Goal: Task Accomplishment & Management: Complete application form

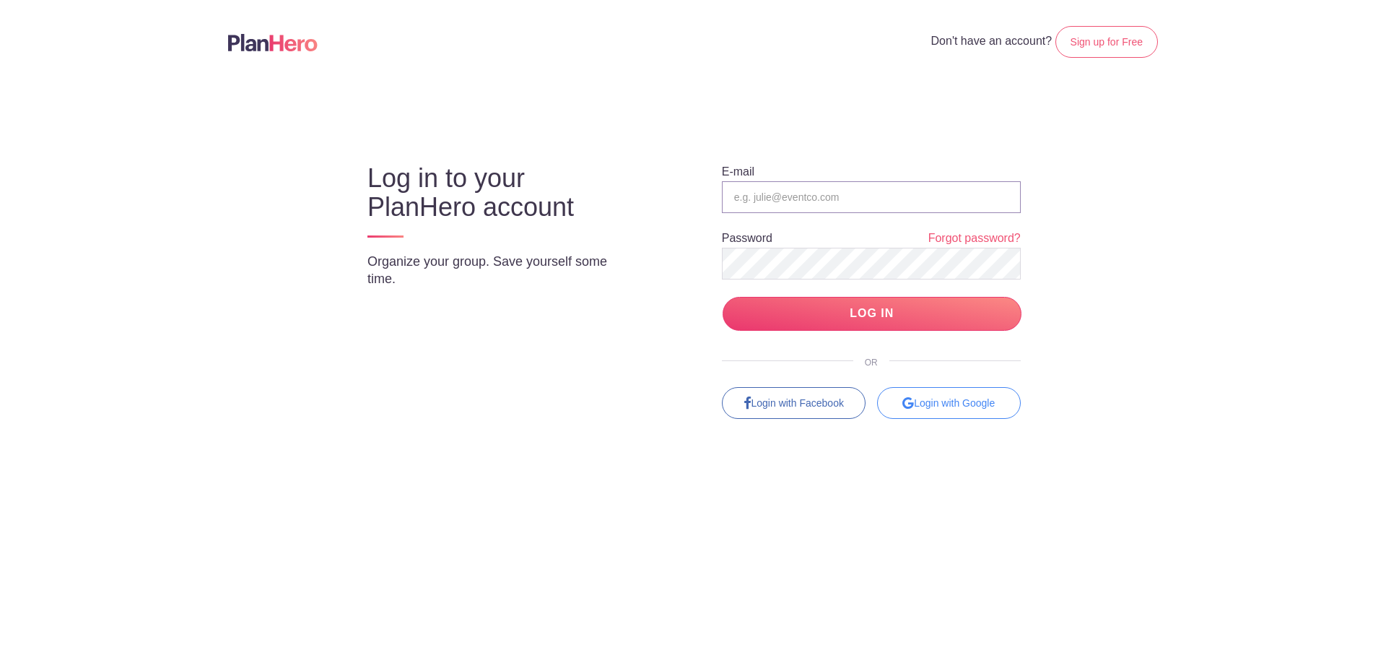
click at [866, 188] on input "email" at bounding box center [871, 197] width 299 height 32
type input "[EMAIL_ADDRESS][DOMAIN_NAME]"
click at [864, 307] on input "LOG IN" at bounding box center [871, 314] width 299 height 34
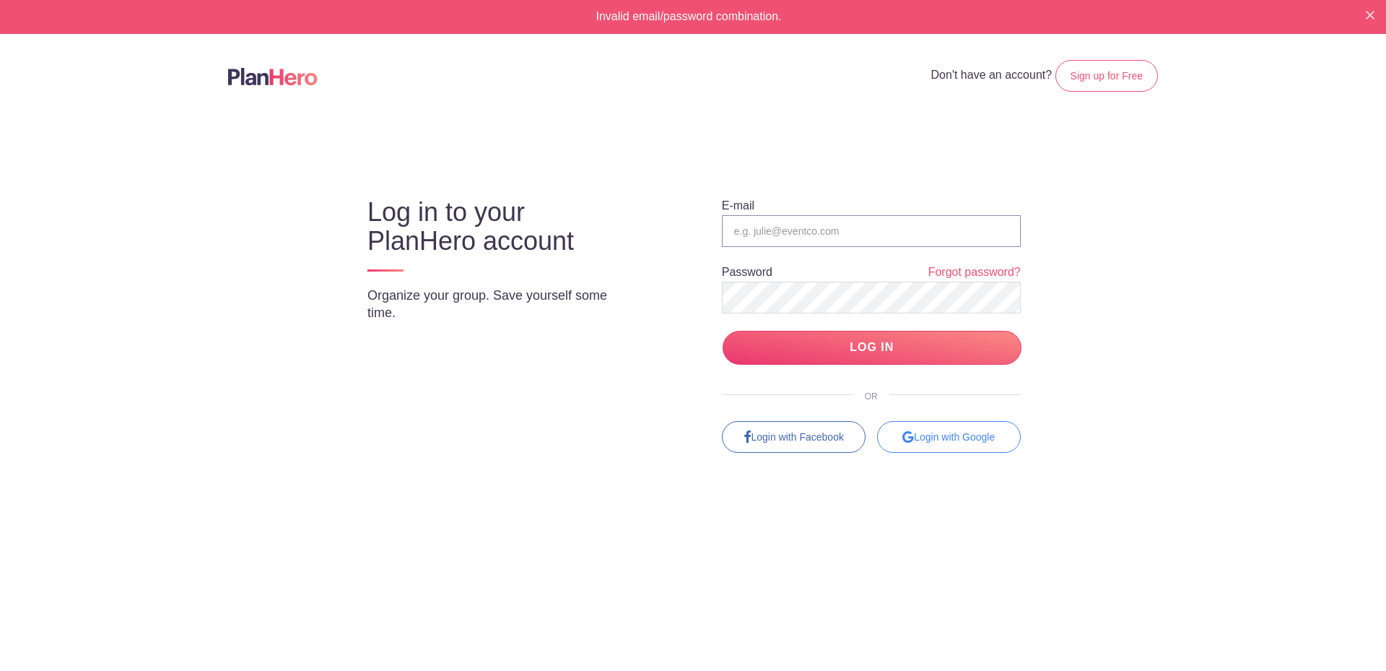
click at [823, 227] on input "email" at bounding box center [871, 231] width 299 height 32
type input "volunteers@sjgschool.org"
click at [876, 345] on input "LOG IN" at bounding box center [871, 348] width 299 height 34
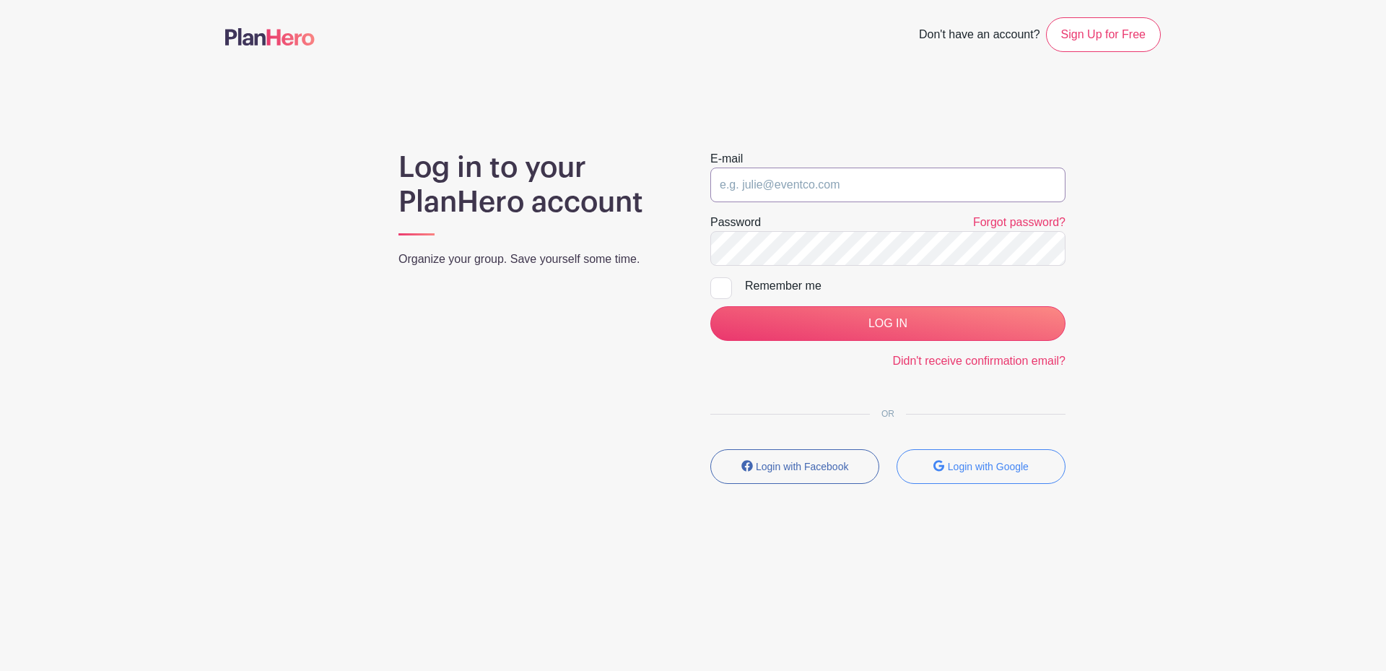
click at [848, 189] on input "email" at bounding box center [887, 184] width 355 height 35
type input "[EMAIL_ADDRESS][DOMAIN_NAME]"
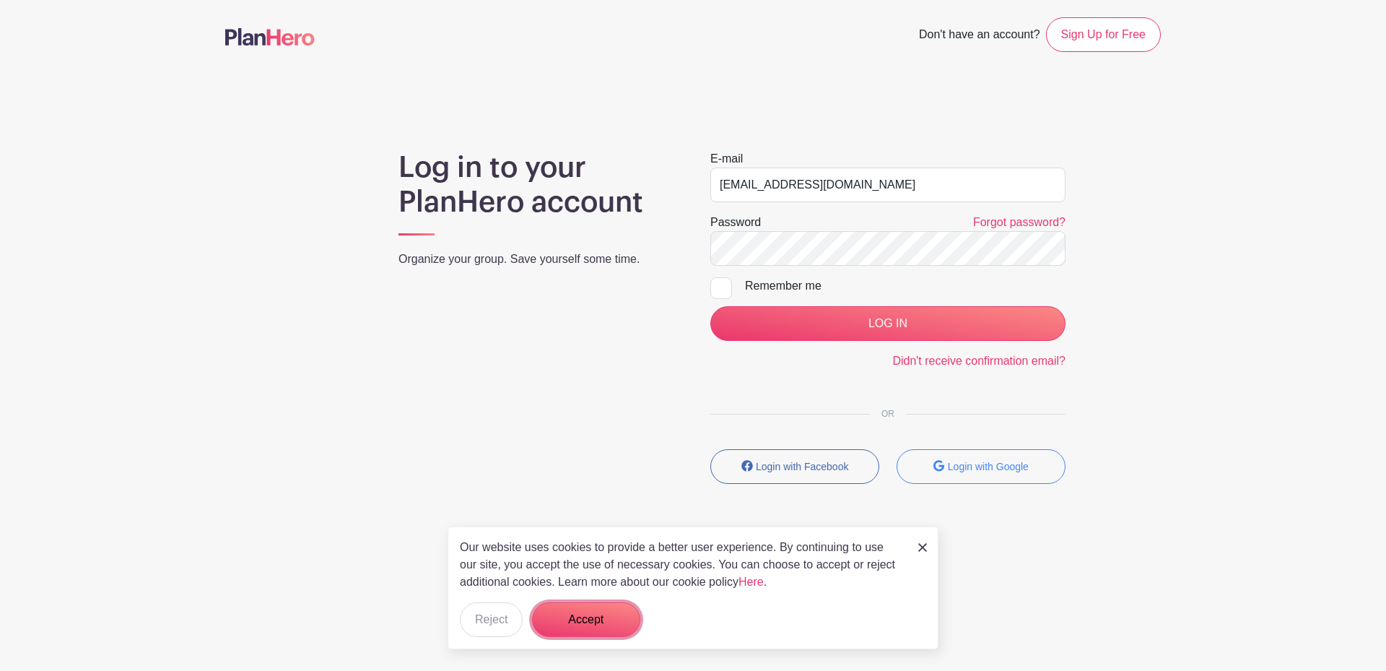
click at [586, 621] on button "Accept" at bounding box center [586, 619] width 108 height 35
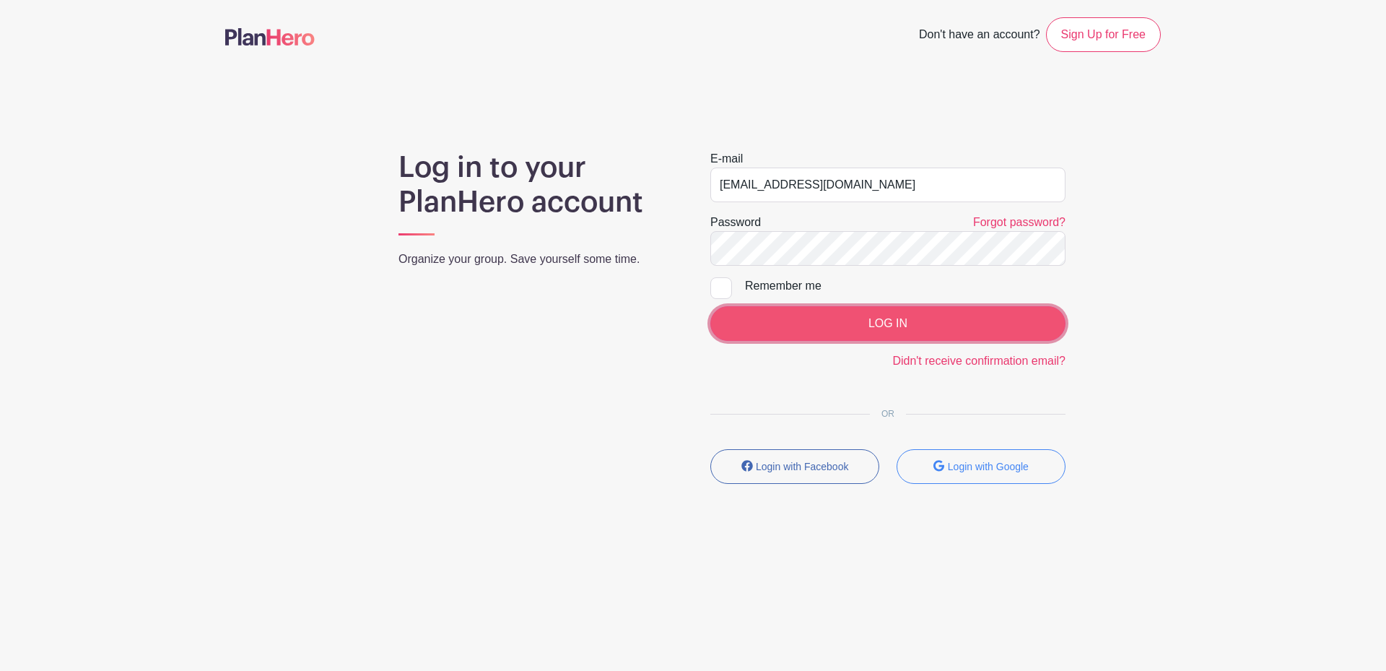
click at [901, 317] on input "LOG IN" at bounding box center [887, 323] width 355 height 35
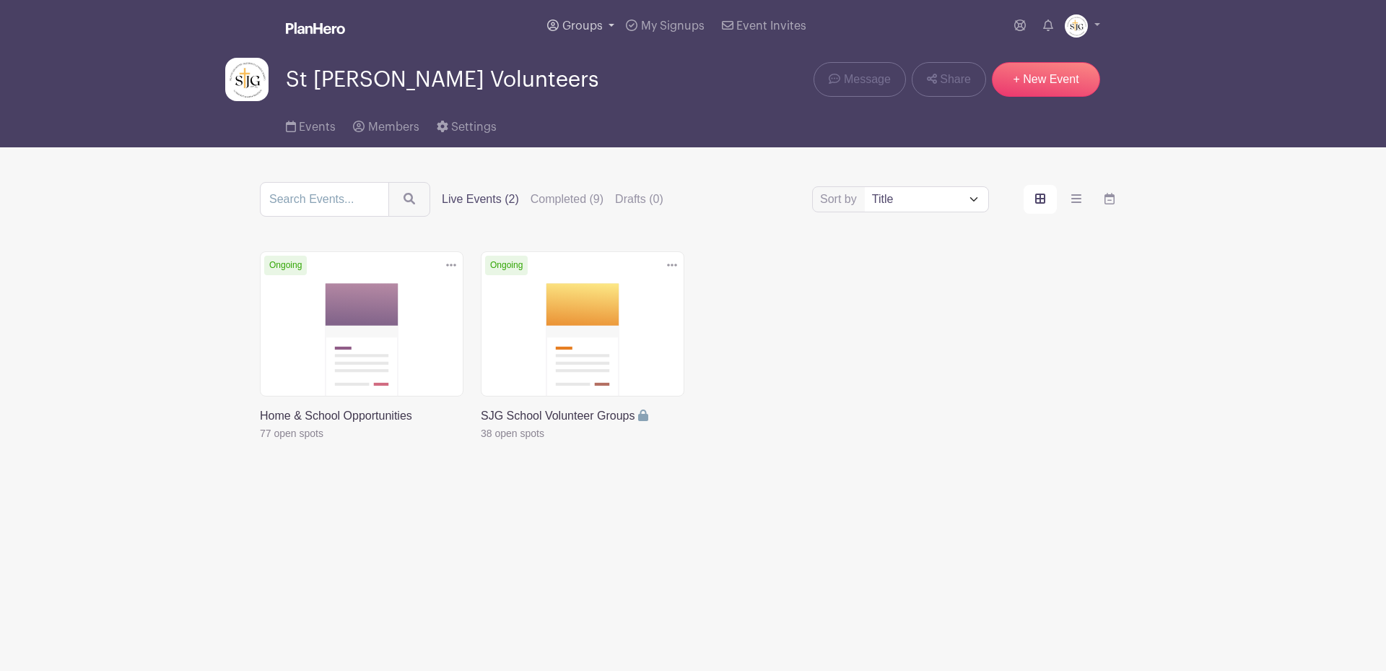
click at [608, 24] on link "Groups" at bounding box center [580, 26] width 79 height 52
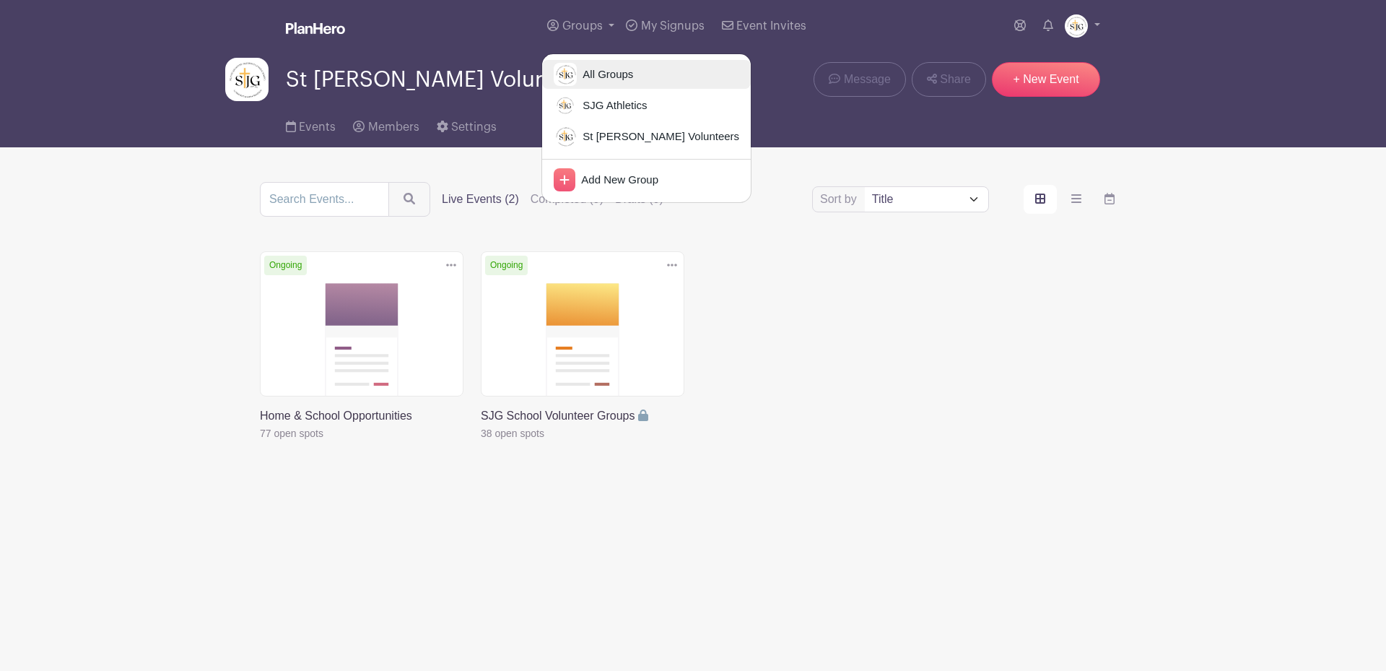
click at [610, 69] on span "All Groups" at bounding box center [605, 74] width 56 height 17
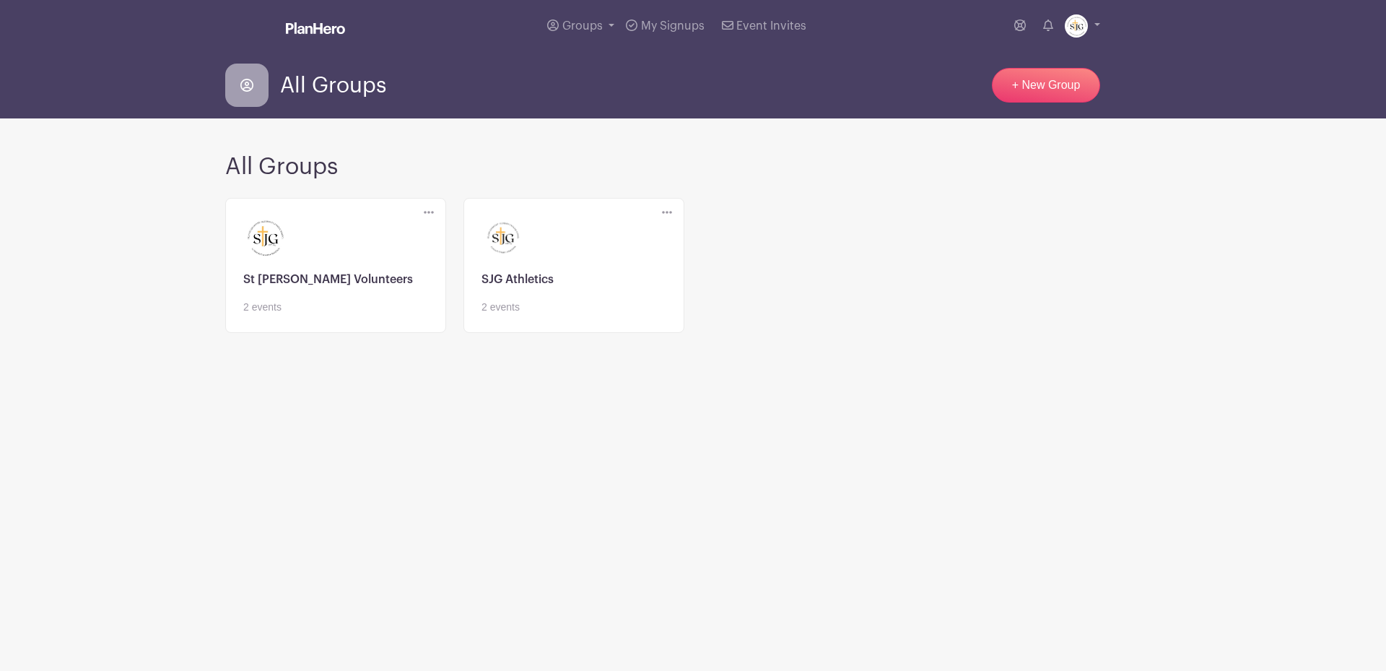
click at [290, 315] on link at bounding box center [335, 315] width 185 height 0
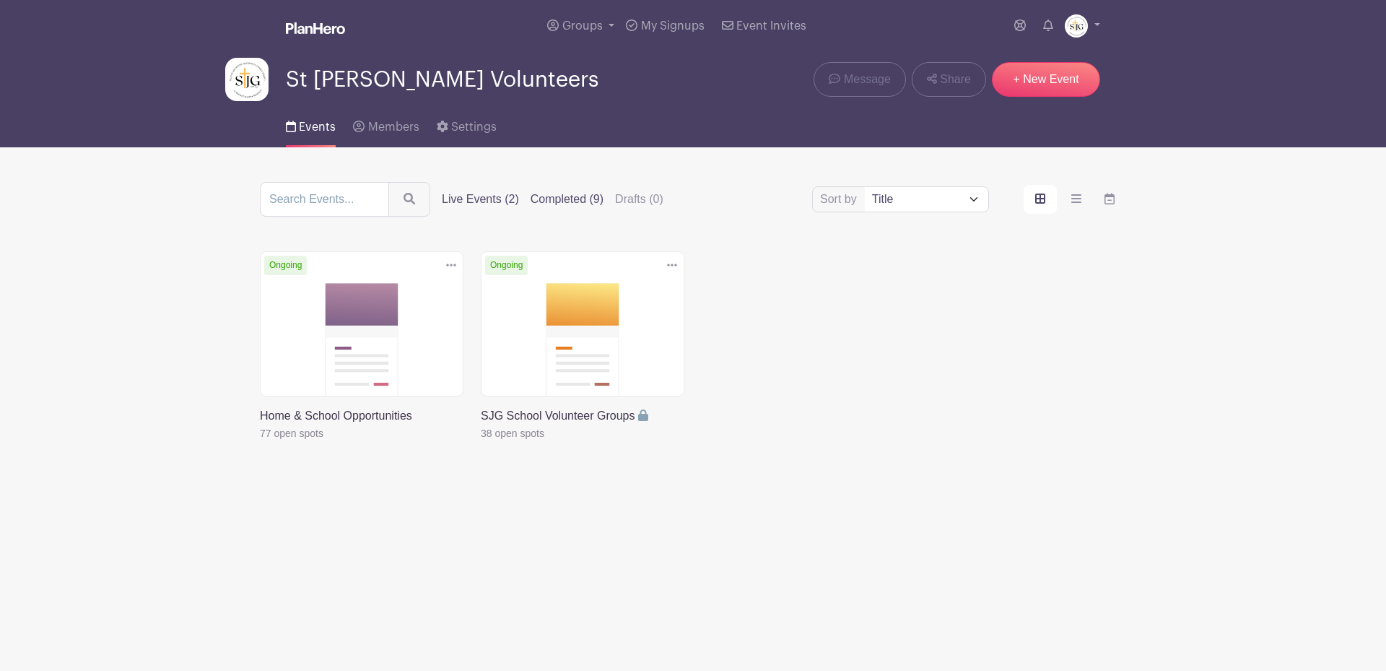
click at [562, 198] on label "Completed (9)" at bounding box center [567, 199] width 73 height 17
click at [0, 0] on input "Completed (9)" at bounding box center [0, 0] width 0 height 0
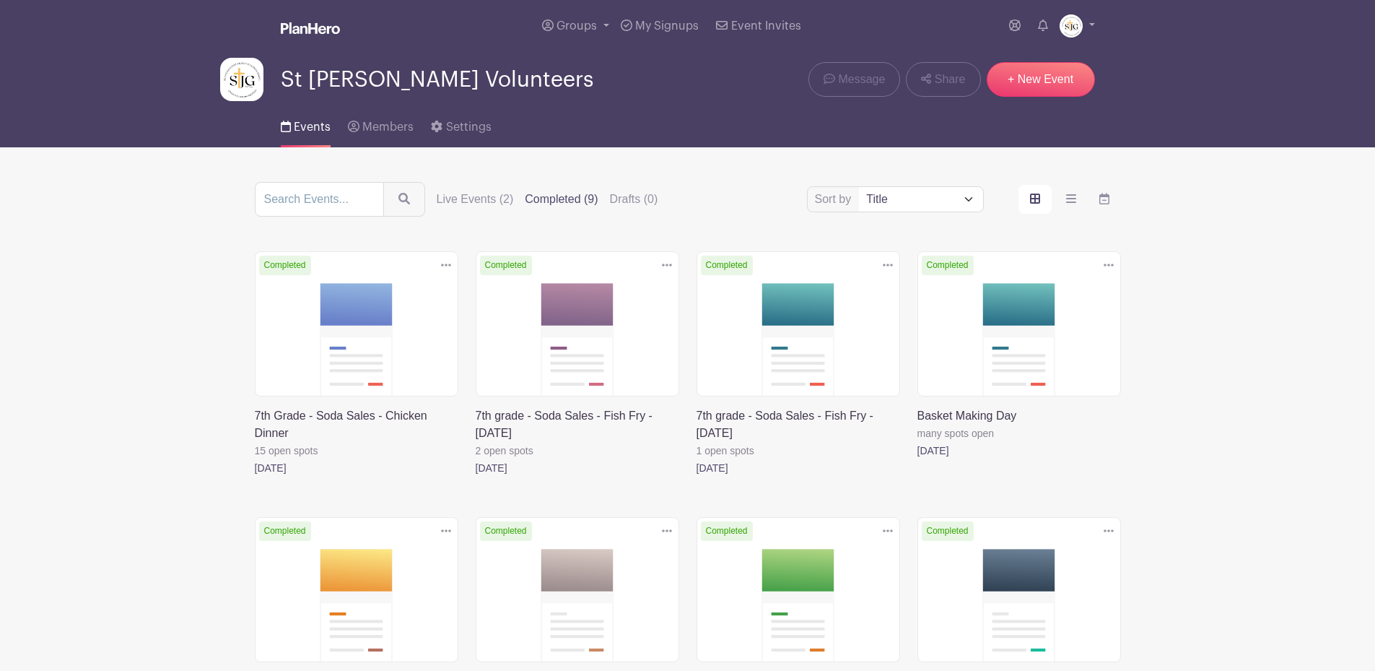
click at [255, 476] on link at bounding box center [255, 476] width 0 height 0
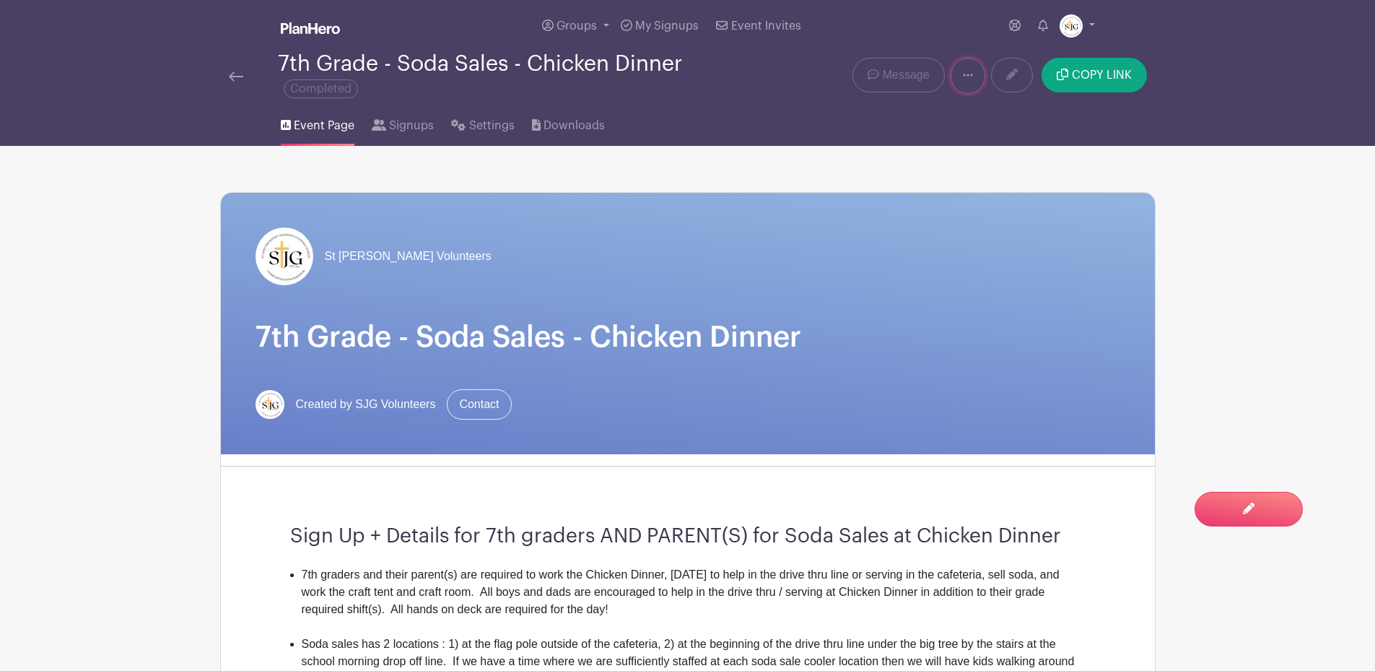
click at [974, 75] on link at bounding box center [968, 76] width 35 height 36
click at [993, 107] on link "Duplicate" at bounding box center [1008, 113] width 114 height 23
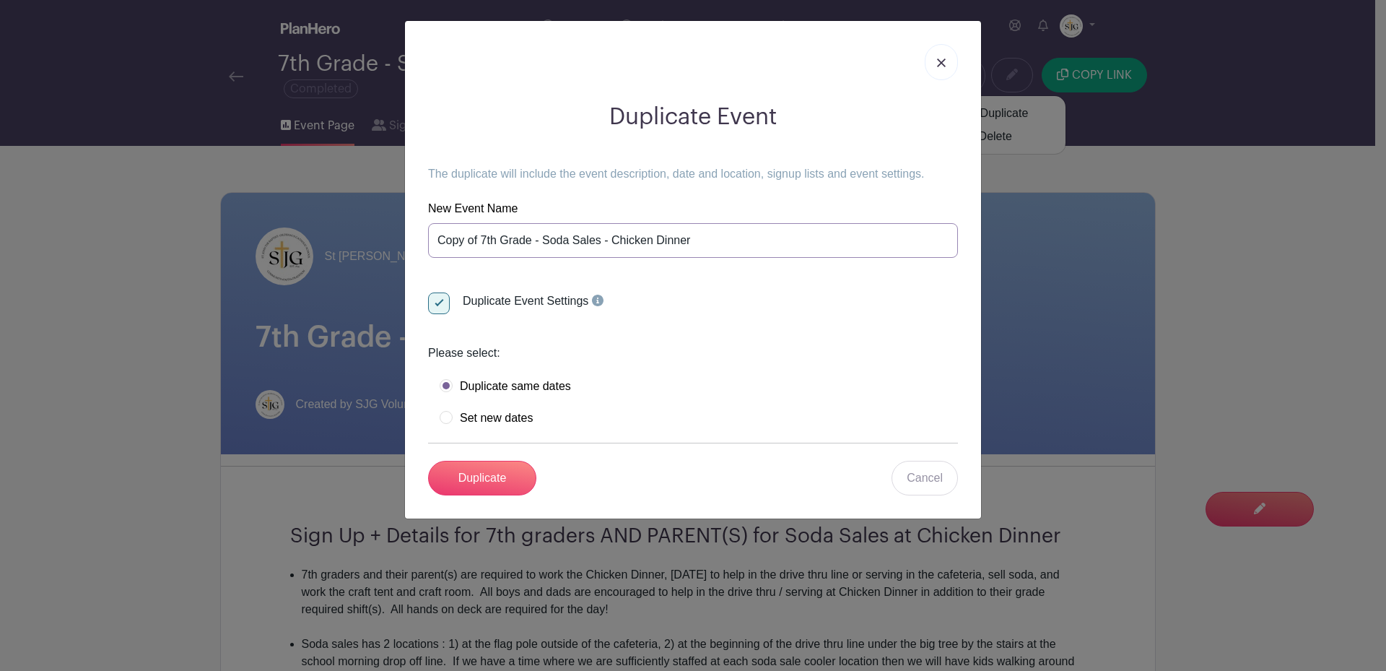
click at [484, 236] on input "Copy of 7th Grade - Soda Sales - Chicken Dinner" at bounding box center [693, 240] width 530 height 35
drag, startPoint x: 652, startPoint y: 239, endPoint x: 611, endPoint y: 237, distance: 41.2
click at [611, 237] on input "Copy of 8th Grade - Soda Sales - Chicken Dinner" at bounding box center [693, 240] width 530 height 35
type input "Copy of 8th Grade - Soda Sales - Sausage Dinner"
click at [447, 414] on label "Set new dates" at bounding box center [486, 418] width 93 height 14
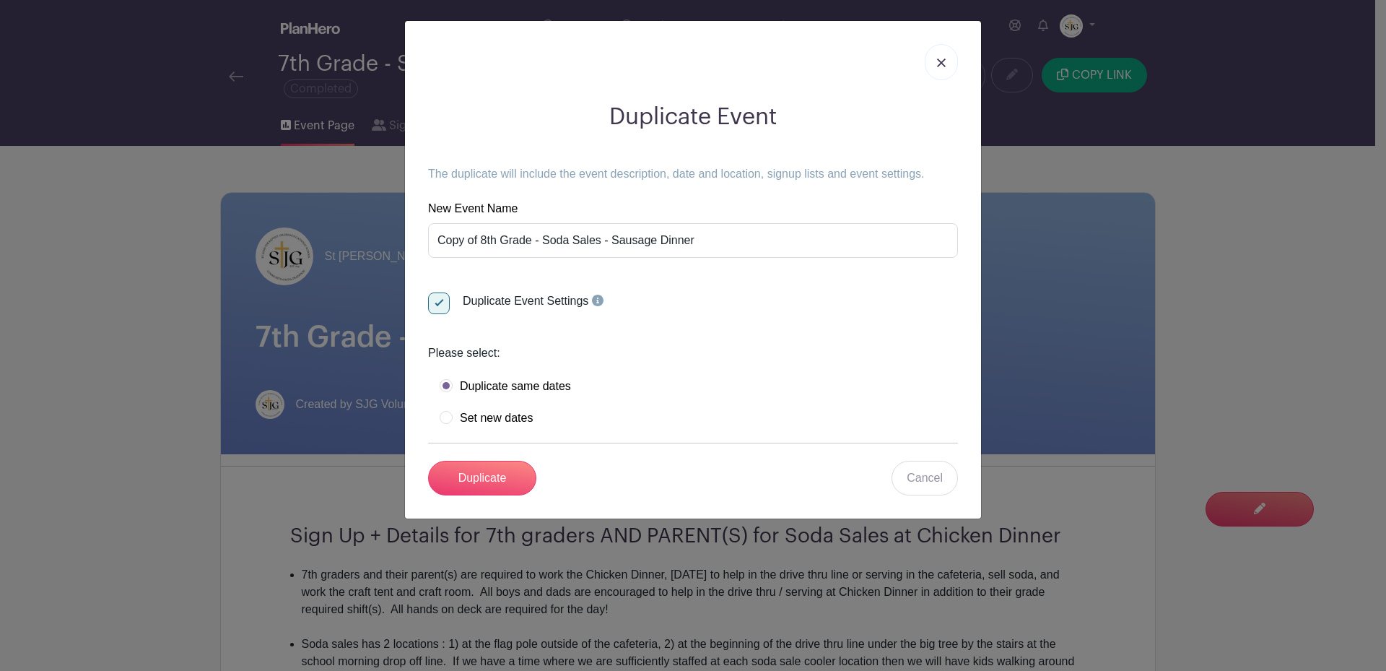
radio input "true"
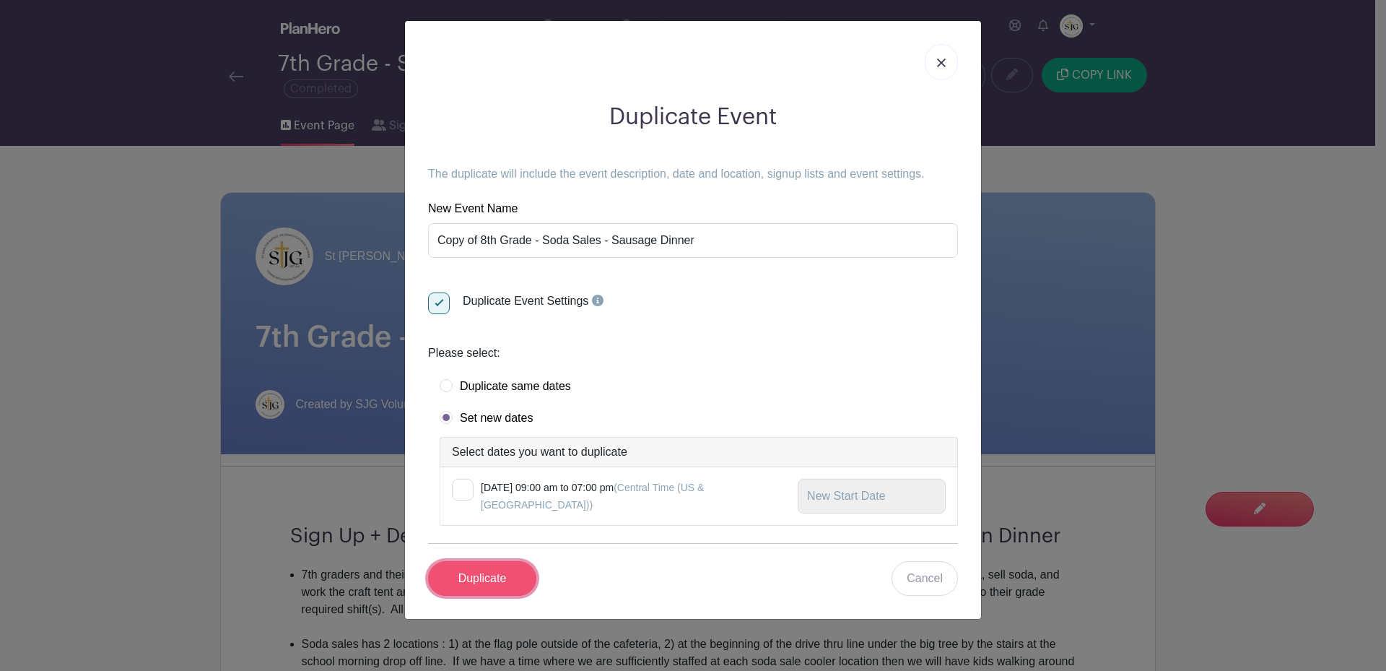
click at [492, 572] on input "Duplicate" at bounding box center [482, 578] width 108 height 35
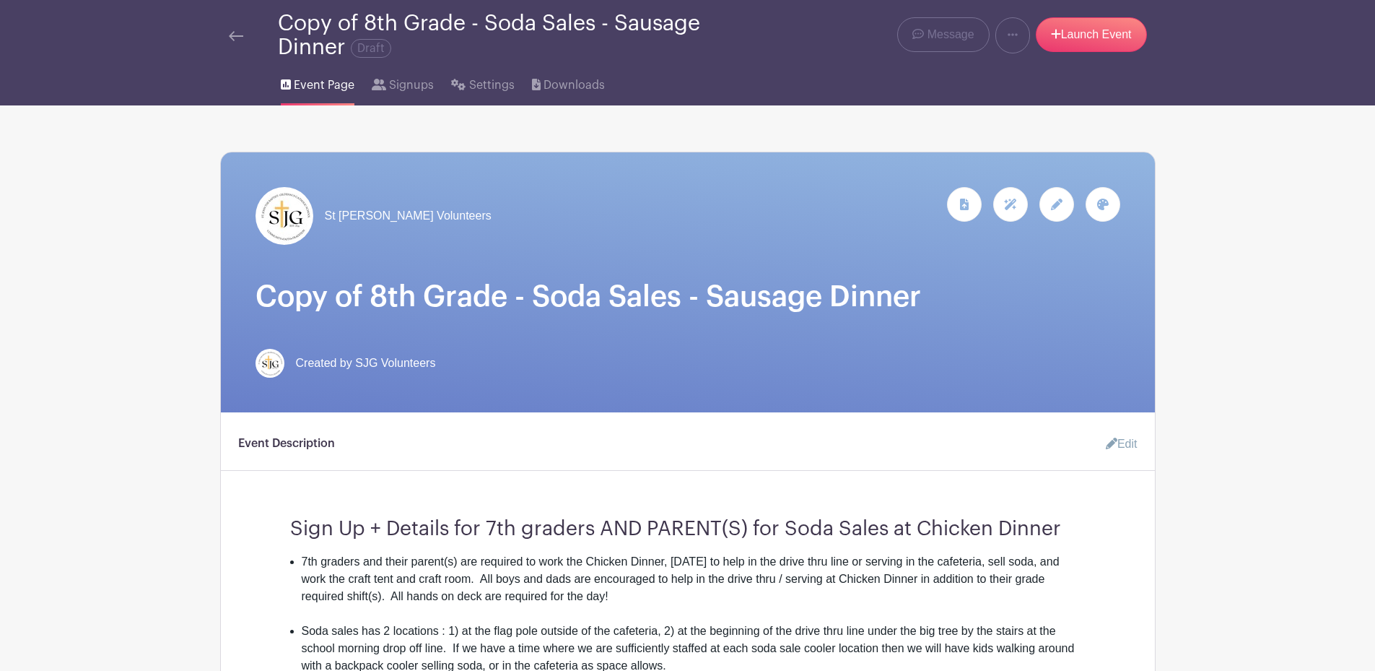
scroll to position [72, 0]
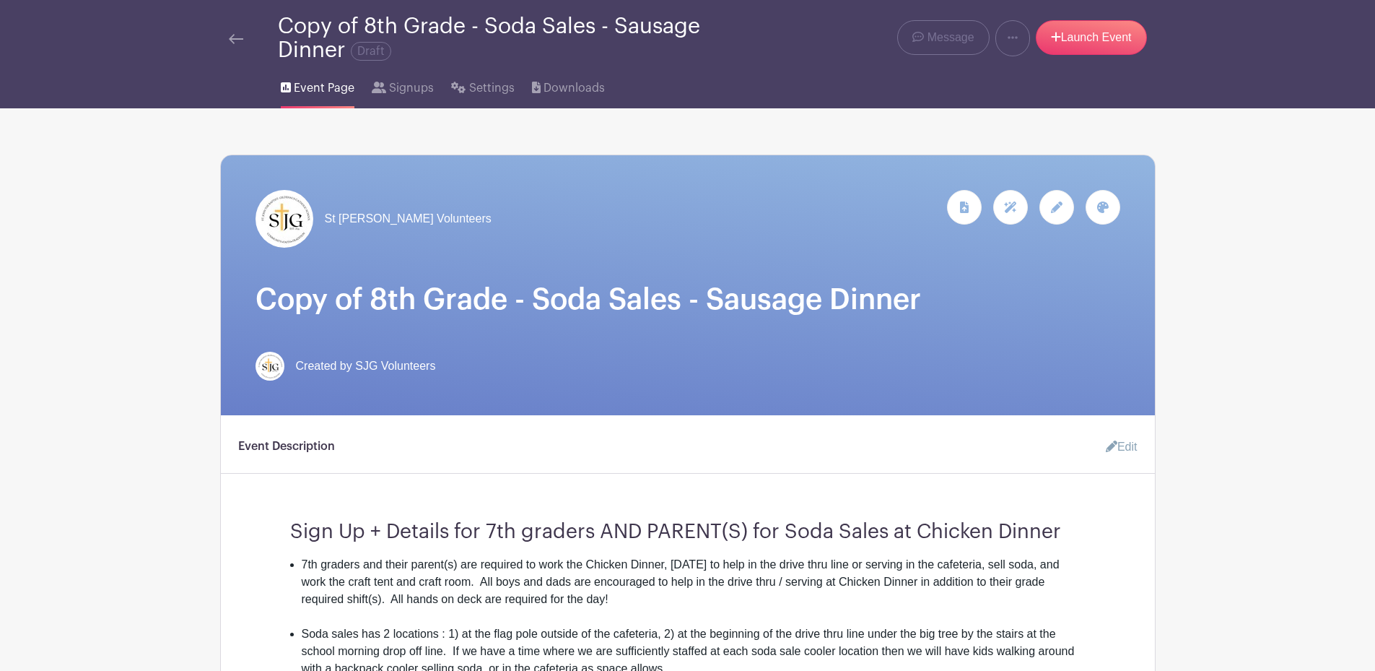
click at [1107, 206] on icon at bounding box center [1103, 207] width 12 height 12
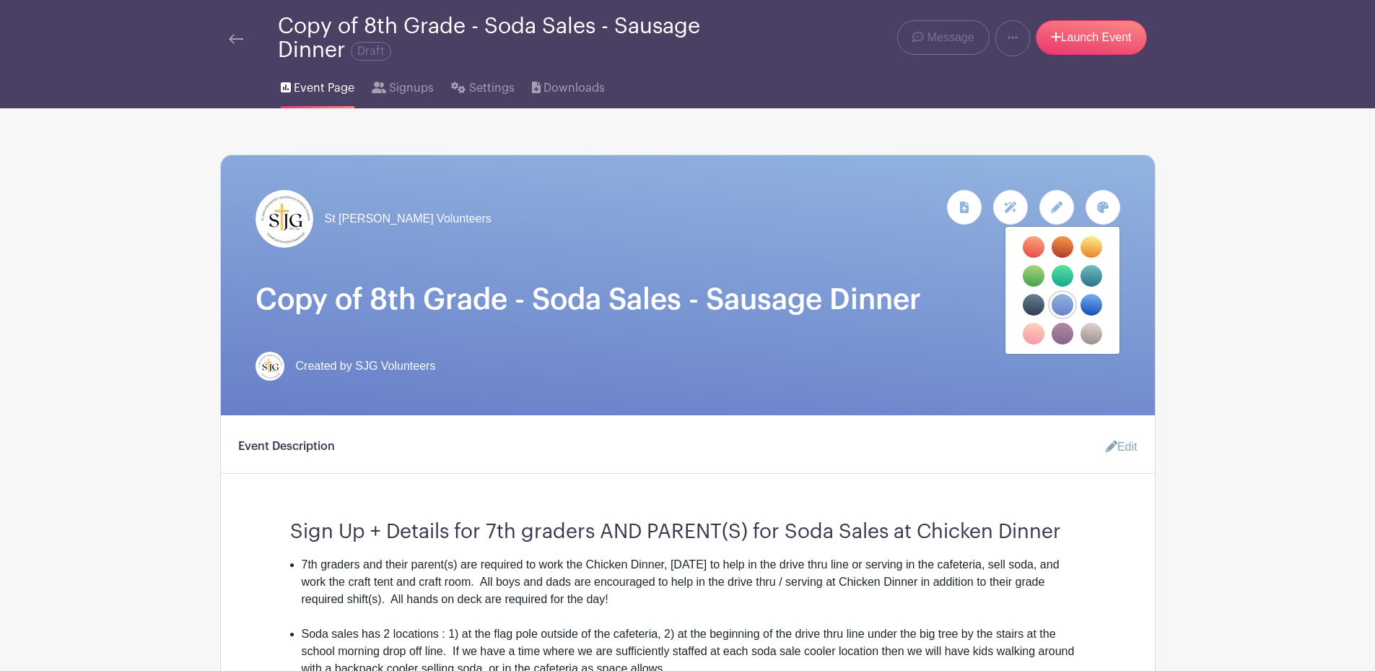
click at [1036, 245] on label "filters" at bounding box center [1034, 247] width 22 height 22
click at [0, 0] on input "filters" at bounding box center [0, 0] width 0 height 0
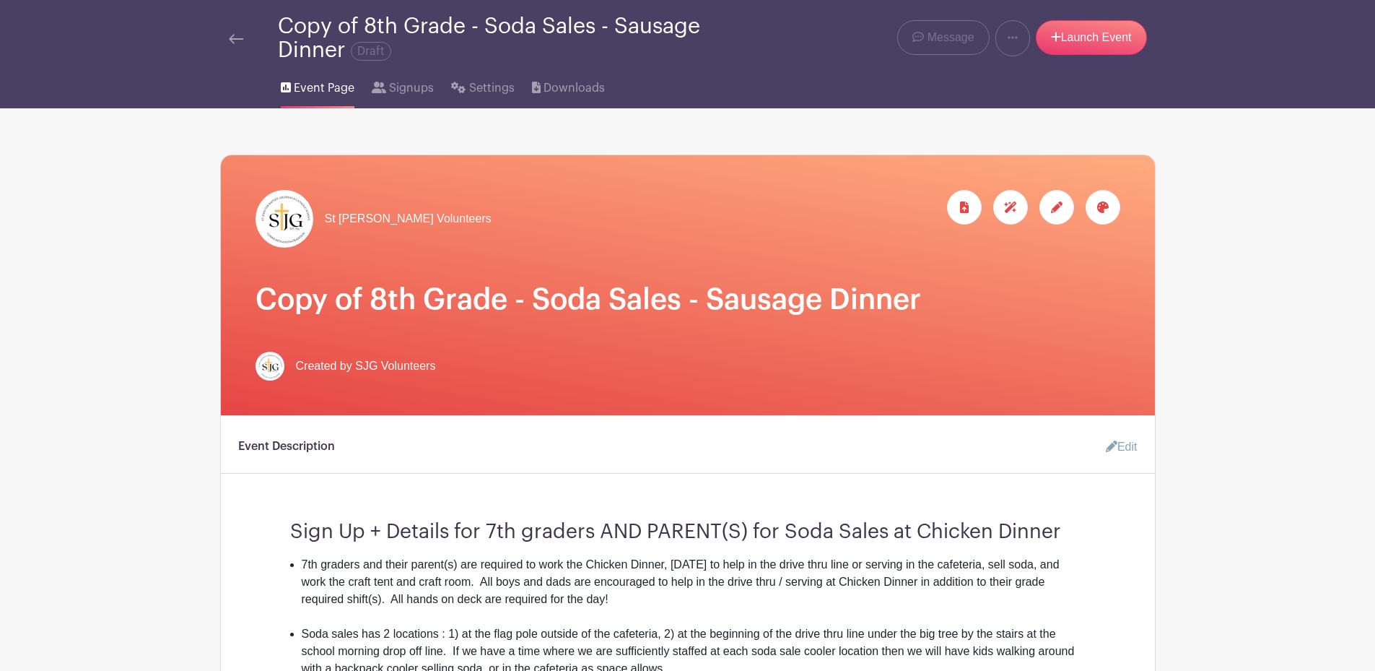
click at [1101, 206] on icon at bounding box center [1103, 207] width 12 height 12
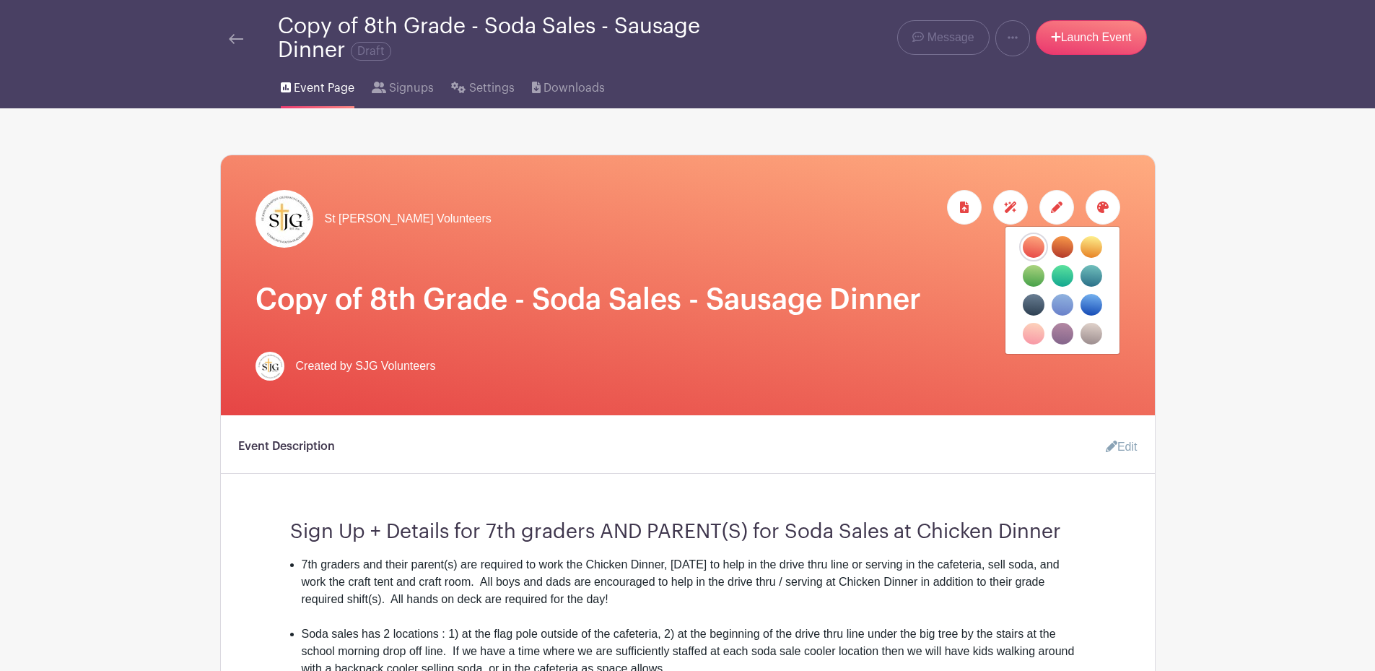
click at [1067, 245] on label "filters" at bounding box center [1063, 247] width 22 height 22
click at [0, 0] on input "filters" at bounding box center [0, 0] width 0 height 0
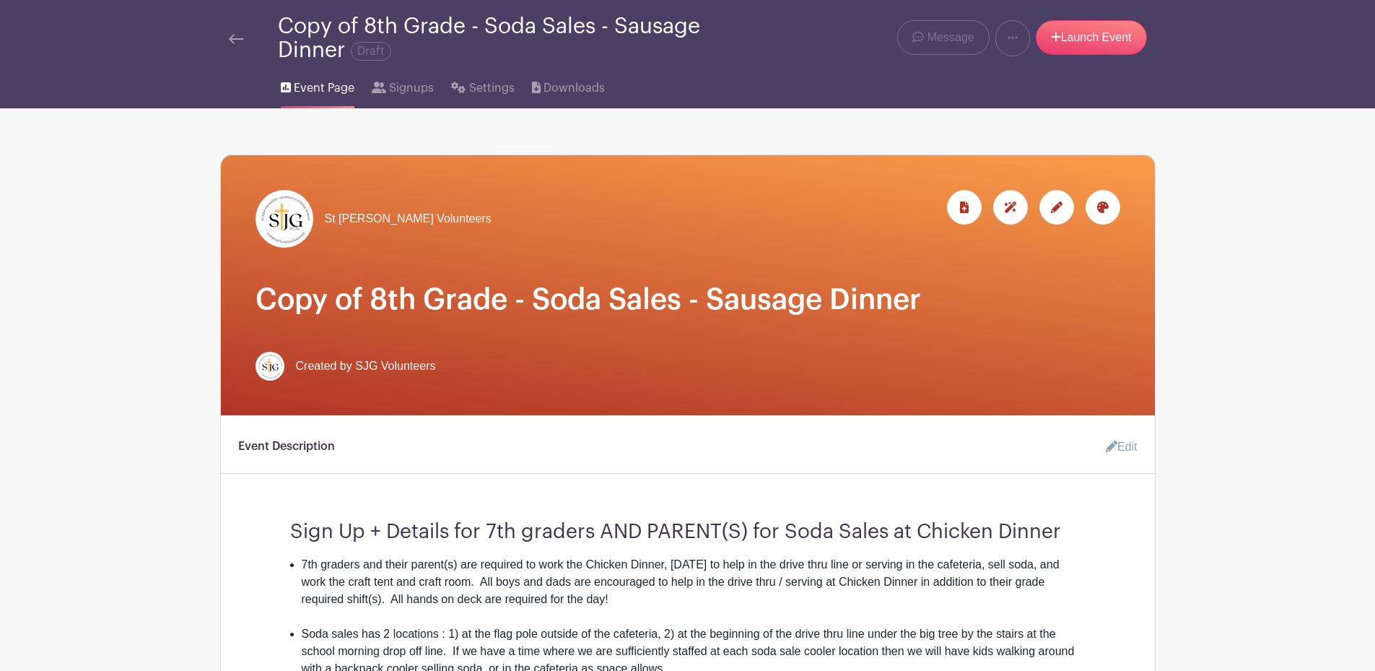
click at [1101, 210] on icon at bounding box center [1103, 207] width 12 height 12
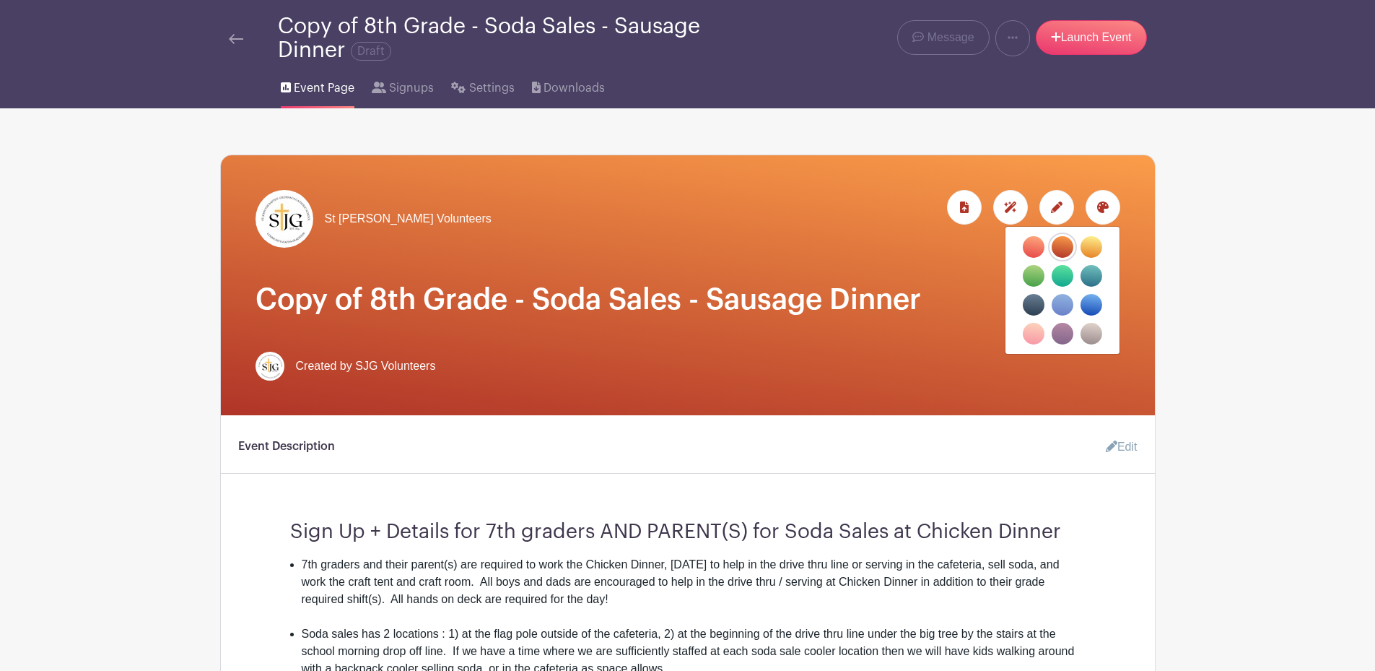
click at [1092, 249] on label "filters" at bounding box center [1091, 247] width 22 height 22
click at [0, 0] on input "filters" at bounding box center [0, 0] width 0 height 0
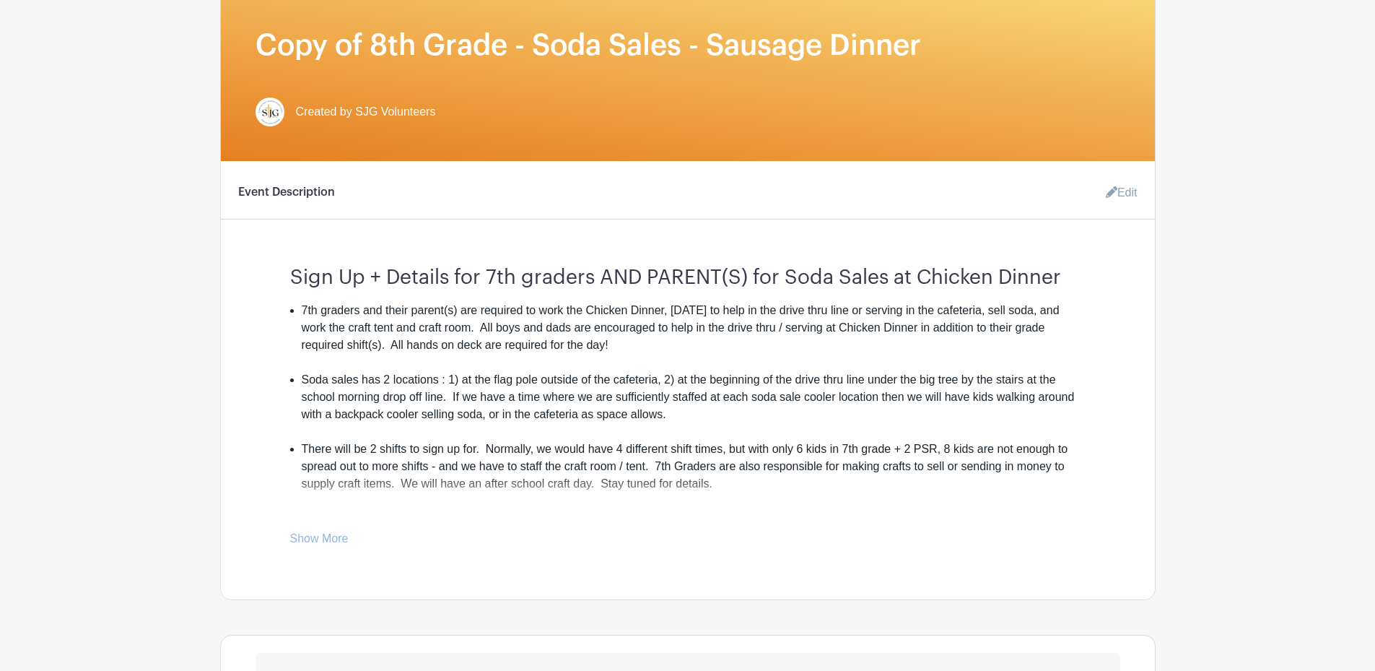
scroll to position [361, 0]
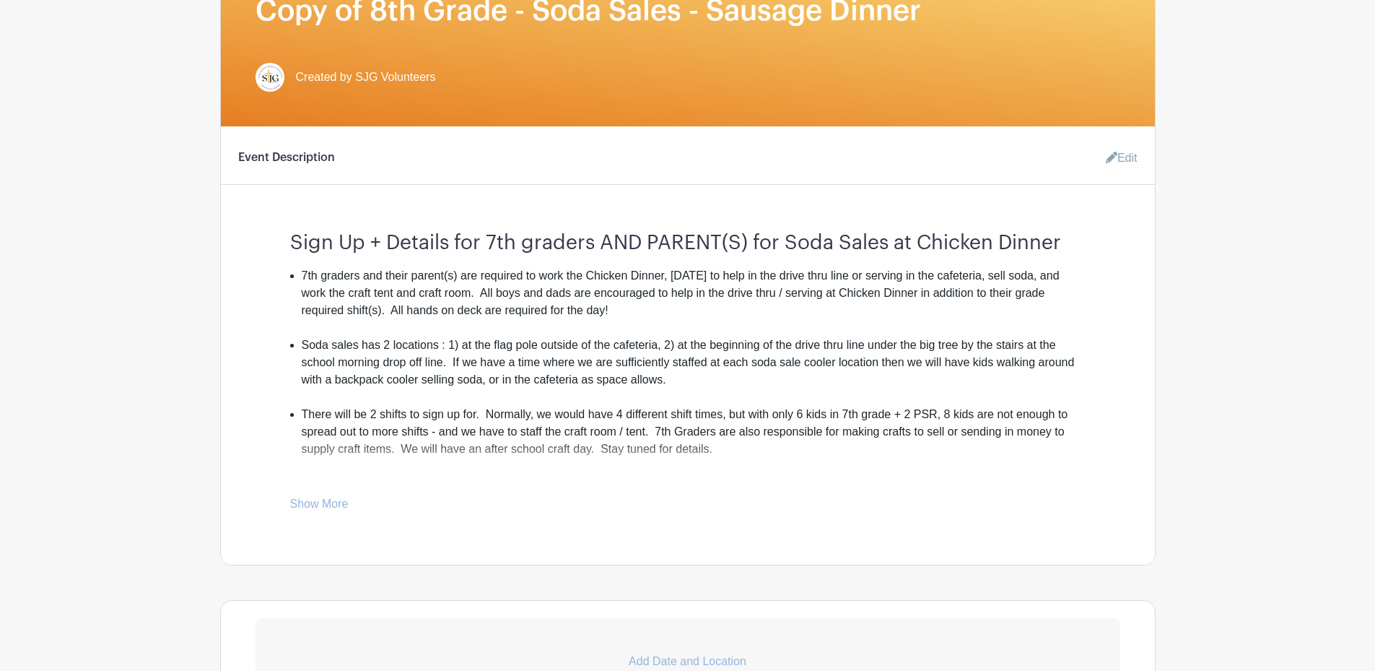
click at [340, 505] on link "Show More" at bounding box center [319, 506] width 58 height 18
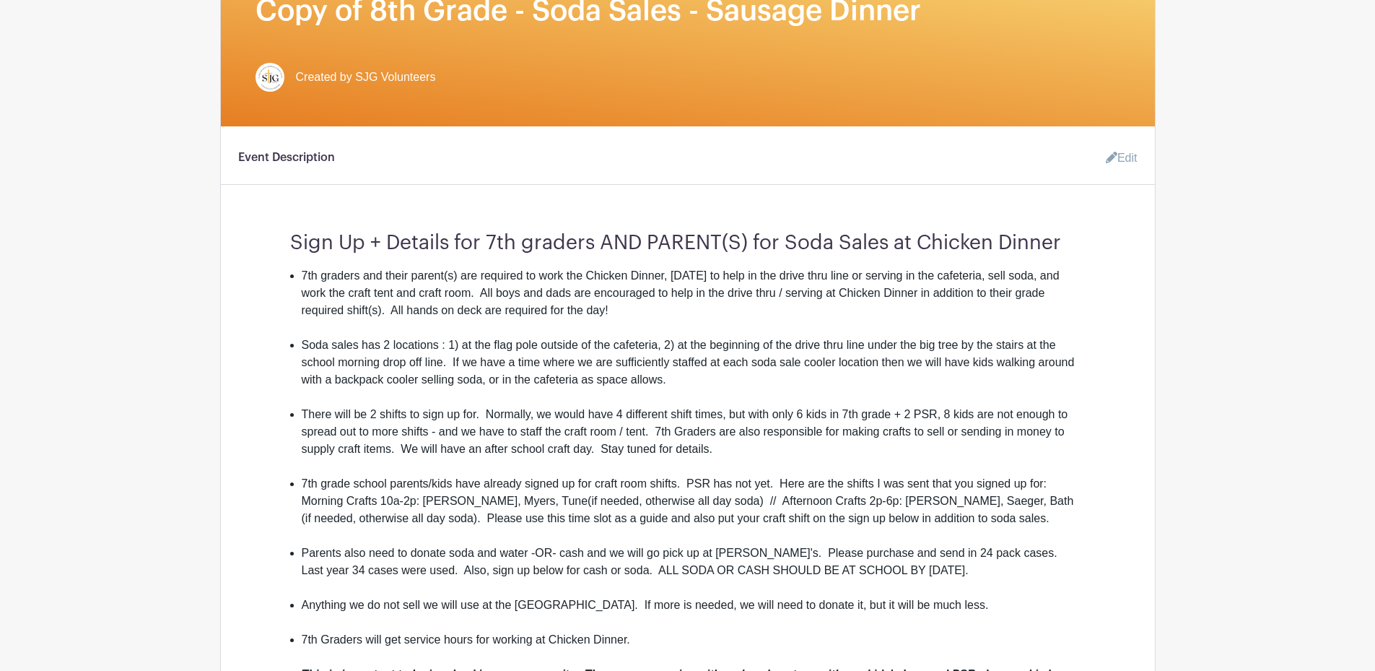
click at [1106, 157] on icon at bounding box center [1112, 158] width 12 height 12
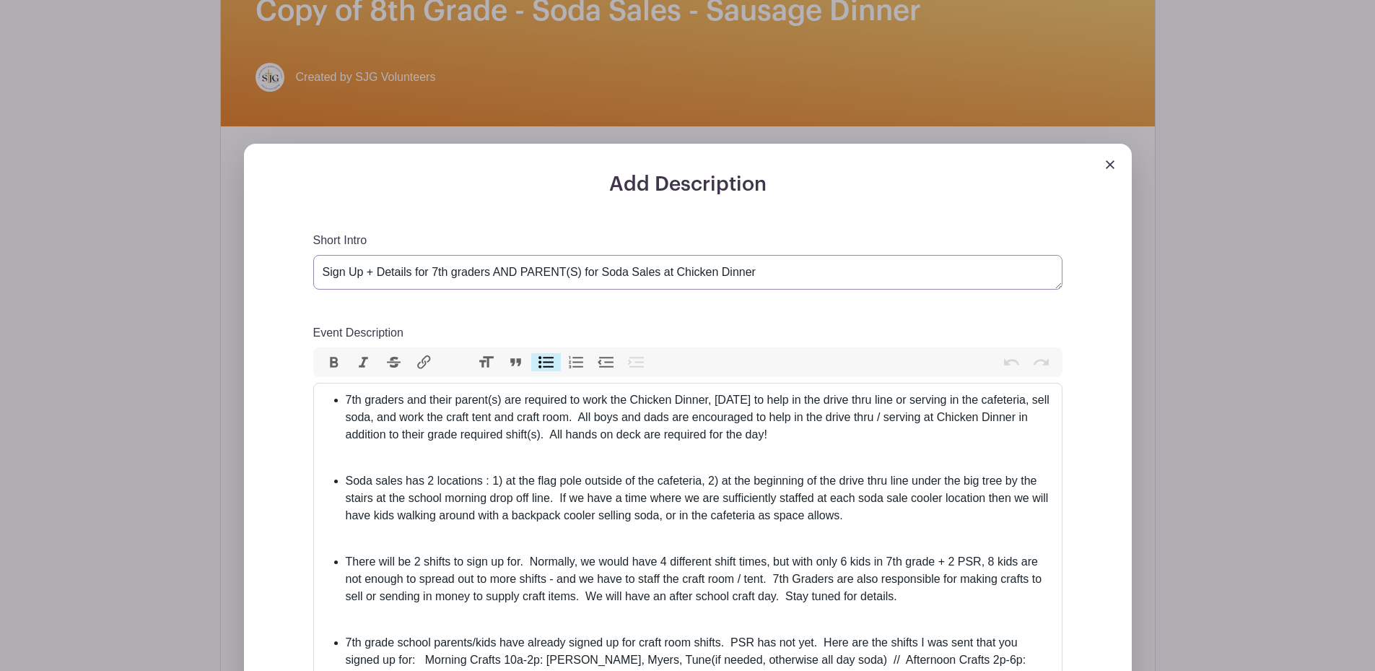
click at [436, 269] on textarea "Sign Up + Details for 7th graders AND PARENT(S) for Soda Sales at Chicken Dinner" at bounding box center [687, 272] width 749 height 35
click at [716, 274] on textarea "Sign Up + Details for 7th graders AND PARENT(S) for Soda Sales at Chicken Dinner" at bounding box center [687, 272] width 749 height 35
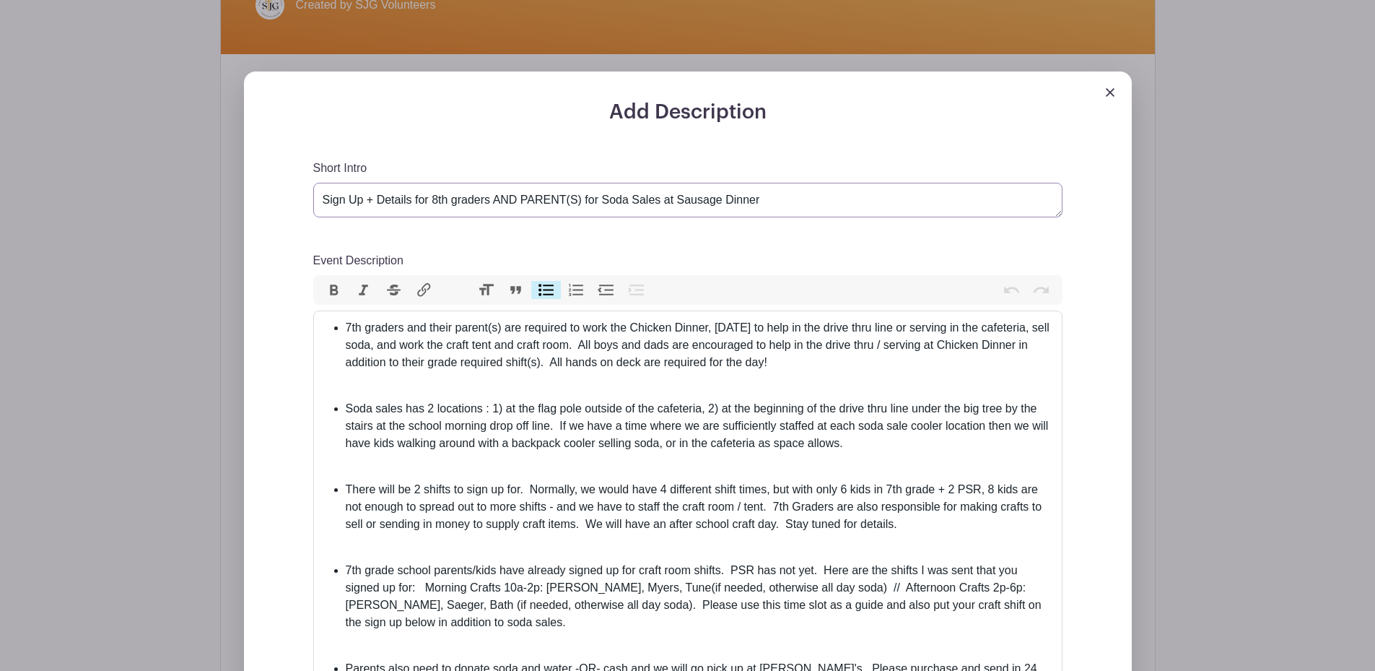
scroll to position [505, 0]
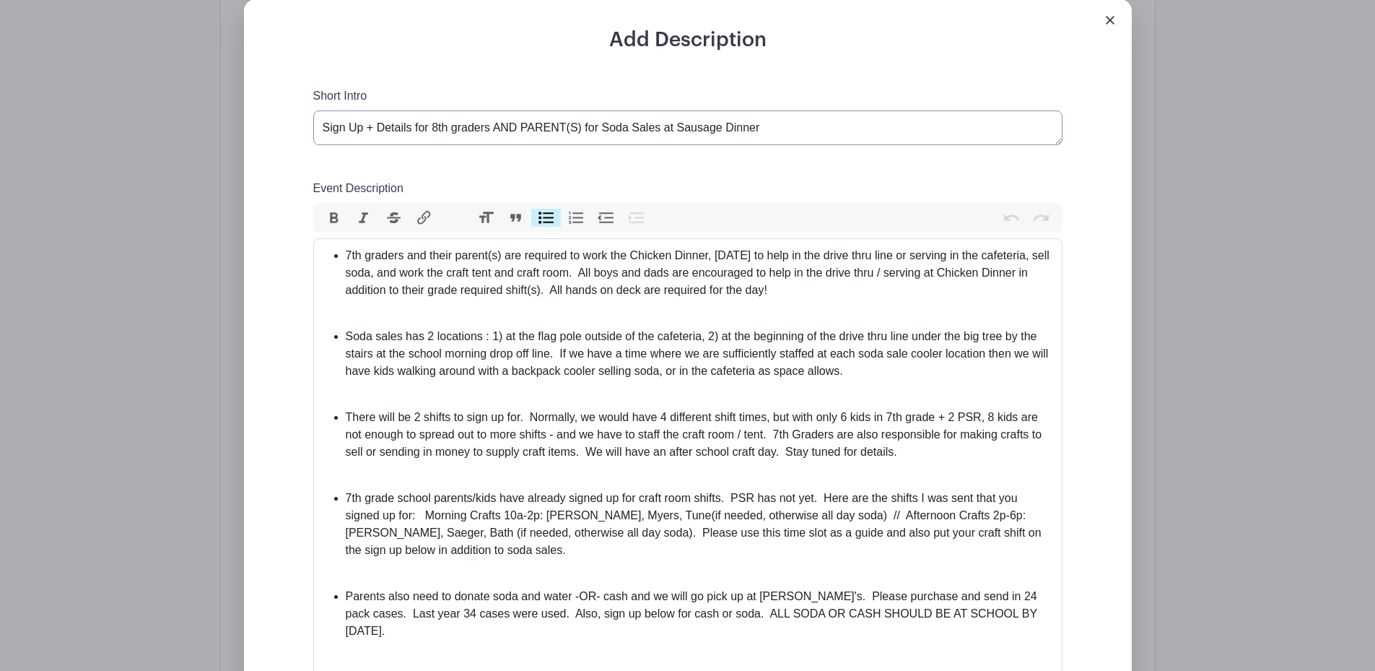
type textarea "Sign Up + Details for 8th graders AND PARENT(S) for Soda Sales at Sausage Dinner"
drag, startPoint x: 349, startPoint y: 252, endPoint x: 390, endPoint y: 225, distance: 49.7
click at [359, 247] on li "7th graders and their parent(s) are required to work the Chicken Dinner, March …" at bounding box center [699, 273] width 707 height 52
click at [666, 252] on li "8th graders and their parent(s) are required to work the Chicken Dinner, March …" at bounding box center [699, 273] width 707 height 52
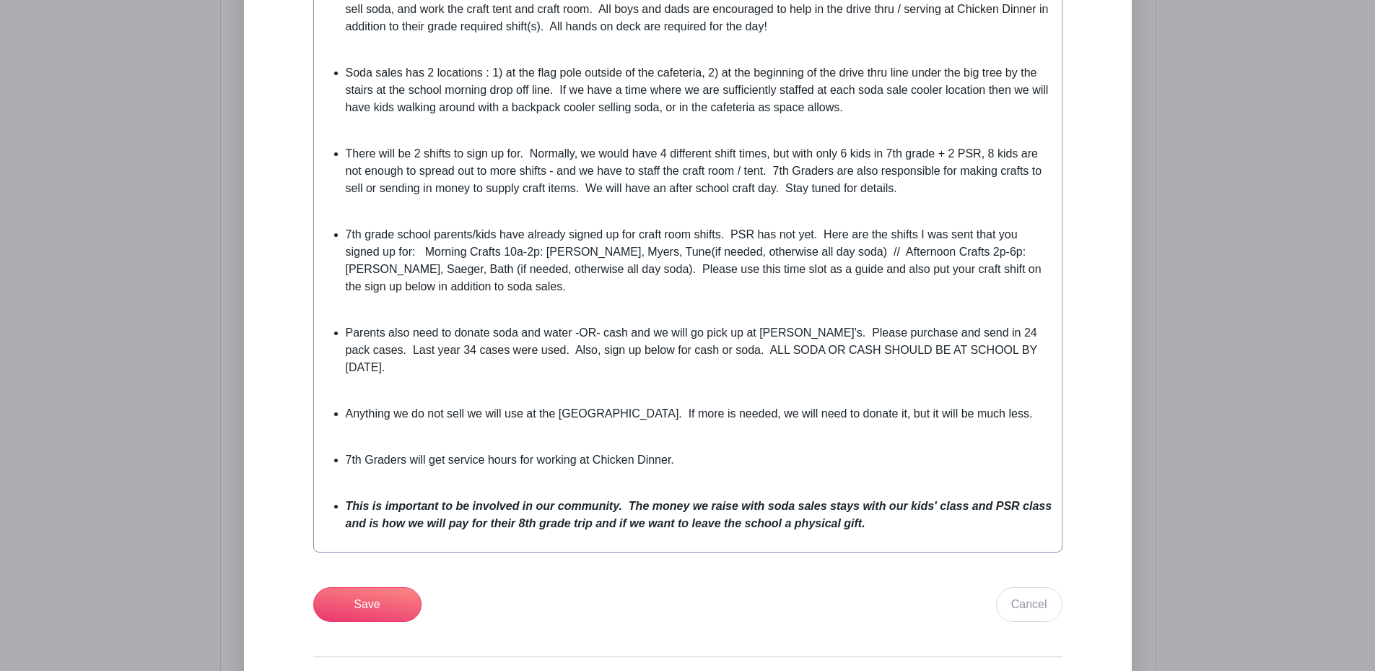
scroll to position [794, 0]
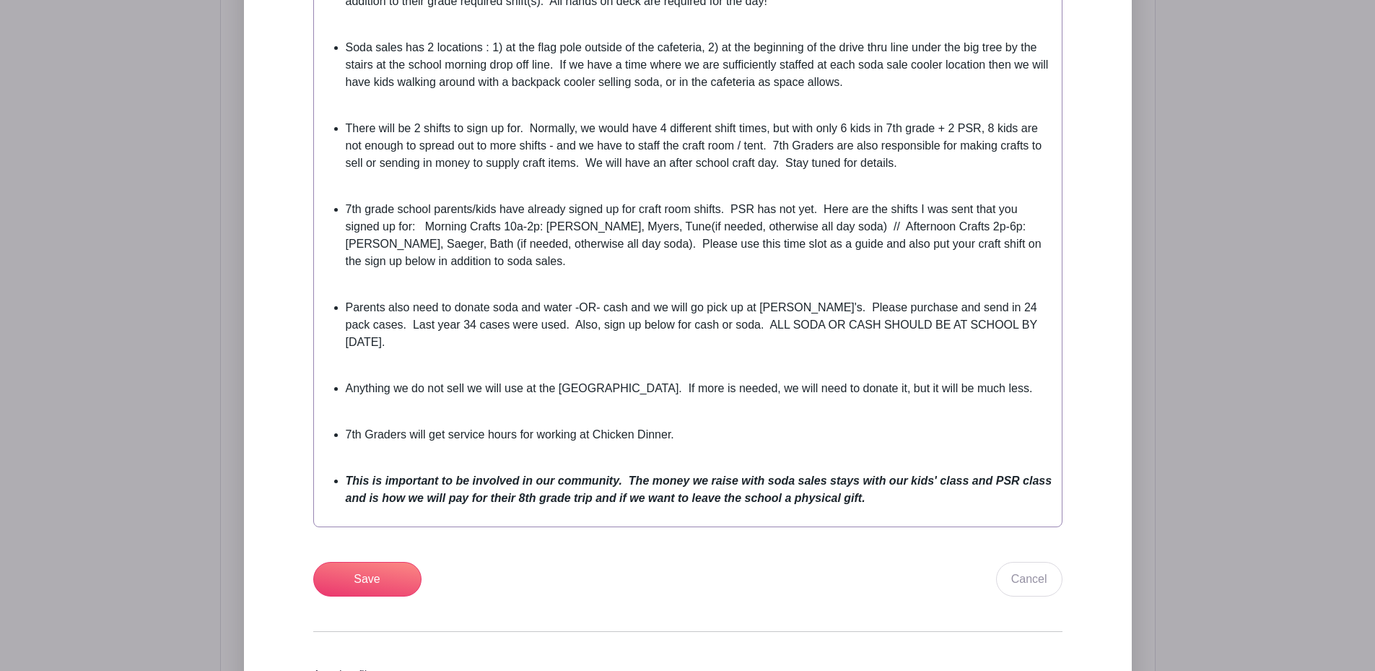
drag, startPoint x: 890, startPoint y: 131, endPoint x: 896, endPoint y: 121, distance: 11.6
click at [892, 130] on li "There will be 2 shifts to sign up for. Normally, we would have 4 different shif…" at bounding box center [699, 146] width 707 height 52
click at [778, 144] on li "There will be 2 shifts to sign up for. Normally, we would have 4 different shif…" at bounding box center [699, 146] width 707 height 52
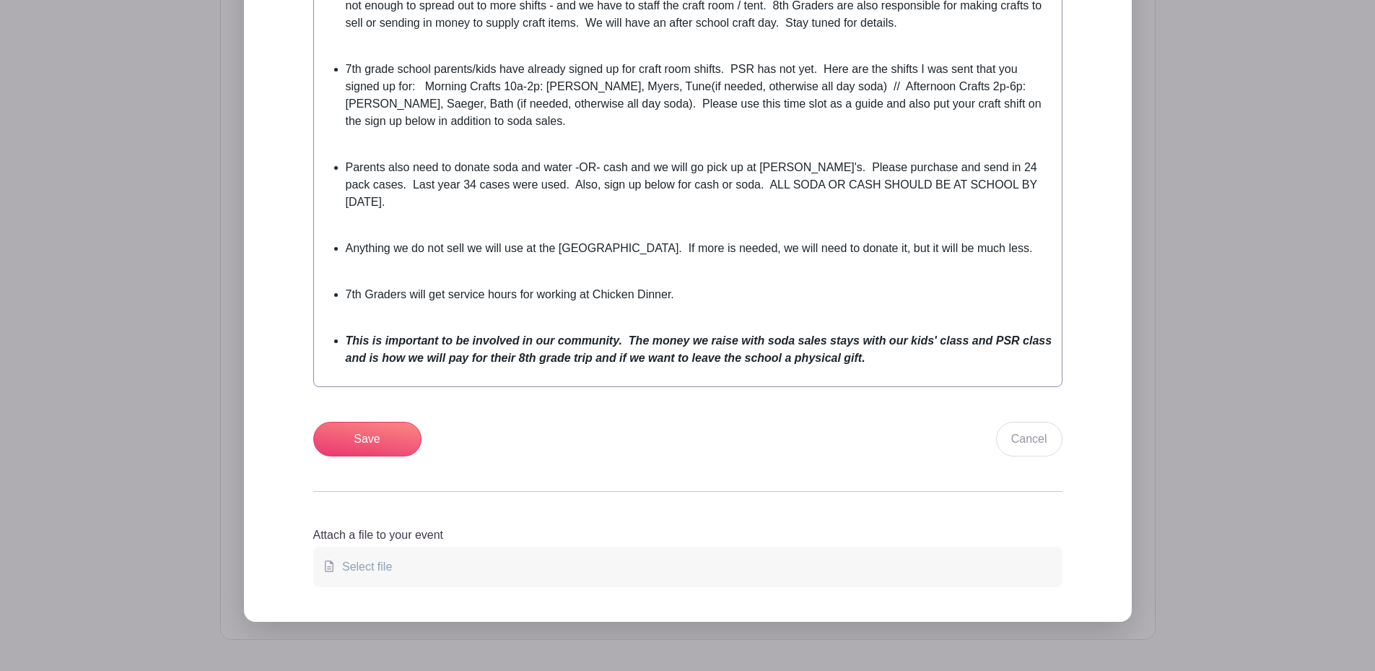
scroll to position [866, 0]
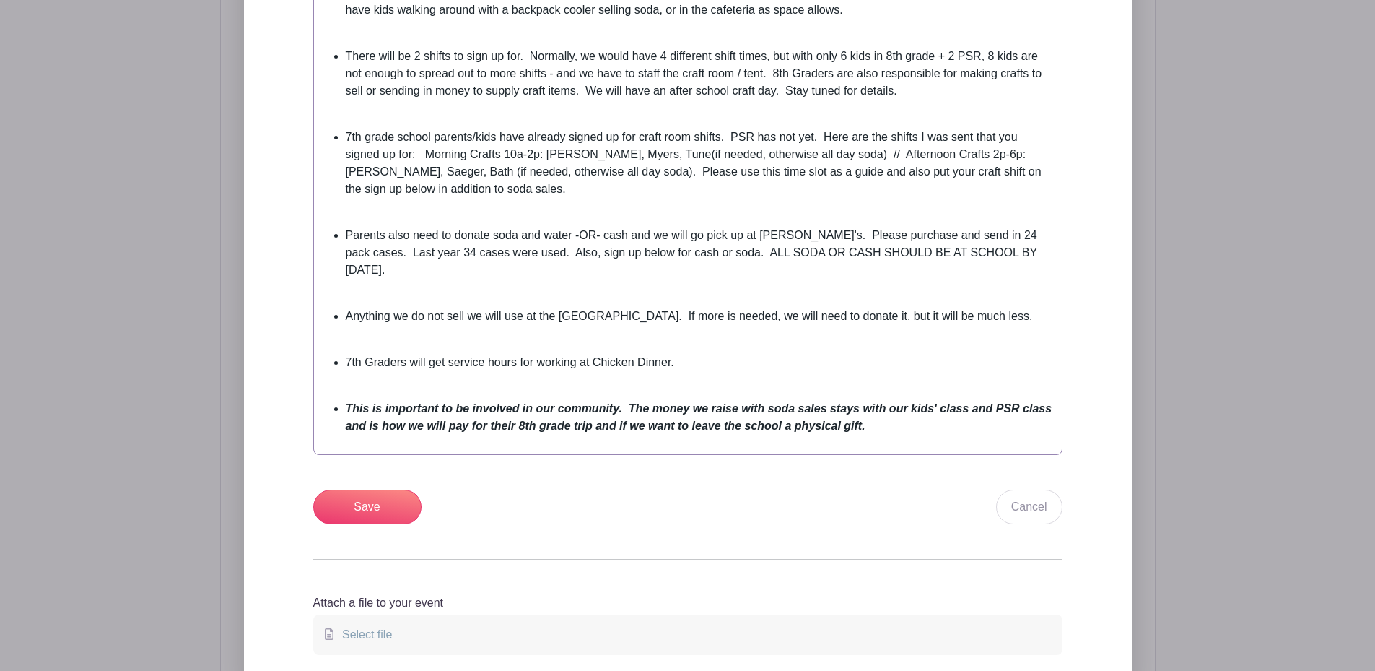
click at [351, 136] on li "7th grade school parents/kids have already signed up for craft room shifts. PSR…" at bounding box center [699, 162] width 707 height 69
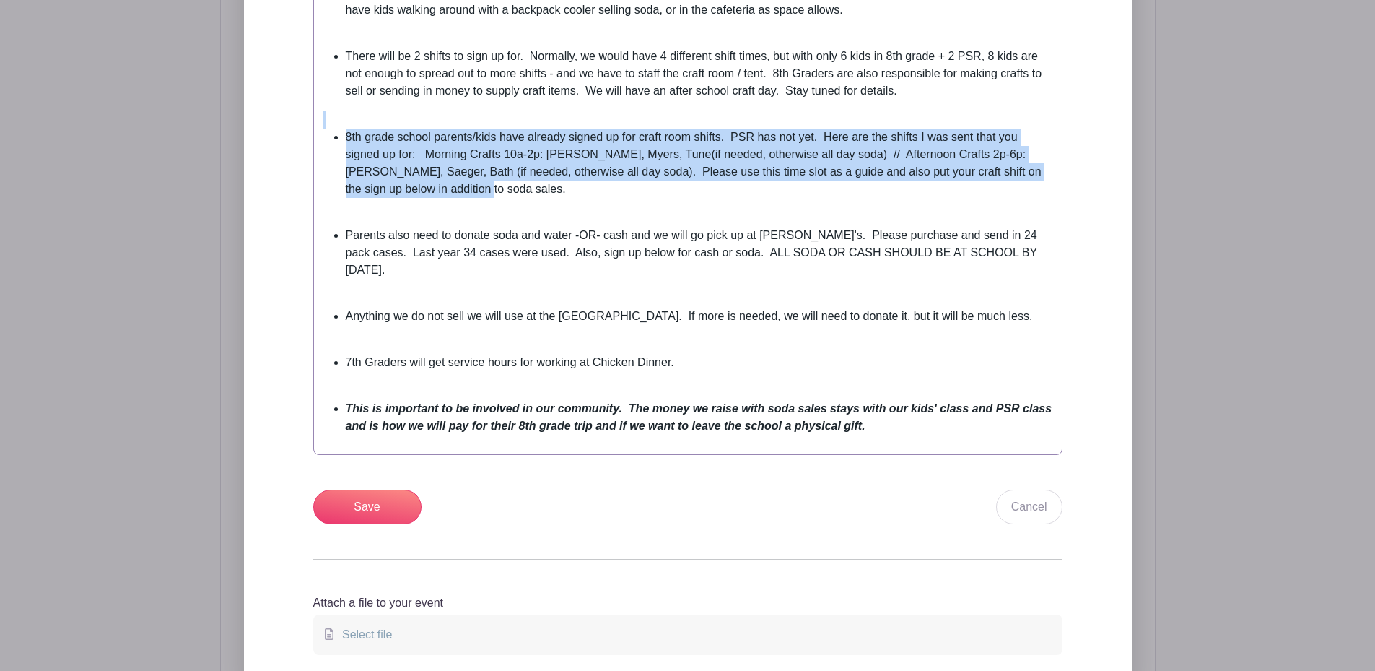
drag, startPoint x: 475, startPoint y: 192, endPoint x: 297, endPoint y: 127, distance: 189.1
click at [297, 127] on div "Add Description Short Intro Sign Up + Details for 7th graders AND PARENT(S) for…" at bounding box center [688, 178] width 818 height 1022
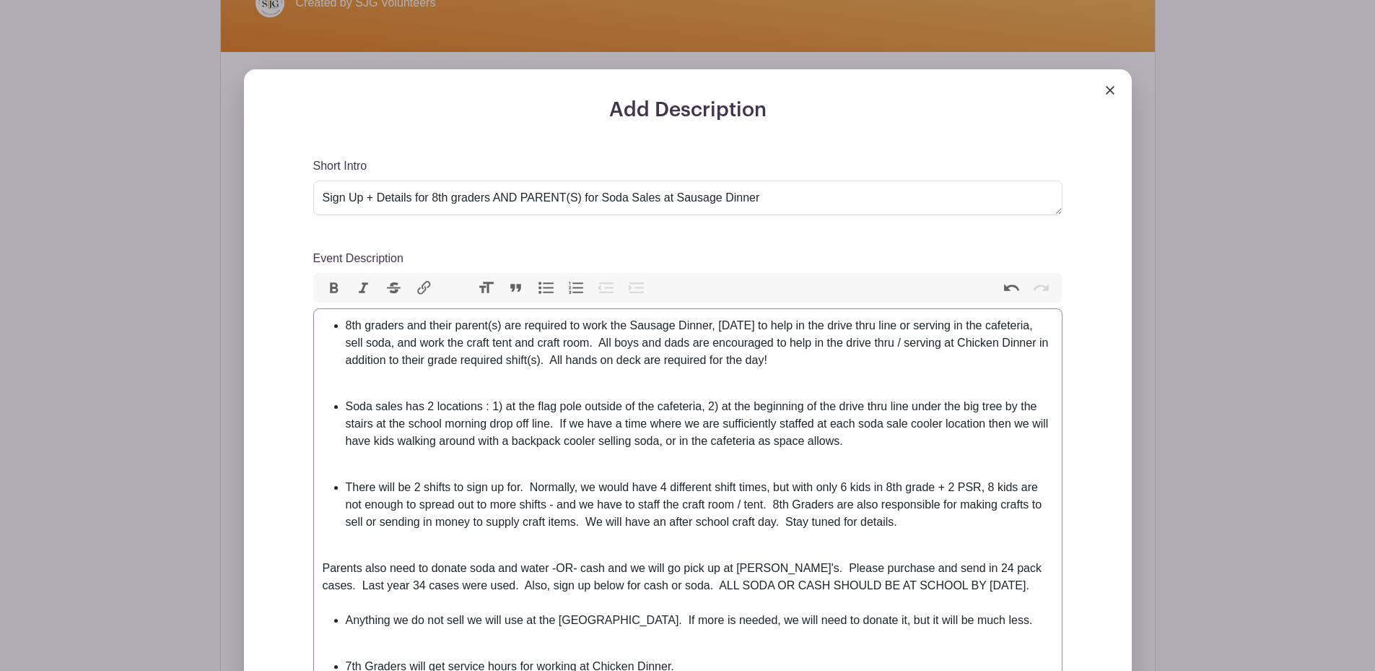
scroll to position [433, 0]
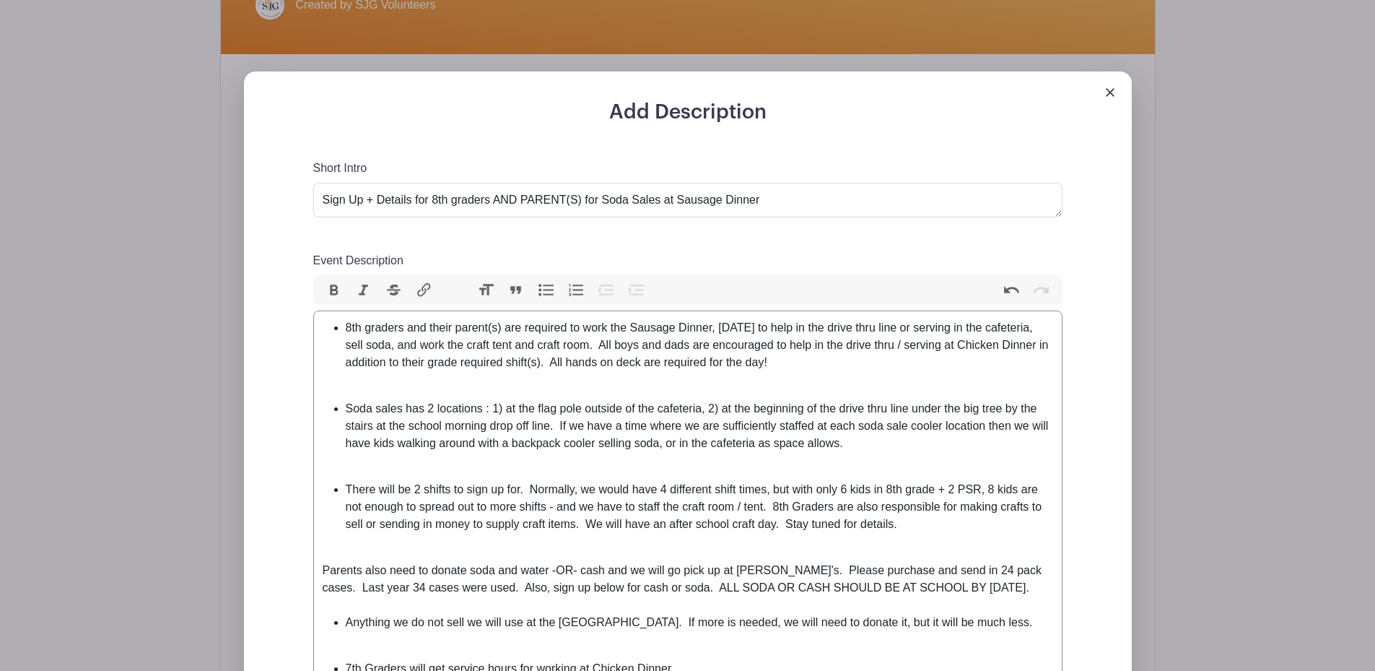
click at [546, 295] on button "Bullets" at bounding box center [546, 290] width 30 height 19
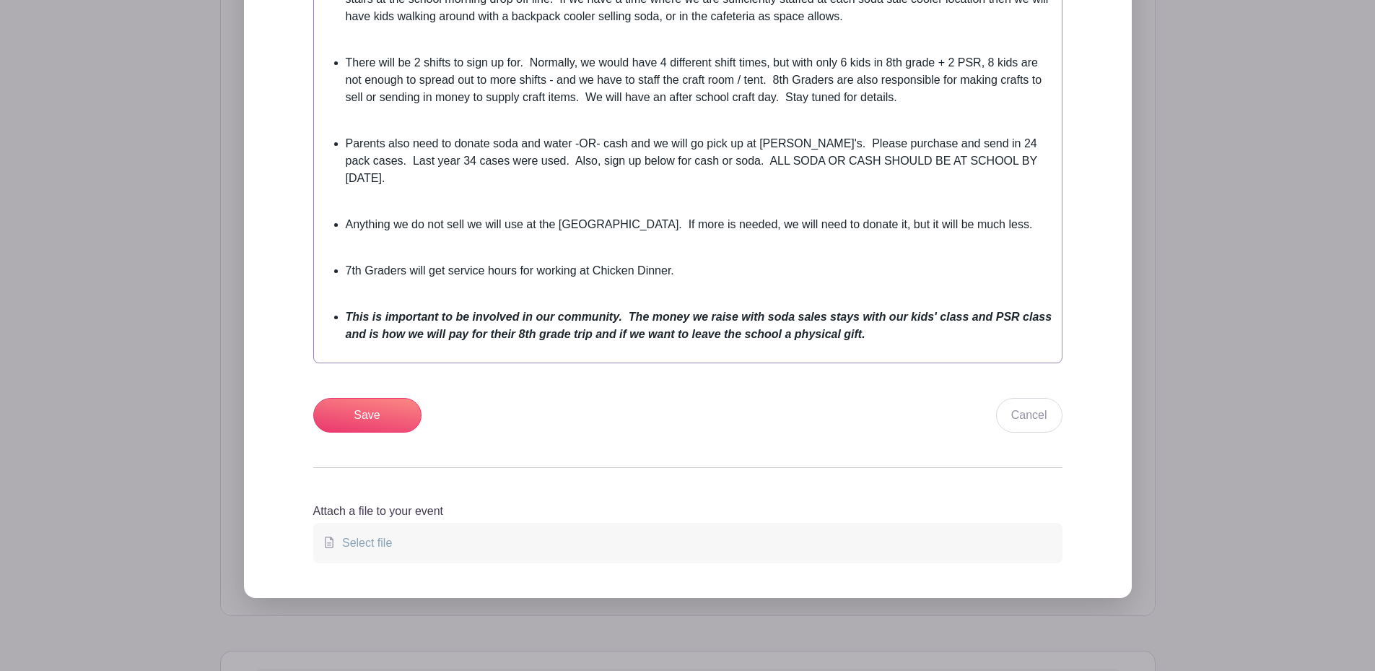
scroll to position [866, 0]
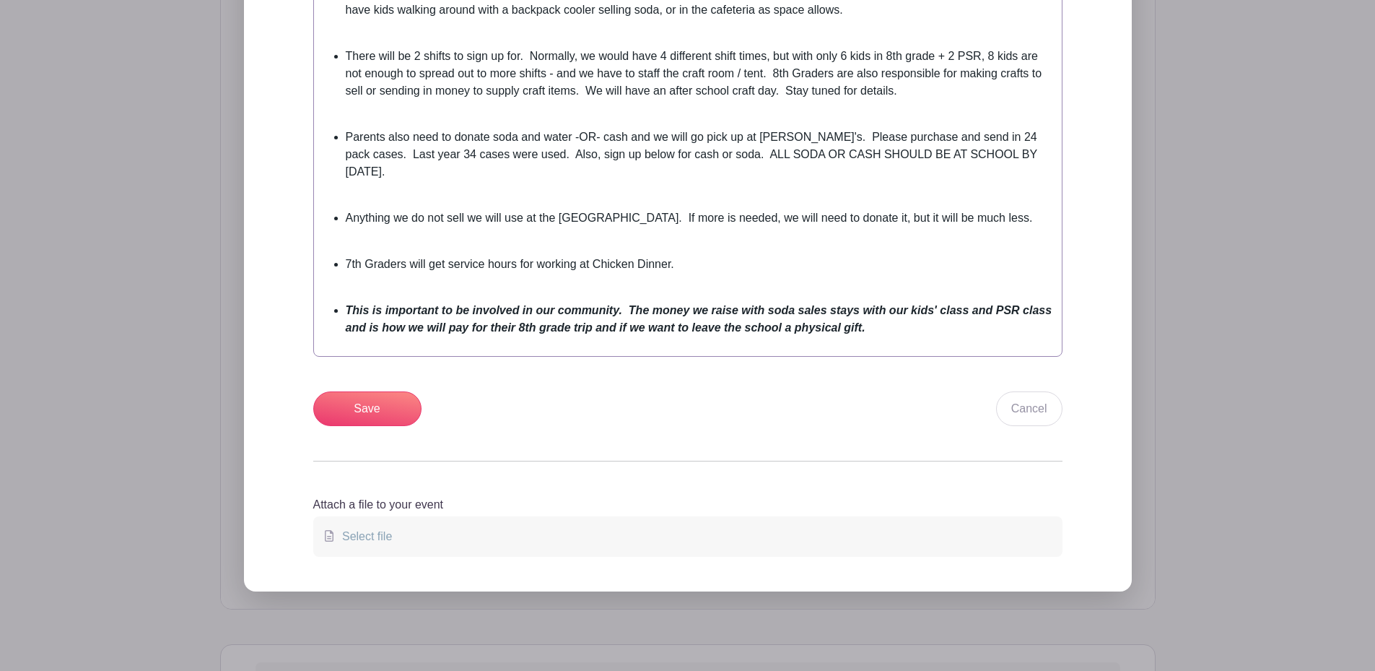
drag, startPoint x: 395, startPoint y: 175, endPoint x: 427, endPoint y: 158, distance: 36.2
click at [397, 175] on li "Parents also need to donate soda and water -OR- cash and we will go pick up at …" at bounding box center [699, 154] width 707 height 52
drag, startPoint x: 350, startPoint y: 263, endPoint x: 357, endPoint y: 258, distance: 9.2
click at [352, 262] on li "7th Graders will get service hours for working at Chicken Dinner." at bounding box center [699, 264] width 707 height 17
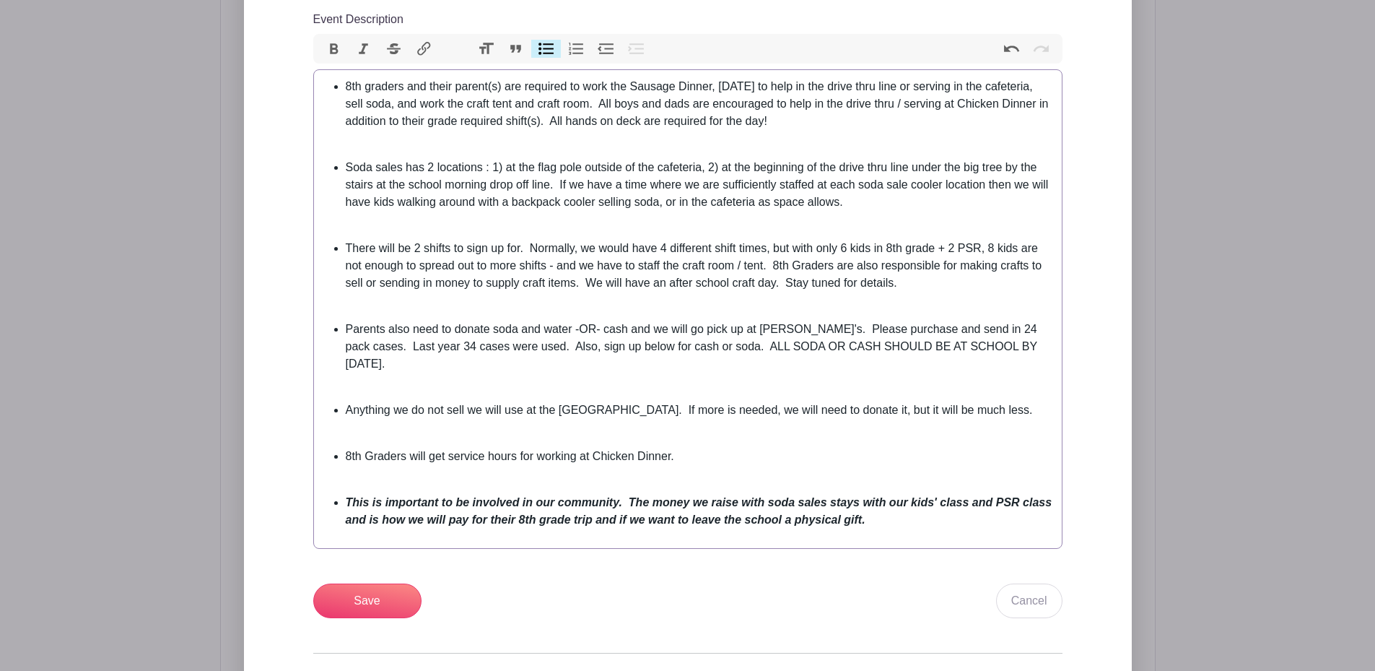
scroll to position [650, 0]
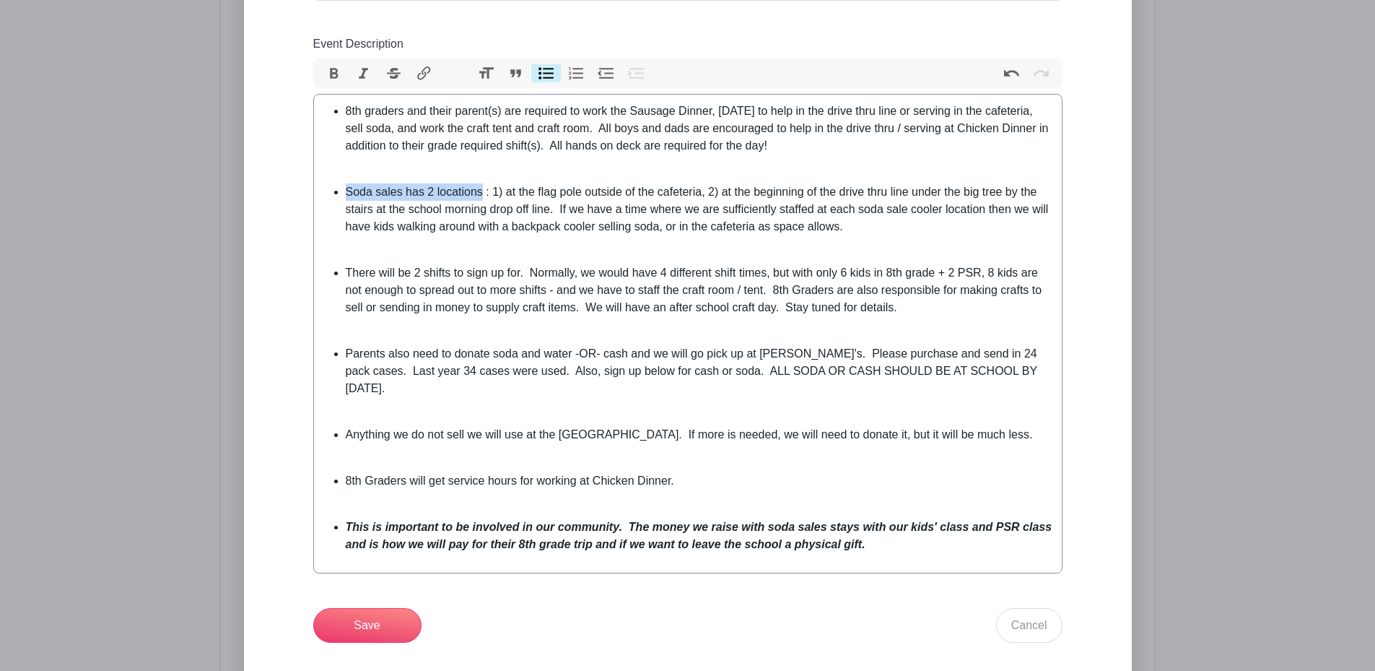
drag, startPoint x: 343, startPoint y: 192, endPoint x: 481, endPoint y: 193, distance: 138.6
click at [481, 193] on ul "Soda sales has 2 locations : 1) at the flag pole outside of the cafeteria, 2) a…" at bounding box center [688, 209] width 730 height 52
click at [335, 73] on button "Bold" at bounding box center [334, 73] width 30 height 19
drag, startPoint x: 546, startPoint y: 194, endPoint x: 593, endPoint y: 194, distance: 46.9
click at [593, 194] on li "Soda sales has 2 locations : 1) at the flag pole outside of the cafeteria, 2) a…" at bounding box center [699, 209] width 707 height 52
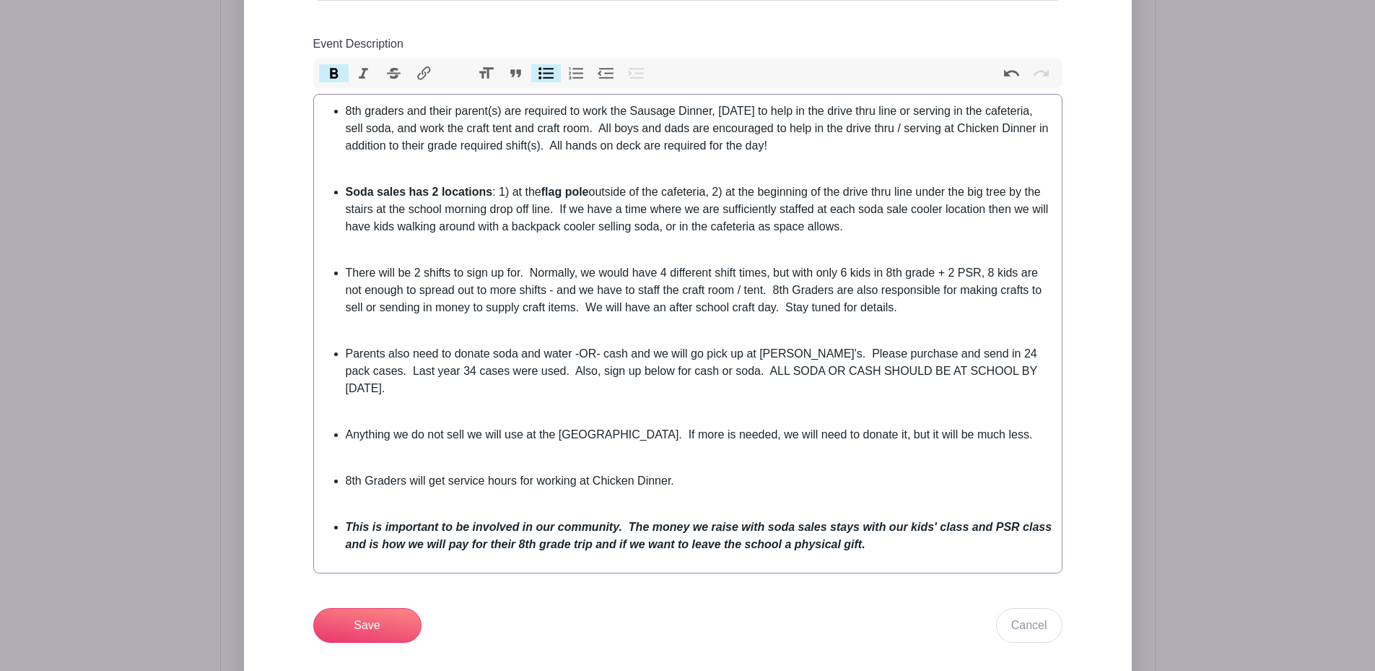
click at [334, 72] on button "Bold" at bounding box center [334, 73] width 30 height 19
drag, startPoint x: 851, startPoint y: 192, endPoint x: 920, endPoint y: 195, distance: 69.4
click at [920, 195] on li "Soda sales has 2 locations : 1) at the flag pole outside of the cafeteria, 2) a…" at bounding box center [699, 209] width 707 height 52
click at [334, 70] on button "Bold" at bounding box center [334, 73] width 30 height 19
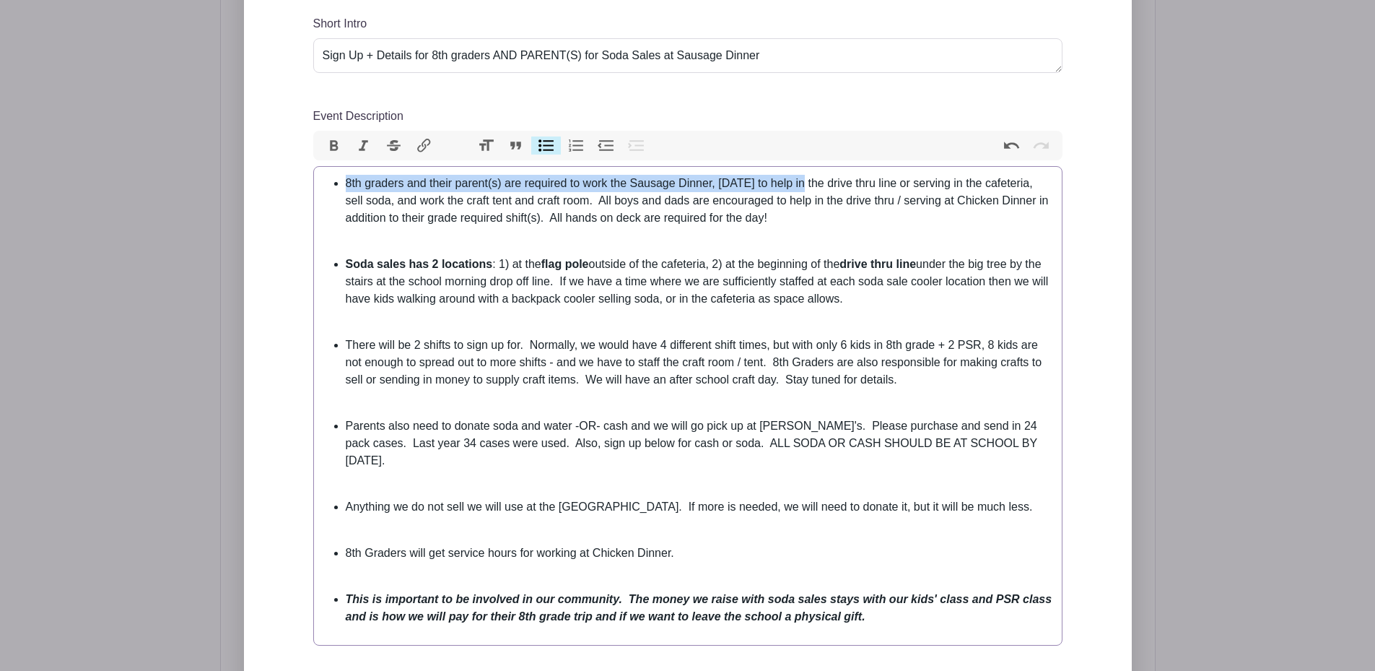
drag, startPoint x: 345, startPoint y: 182, endPoint x: 810, endPoint y: 185, distance: 464.8
click at [810, 185] on li "8th graders and their parent(s) are required to work the Sausage Dinner, Octobe…" at bounding box center [699, 201] width 707 height 52
click at [334, 143] on button "Bold" at bounding box center [334, 145] width 30 height 19
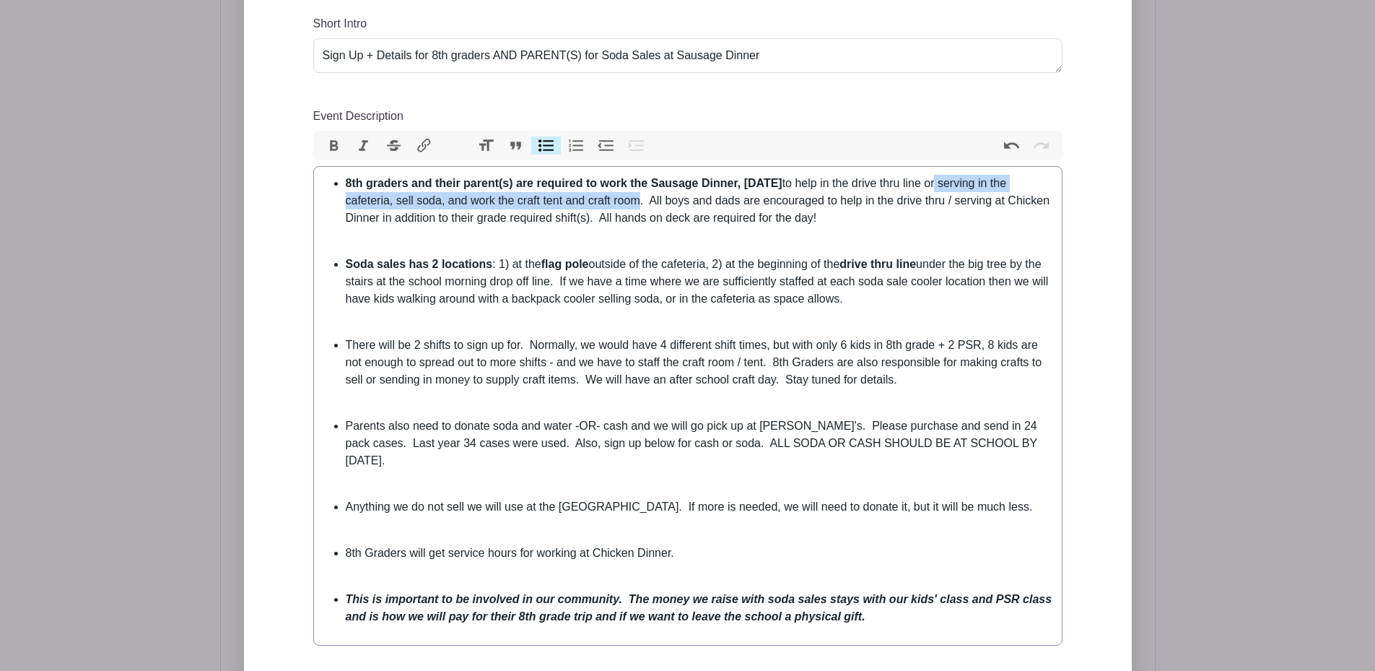
drag, startPoint x: 993, startPoint y: 188, endPoint x: 657, endPoint y: 198, distance: 336.5
click at [657, 198] on li "8th graders and their parent(s) are required to work the Sausage Dinner, Octobe…" at bounding box center [699, 201] width 707 height 52
click at [333, 145] on button "Bold" at bounding box center [334, 145] width 30 height 19
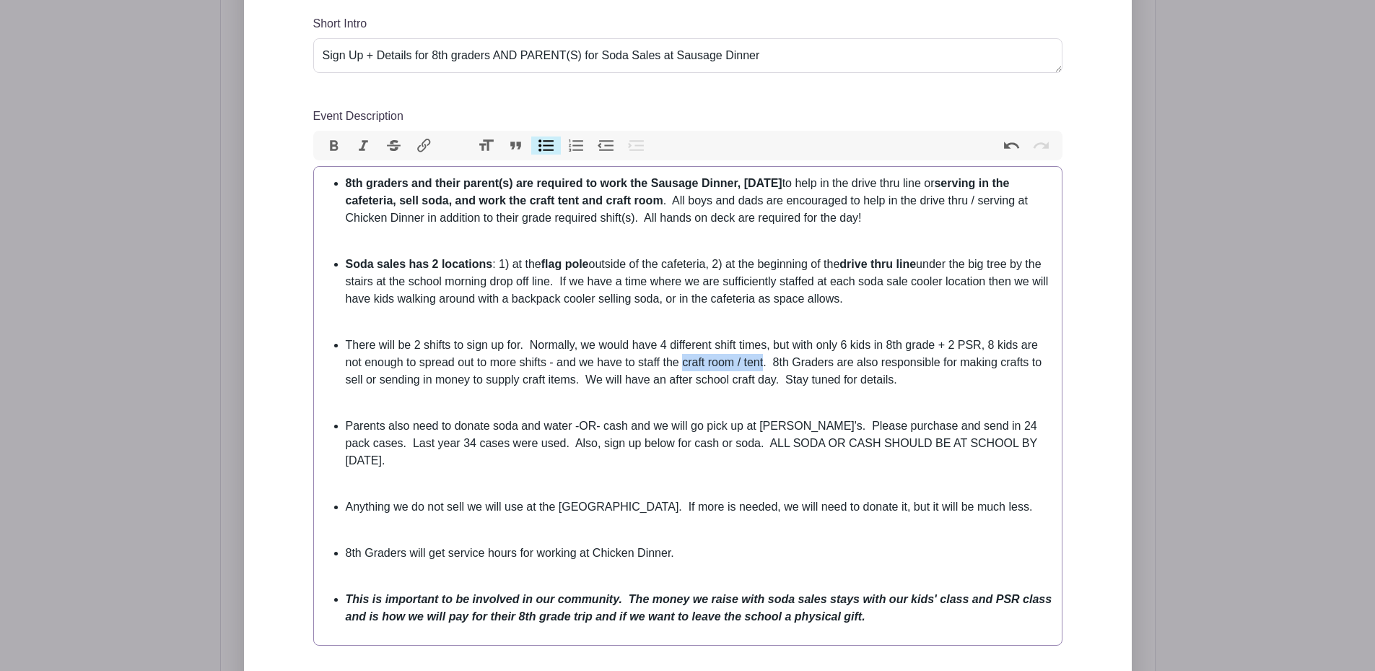
drag, startPoint x: 682, startPoint y: 364, endPoint x: 762, endPoint y: 367, distance: 80.2
click at [762, 367] on li "There will be 2 shifts to sign up for. Normally, we would have 4 different shif…" at bounding box center [699, 362] width 707 height 52
click at [333, 145] on button "Bold" at bounding box center [334, 145] width 30 height 19
click at [747, 364] on strong "craft room / tent" at bounding box center [723, 362] width 88 height 12
type trix-editor "<ul><li><strong>8th graders and their parent(s) are required to work the Sausag…"
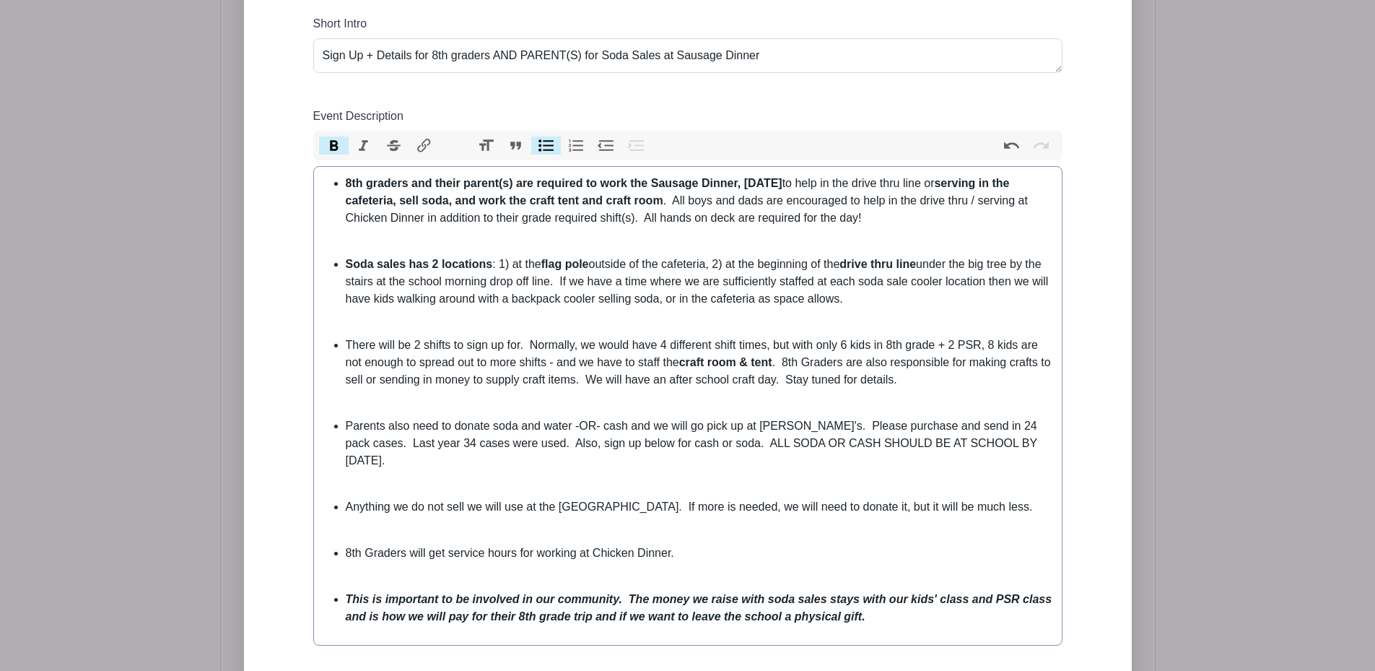
scroll to position [1083, 0]
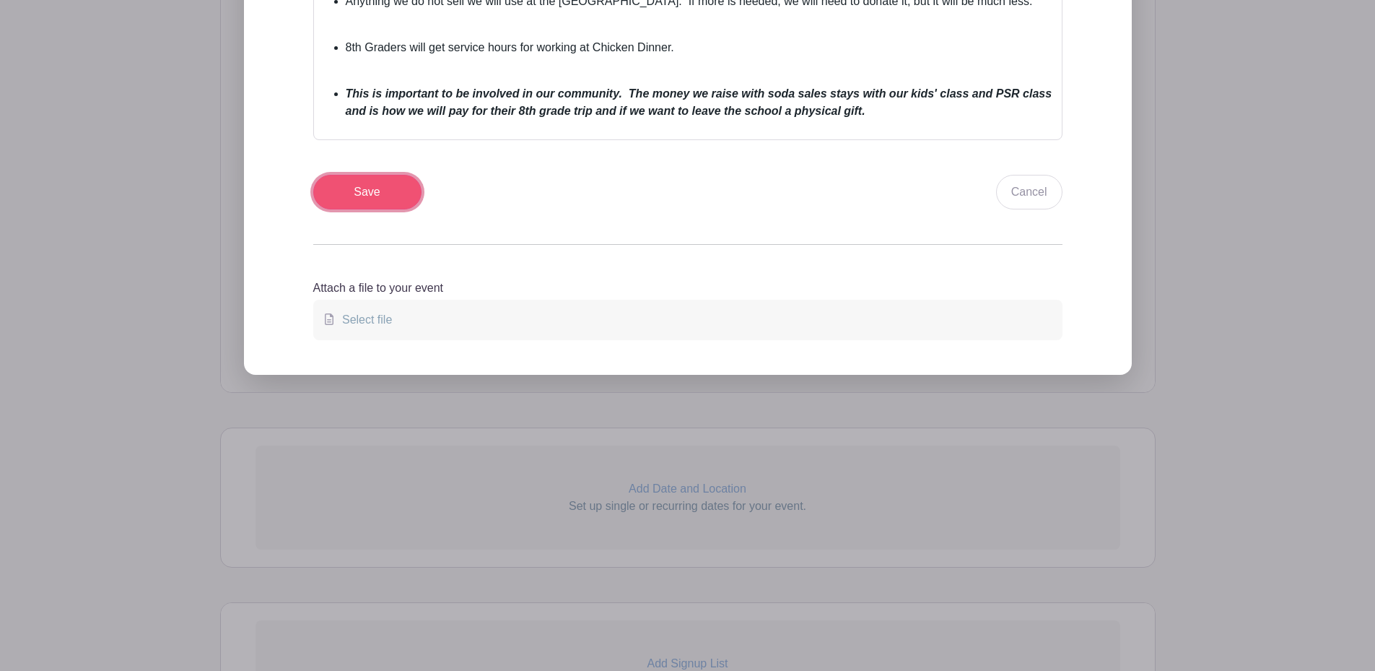
click at [367, 185] on input "Save" at bounding box center [367, 192] width 108 height 35
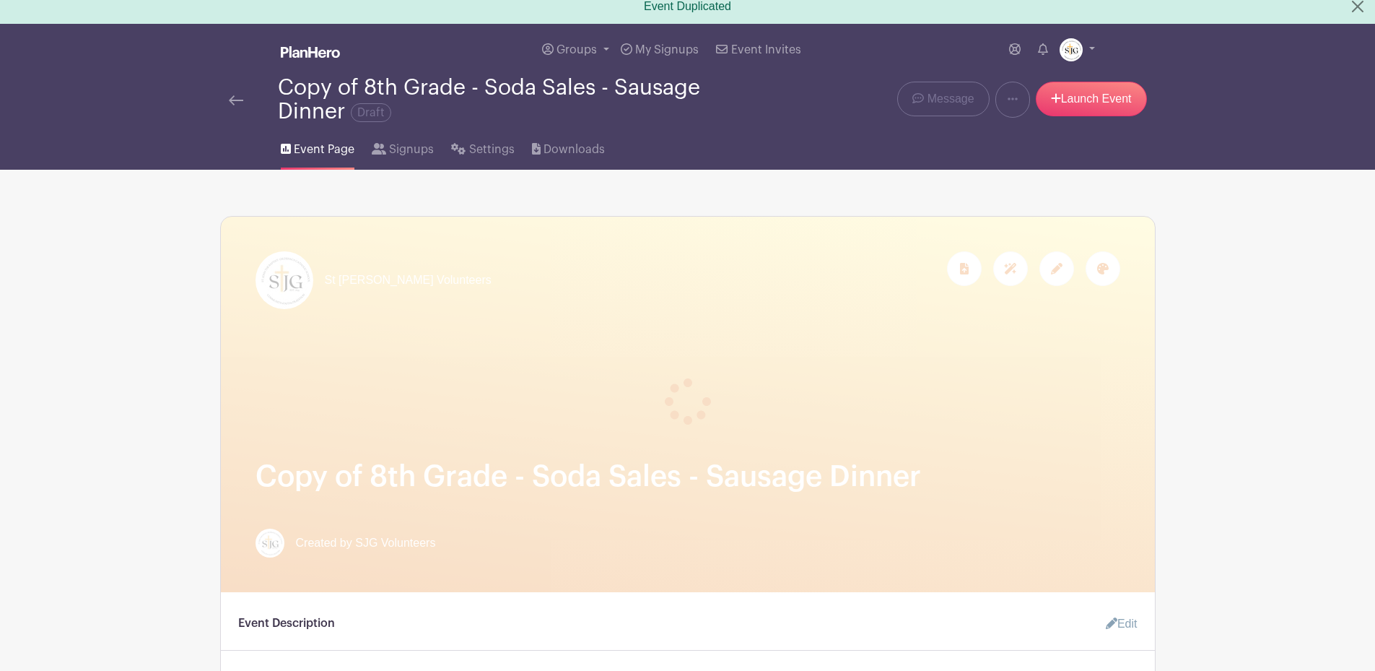
scroll to position [0, 0]
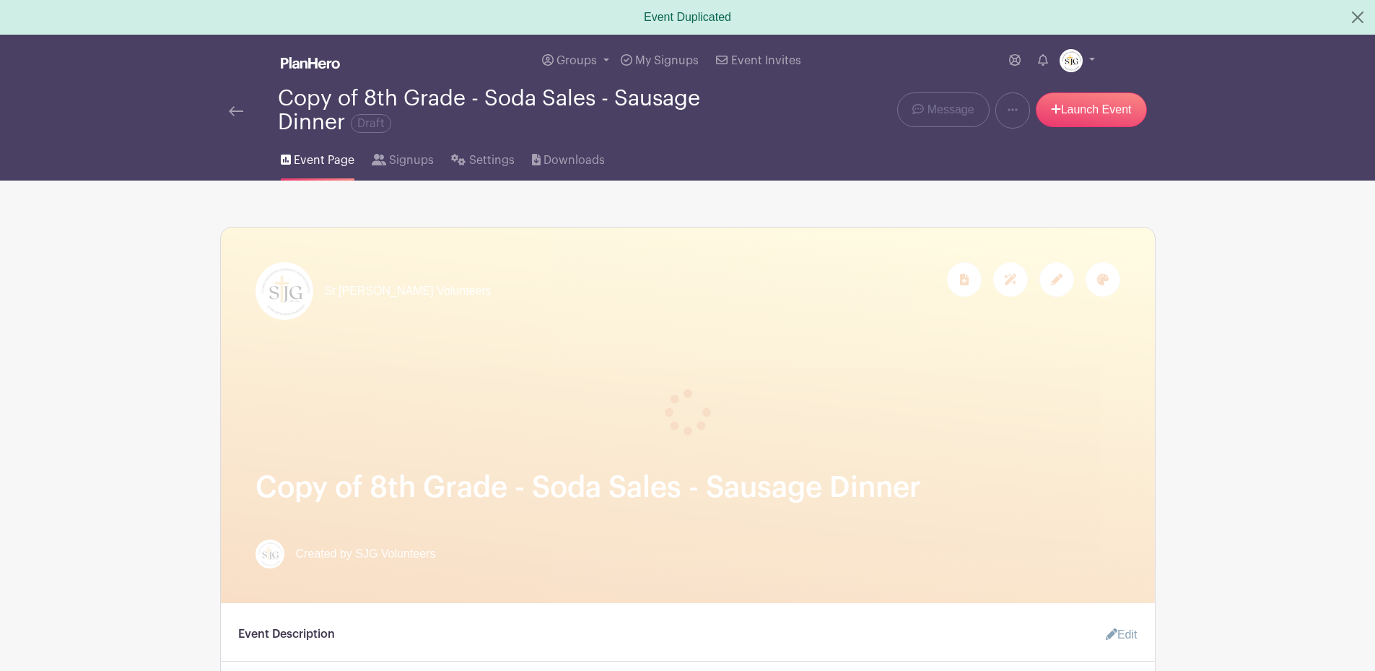
click at [543, 378] on div at bounding box center [688, 394] width 865 height 81
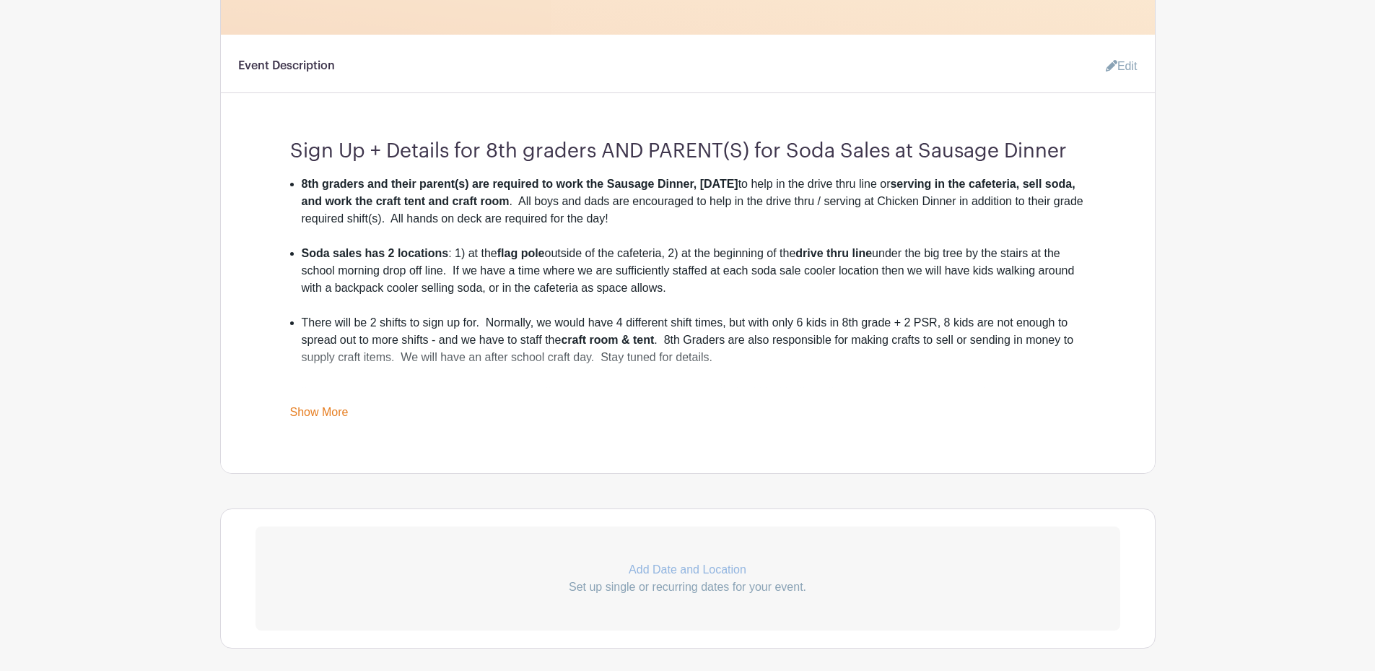
scroll to position [577, 0]
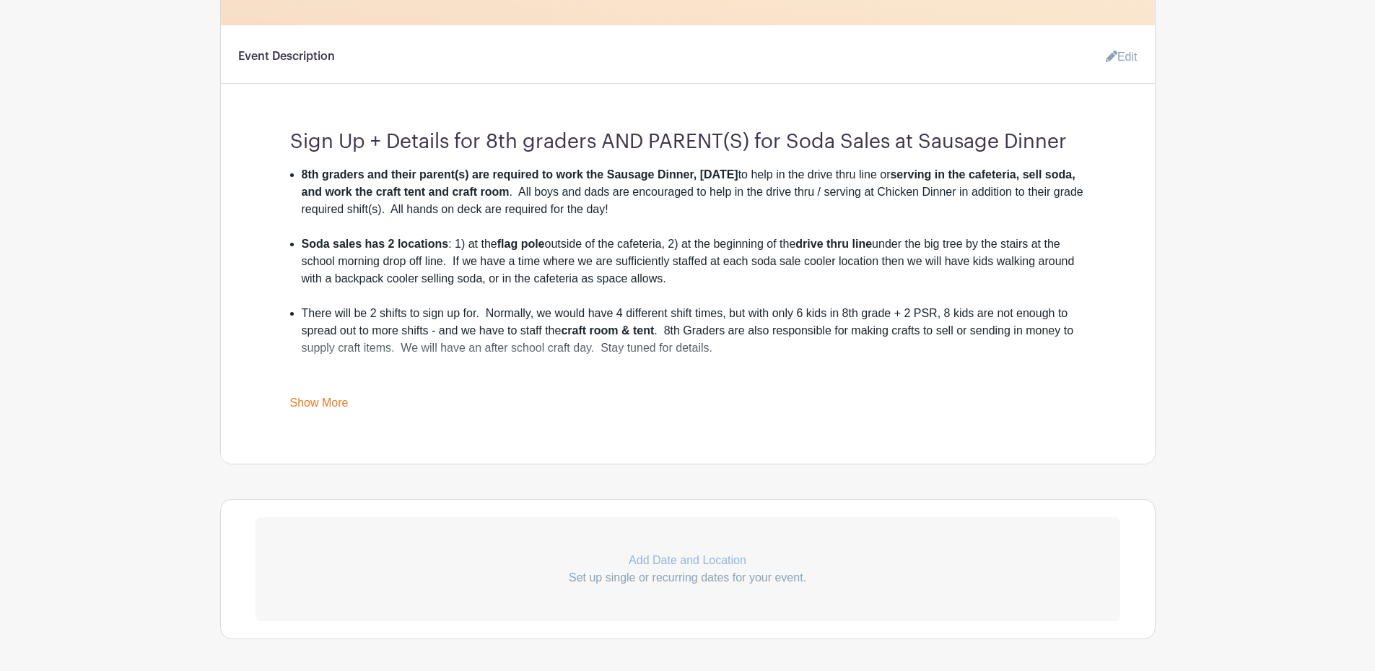
click at [336, 401] on link "Show More" at bounding box center [319, 405] width 58 height 18
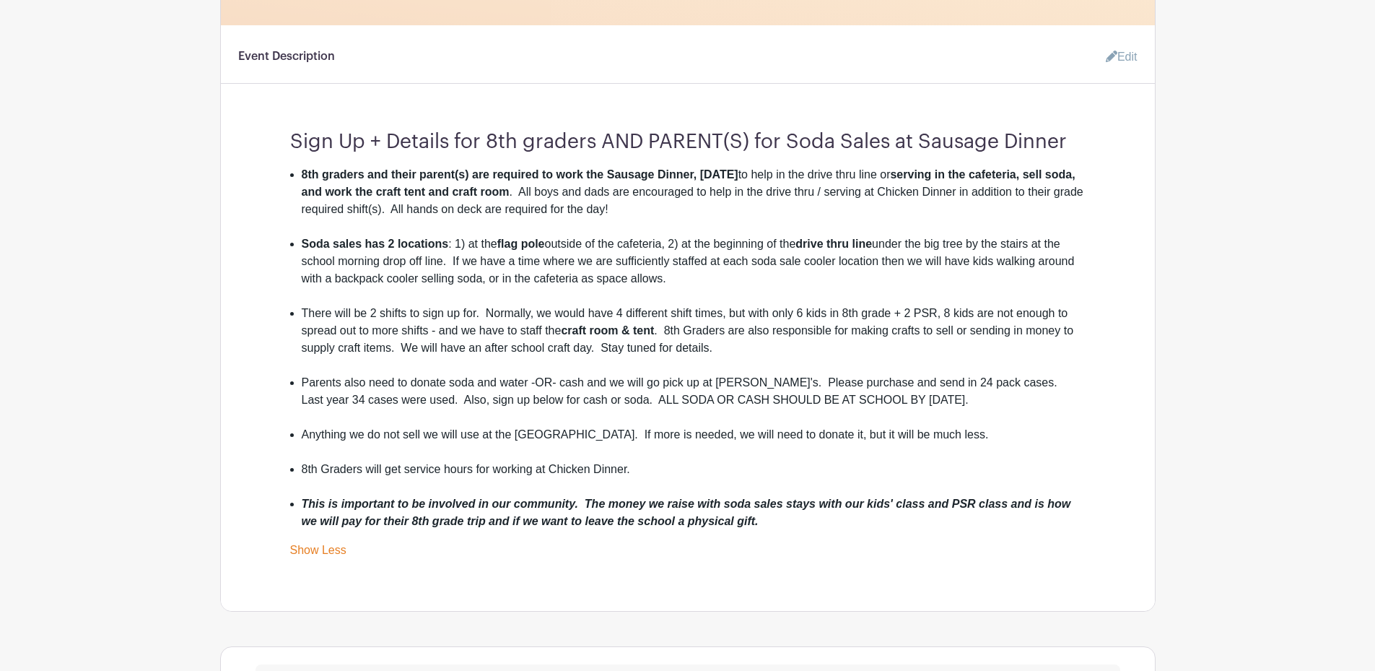
drag, startPoint x: 762, startPoint y: 525, endPoint x: 271, endPoint y: 123, distance: 634.9
click at [271, 123] on div "Sign Up + Details for 8th graders AND PARENT(S) for Soda Sales at Sausage Dinne…" at bounding box center [688, 338] width 865 height 440
drag, startPoint x: 271, startPoint y: 123, endPoint x: 337, endPoint y: 183, distance: 89.4
copy div "Sign Up + Details for 8th graders AND PARENT(S) for Soda Sales at Sausage Dinne…"
click at [252, 248] on turbo-frame "Event Description Edit Sign Up + Details for 8th graders AND PARENT(S) for Soda…" at bounding box center [688, 301] width 934 height 516
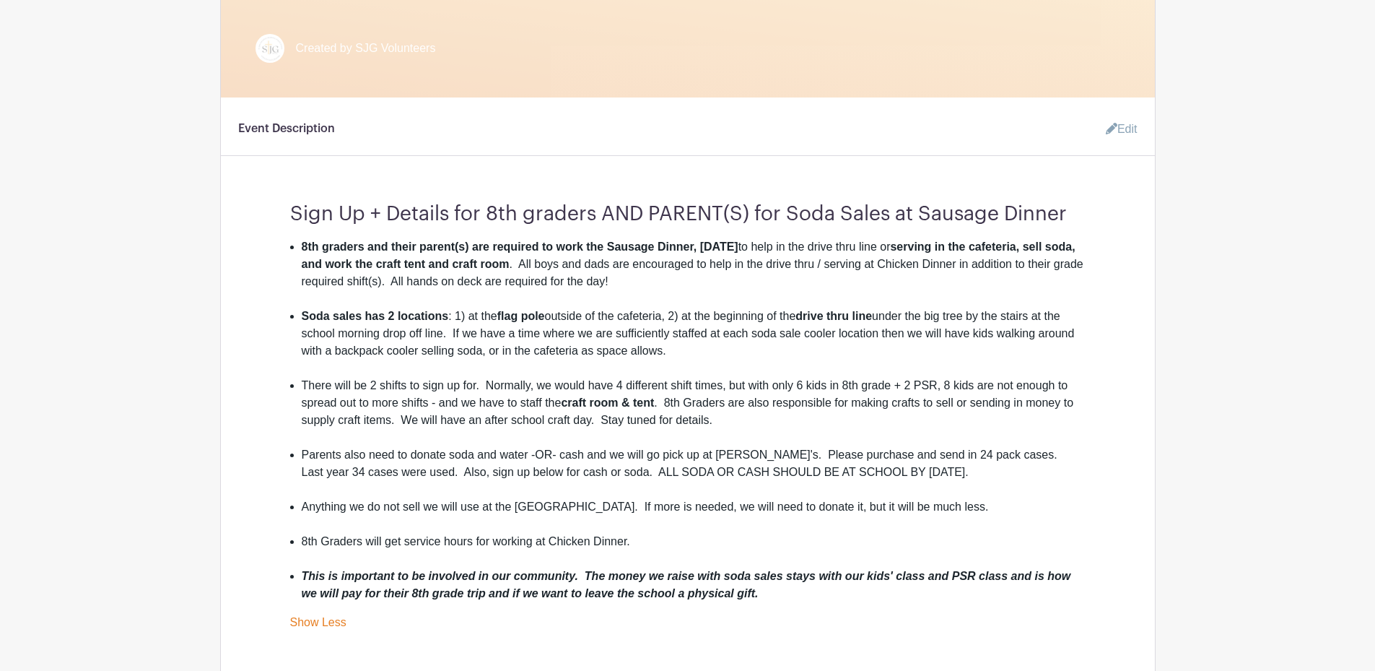
scroll to position [0, 0]
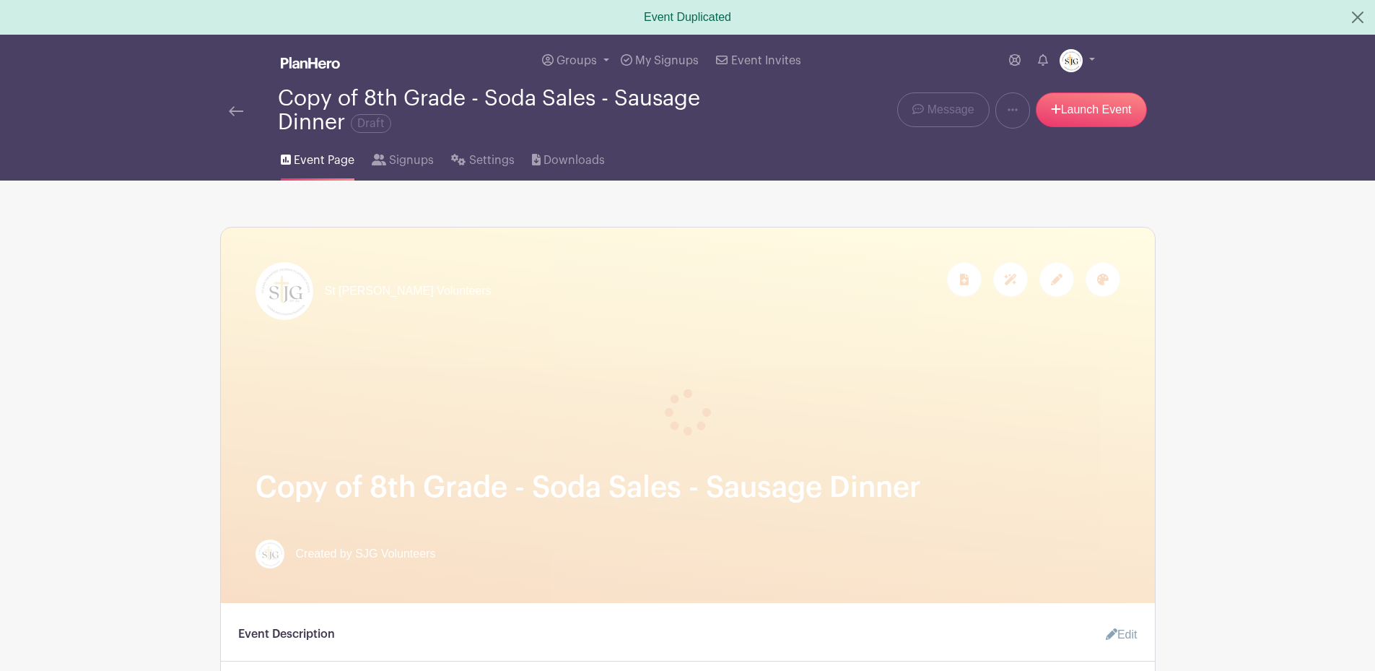
click at [465, 481] on h1 "Copy of 8th Grade - Soda Sales - Sausage Dinner" at bounding box center [688, 487] width 865 height 35
click at [396, 160] on span "Signups" at bounding box center [411, 160] width 45 height 17
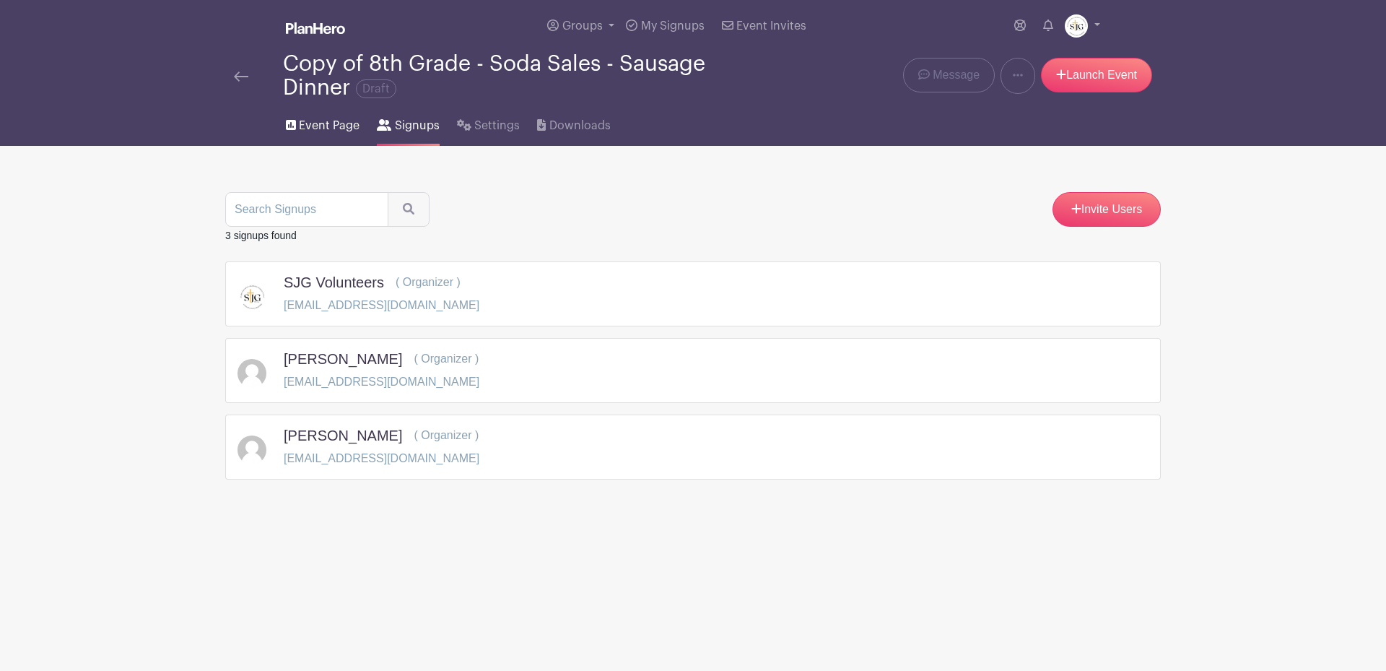
click at [331, 121] on span "Event Page" at bounding box center [329, 125] width 61 height 17
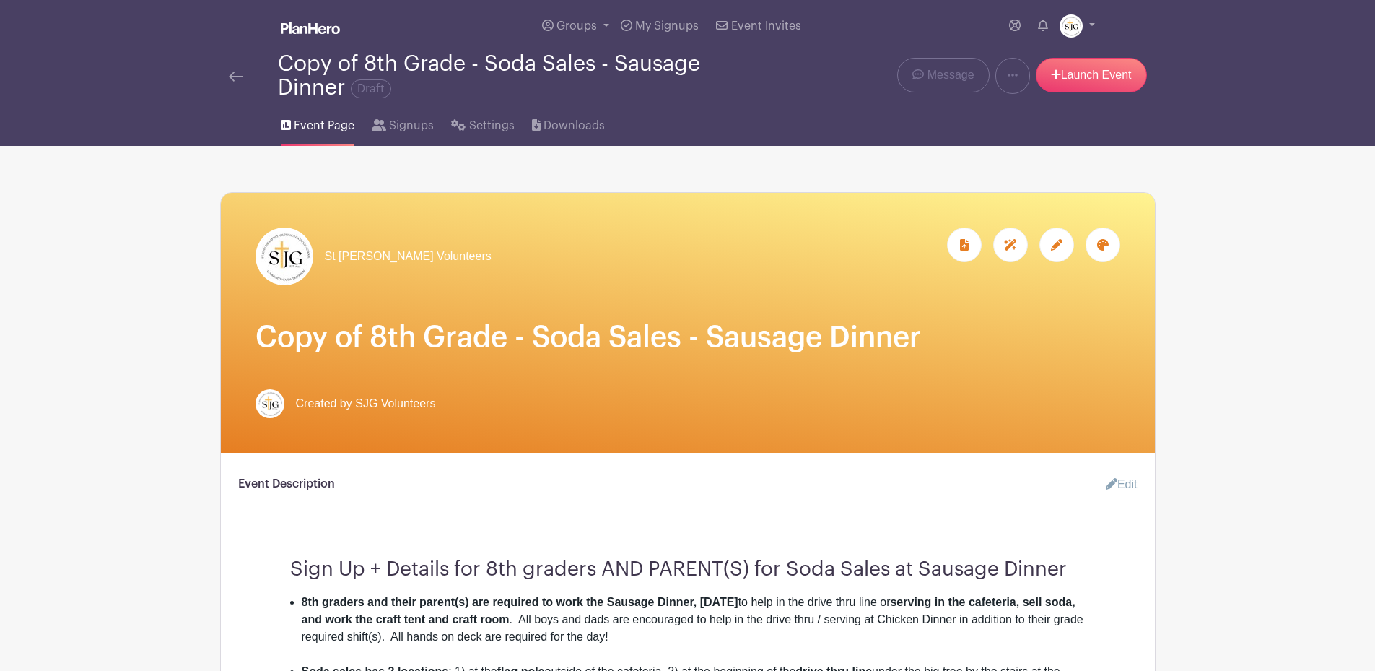
click at [233, 80] on img at bounding box center [236, 76] width 14 height 10
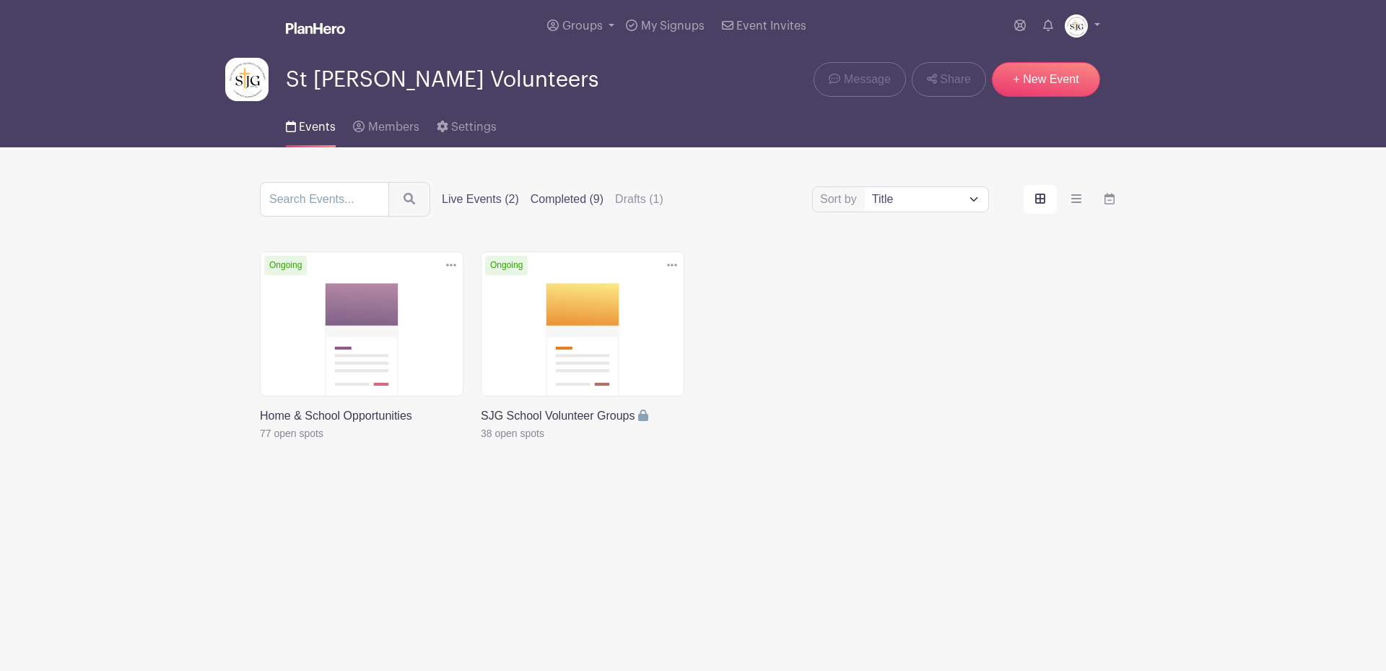
click at [555, 199] on label "Completed (9)" at bounding box center [567, 199] width 73 height 17
click at [0, 0] on input "Completed (9)" at bounding box center [0, 0] width 0 height 0
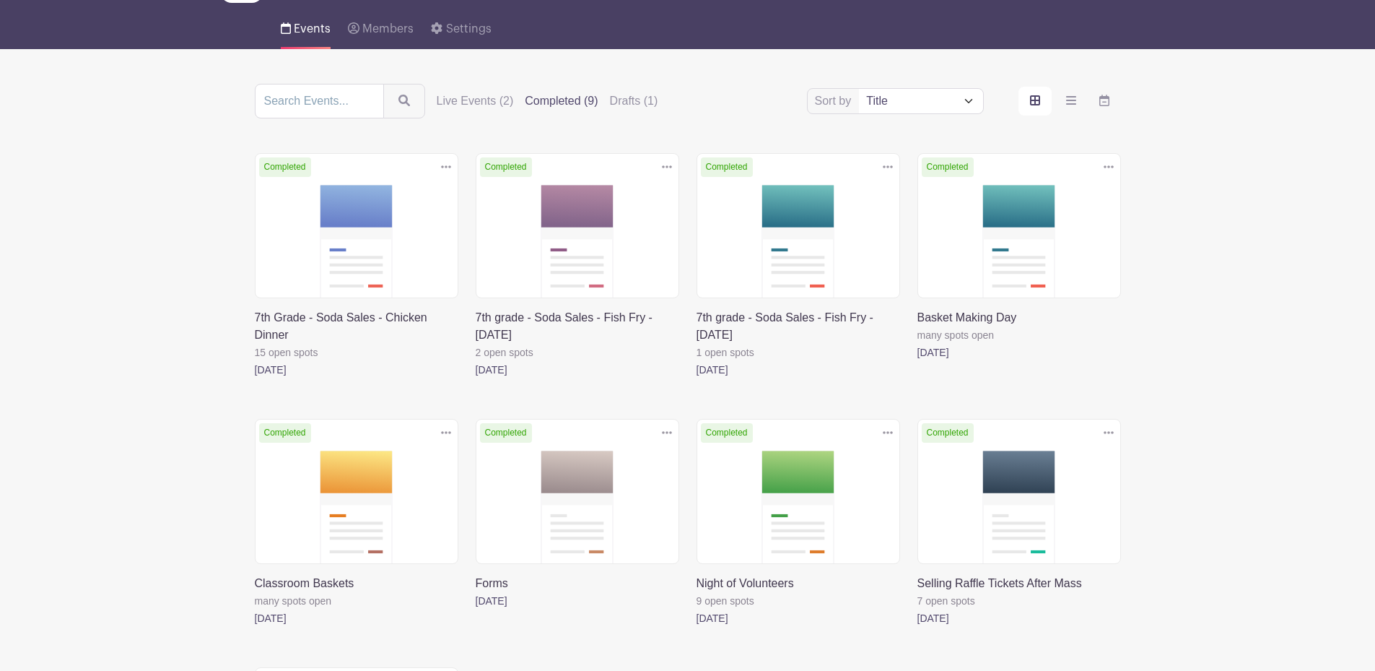
scroll to position [72, 0]
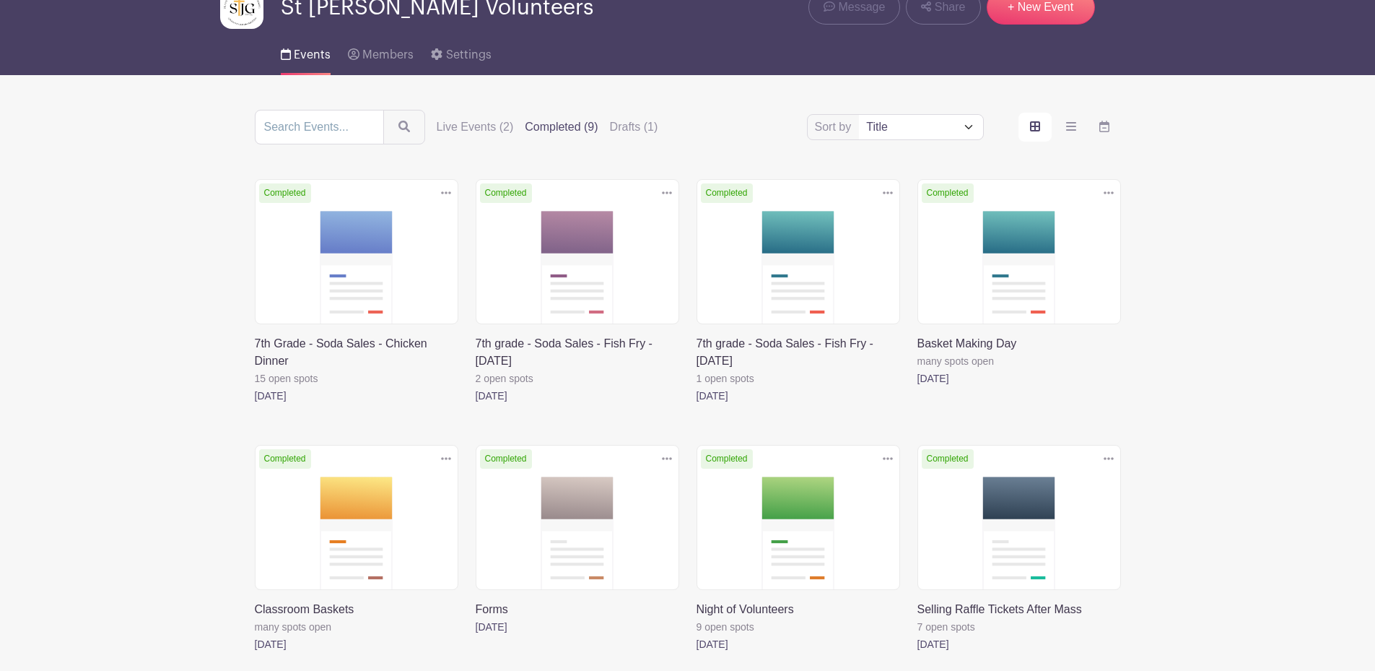
click at [255, 404] on link at bounding box center [255, 404] width 0 height 0
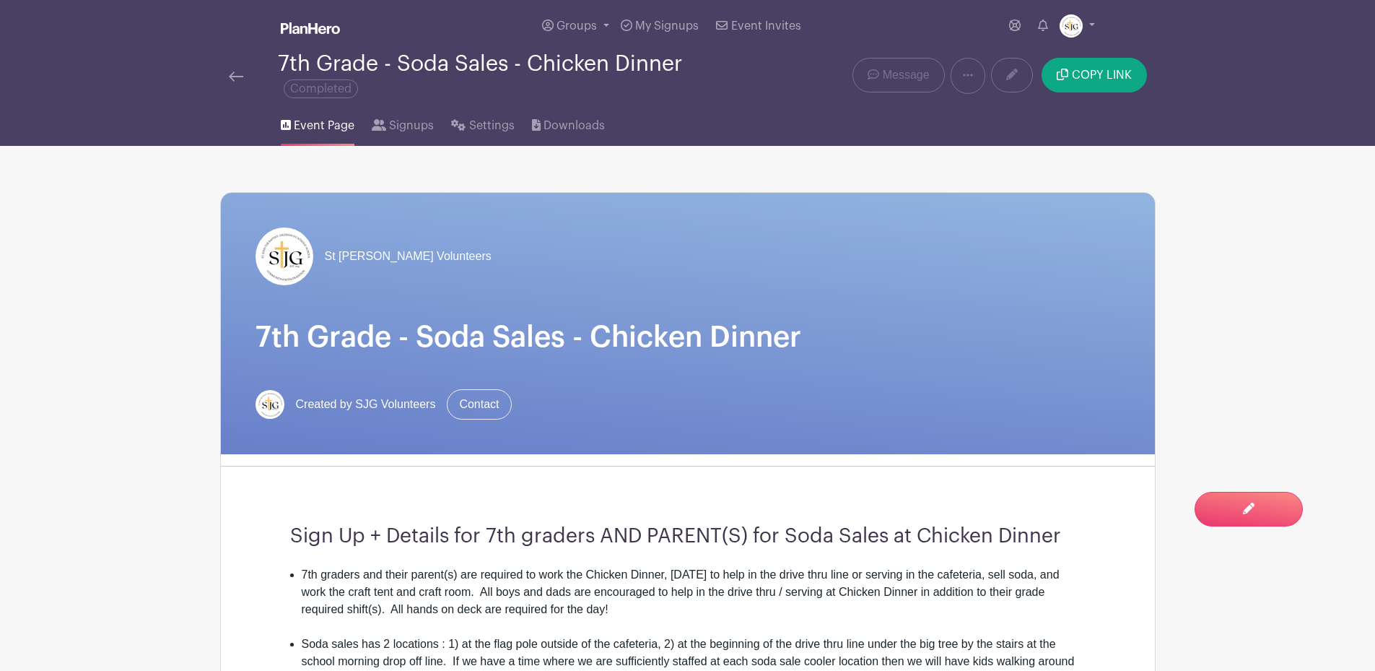
click at [236, 79] on img at bounding box center [236, 76] width 14 height 10
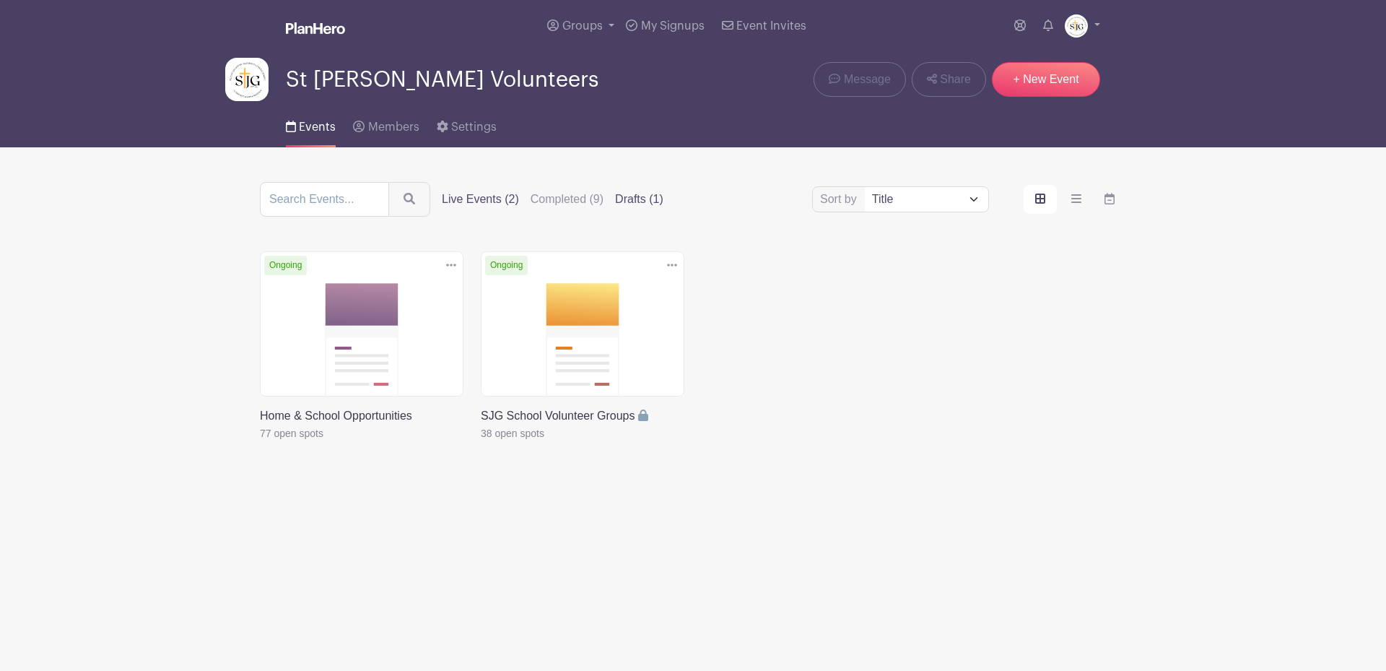
click at [645, 196] on label "Drafts (1)" at bounding box center [639, 199] width 48 height 17
click at [0, 0] on input "Drafts (1)" at bounding box center [0, 0] width 0 height 0
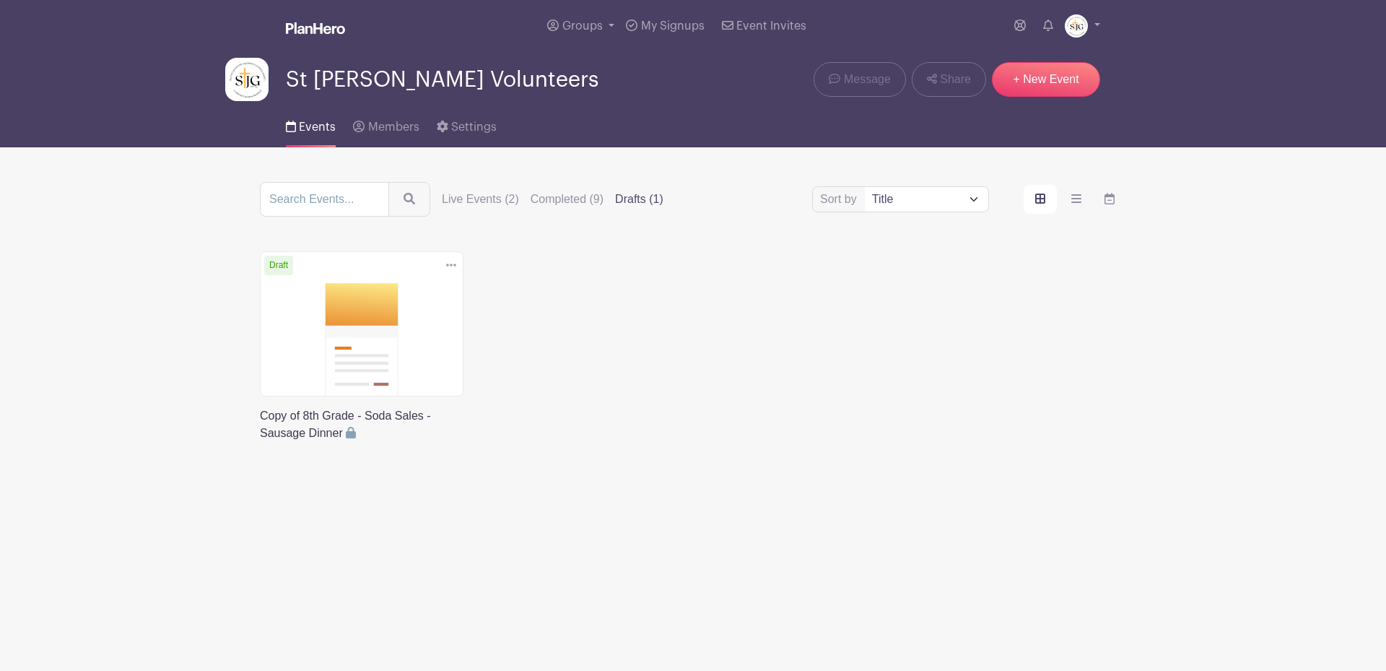
click at [260, 442] on link at bounding box center [260, 442] width 0 height 0
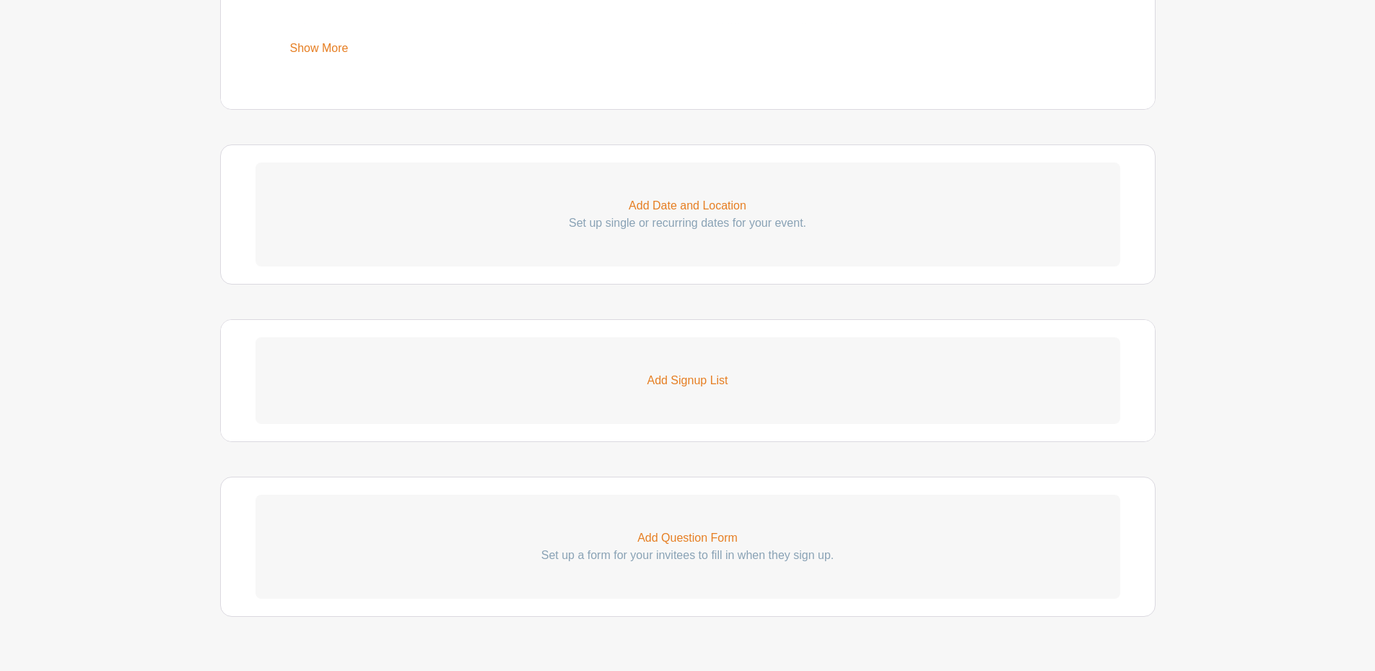
scroll to position [794, 0]
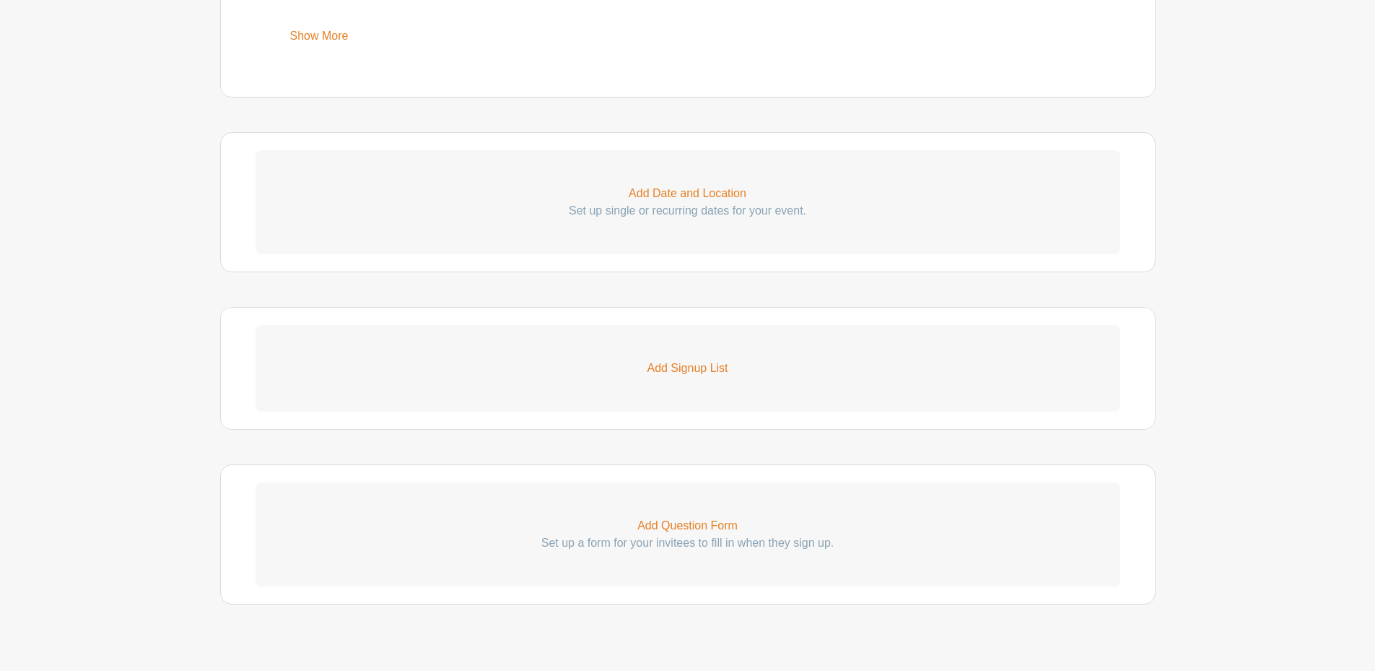
click at [673, 188] on p "Add Date and Location" at bounding box center [688, 193] width 865 height 17
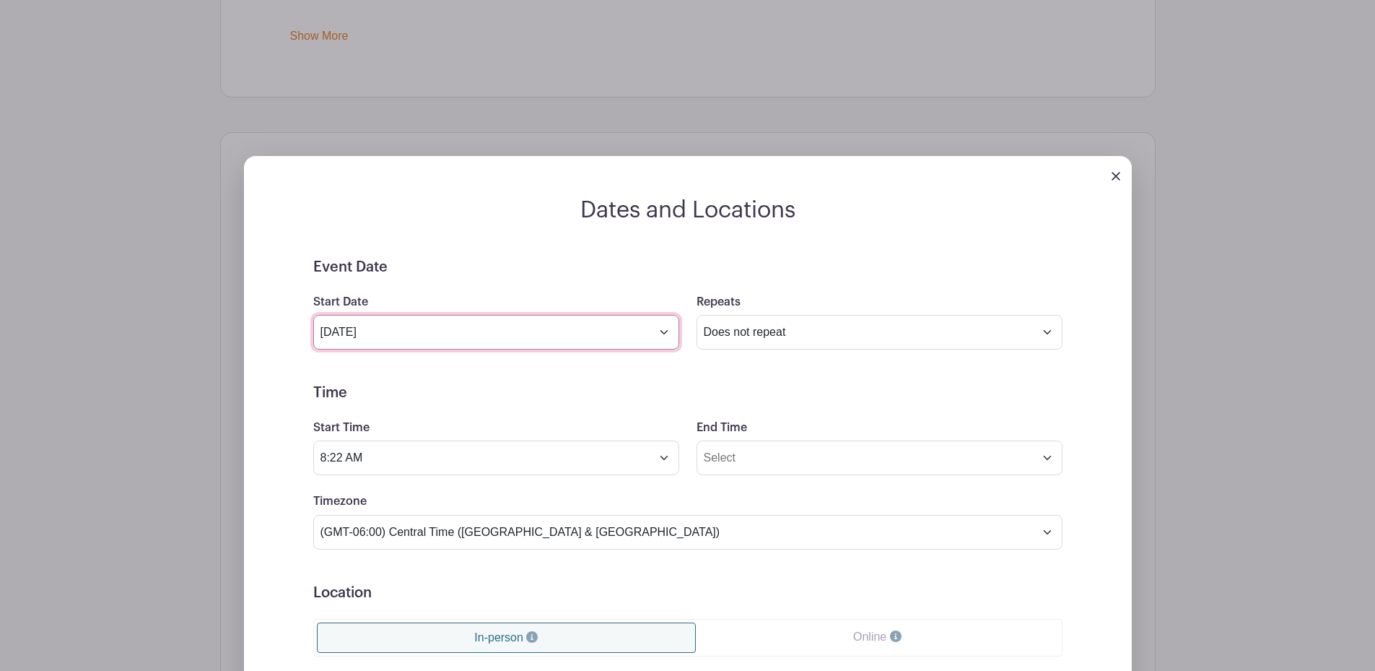
click at [665, 335] on input "Sep 9 2025" at bounding box center [496, 332] width 366 height 35
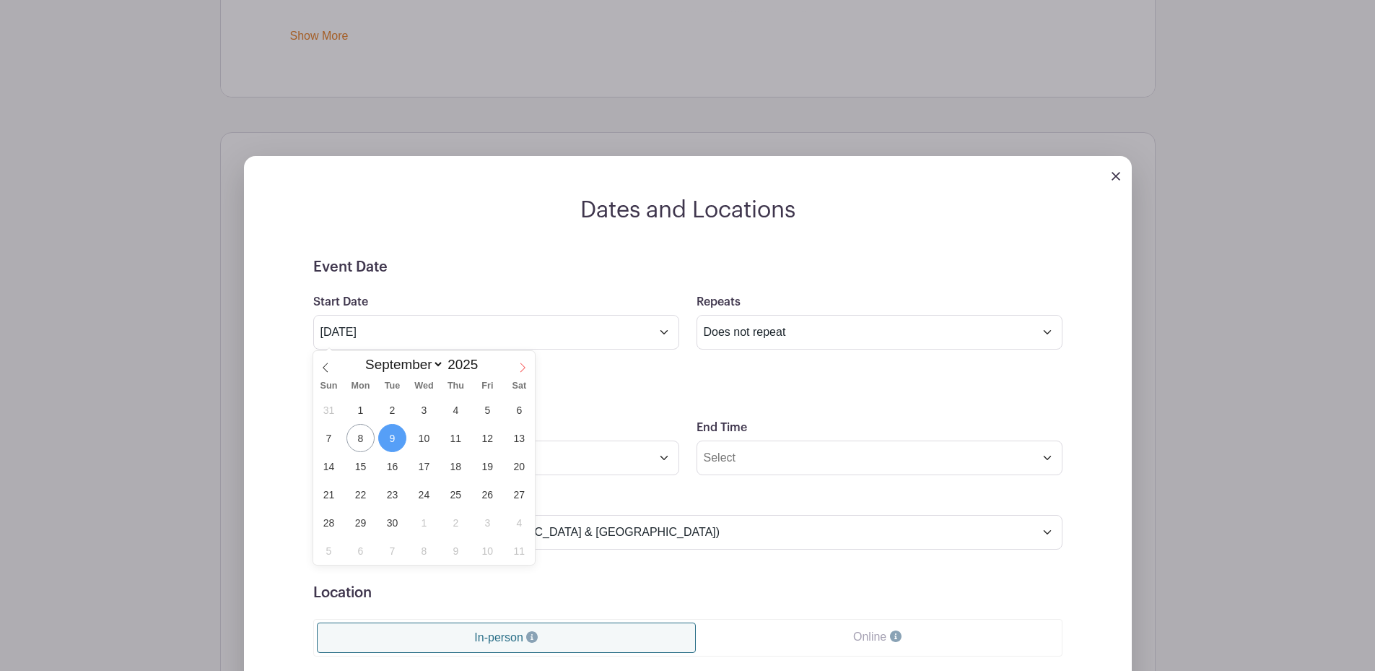
click at [520, 364] on icon at bounding box center [523, 367] width 10 height 10
select select "9"
click at [329, 522] on span "26" at bounding box center [329, 522] width 28 height 28
type input "Oct 26 2025"
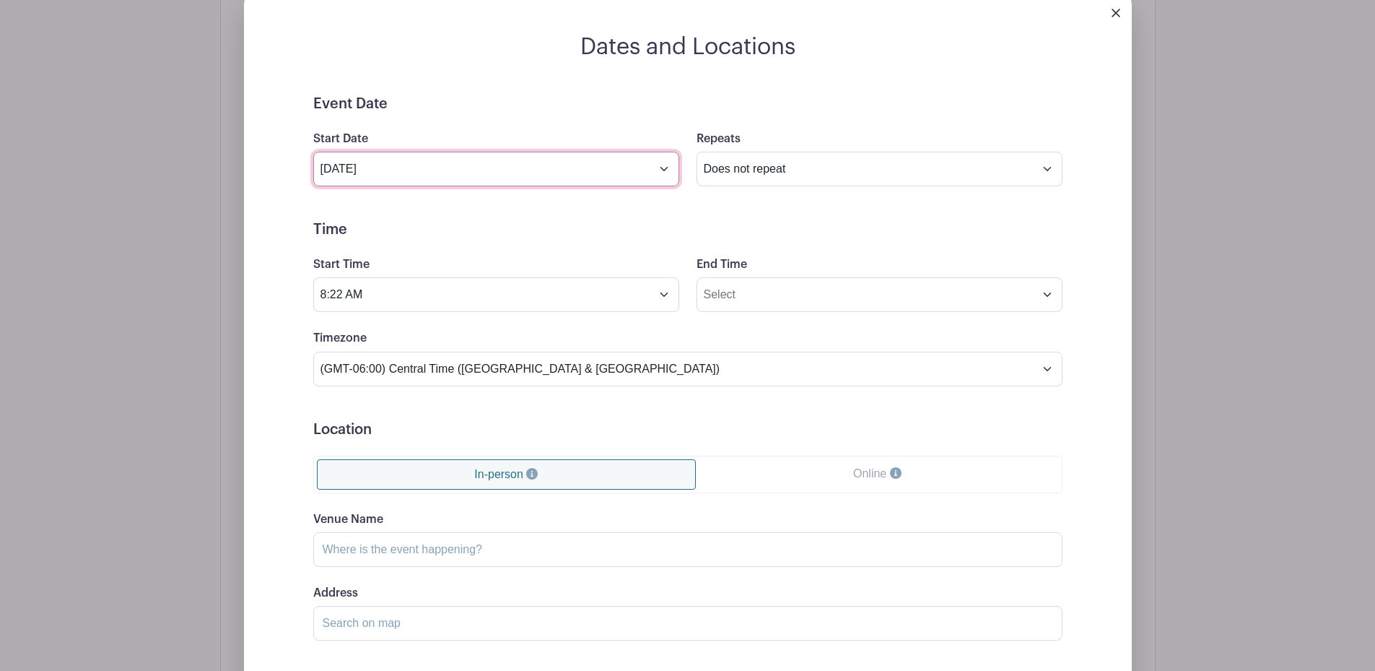
scroll to position [1010, 0]
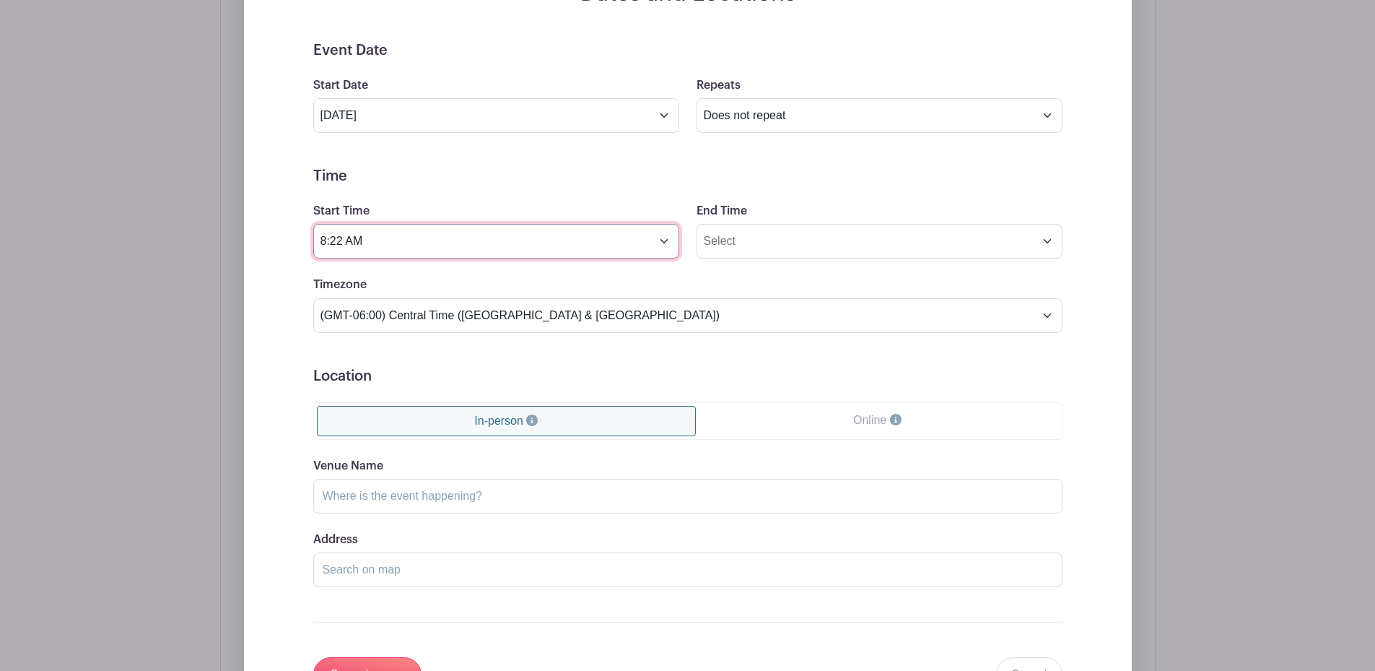
click at [668, 241] on input "8:22 AM" at bounding box center [496, 241] width 366 height 35
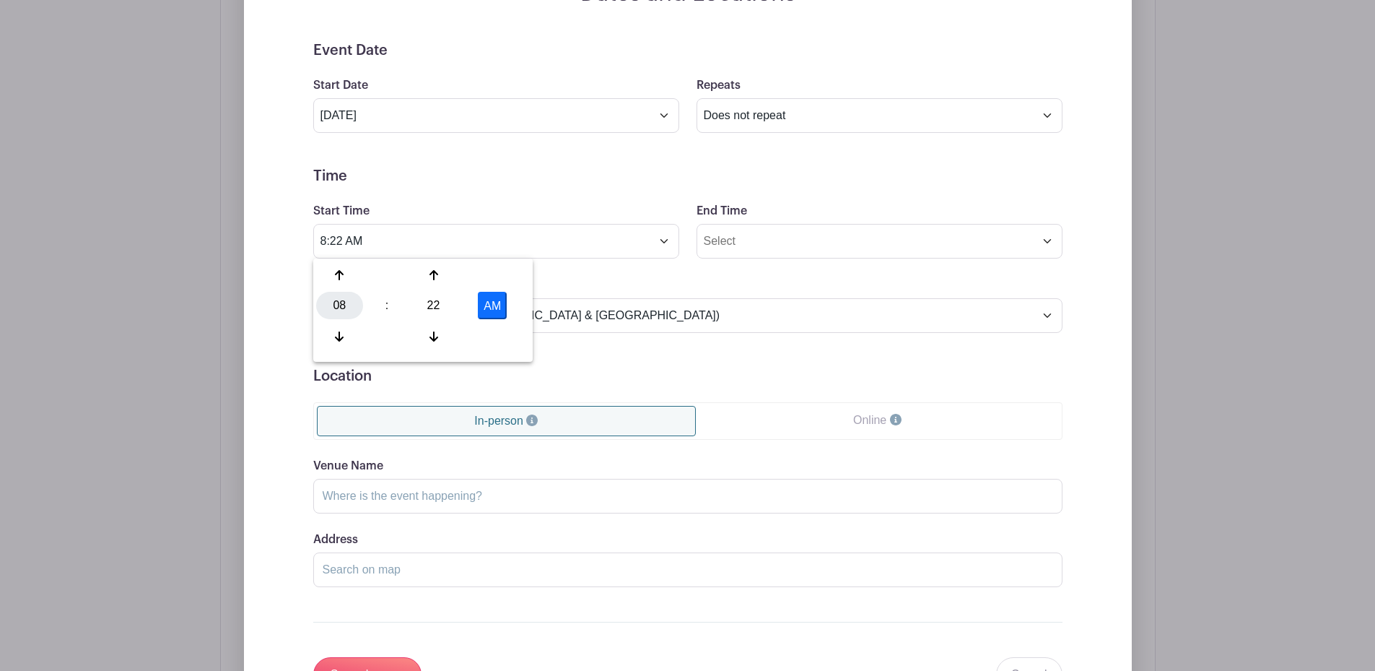
click at [346, 305] on div "08" at bounding box center [339, 305] width 47 height 27
click at [396, 330] on div "09" at bounding box center [394, 336] width 48 height 27
click at [432, 312] on div "22" at bounding box center [433, 305] width 47 height 27
click at [333, 270] on div "00" at bounding box center [340, 274] width 48 height 27
type input "9:00 AM"
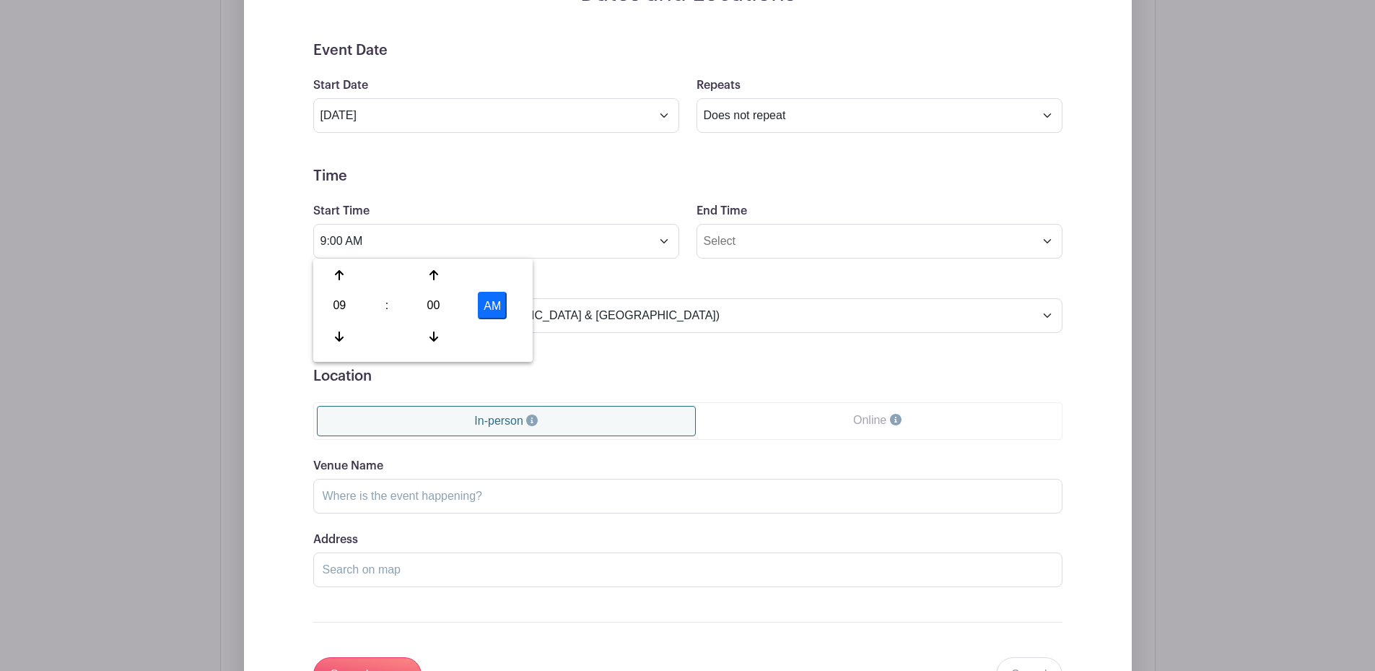
click at [621, 343] on form "Event Date Start Date Oct 26 2025 Repeats Does not repeat Daily Weekly Monthly …" at bounding box center [687, 367] width 749 height 650
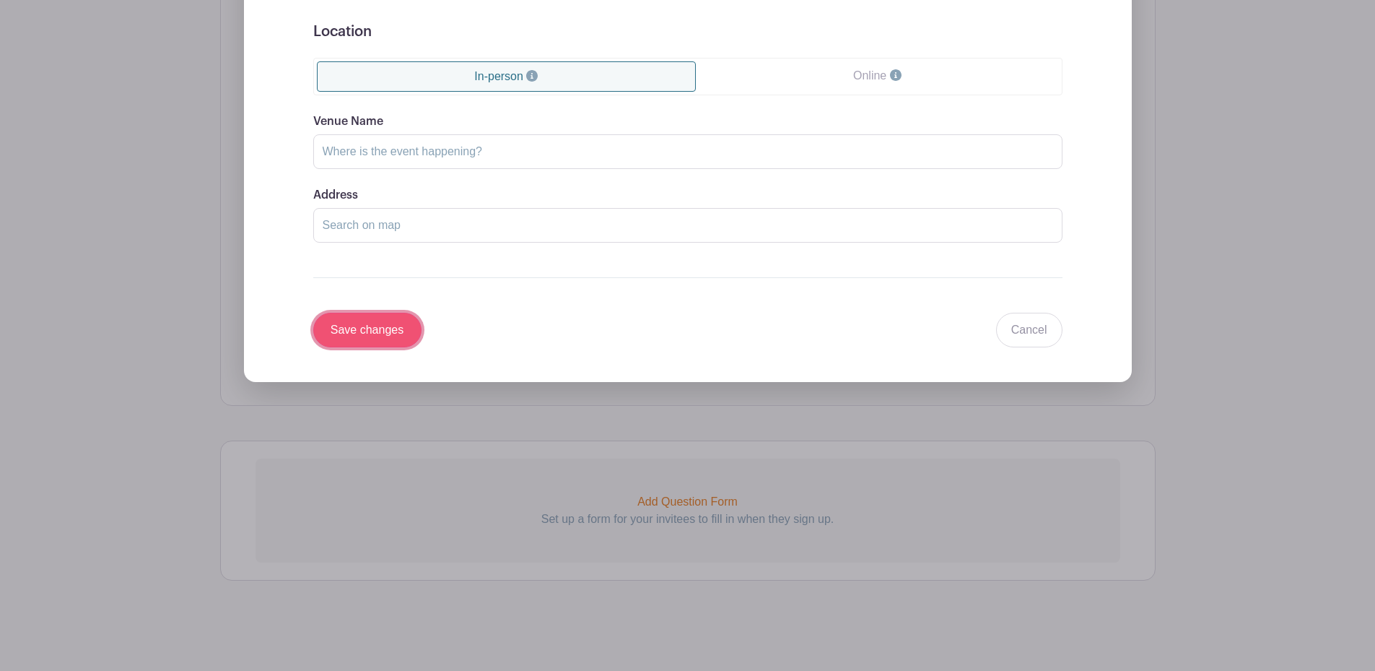
click at [383, 327] on input "Save changes" at bounding box center [367, 330] width 108 height 35
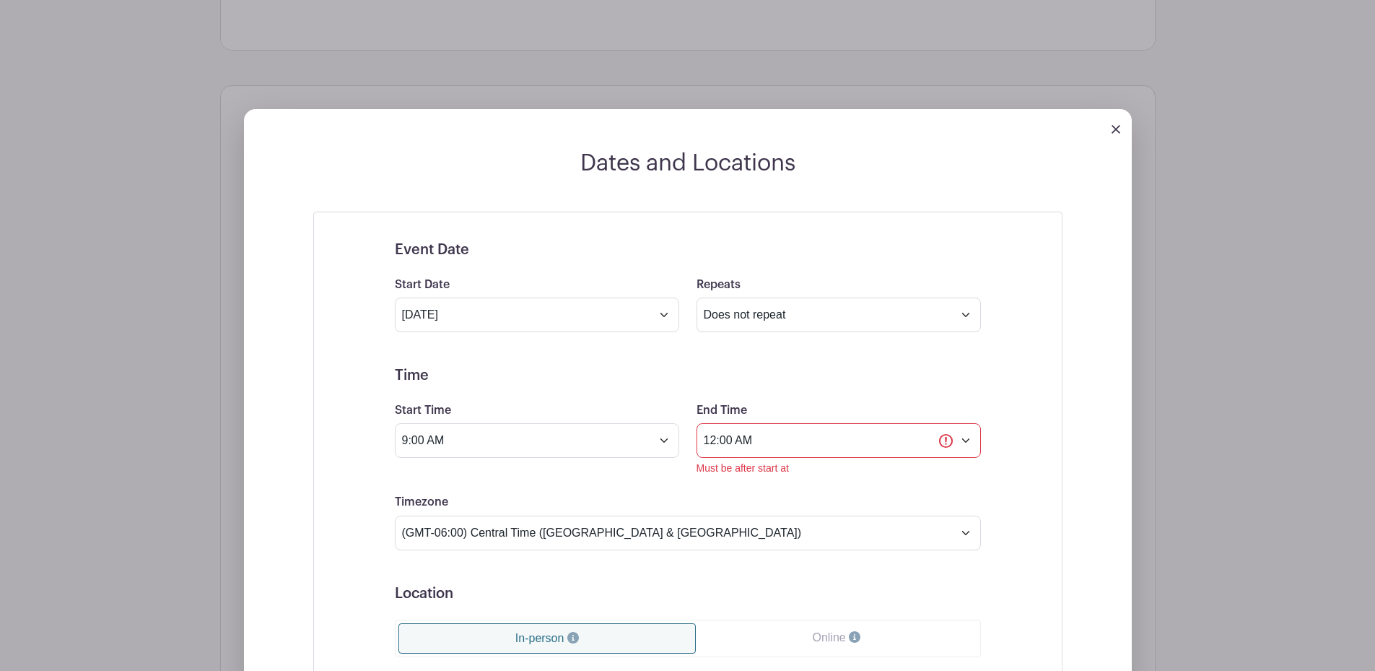
scroll to position [946, 0]
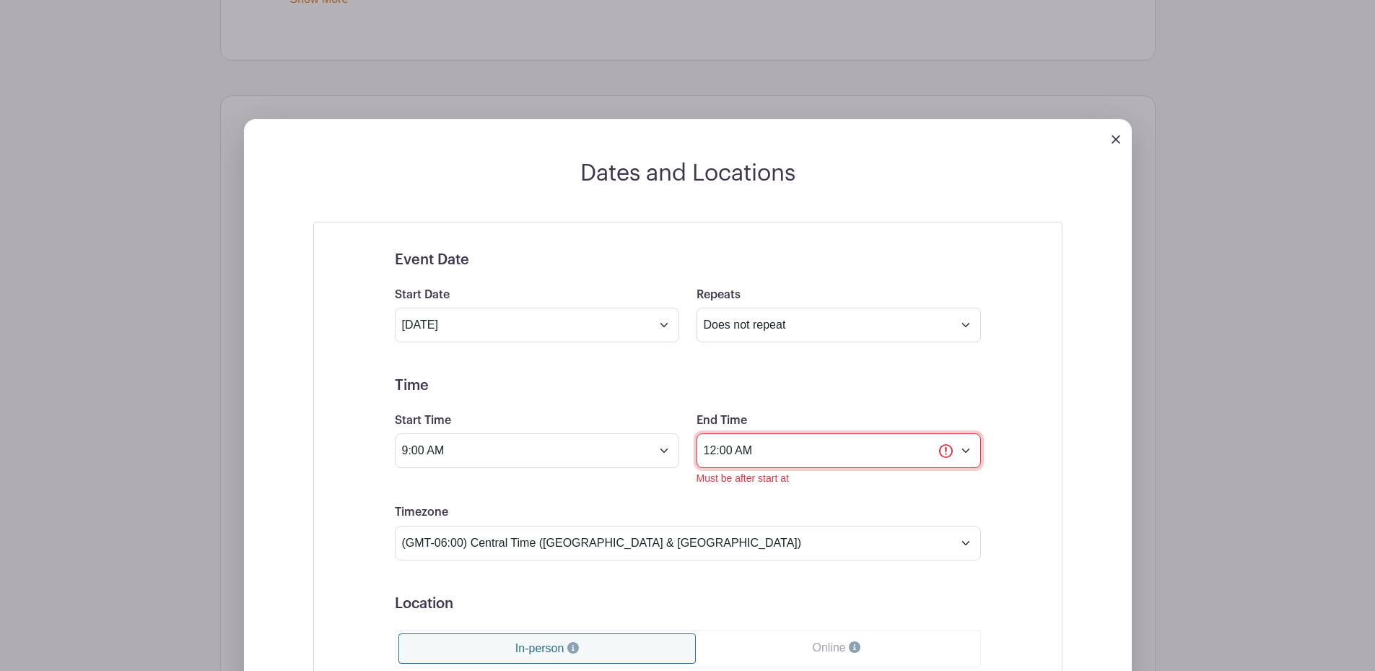
click at [942, 450] on input "12:00 AM" at bounding box center [839, 450] width 284 height 35
click at [728, 509] on div "12" at bounding box center [722, 514] width 47 height 27
click at [888, 520] on div "07" at bounding box center [884, 514] width 48 height 27
click at [883, 518] on button "AM" at bounding box center [875, 514] width 29 height 27
type input "7:00 PM"
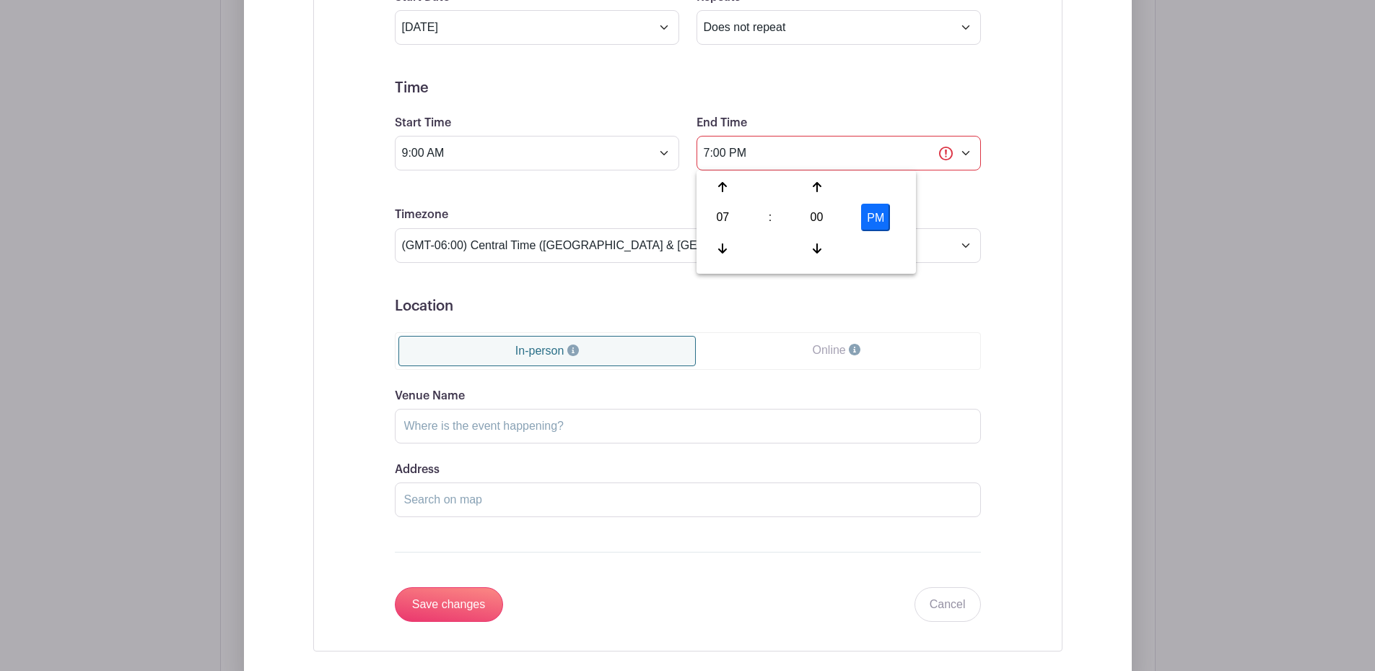
scroll to position [1379, 0]
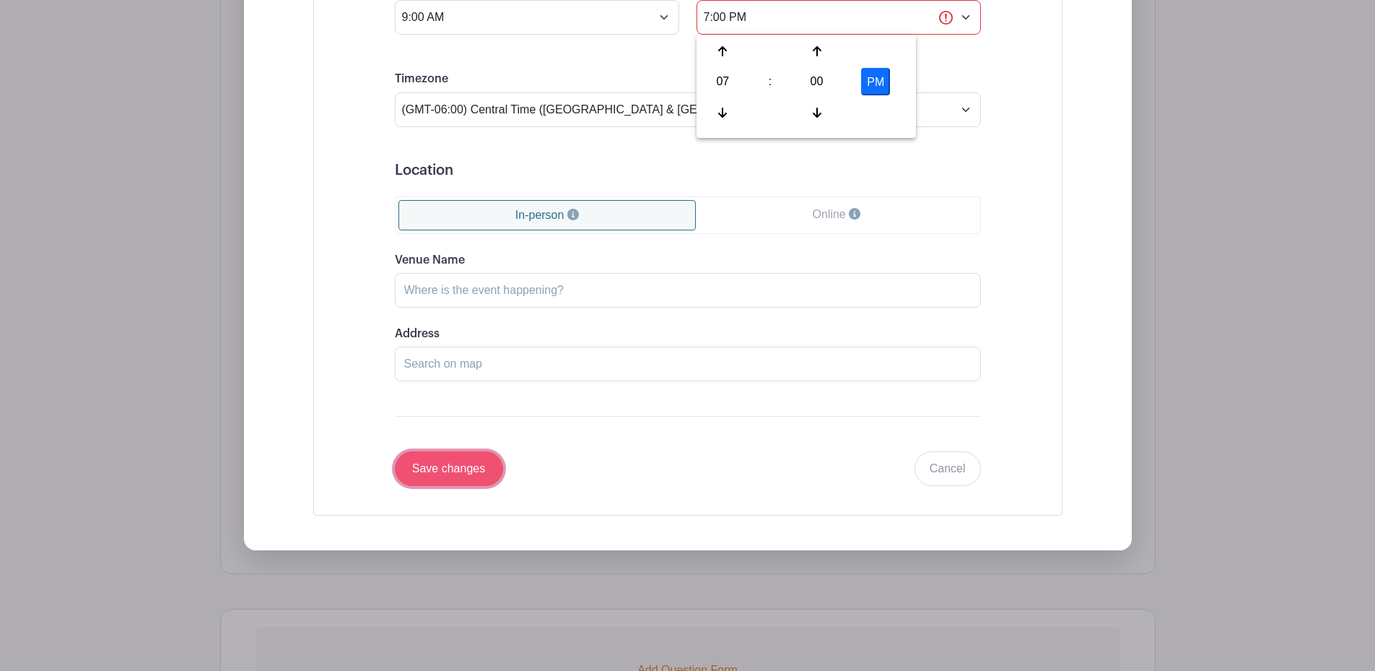
click at [486, 469] on input "Save changes" at bounding box center [449, 468] width 108 height 35
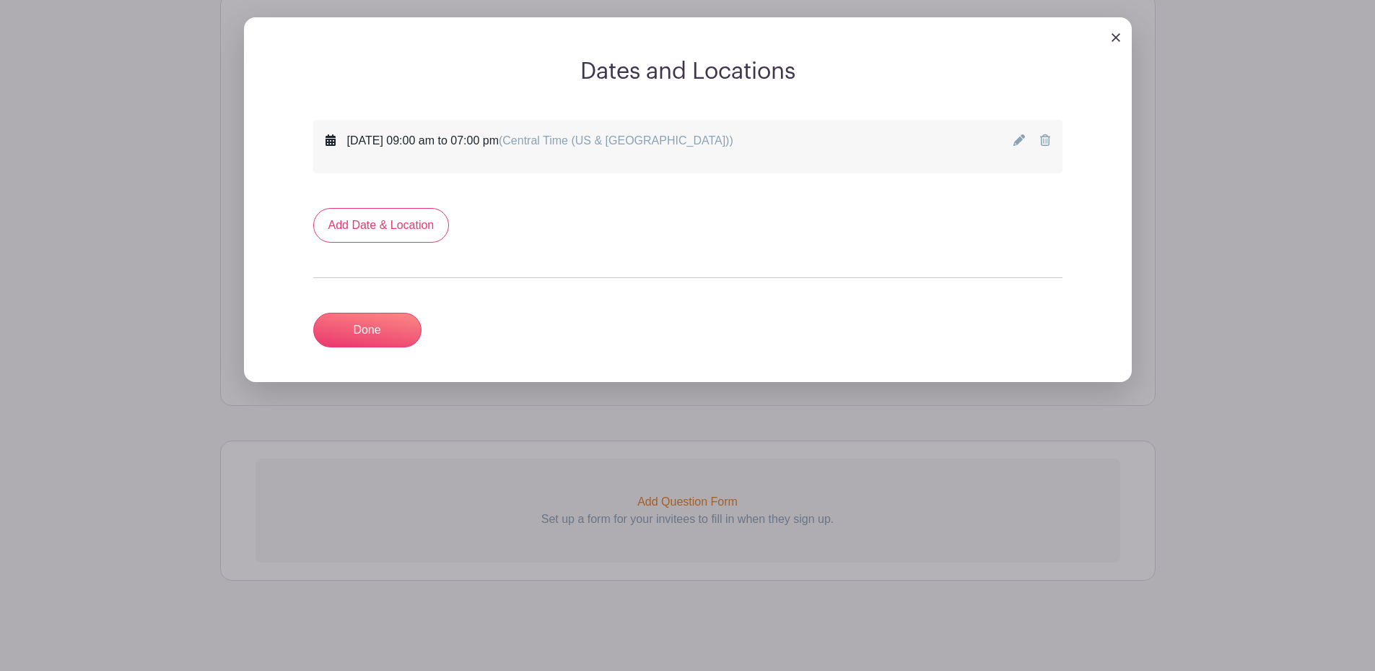
scroll to position [933, 0]
click at [393, 331] on link "Done" at bounding box center [367, 330] width 108 height 35
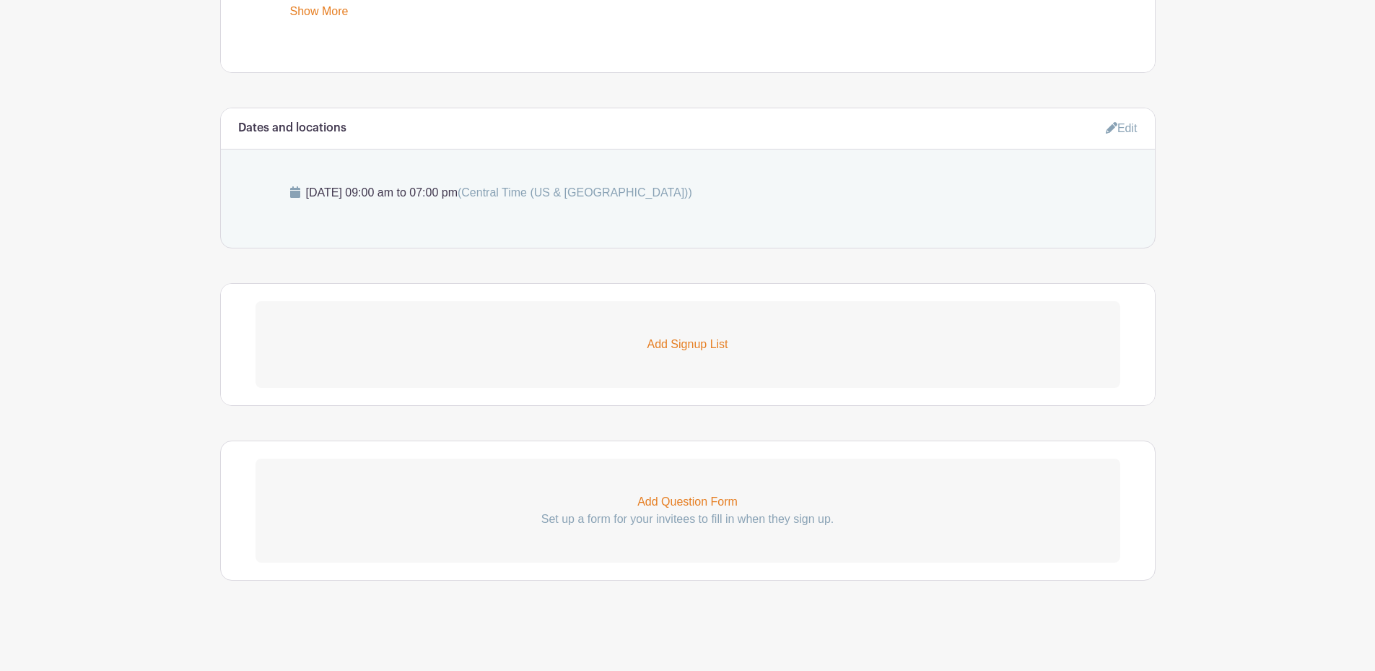
scroll to position [818, 0]
click at [678, 339] on p "Add Signup List" at bounding box center [688, 344] width 865 height 17
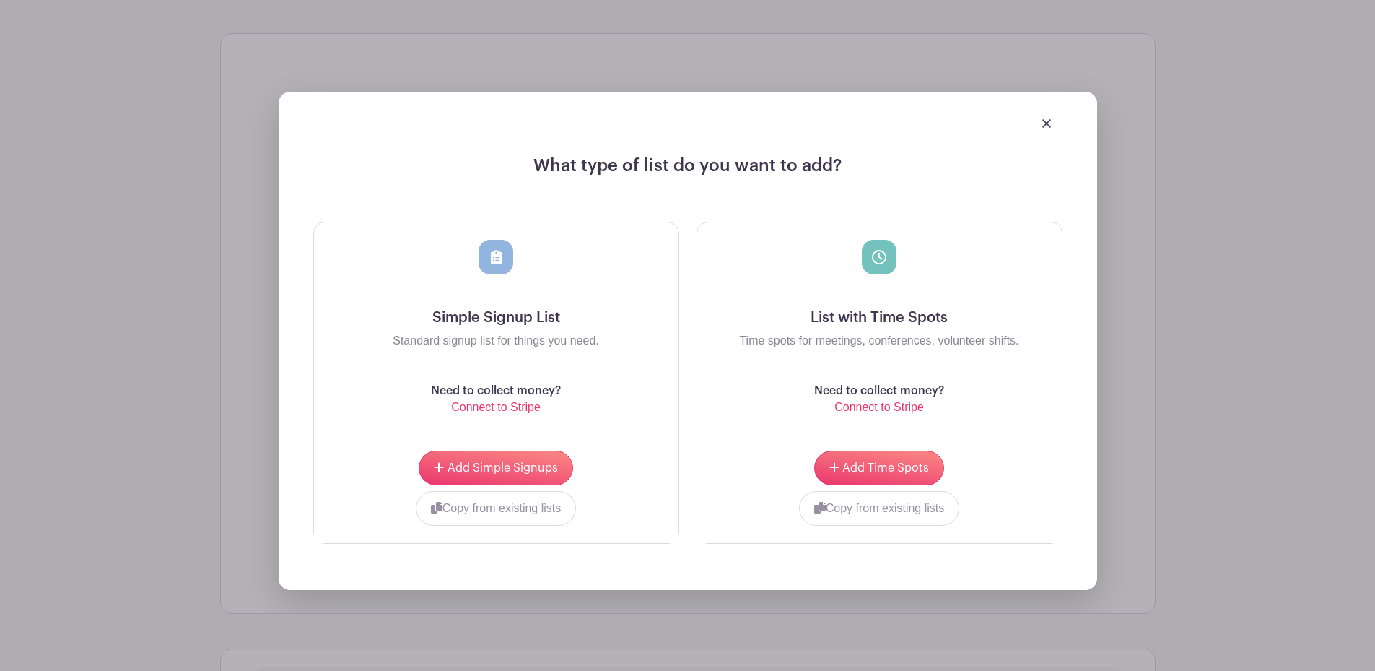
scroll to position [1107, 0]
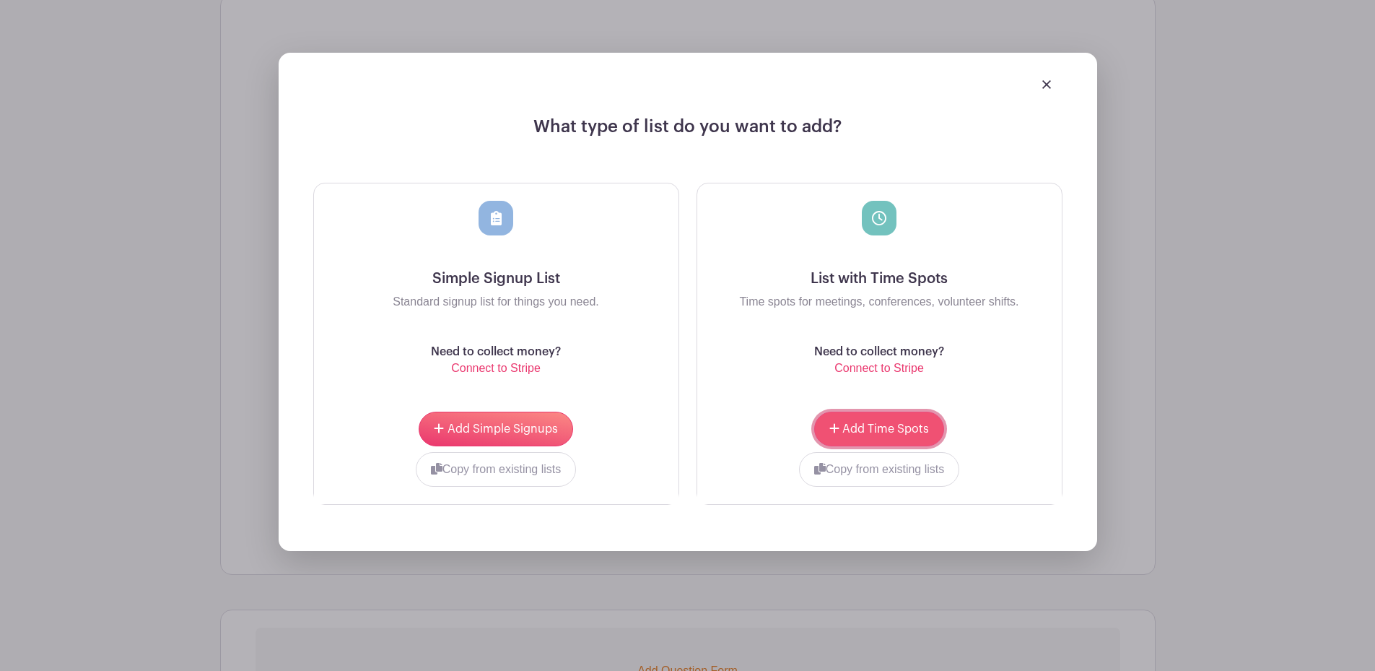
click at [881, 423] on span "Add Time Spots" at bounding box center [885, 429] width 87 height 12
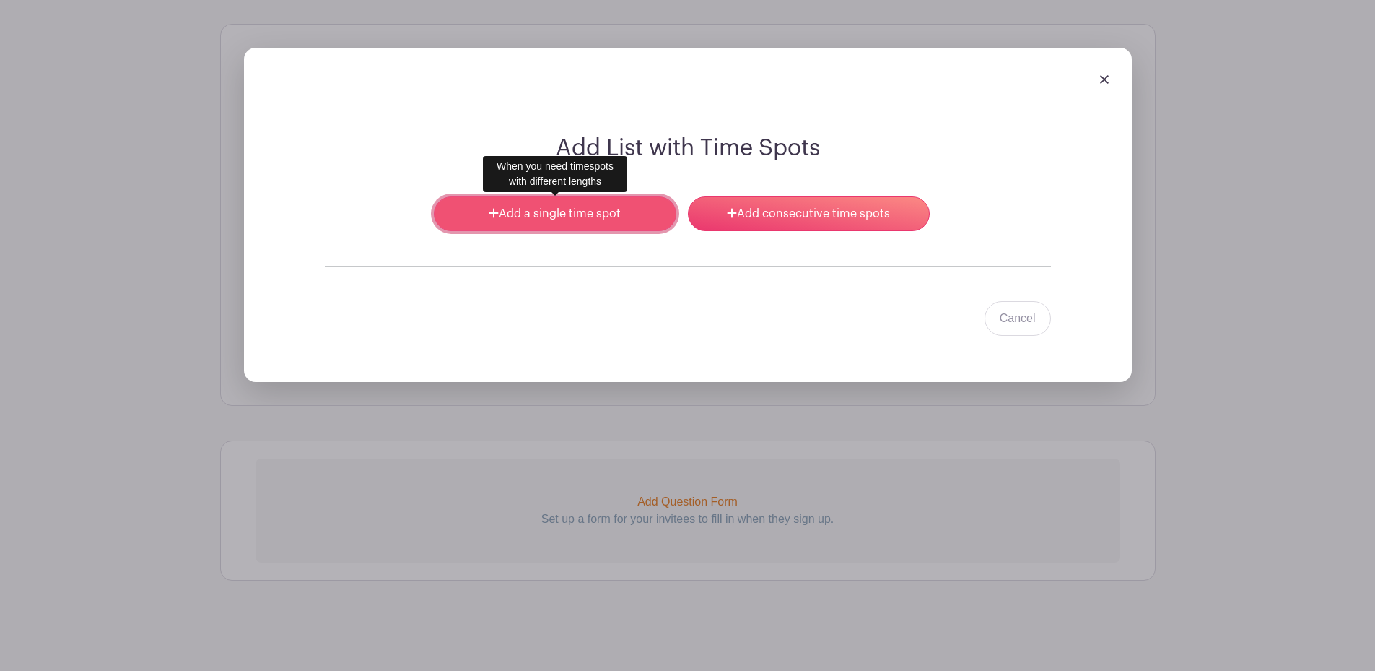
click at [533, 205] on link "Add a single time spot" at bounding box center [555, 213] width 242 height 35
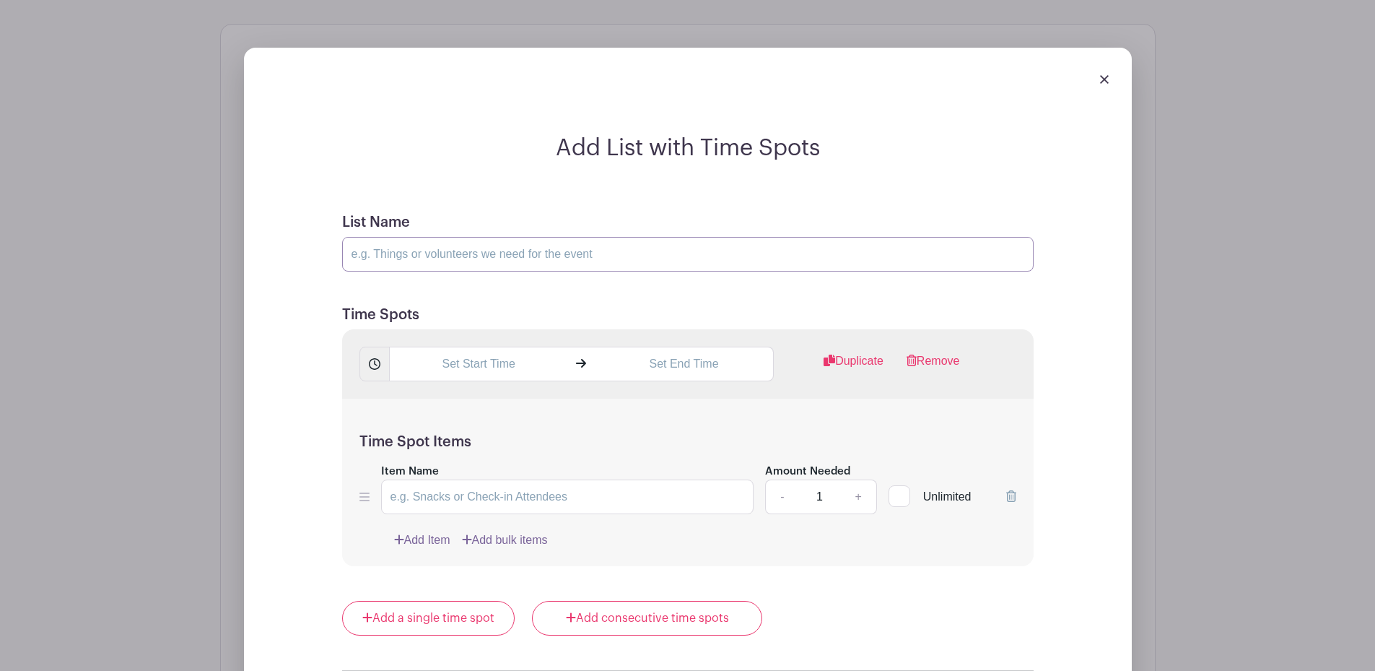
click at [525, 248] on input "List Name" at bounding box center [687, 254] width 691 height 35
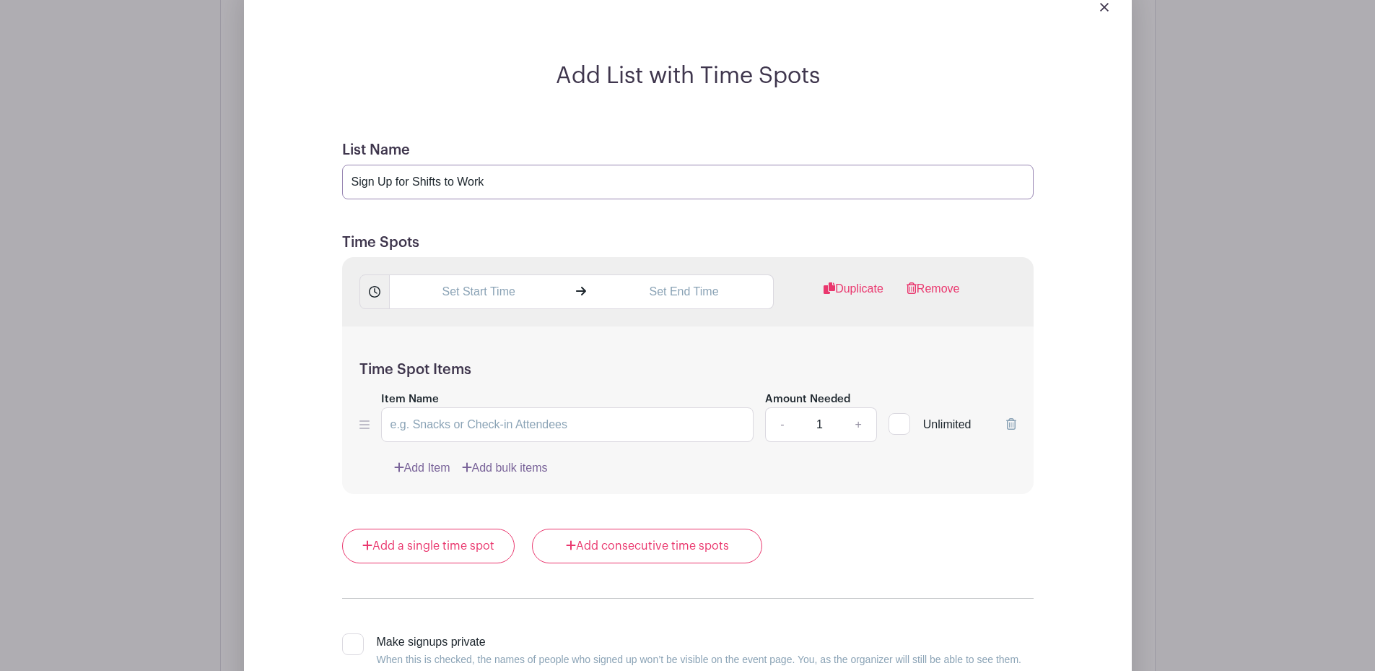
scroll to position [1337, 0]
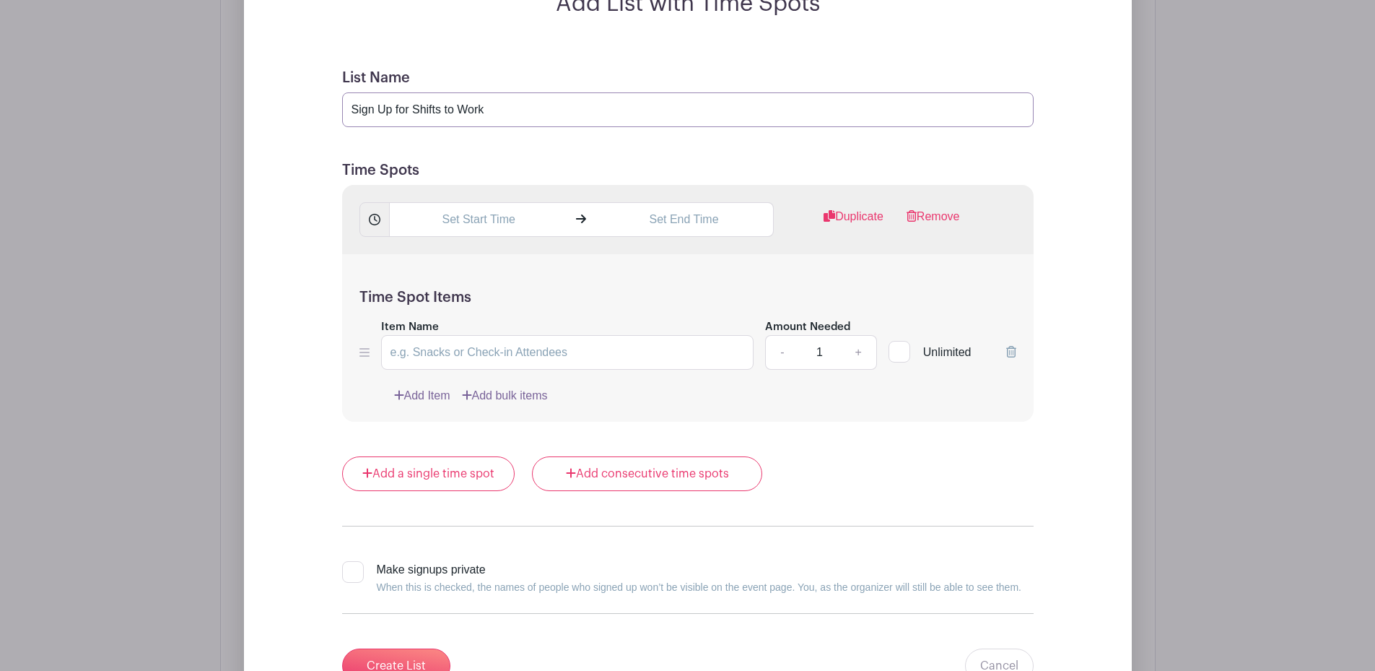
type input "Sign Up for Shifts to Work"
click at [495, 219] on input "text" at bounding box center [478, 219] width 179 height 35
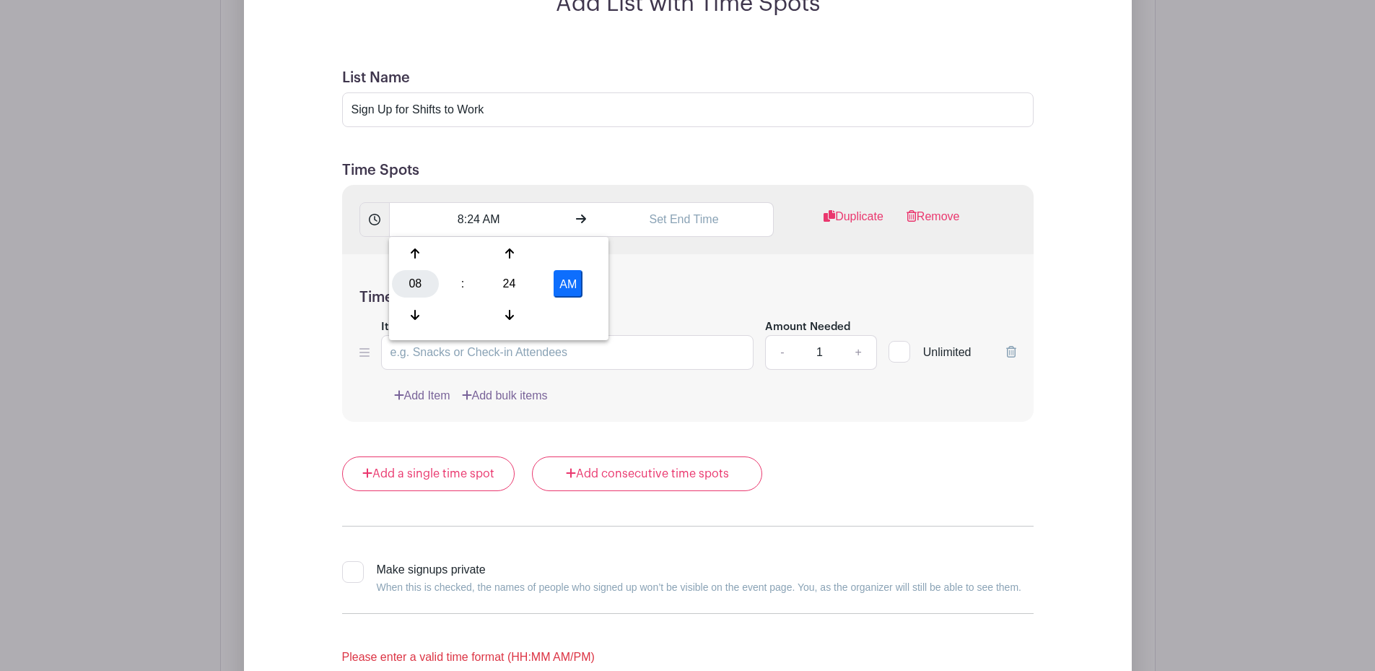
click at [420, 277] on div "08" at bounding box center [415, 283] width 47 height 27
click at [472, 313] on div "09" at bounding box center [469, 314] width 48 height 27
click at [517, 288] on div "24" at bounding box center [509, 283] width 47 height 27
click at [414, 251] on div "00" at bounding box center [416, 253] width 48 height 27
type input "9:00 AM"
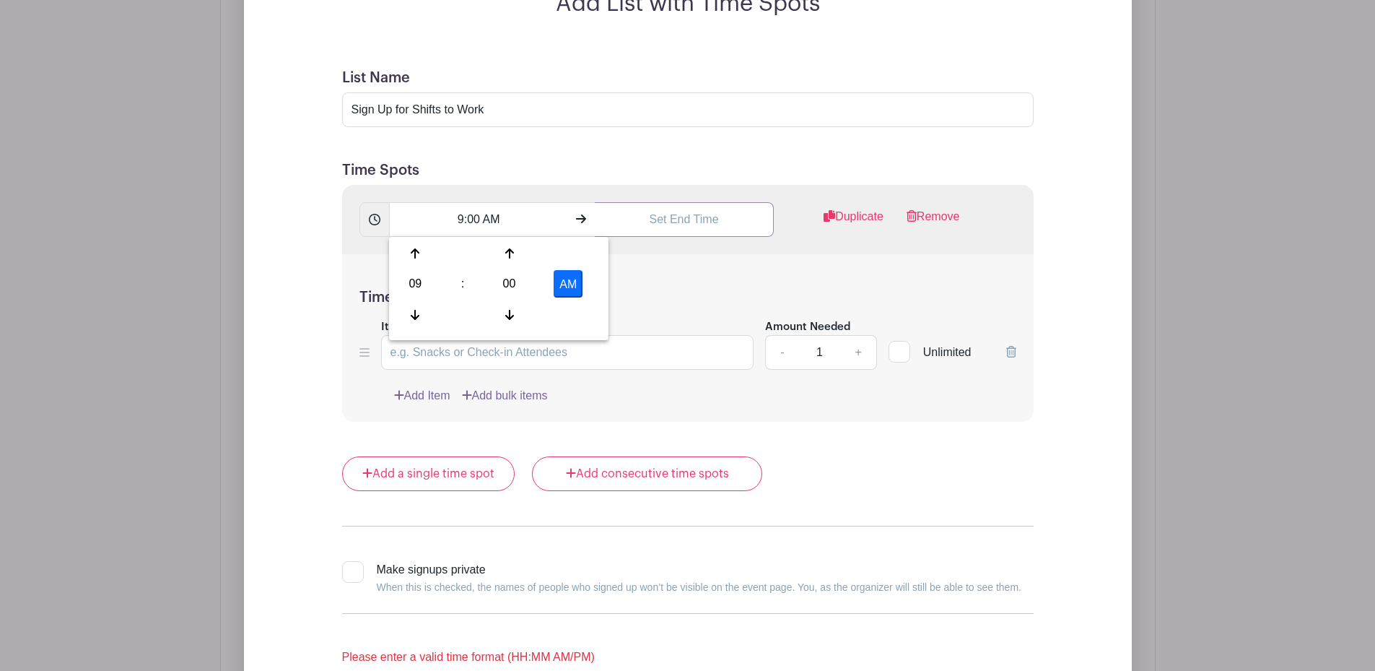
click at [680, 216] on input "text" at bounding box center [684, 219] width 179 height 35
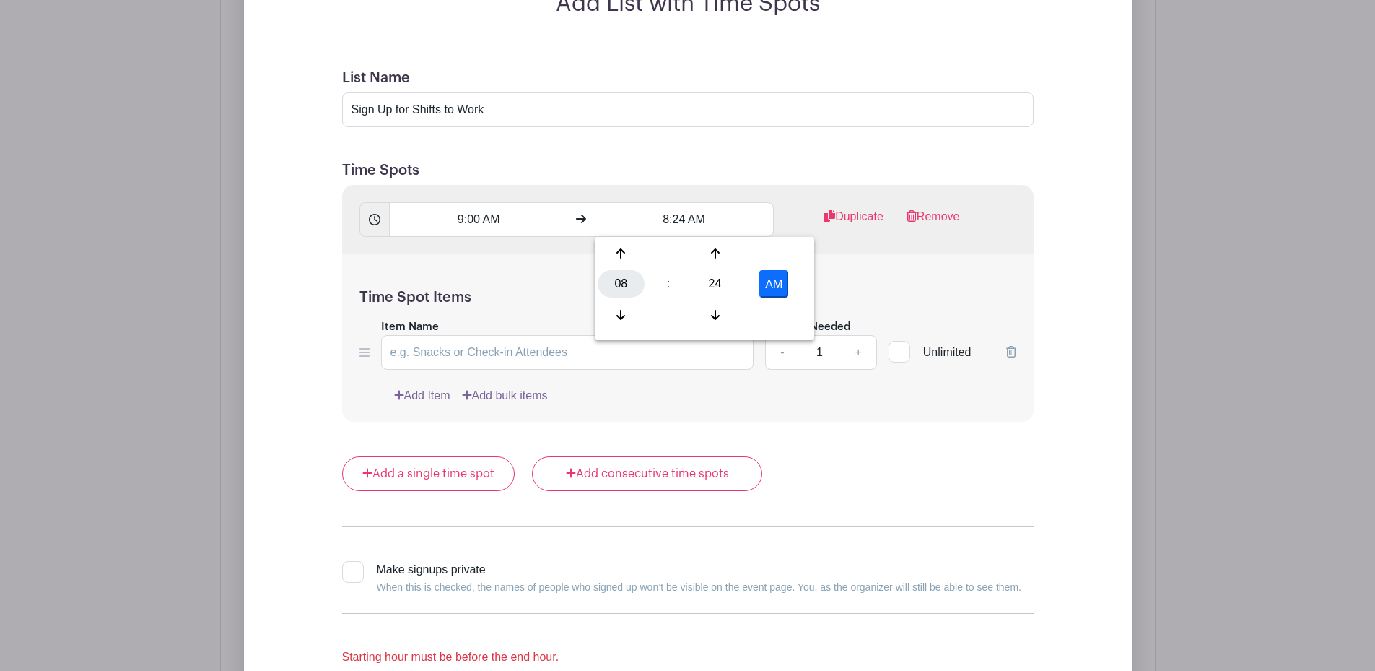
click at [621, 281] on div "08" at bounding box center [621, 283] width 47 height 27
click at [715, 252] on div "02" at bounding box center [728, 253] width 48 height 27
click at [706, 281] on div "24" at bounding box center [714, 283] width 47 height 27
click at [624, 250] on div "00" at bounding box center [622, 253] width 48 height 27
click at [769, 281] on button "AM" at bounding box center [773, 283] width 29 height 27
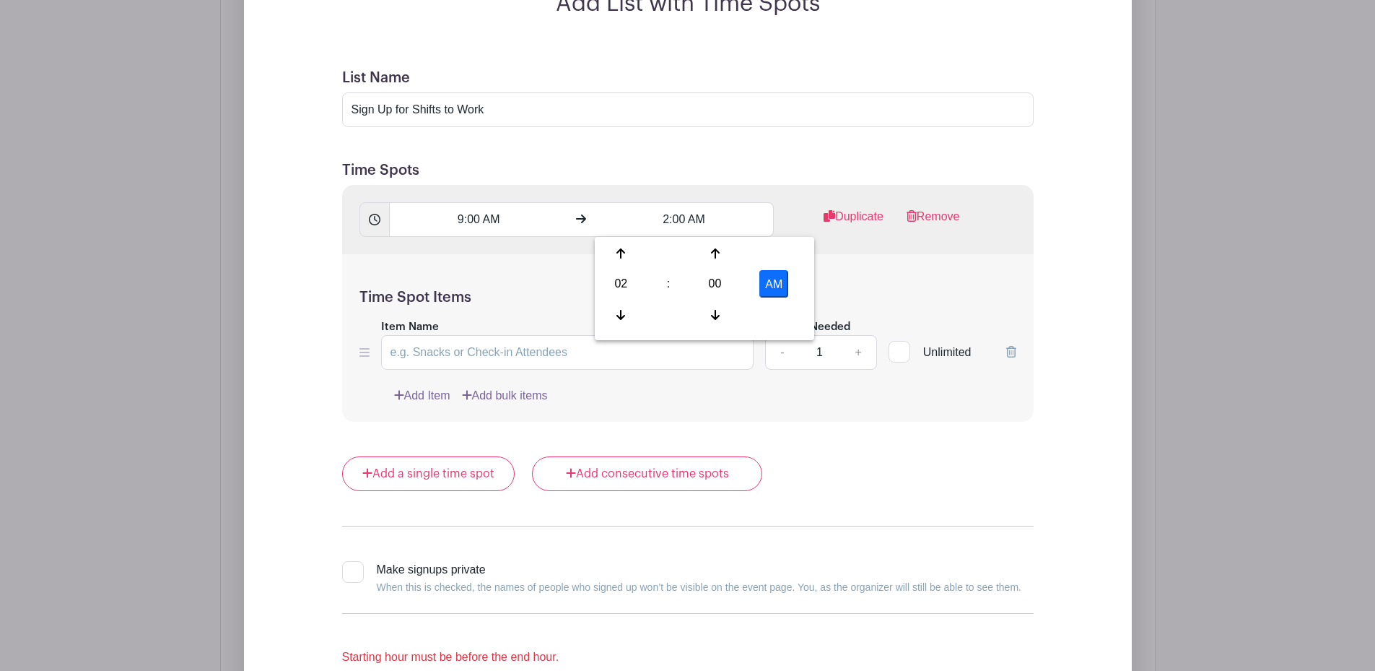
type input "2:00 PM"
click at [834, 424] on form "List Name Sign Up for Shifts to Work Time Spots 9:00 AM 2:00 PM Duplicate Remov…" at bounding box center [688, 376] width 726 height 649
click at [857, 211] on link "Duplicate" at bounding box center [854, 222] width 60 height 29
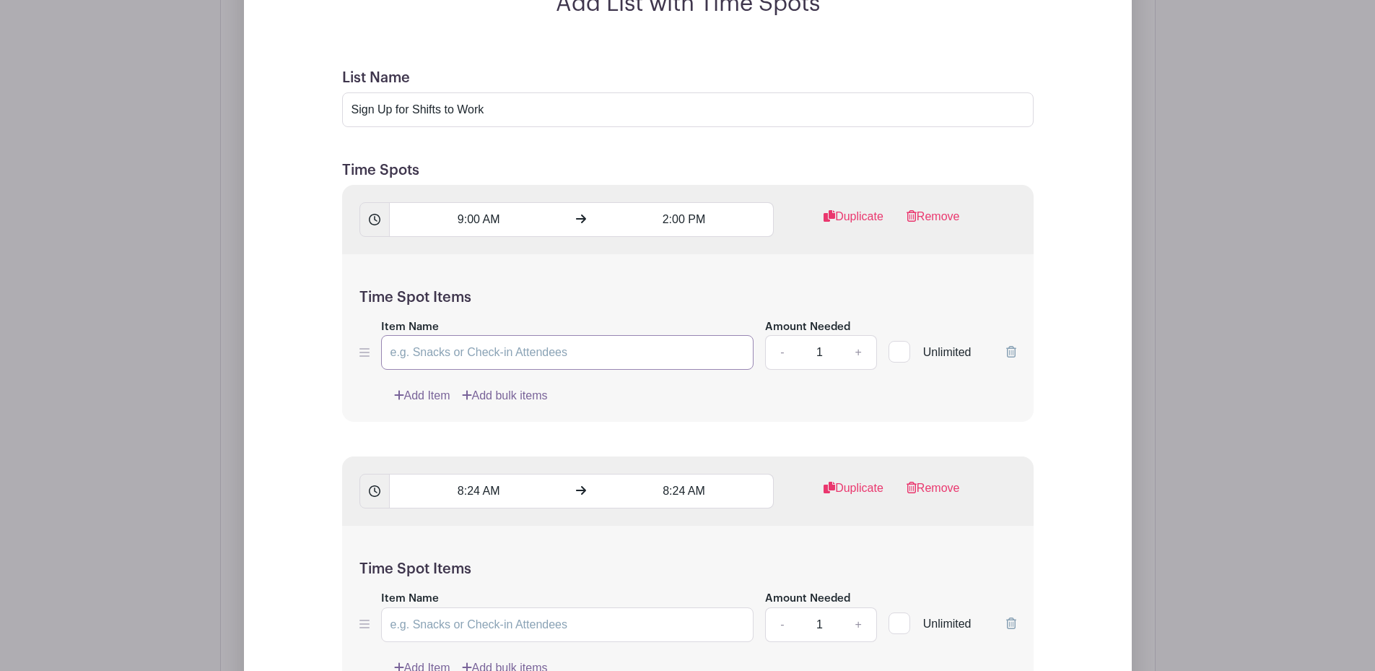
click at [492, 341] on input "Item Name" at bounding box center [567, 352] width 373 height 35
type input "S"
type input "Craft Tent - 8th Grader"
click at [858, 355] on link "+" at bounding box center [858, 352] width 36 height 35
type input "2"
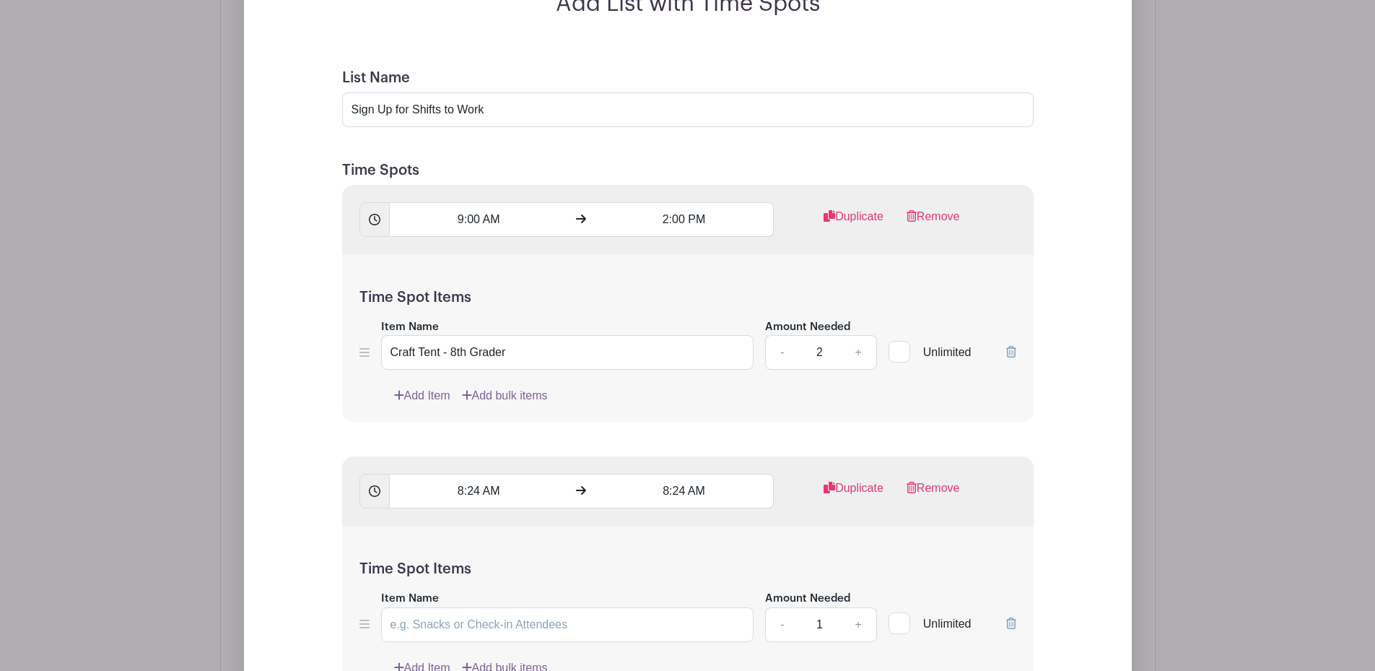
click at [435, 393] on link "Add Item" at bounding box center [422, 395] width 56 height 17
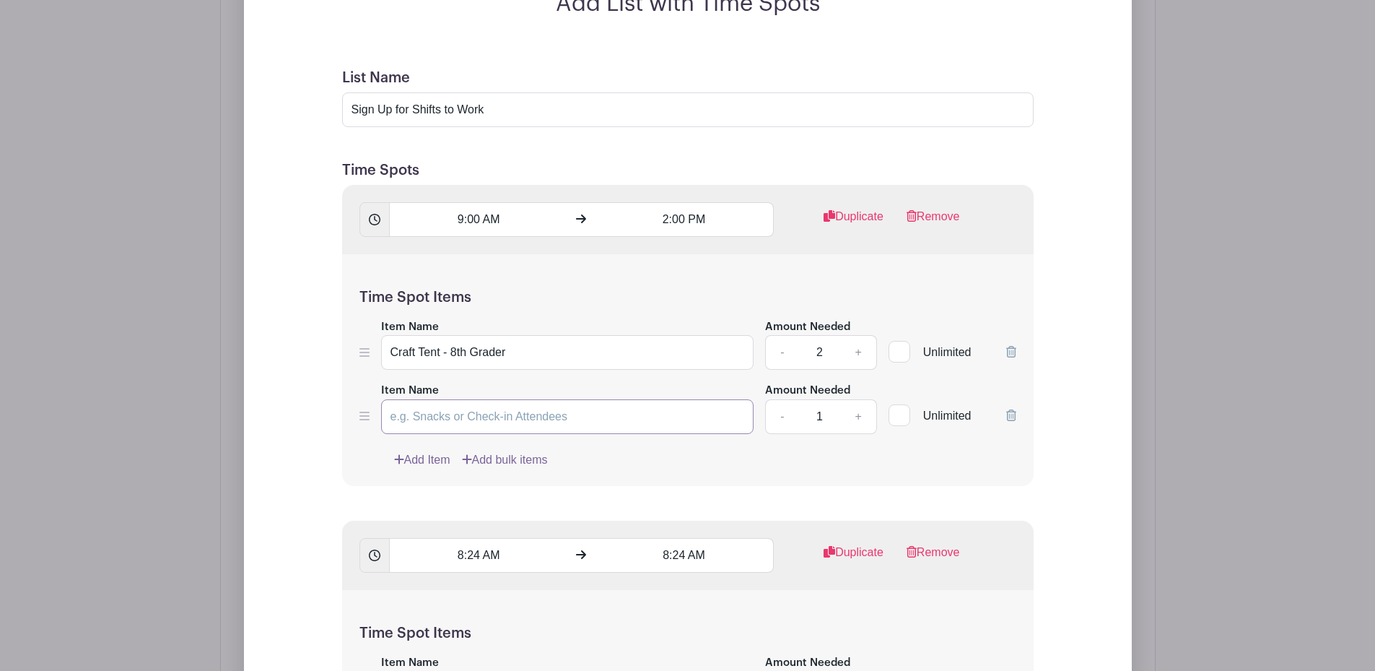
click at [454, 415] on input "Item Name" at bounding box center [567, 416] width 373 height 35
drag, startPoint x: 532, startPoint y: 349, endPoint x: 380, endPoint y: 346, distance: 152.3
click at [380, 346] on div "Item Name Craft Tent - 8th Grader Amount Needed - 2 + Unlimited" at bounding box center [687, 344] width 657 height 53
click at [446, 416] on input "Item Name" at bounding box center [567, 416] width 373 height 35
paste input "Craft Tent - 8th Grader"
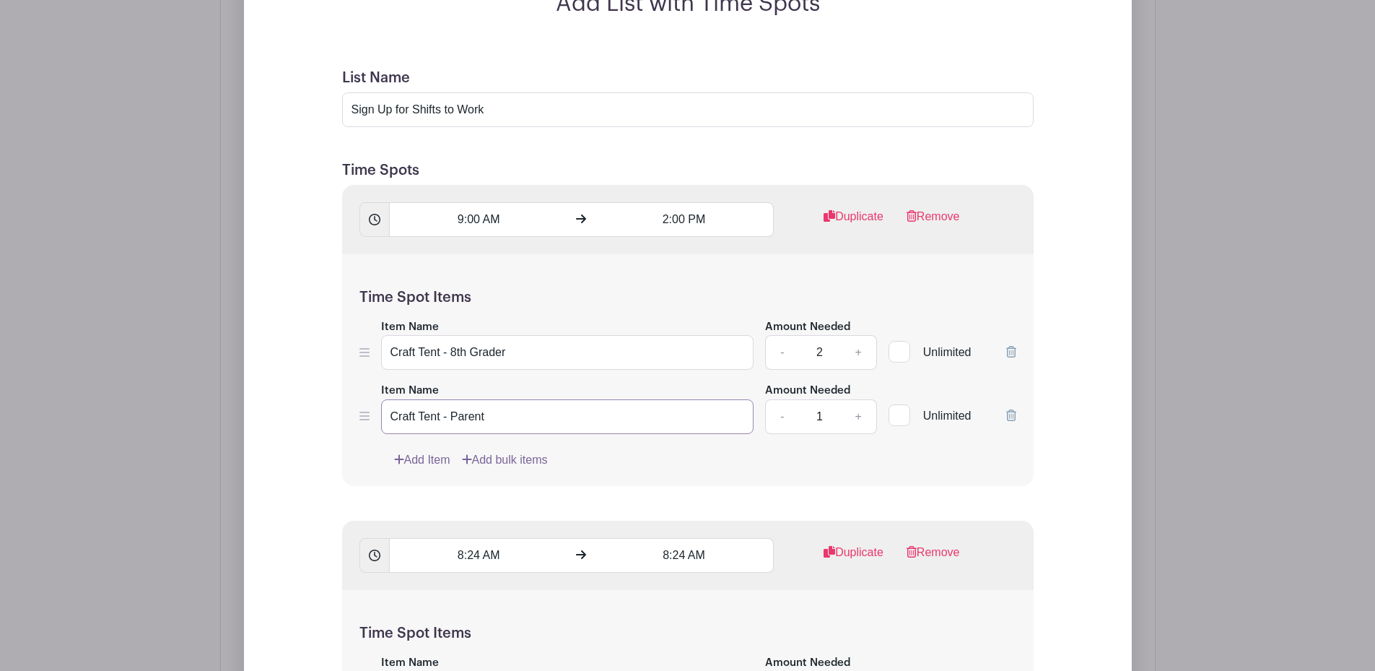
type input "Craft Tent - Parent"
click at [857, 419] on link "+" at bounding box center [858, 416] width 36 height 35
type input "2"
click at [414, 453] on link "Add Item" at bounding box center [422, 459] width 56 height 17
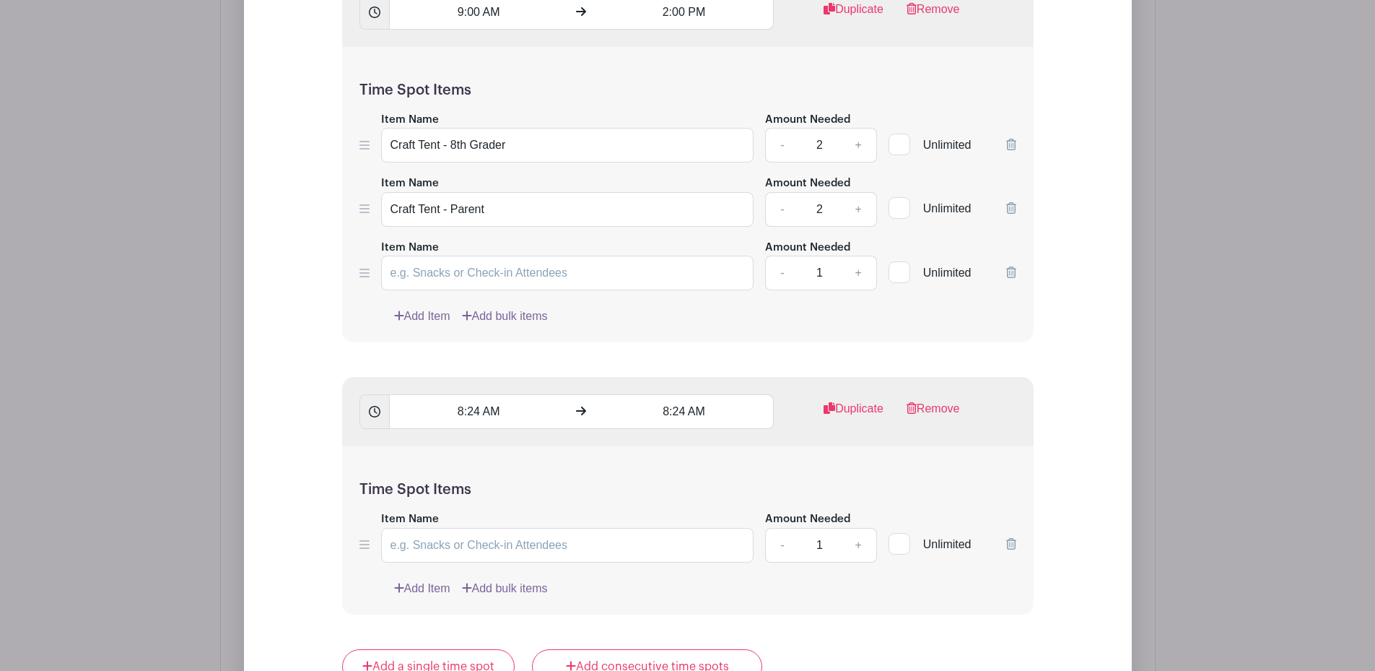
scroll to position [1438, 0]
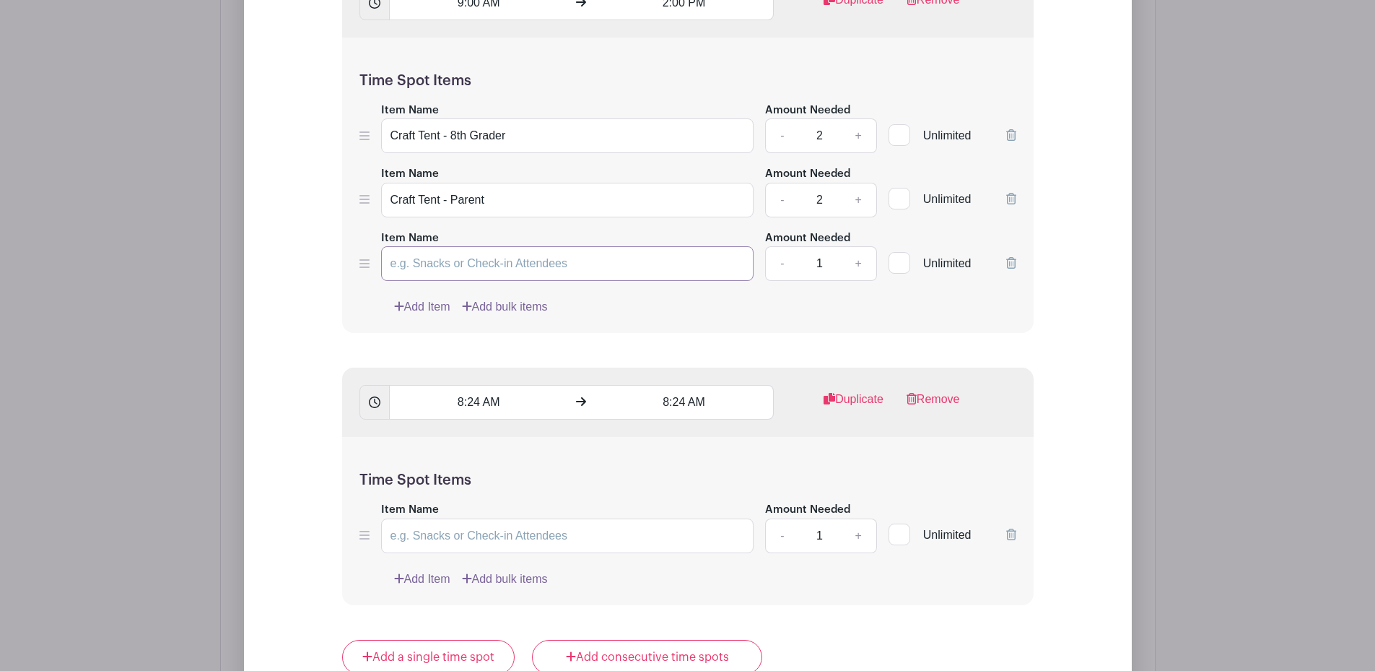
click at [443, 256] on input "Item Name" at bounding box center [567, 263] width 373 height 35
type input "Craft Room - 8th Grader"
click at [858, 264] on link "+" at bounding box center [858, 263] width 36 height 35
type input "2"
click at [425, 310] on link "Add Item" at bounding box center [422, 306] width 56 height 17
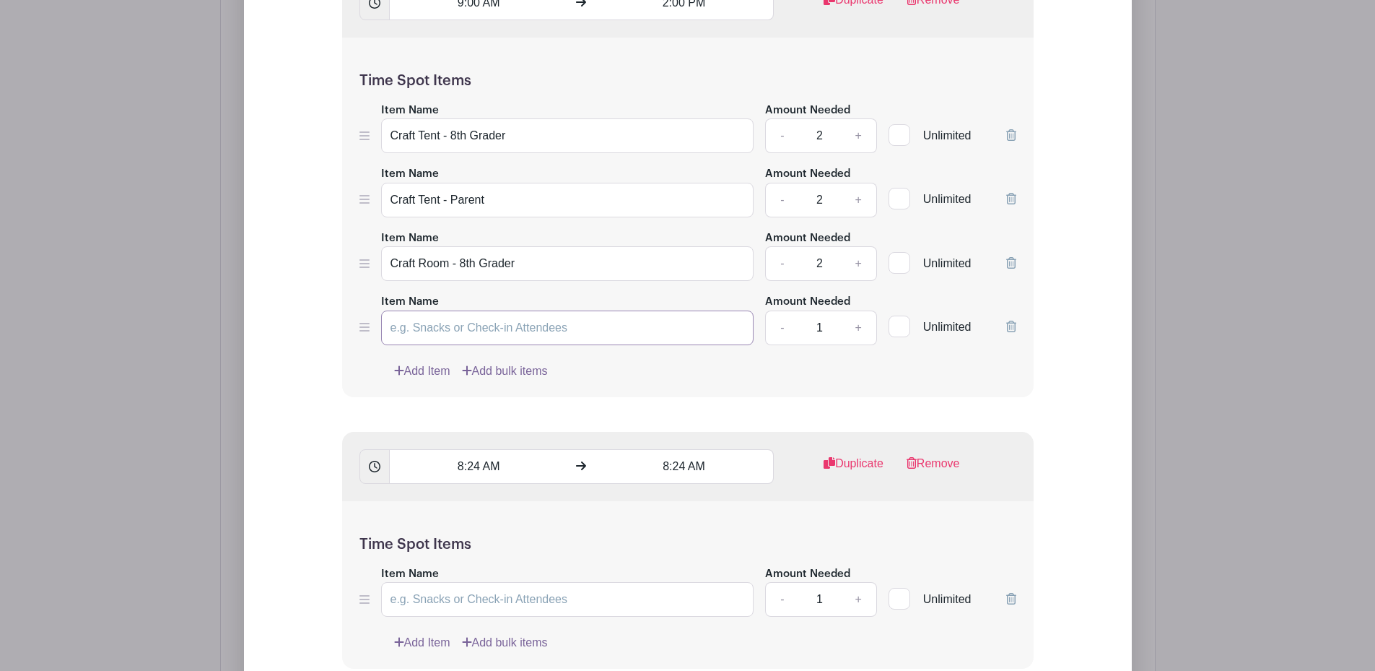
click at [429, 332] on input "Item Name" at bounding box center [567, 327] width 373 height 35
type input "Craft Room - Parent"
click at [429, 375] on link "Add Item" at bounding box center [422, 370] width 56 height 17
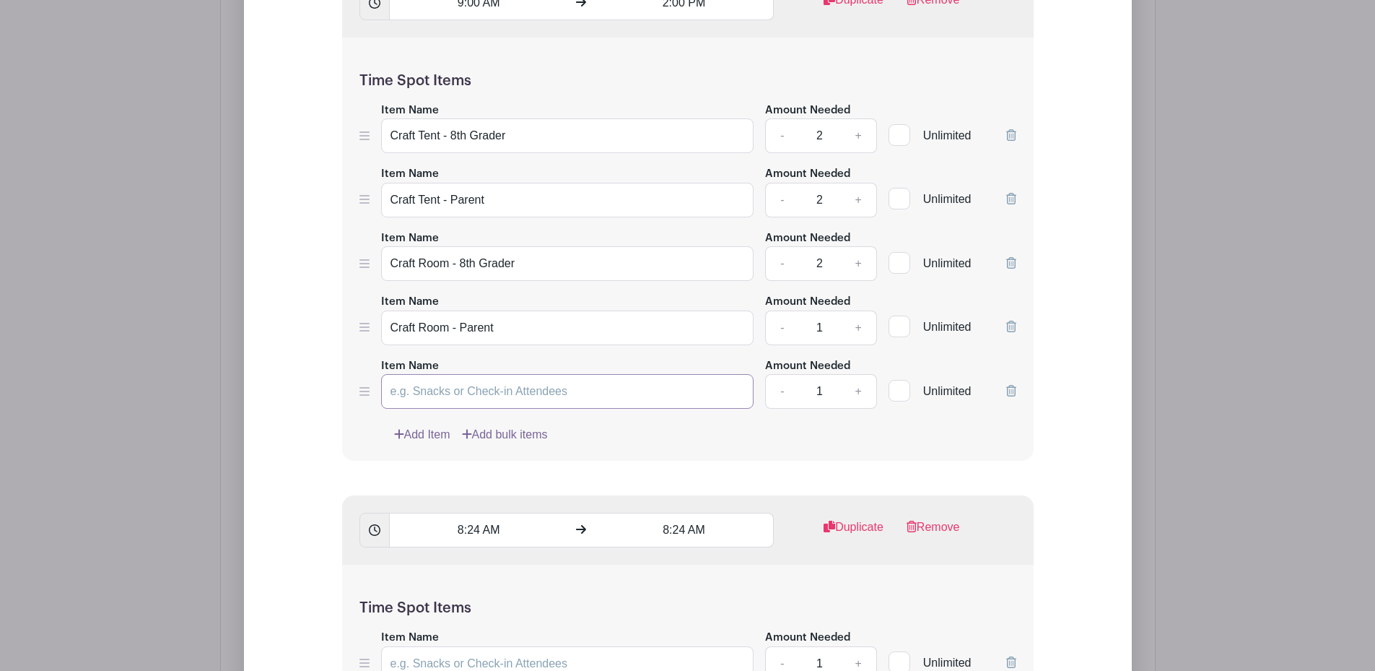
click at [435, 386] on input "Item Name" at bounding box center [567, 391] width 373 height 35
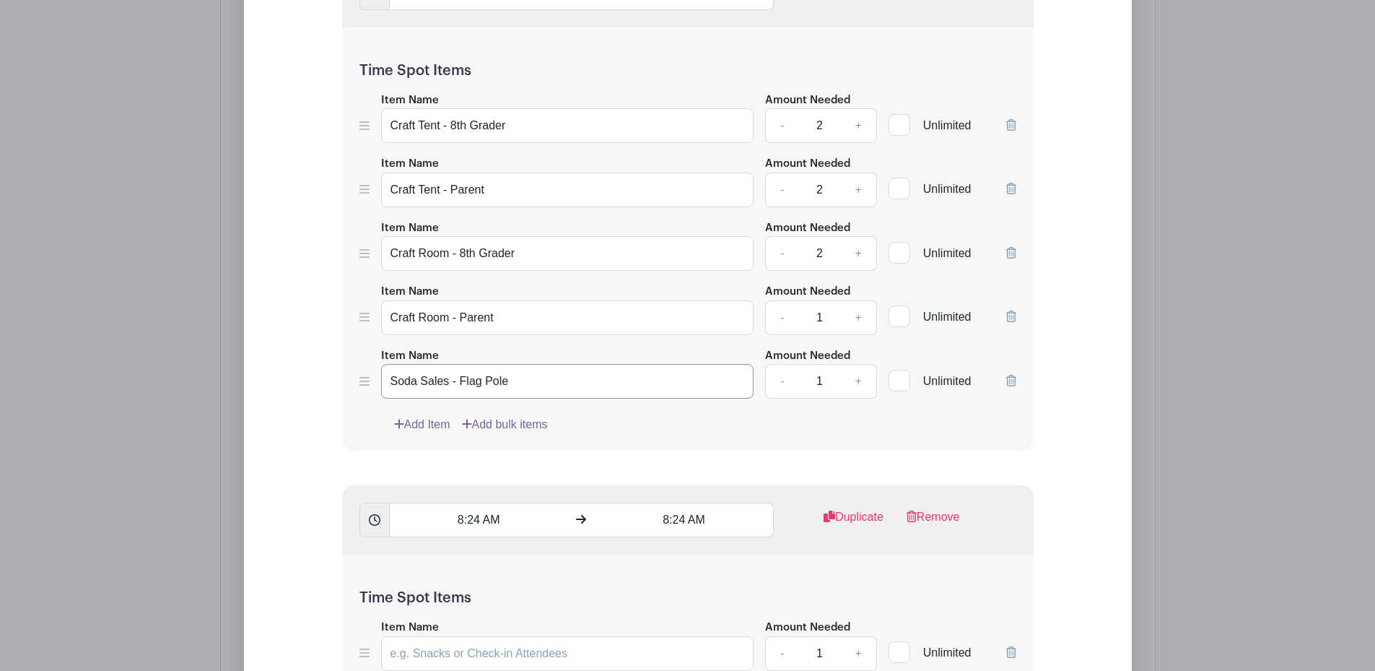
click at [556, 383] on input "Soda Sales - Flag Pole" at bounding box center [567, 381] width 373 height 35
type input "Soda Sales - Flag Pole - 8th Grader"
click at [430, 422] on link "Add Item" at bounding box center [422, 424] width 56 height 17
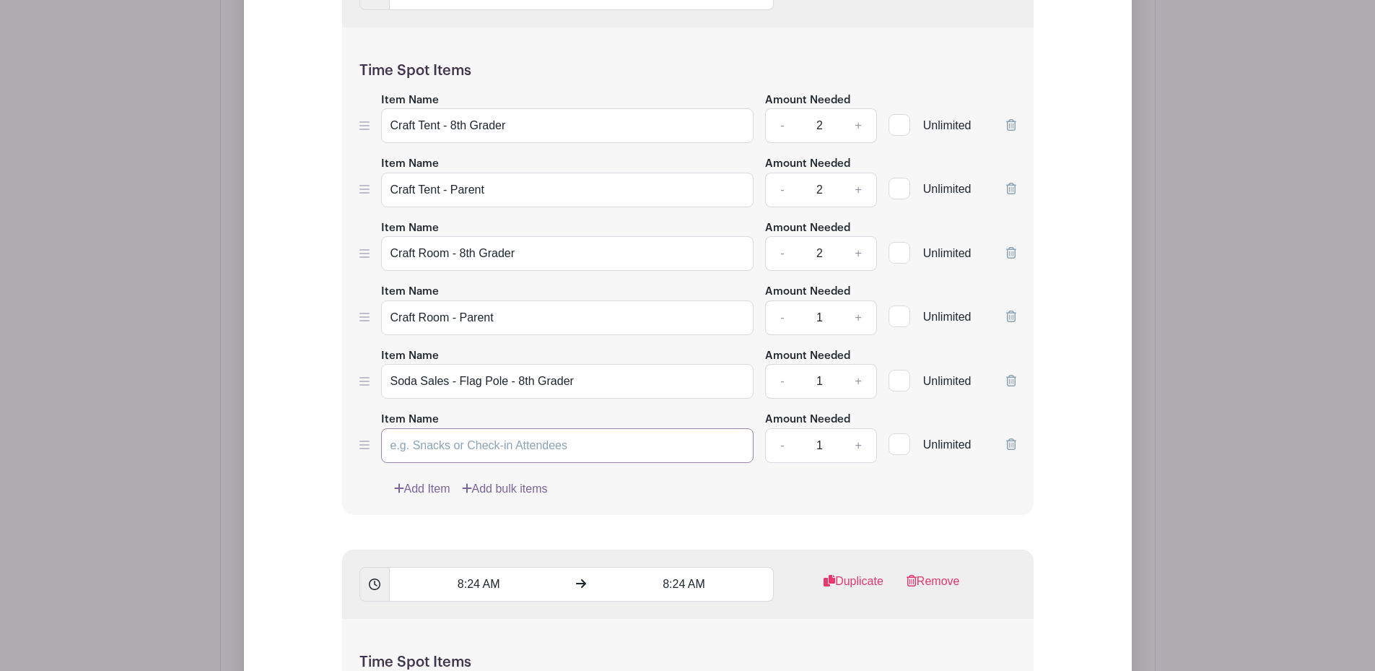
click at [429, 442] on input "Item Name" at bounding box center [567, 445] width 373 height 35
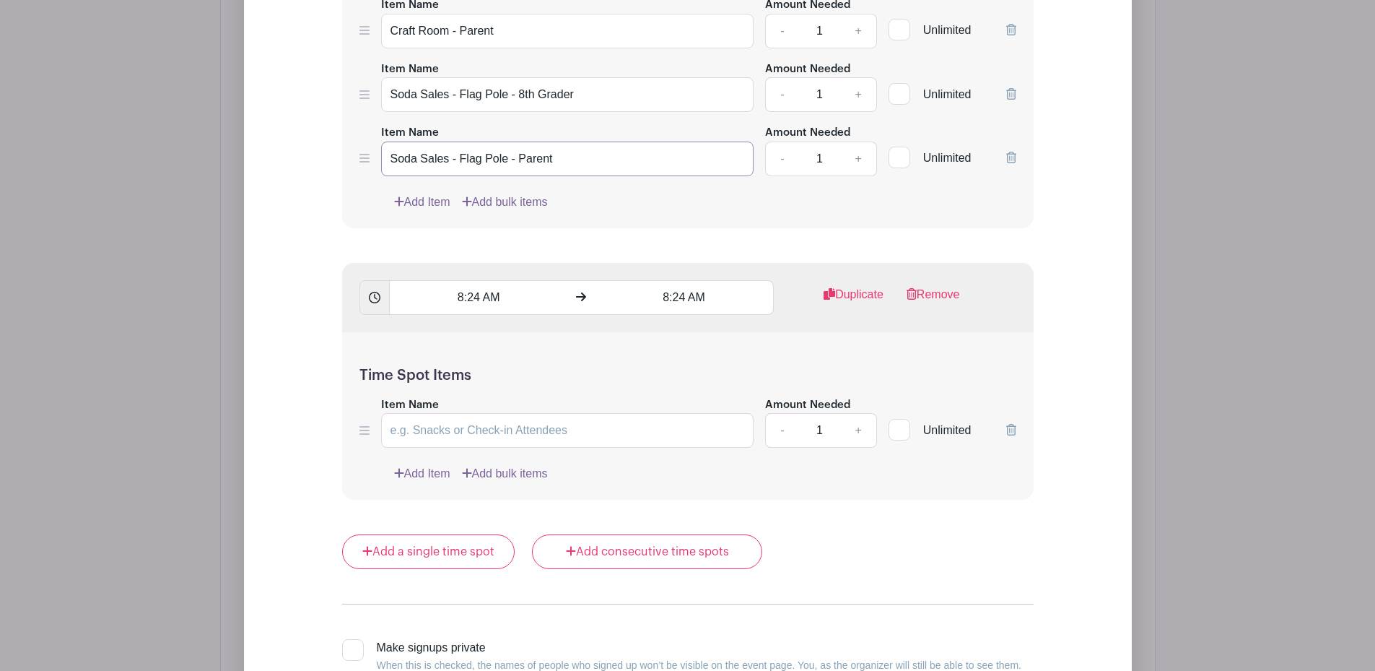
scroll to position [1737, 0]
type input "Soda Sales - Flag Pole - Parent"
click at [420, 193] on link "Add Item" at bounding box center [422, 199] width 56 height 17
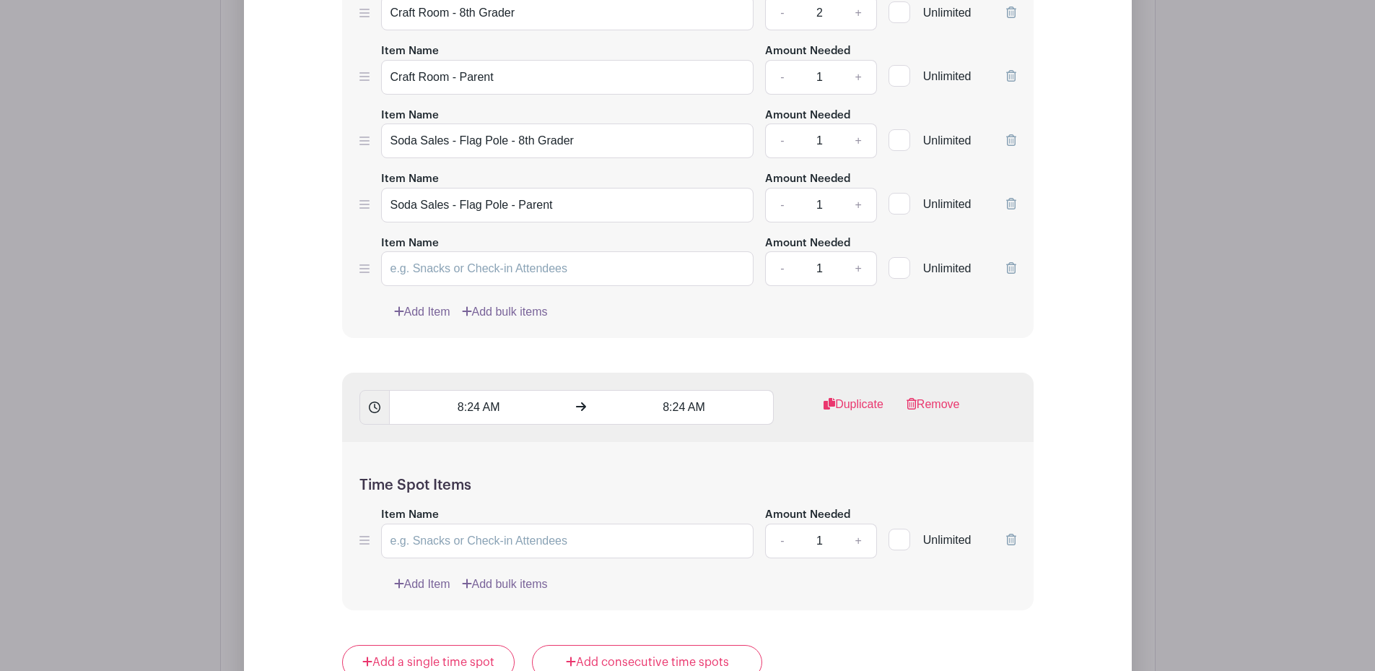
scroll to position [1665, 0]
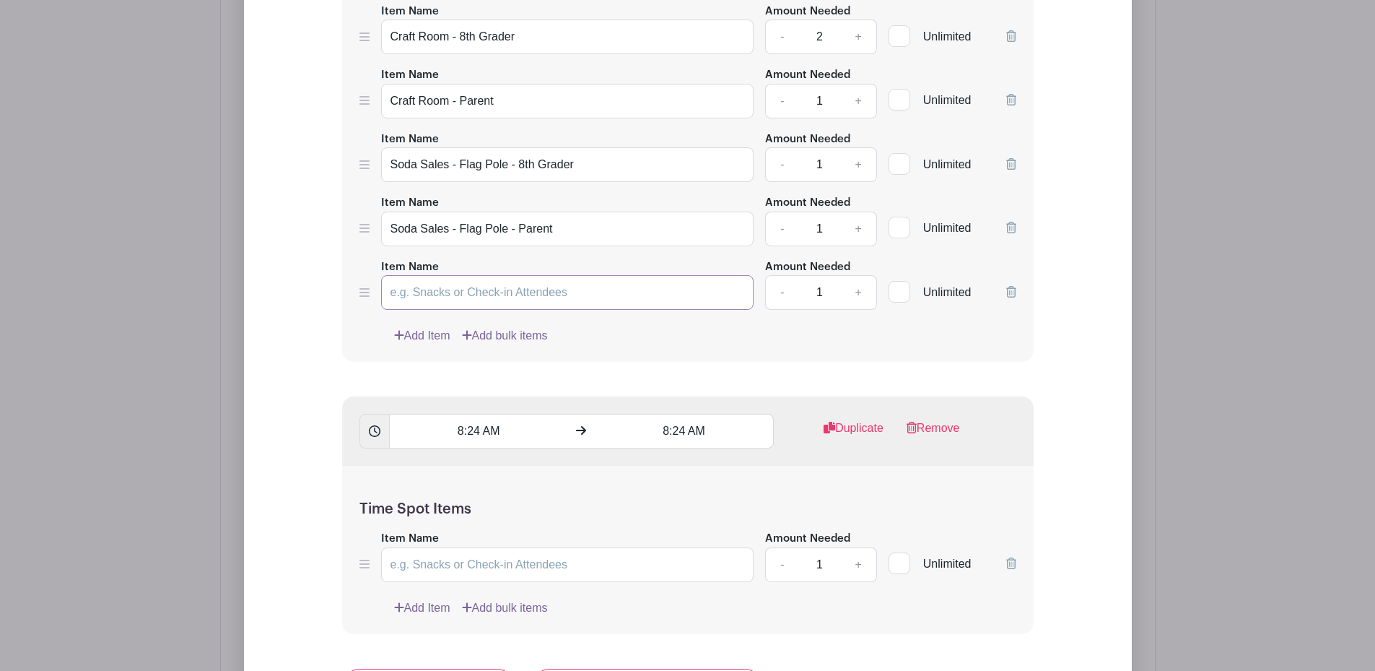
click at [518, 294] on input "Item Name" at bounding box center [567, 292] width 373 height 35
type input "Soda Sales - Drive Thru - 8th Grader"
click at [422, 336] on link "Add Item" at bounding box center [422, 335] width 56 height 17
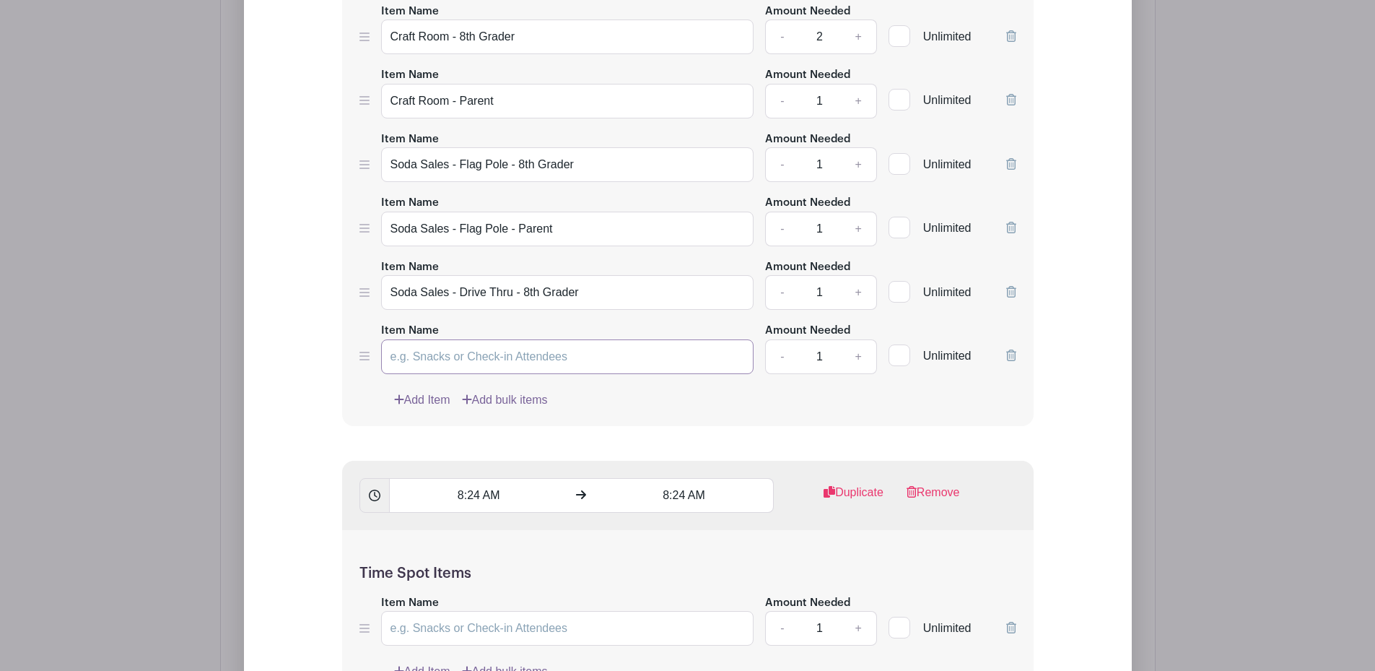
click at [427, 358] on input "Item Name" at bounding box center [567, 356] width 373 height 35
type input "Soda Sales - Drive Thru - Parent"
click at [858, 100] on link "+" at bounding box center [858, 101] width 36 height 35
type input "2"
click at [857, 164] on link "+" at bounding box center [858, 164] width 36 height 35
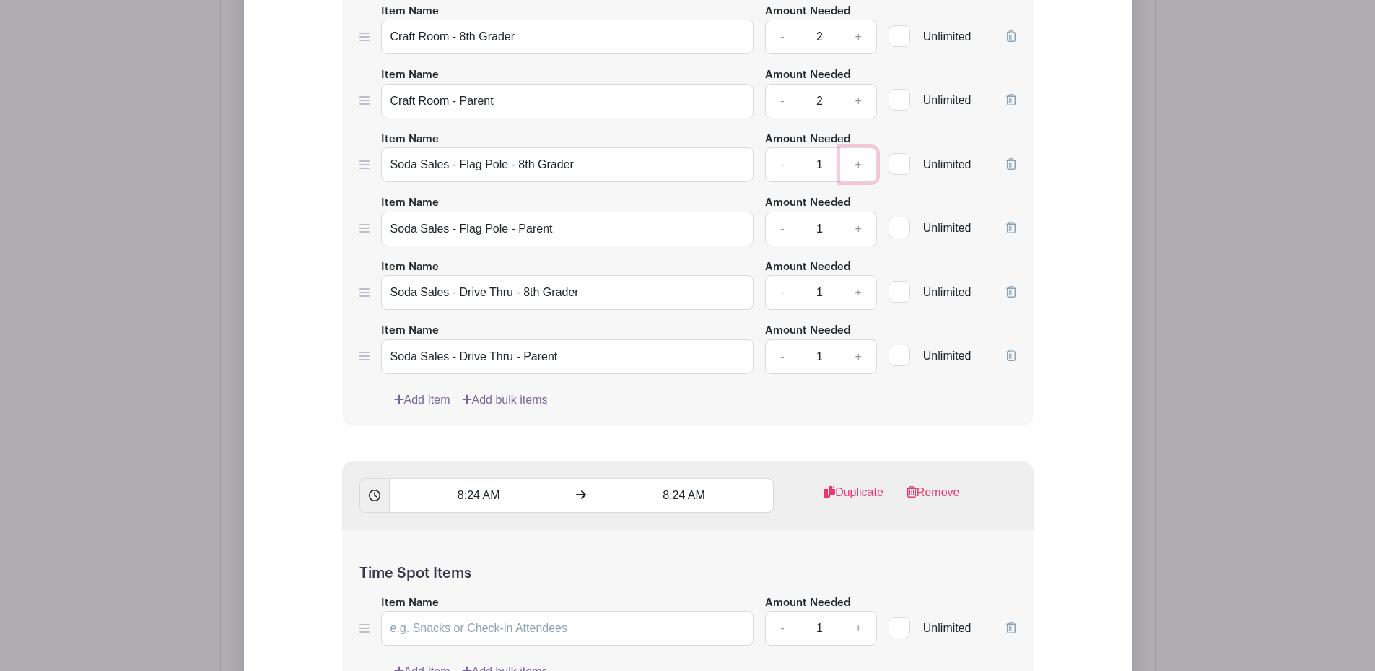
type input "2"
click at [858, 227] on link "+" at bounding box center [858, 228] width 36 height 35
type input "2"
click at [857, 292] on link "+" at bounding box center [858, 292] width 36 height 35
type input "2"
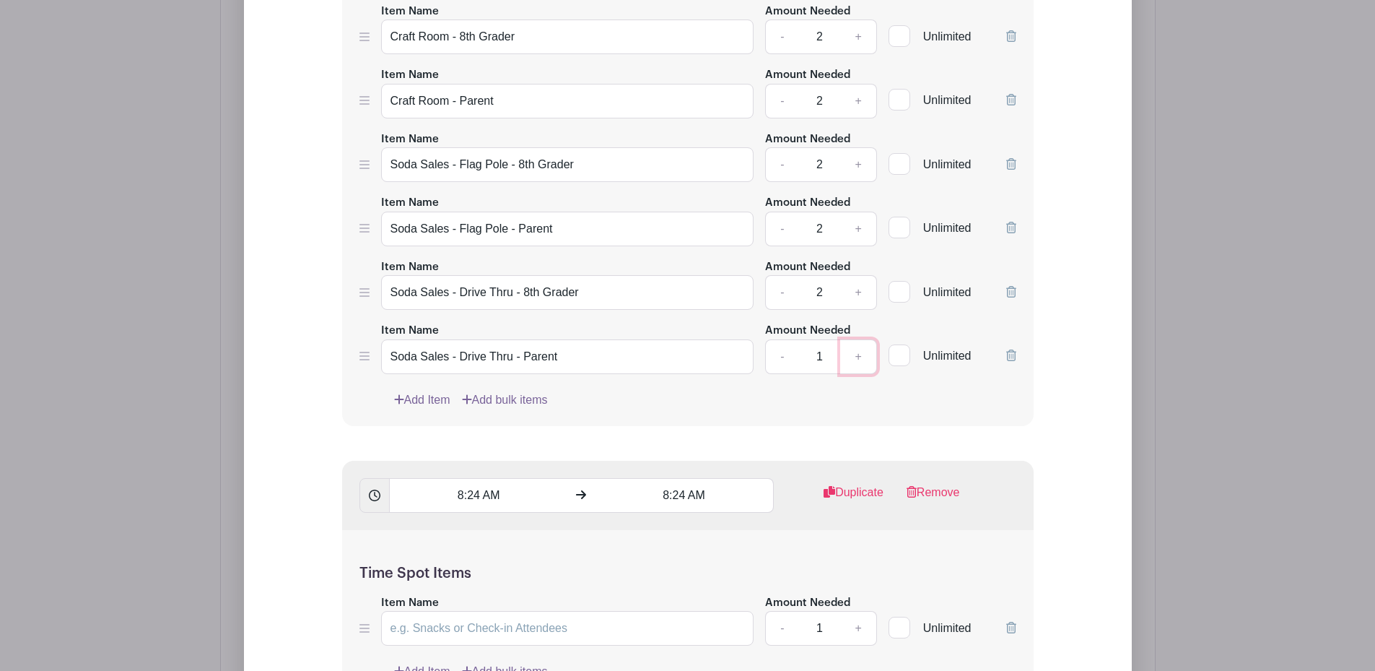
click at [857, 359] on link "+" at bounding box center [858, 356] width 36 height 35
type input "2"
click at [1065, 500] on div "Add List with Time Spots List Name Sign Up for Shifts to Work Time Spots 9:00 A…" at bounding box center [687, 262] width 795 height 1430
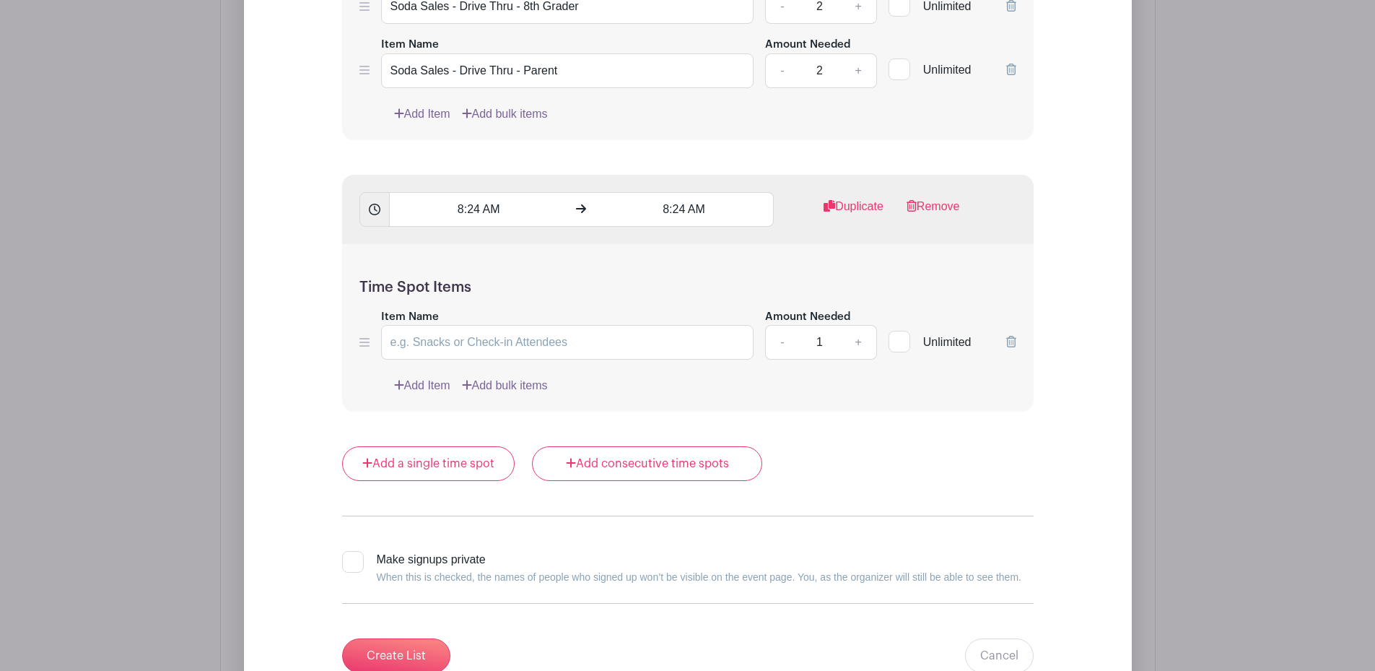
scroll to position [1954, 0]
click at [463, 204] on input "8:24 AM" at bounding box center [478, 206] width 179 height 35
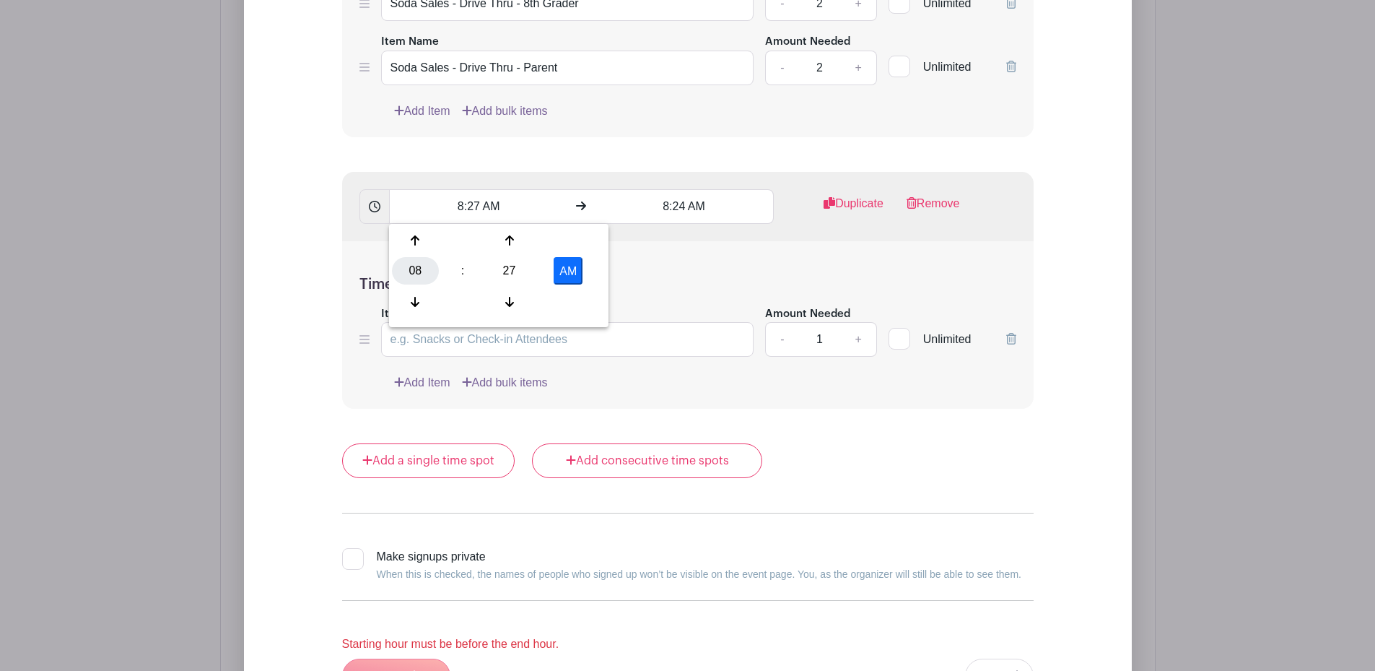
click at [418, 271] on div "08" at bounding box center [415, 270] width 47 height 27
click at [528, 240] on div "02" at bounding box center [523, 240] width 48 height 27
click at [509, 263] on div "27" at bounding box center [509, 270] width 47 height 27
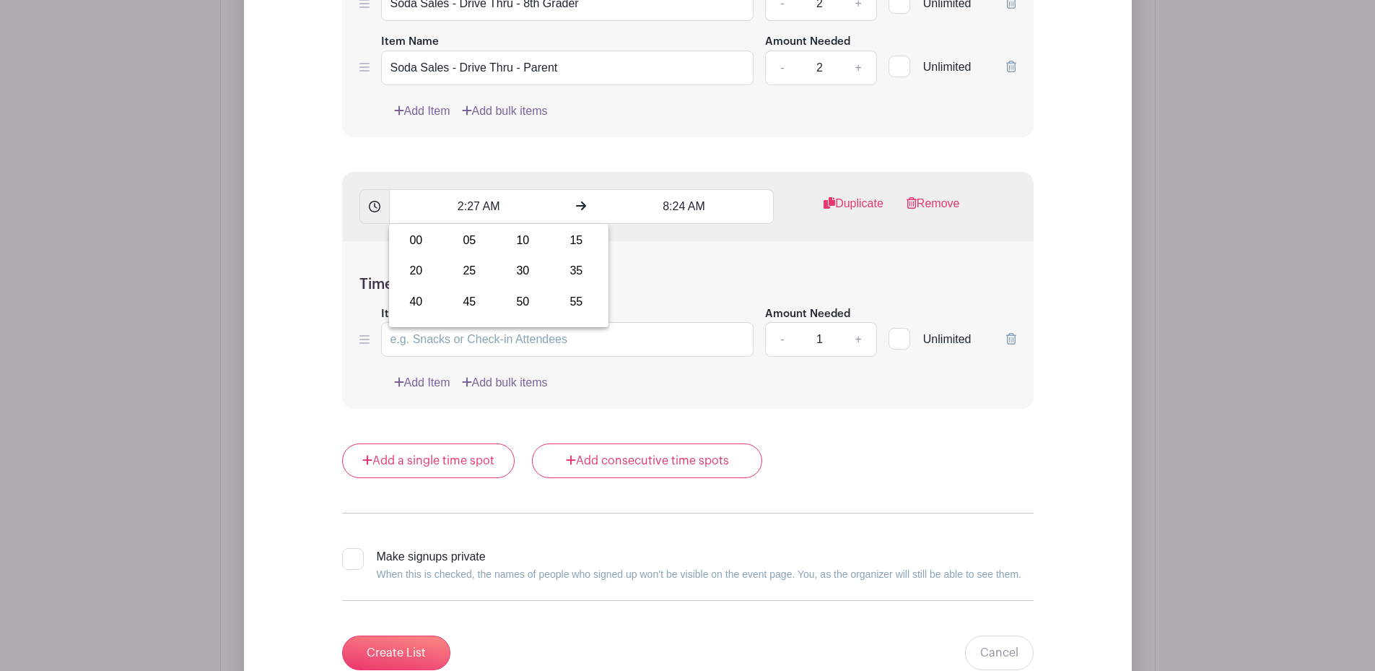
drag, startPoint x: 416, startPoint y: 241, endPoint x: 446, endPoint y: 249, distance: 31.3
click at [416, 240] on div "00" at bounding box center [416, 240] width 48 height 27
click at [571, 267] on button "AM" at bounding box center [568, 270] width 29 height 27
type input "2:00 PM"
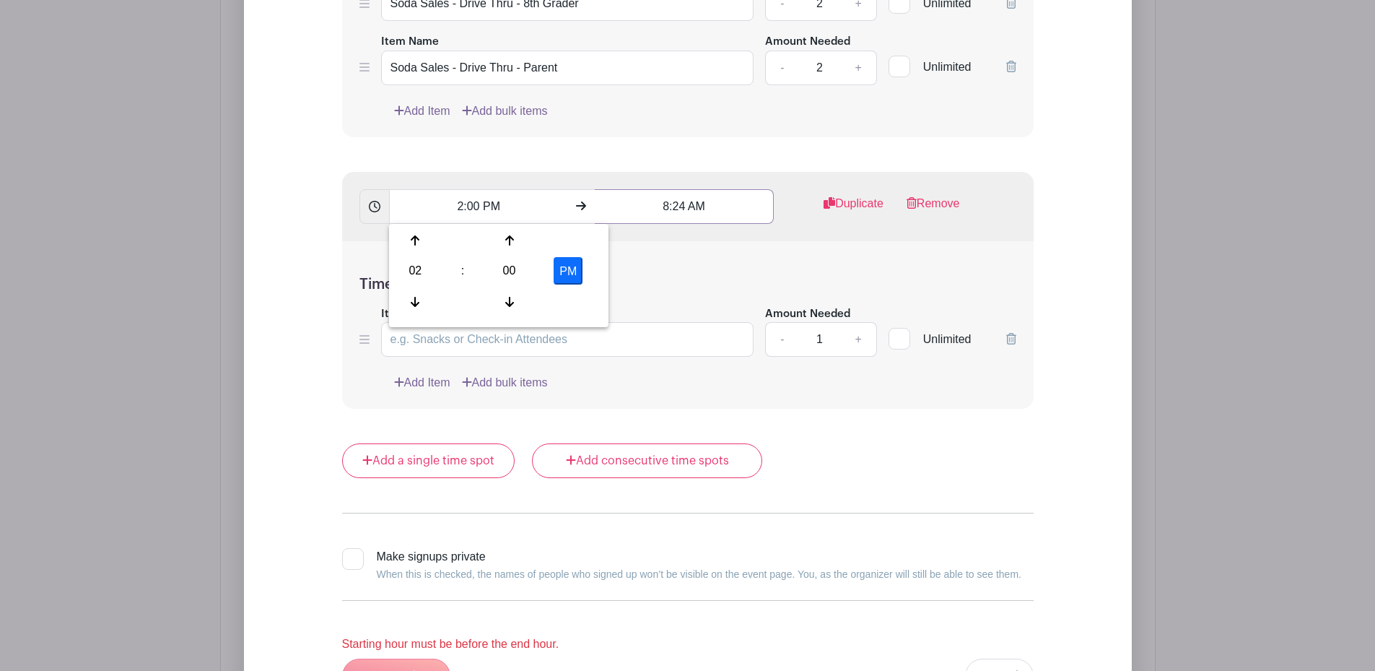
click at [669, 206] on input "8:24 AM" at bounding box center [684, 206] width 179 height 35
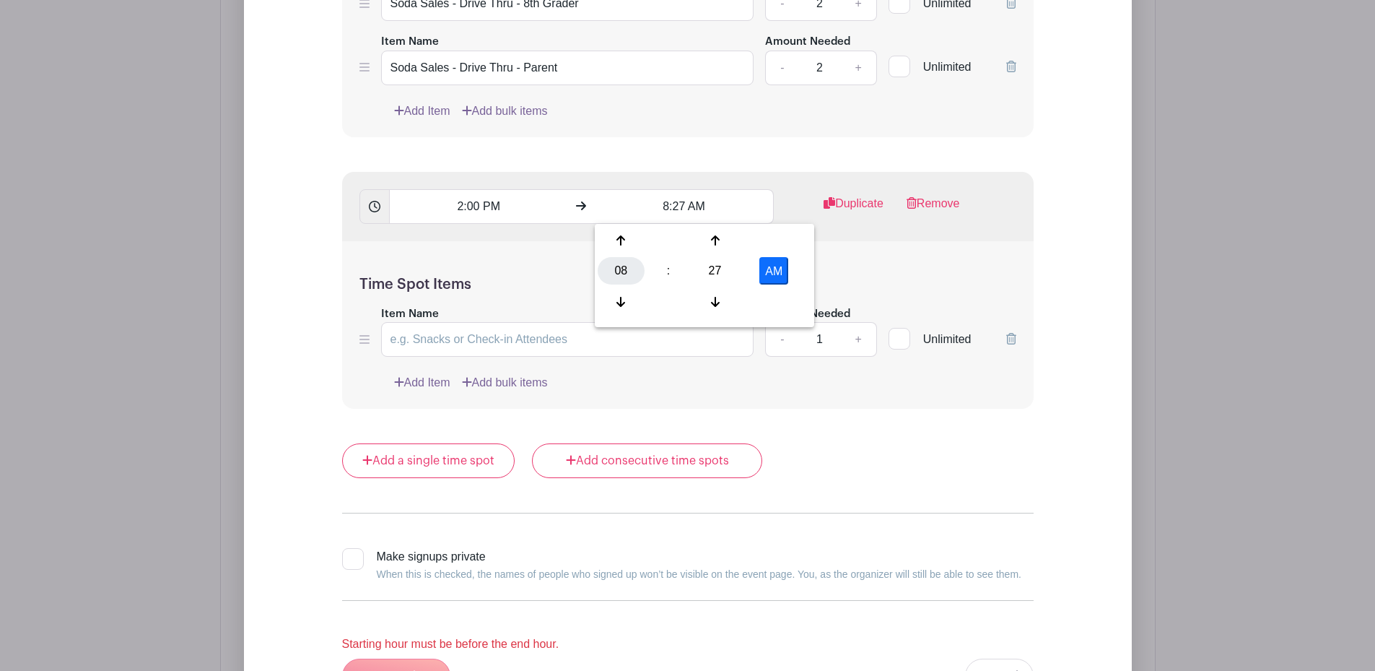
click at [620, 267] on div "08" at bounding box center [621, 270] width 47 height 27
click at [777, 271] on div "07" at bounding box center [782, 270] width 48 height 27
click at [677, 209] on input "7:27 AM" at bounding box center [684, 206] width 179 height 35
click at [676, 203] on input "7:27 AM" at bounding box center [684, 206] width 179 height 35
click at [721, 269] on div "27" at bounding box center [714, 270] width 47 height 27
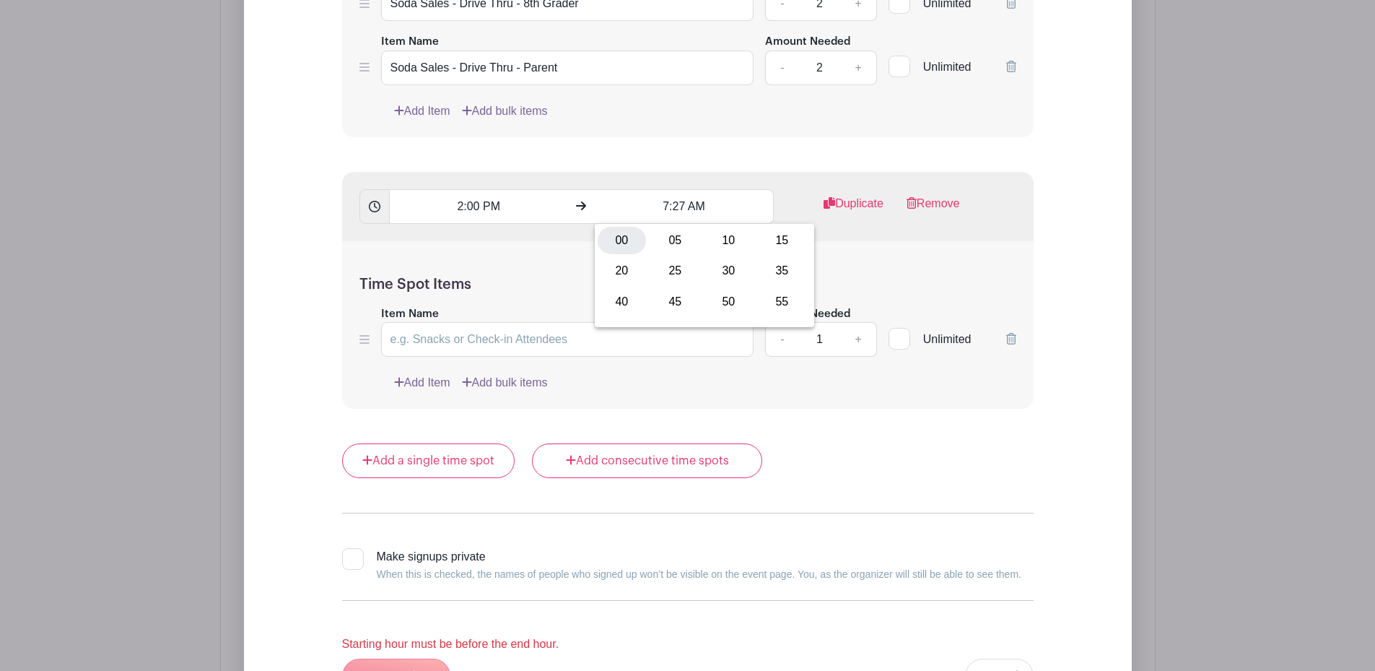
click at [619, 238] on div "00" at bounding box center [622, 240] width 48 height 27
click at [773, 271] on button "AM" at bounding box center [773, 270] width 29 height 27
type input "7:00 PM"
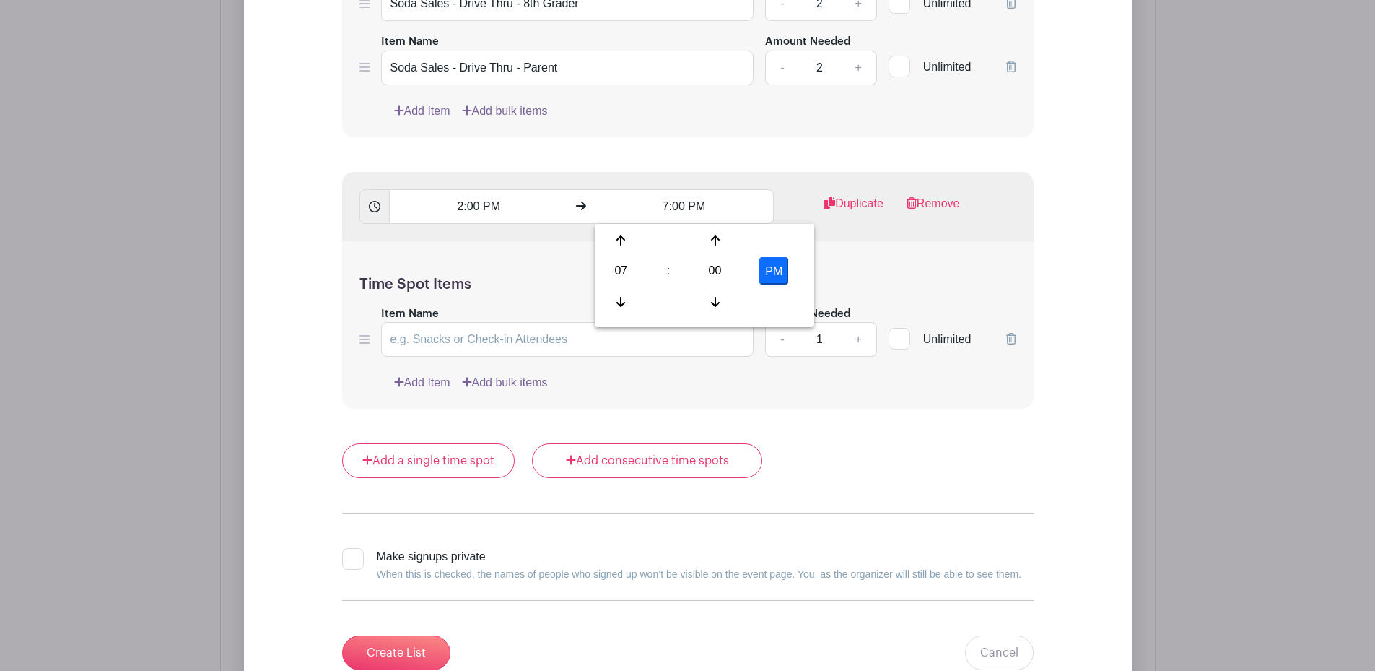
click at [785, 435] on form "List Name Sign Up for Shifts to Work Time Spots 9:00 AM 2:00 PM Duplicate Remov…" at bounding box center [688, 4] width 726 height 1368
click at [927, 201] on link "Remove" at bounding box center [933, 209] width 53 height 29
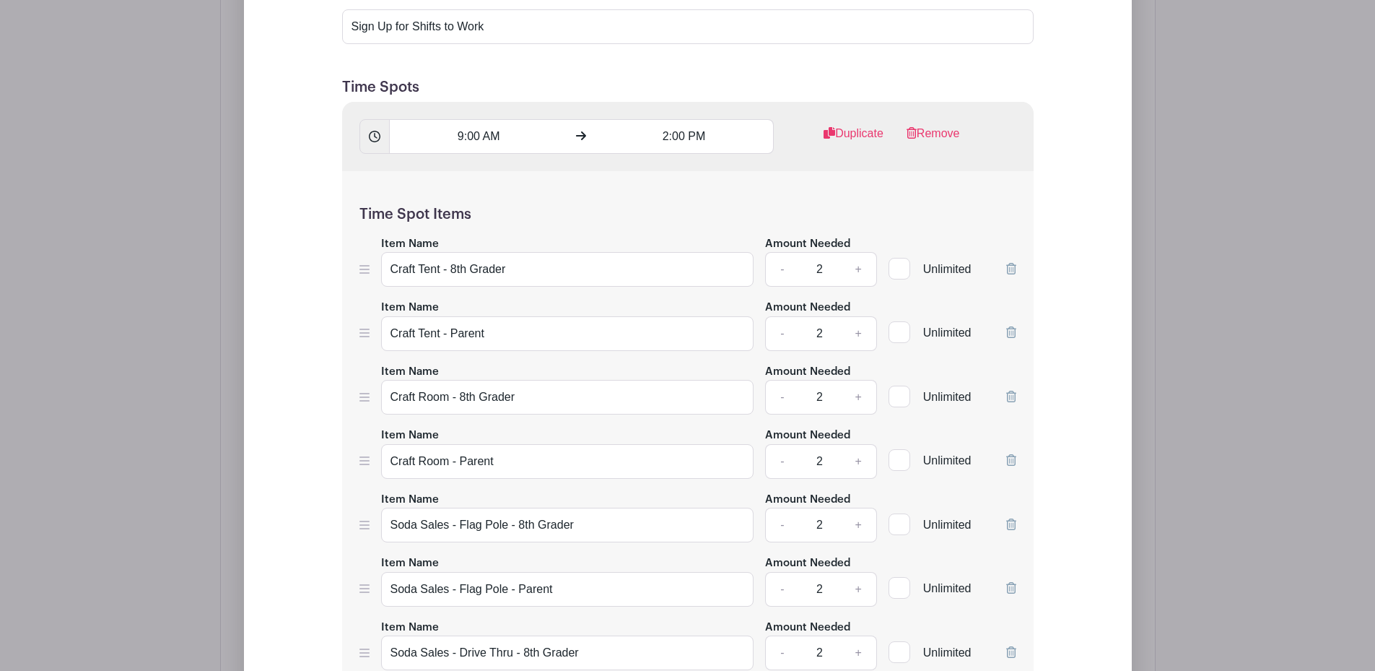
scroll to position [1304, 0]
click at [858, 131] on link "Duplicate" at bounding box center [854, 140] width 60 height 29
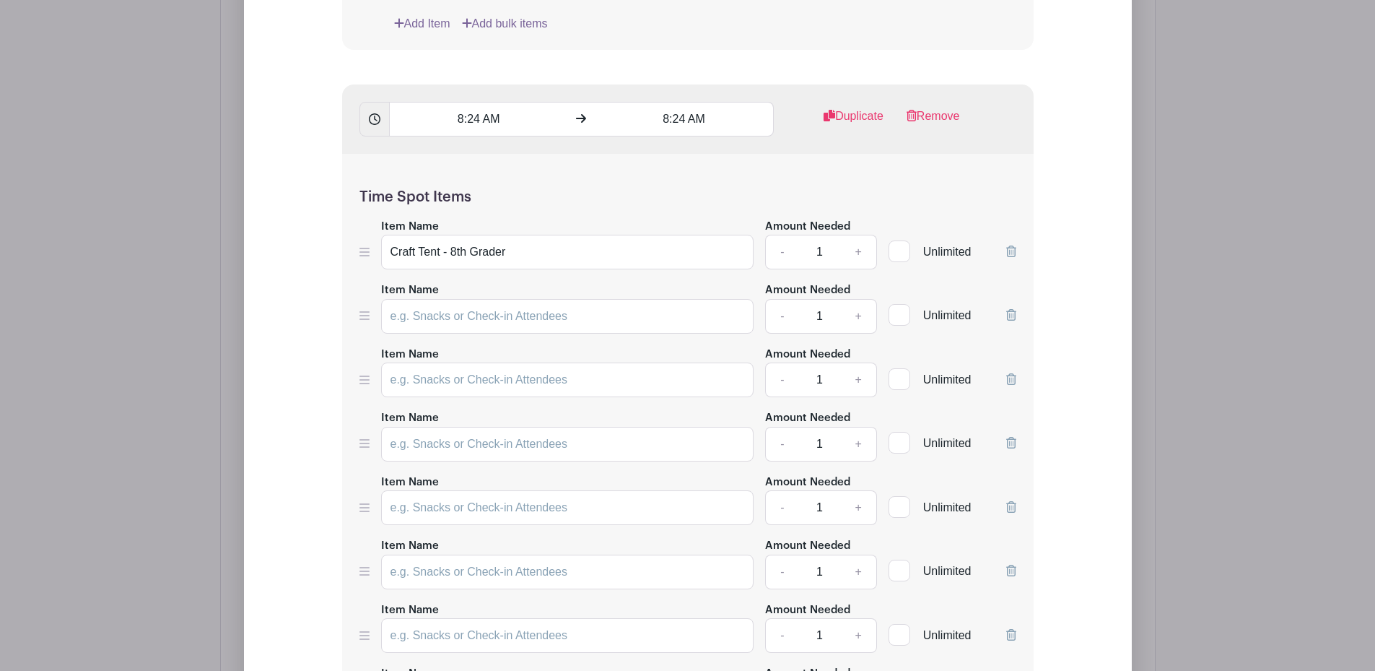
scroll to position [2026, 0]
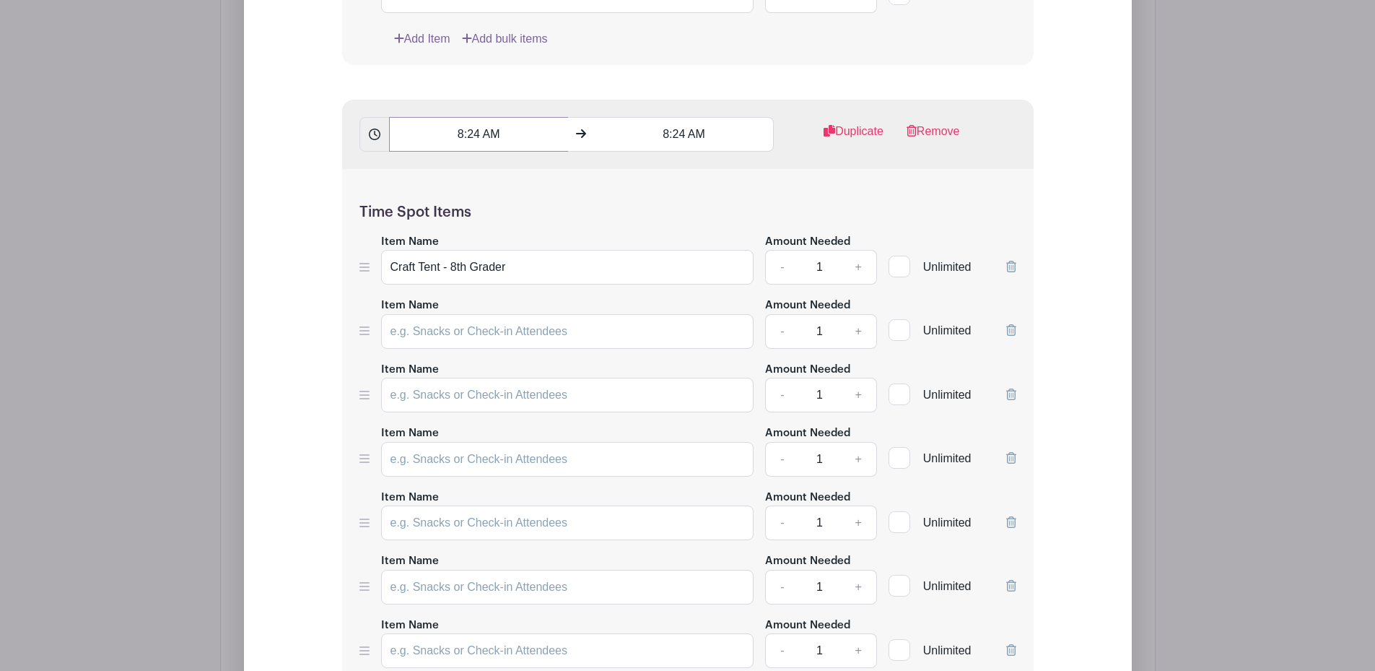
click at [460, 134] on input "8:24 AM" at bounding box center [478, 134] width 179 height 35
click at [419, 197] on div "08" at bounding box center [415, 198] width 47 height 27
click at [518, 169] on div "02" at bounding box center [523, 167] width 48 height 27
click at [476, 135] on input "2:27 AM" at bounding box center [478, 134] width 179 height 35
click at [477, 139] on input "2:27 AM" at bounding box center [478, 134] width 179 height 35
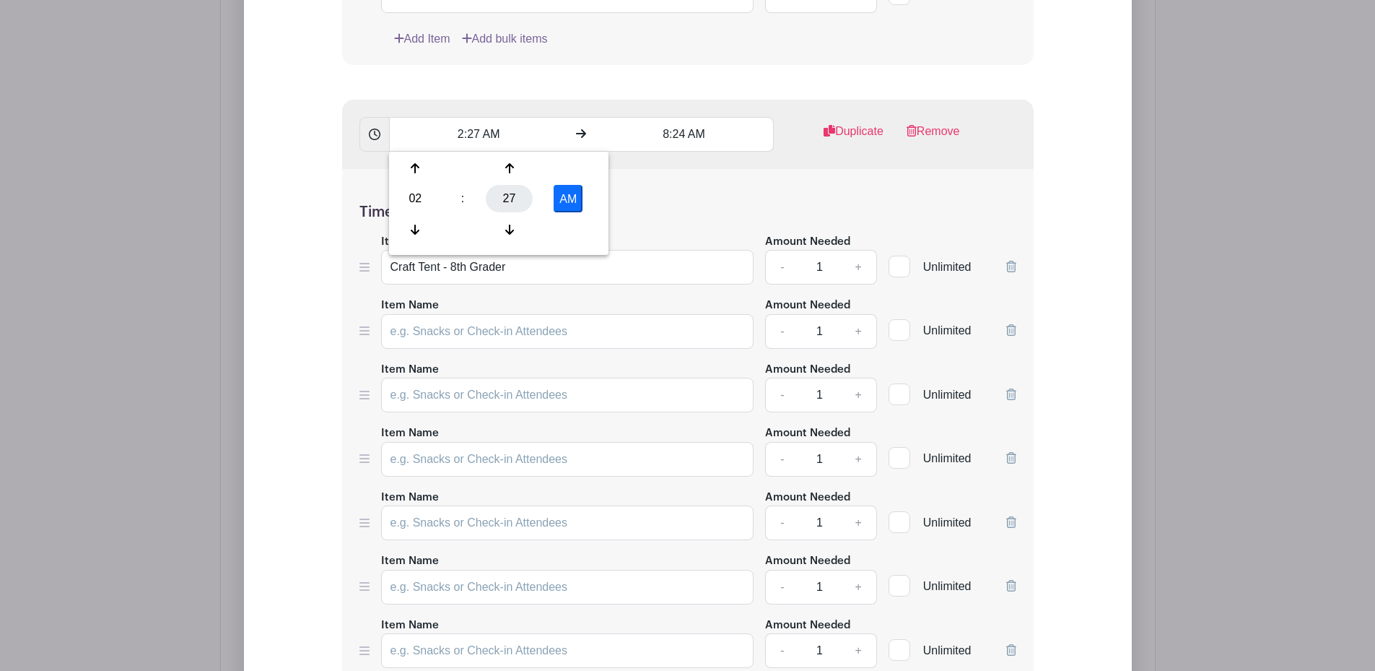
click at [512, 194] on div "27" at bounding box center [509, 198] width 47 height 27
click at [414, 163] on div "00" at bounding box center [416, 167] width 48 height 27
click at [572, 197] on button "AM" at bounding box center [568, 198] width 29 height 27
type input "2:00 PM"
click at [668, 136] on input "8:24 AM" at bounding box center [684, 134] width 179 height 35
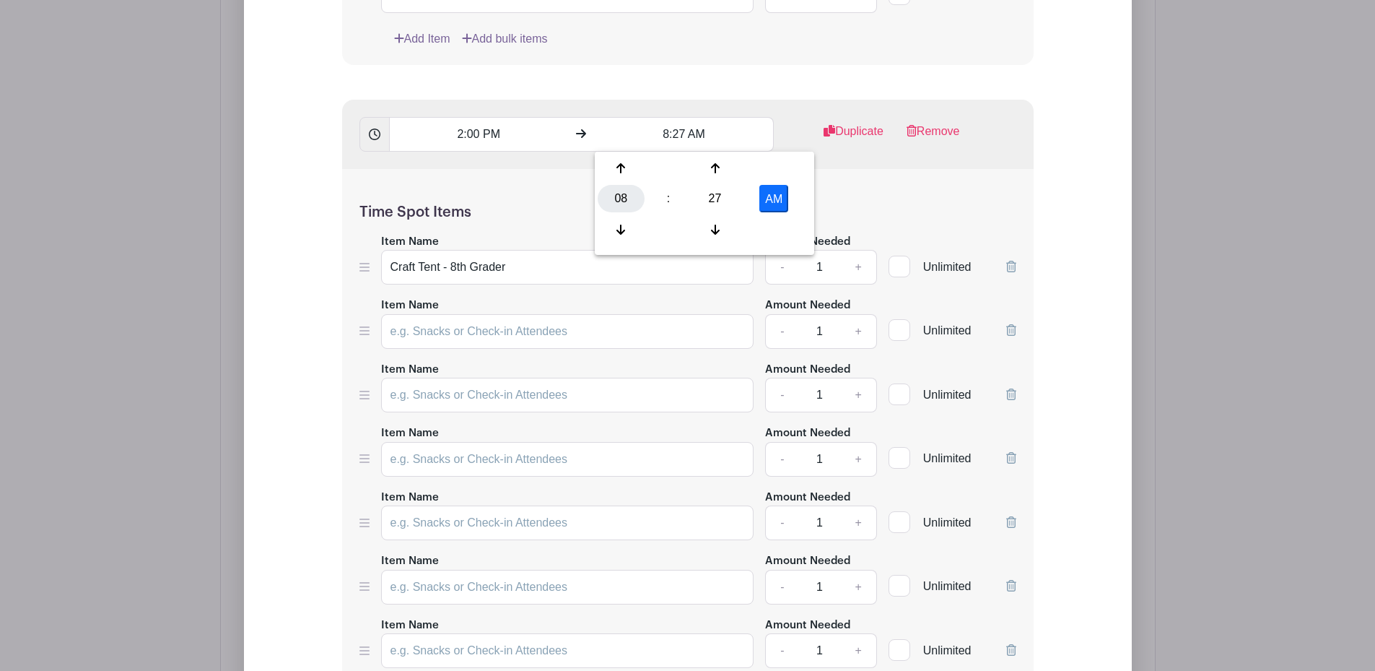
click at [624, 203] on div "08" at bounding box center [621, 198] width 47 height 27
click at [776, 196] on div "07" at bounding box center [782, 198] width 48 height 27
click at [680, 134] on input "7:27 AM" at bounding box center [684, 134] width 179 height 35
click at [675, 130] on input "7:27 AM" at bounding box center [684, 134] width 179 height 35
click at [712, 197] on div "27" at bounding box center [714, 198] width 47 height 27
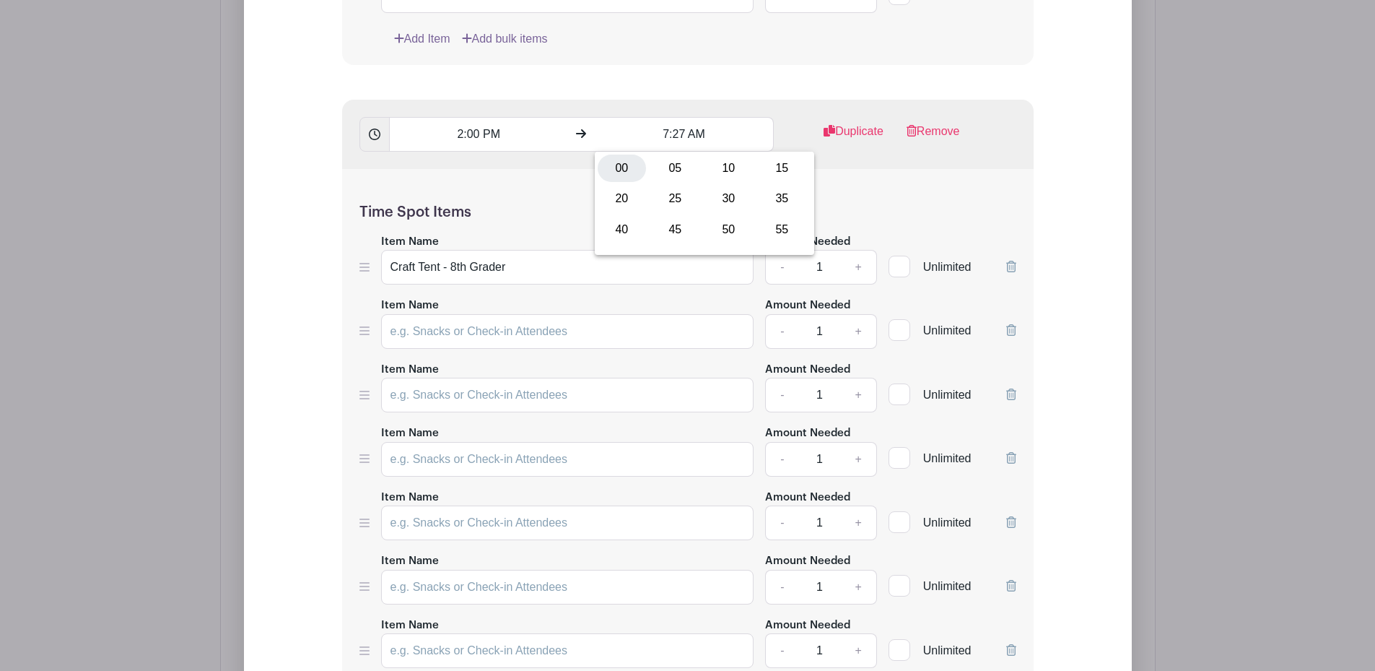
click at [621, 175] on div "00" at bounding box center [622, 167] width 48 height 27
click at [777, 201] on button "AM" at bounding box center [773, 198] width 29 height 27
type input "7:00 PM"
click at [881, 201] on div "Time Spot Items Item Name Craft Tent - 8th Grader Amount Needed - 1 + Unlimited…" at bounding box center [687, 476] width 691 height 615
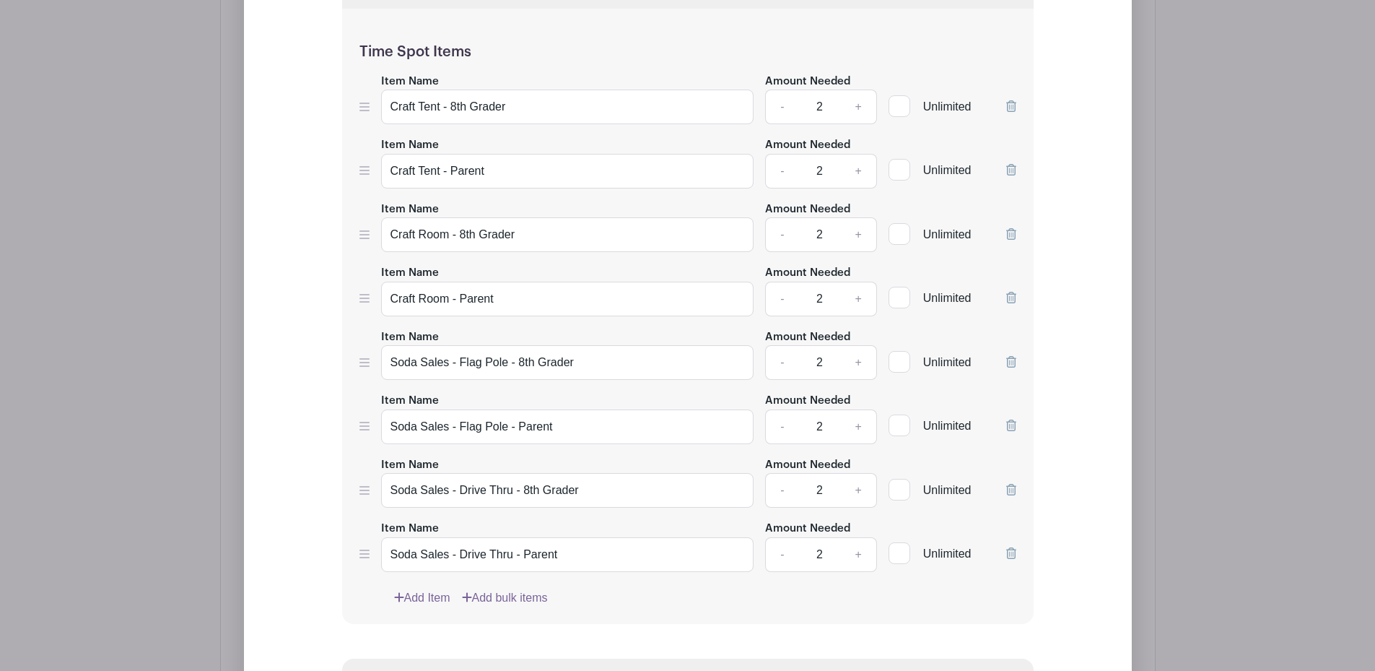
scroll to position [1449, 0]
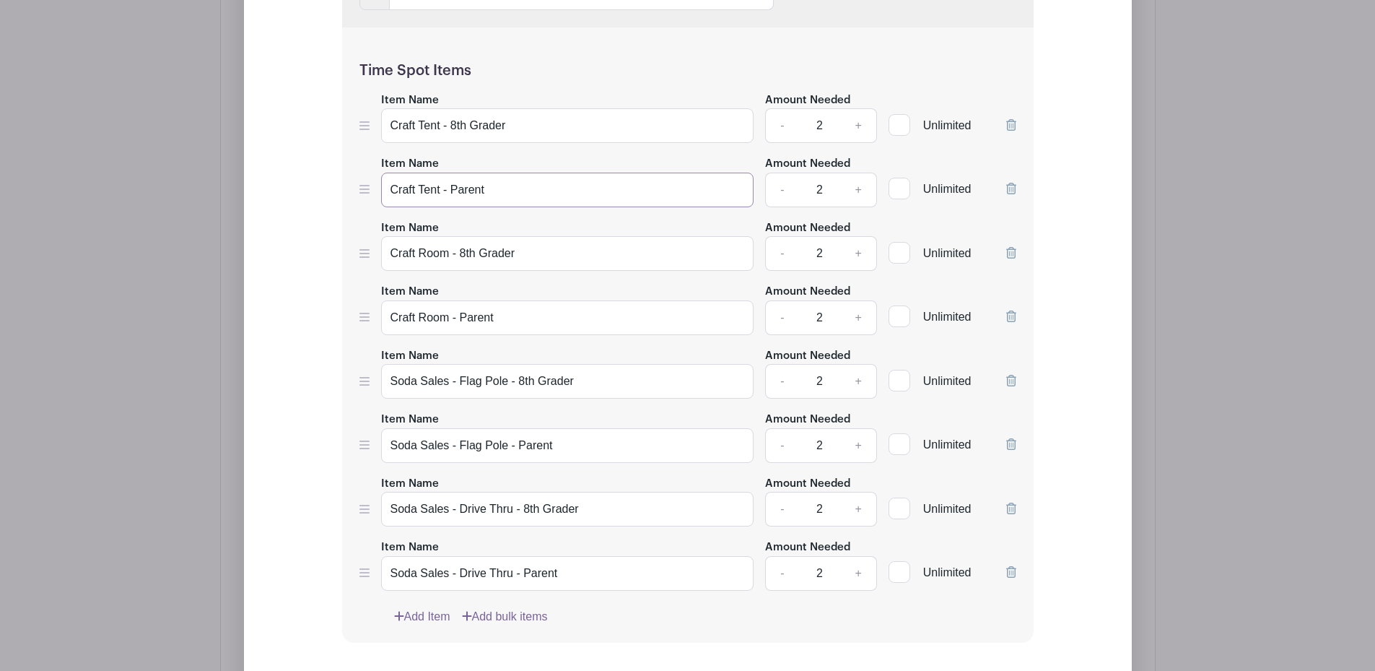
drag, startPoint x: 508, startPoint y: 187, endPoint x: 370, endPoint y: 176, distance: 139.0
click at [370, 177] on div "Item Name Craft Tent - Parent Amount Needed - 2 + Unlimited" at bounding box center [687, 180] width 657 height 53
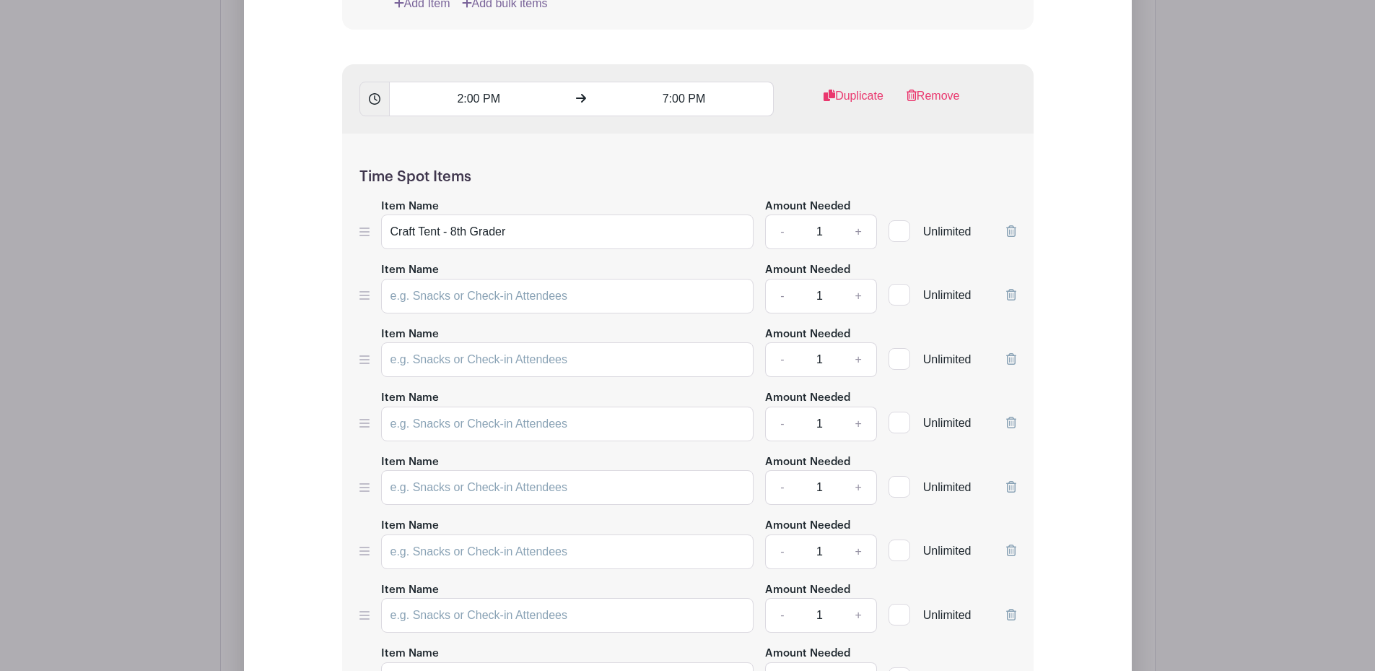
scroll to position [2170, 0]
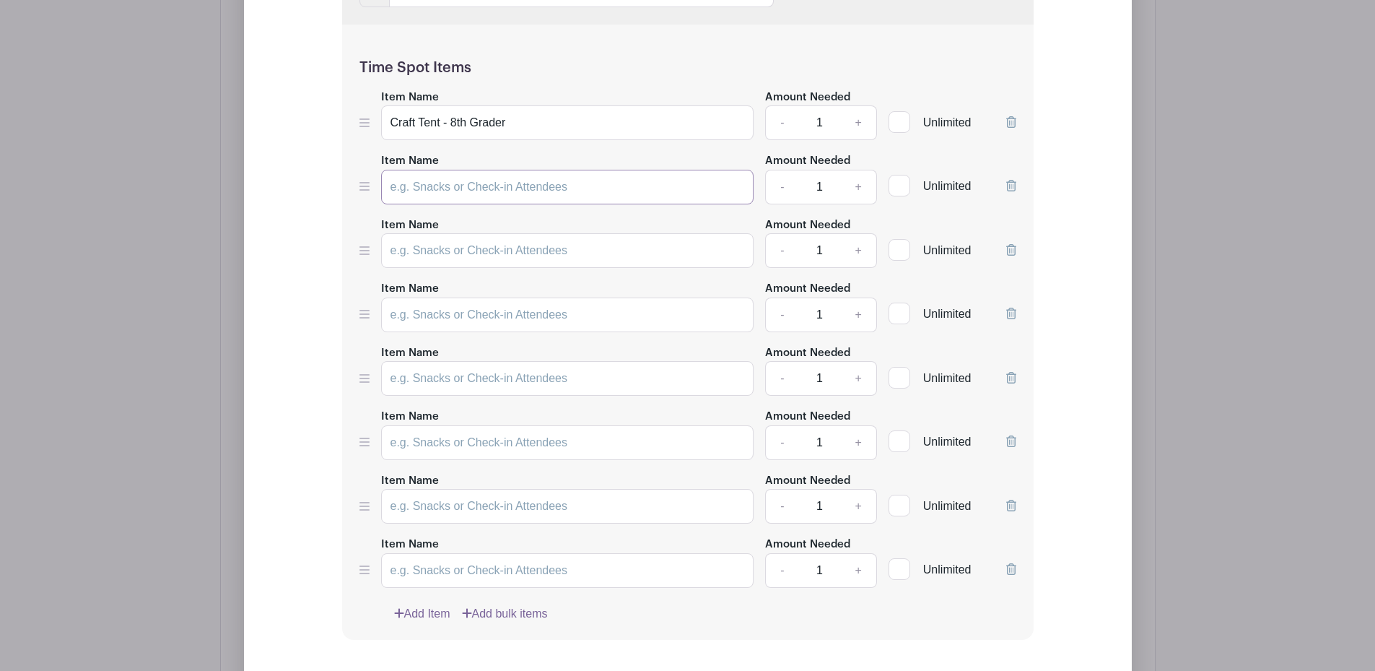
click at [427, 193] on input "Item Name" at bounding box center [567, 187] width 373 height 35
paste input "Craft Tent - Parent"
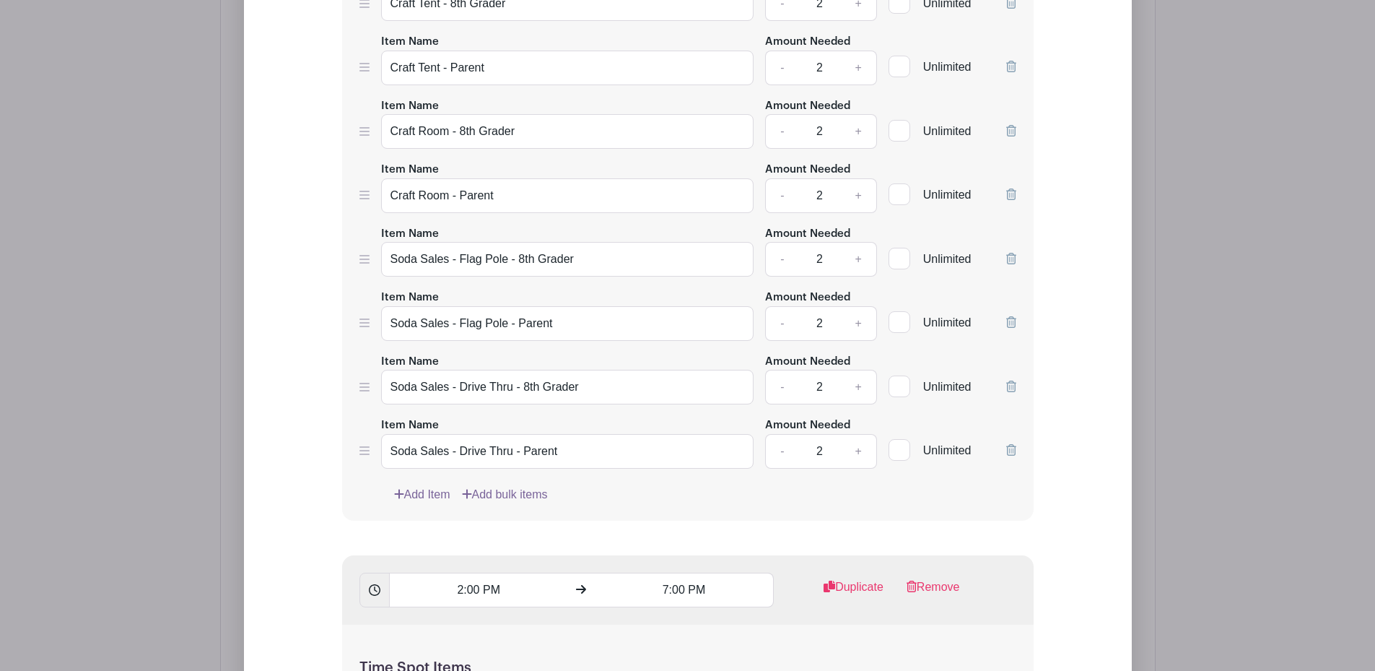
scroll to position [1593, 0]
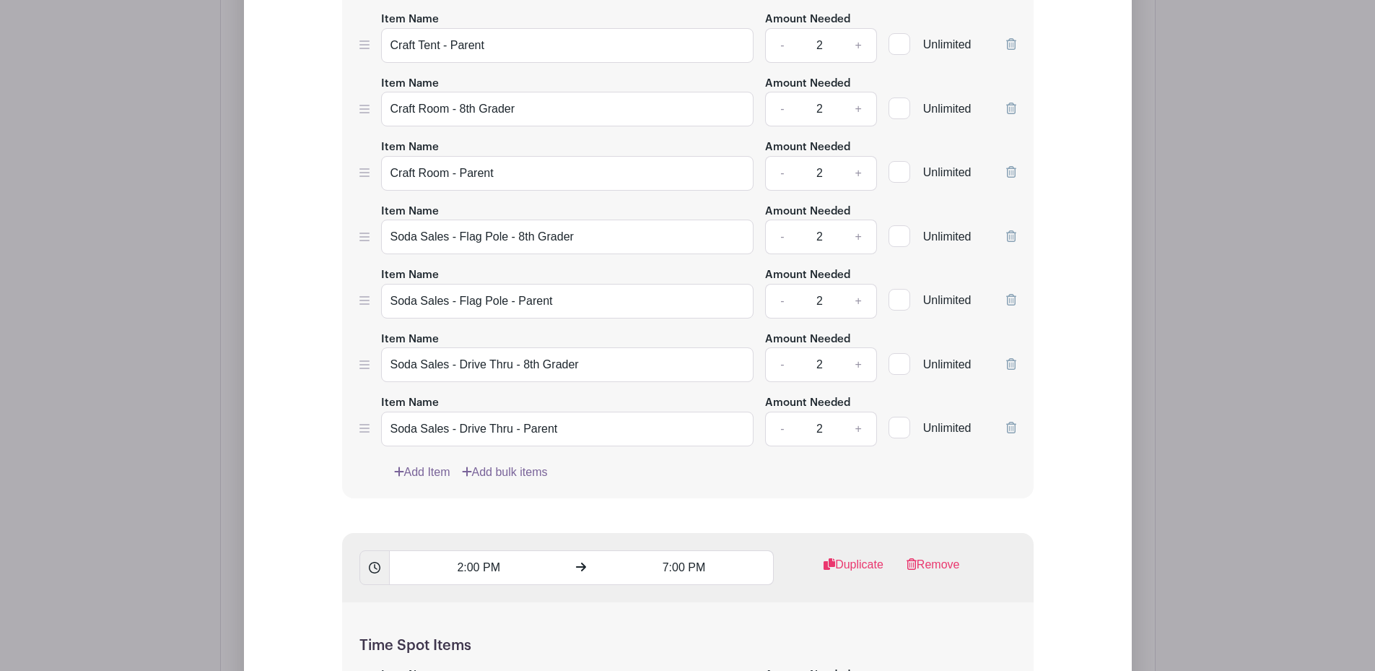
type input "Craft Tent - Parent"
drag, startPoint x: 528, startPoint y: 112, endPoint x: 373, endPoint y: 95, distance: 155.3
click at [373, 95] on div "Item Name Craft Room - 8th Grader Amount Needed - 2 + Unlimited" at bounding box center [687, 100] width 657 height 53
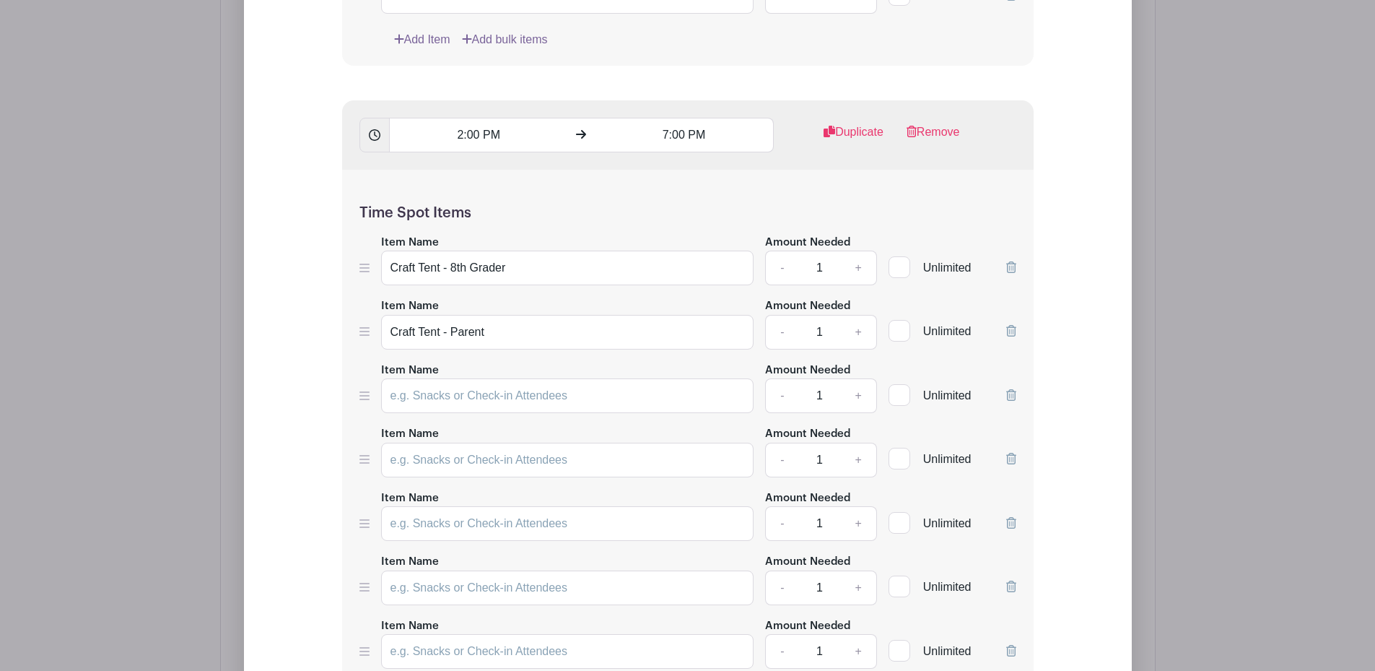
scroll to position [2026, 0]
click at [449, 395] on input "Item Name" at bounding box center [567, 394] width 373 height 35
paste input "Craft Room - 8th Grader"
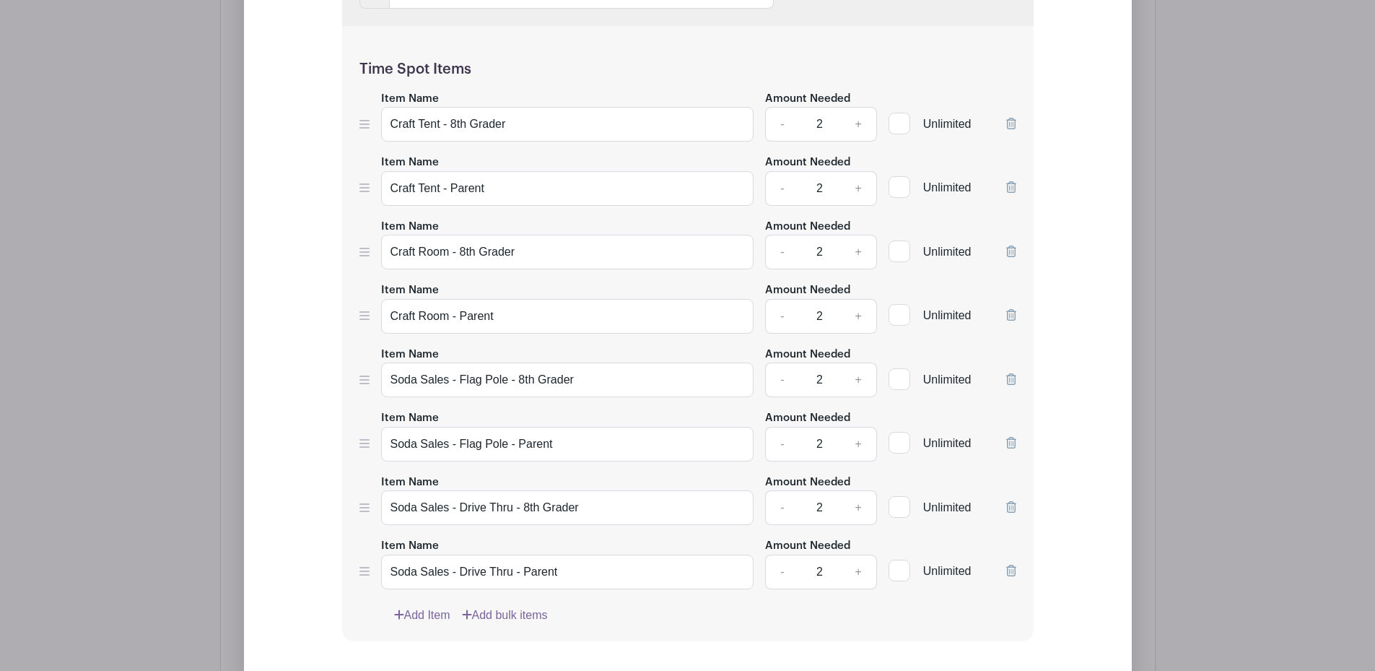
scroll to position [1449, 0]
type input "Craft Room - 8th Grader"
drag, startPoint x: 516, startPoint y: 315, endPoint x: 371, endPoint y: 304, distance: 145.5
click at [371, 304] on div "Item Name Craft Room - Parent Amount Needed - 2 + Unlimited" at bounding box center [687, 308] width 657 height 53
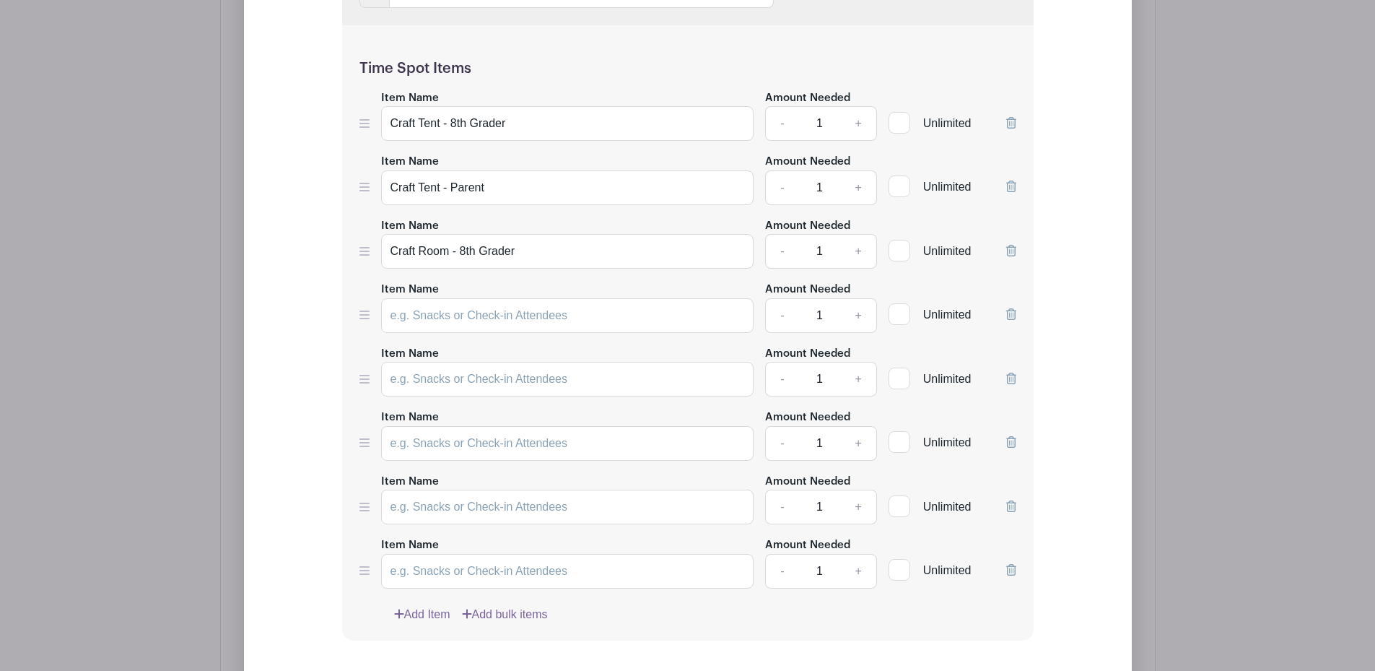
scroll to position [2170, 0]
click at [442, 310] on input "Item Name" at bounding box center [567, 314] width 373 height 35
paste input "Craft Room - Parent"
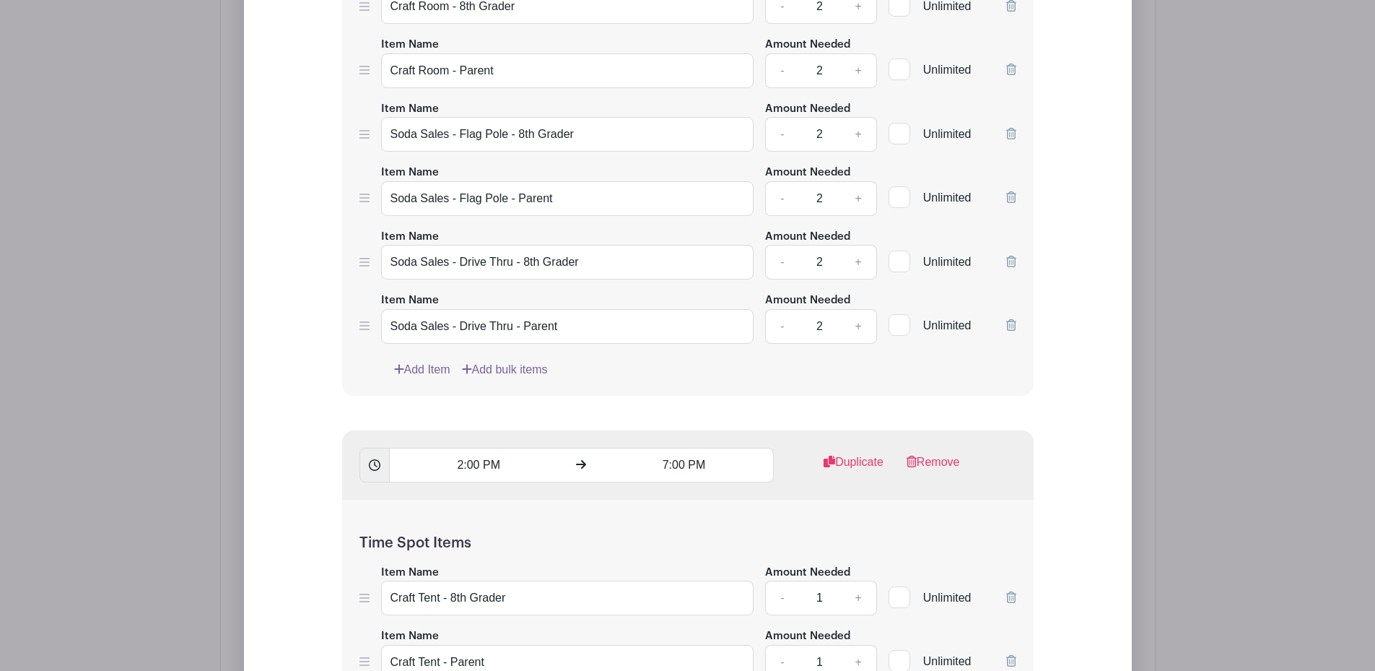
scroll to position [1665, 0]
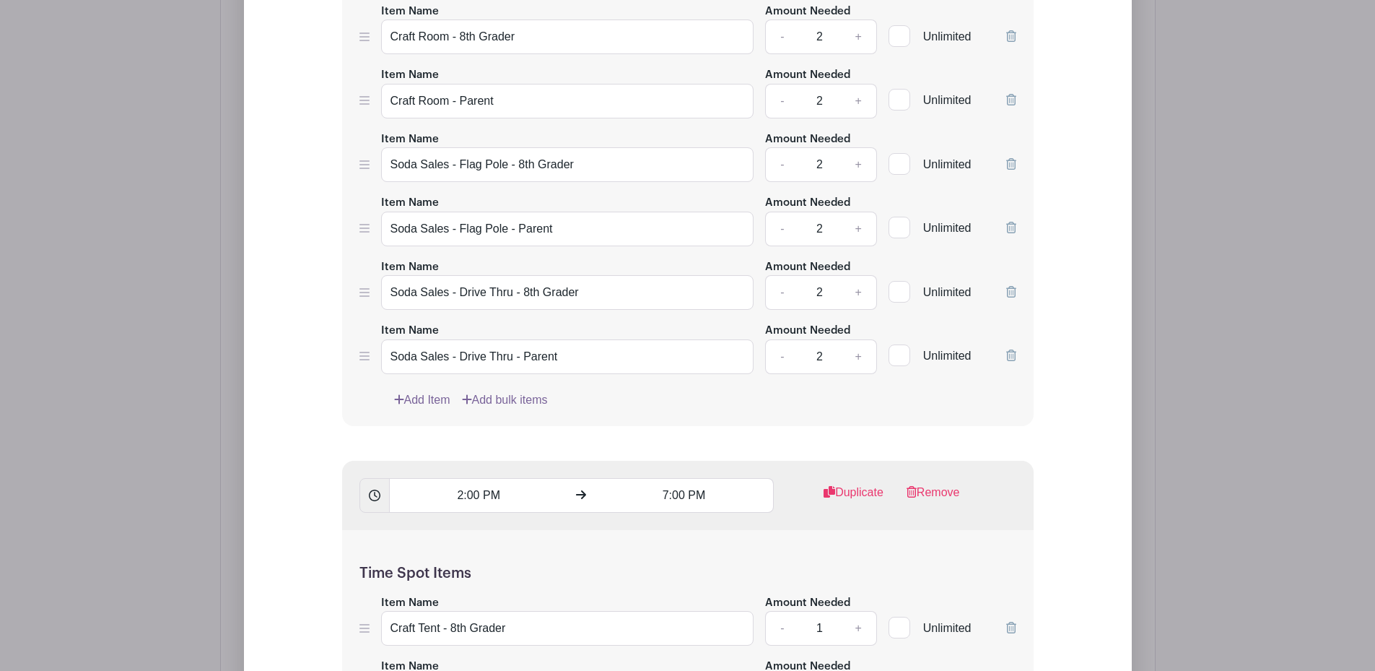
type input "Craft Room - Parent"
drag, startPoint x: 484, startPoint y: 152, endPoint x: 384, endPoint y: 144, distance: 100.7
click at [384, 144] on div "Item Name Soda Sales - Flag Pole - 8th Grader" at bounding box center [567, 156] width 373 height 53
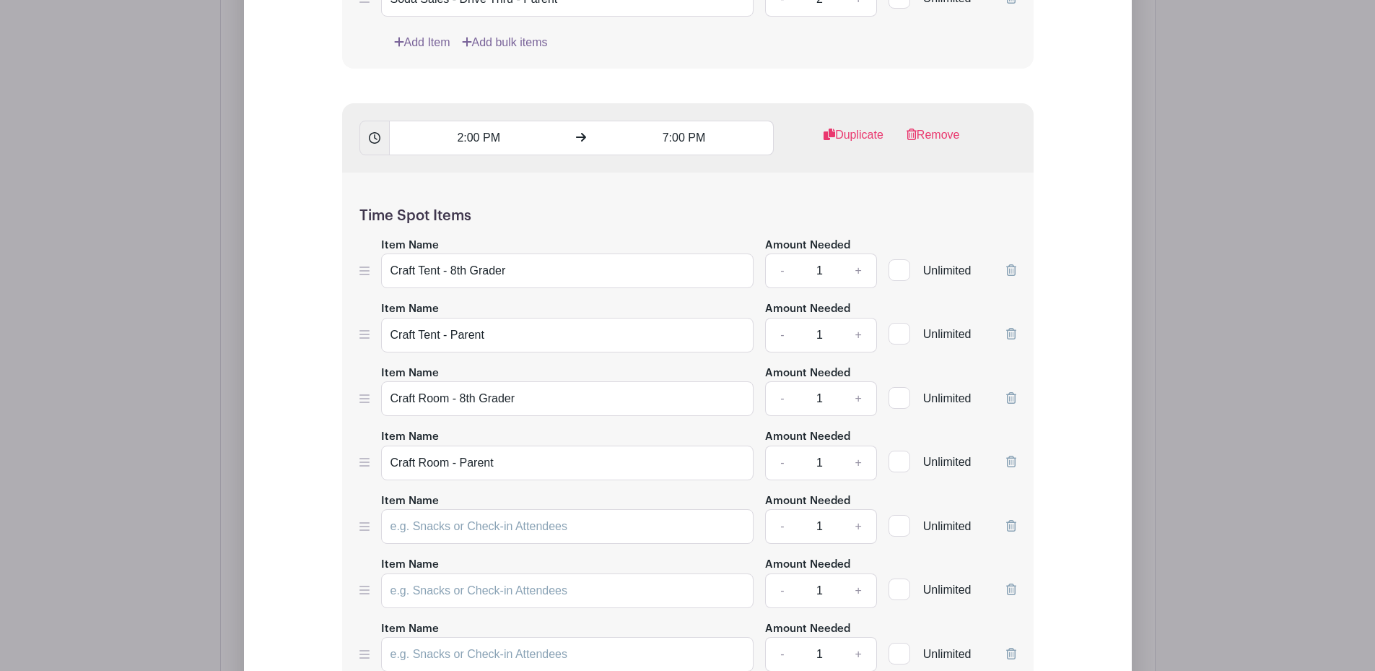
scroll to position [2098, 0]
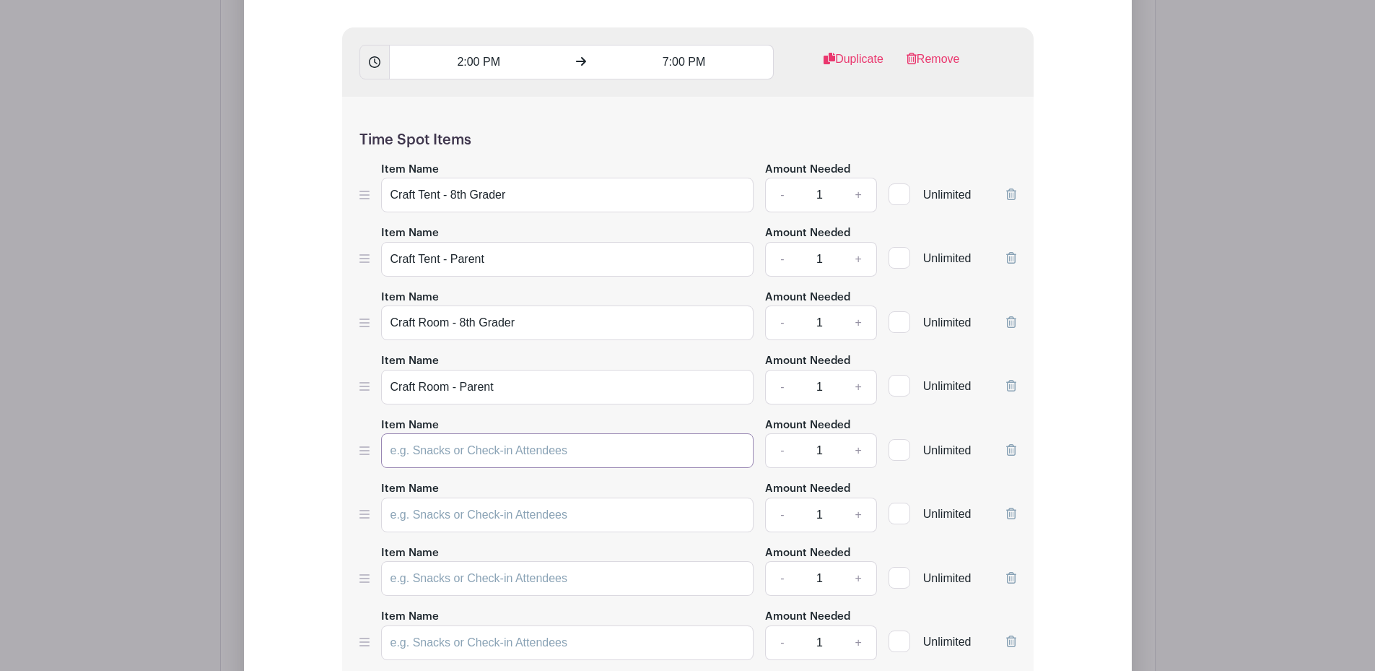
click at [473, 440] on input "Item Name" at bounding box center [567, 450] width 373 height 35
paste input "Soda Sales - Flag Pole - 8th Grader"
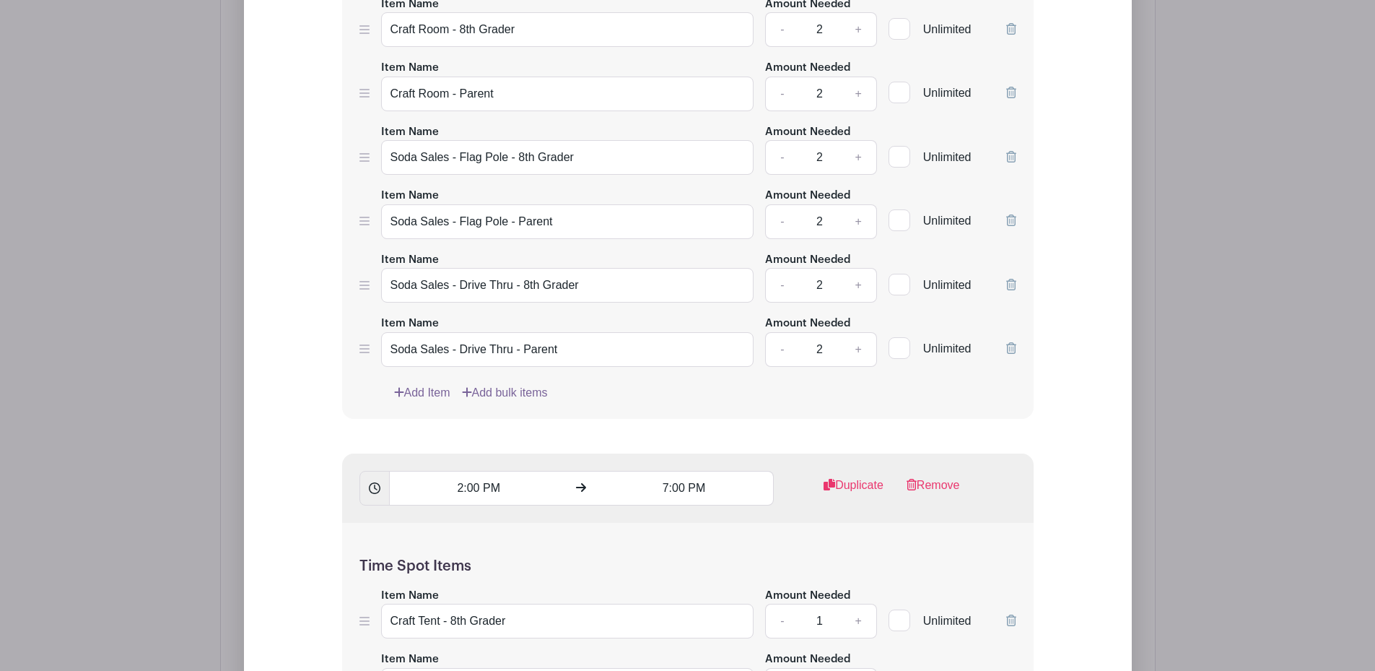
scroll to position [1665, 0]
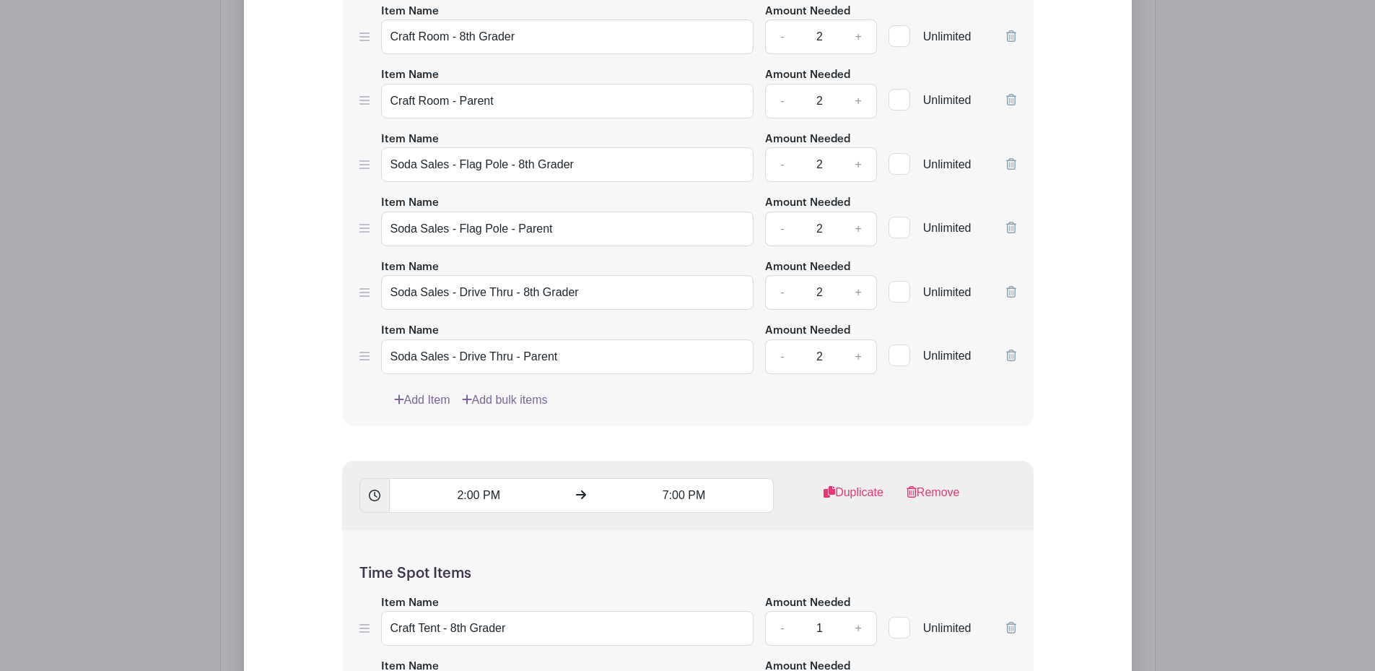
type input "Soda Sales - Flag Pole - 8th Grader"
drag, startPoint x: 502, startPoint y: 209, endPoint x: 380, endPoint y: 202, distance: 122.2
click at [381, 202] on div "Item Name Soda Sales - Flag Pole - Parent" at bounding box center [567, 219] width 373 height 53
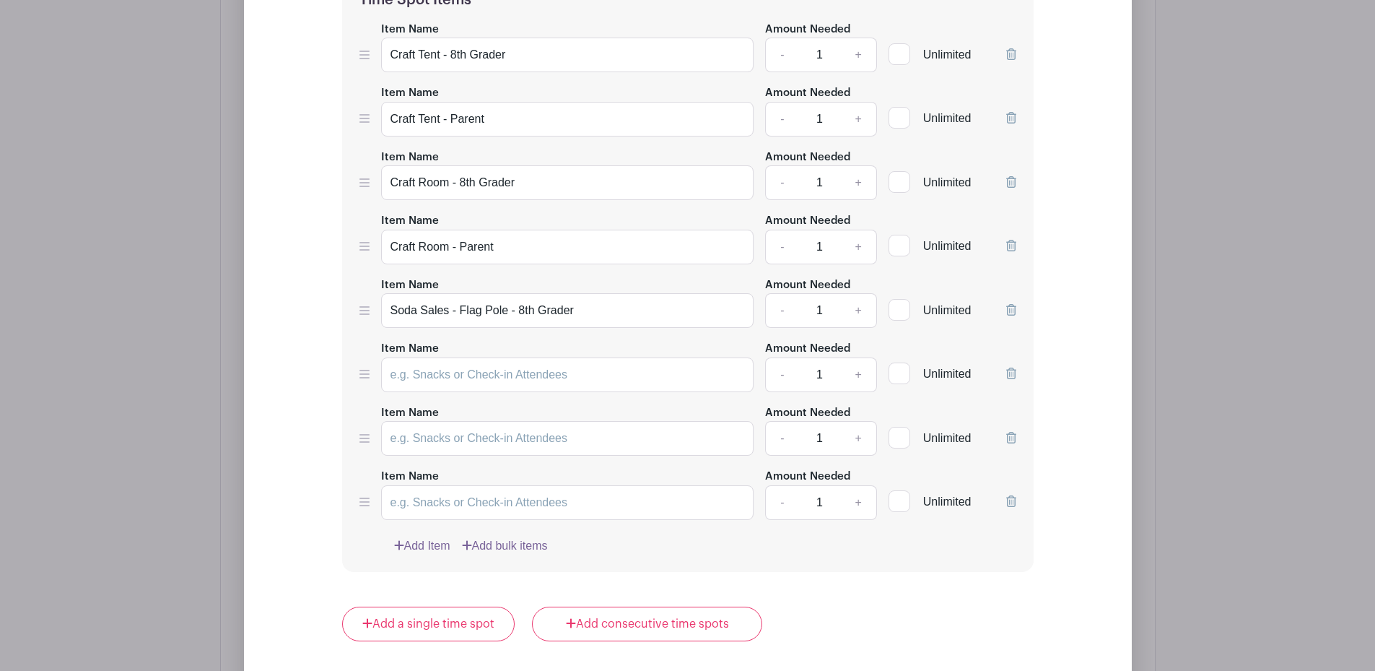
scroll to position [2243, 0]
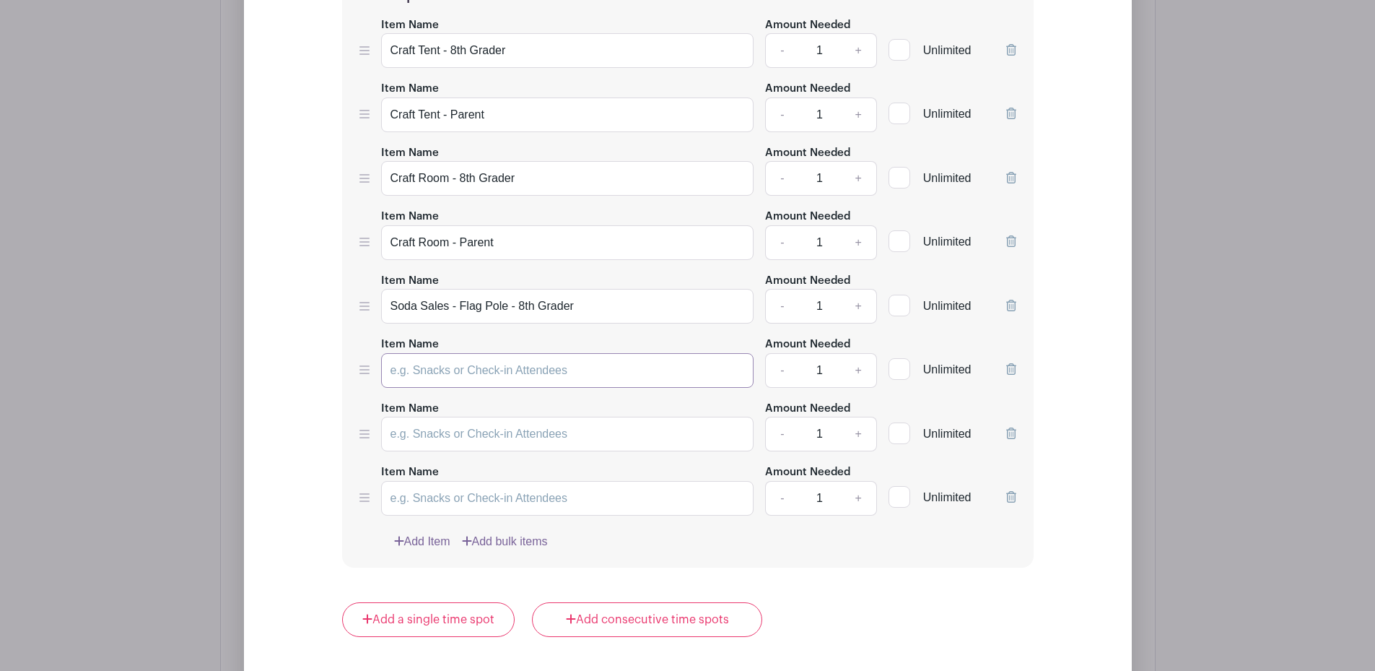
click at [447, 372] on input "Item Name" at bounding box center [567, 370] width 373 height 35
paste input "Soda Sales - Flag Pole - Parent"
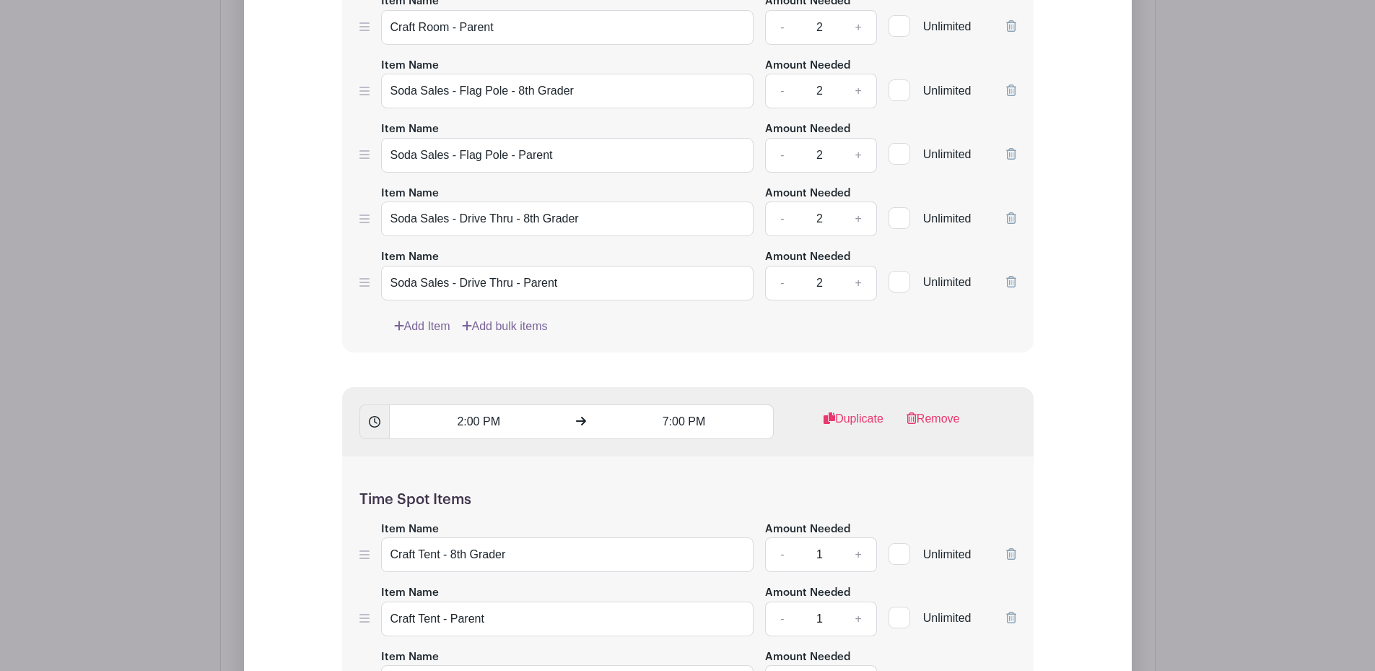
scroll to position [1737, 0]
type input "Soda Sales - Flag Pole - Parent"
drag, startPoint x: 594, startPoint y: 223, endPoint x: 367, endPoint y: 184, distance: 230.0
click at [367, 184] on div "Time Spot Items Item Name Craft Tent - 8th Grader Amount Needed - 2 + Unlimited…" at bounding box center [687, 46] width 691 height 615
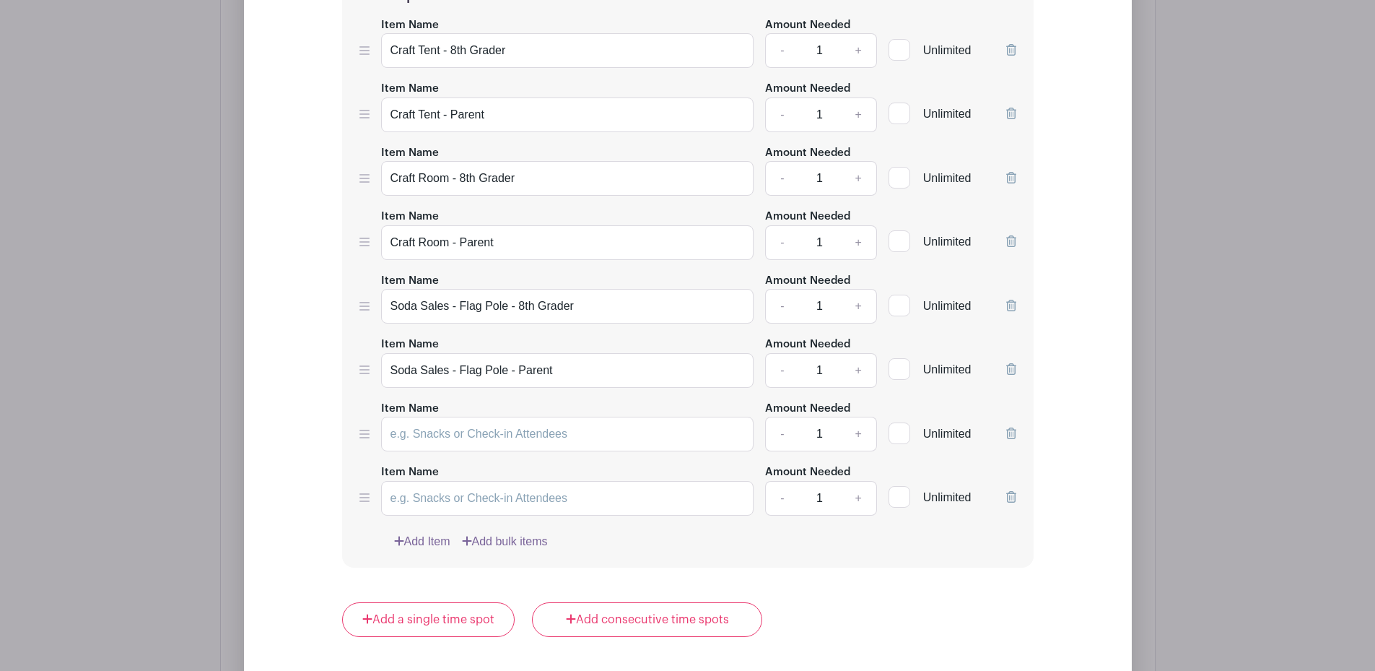
scroll to position [2387, 0]
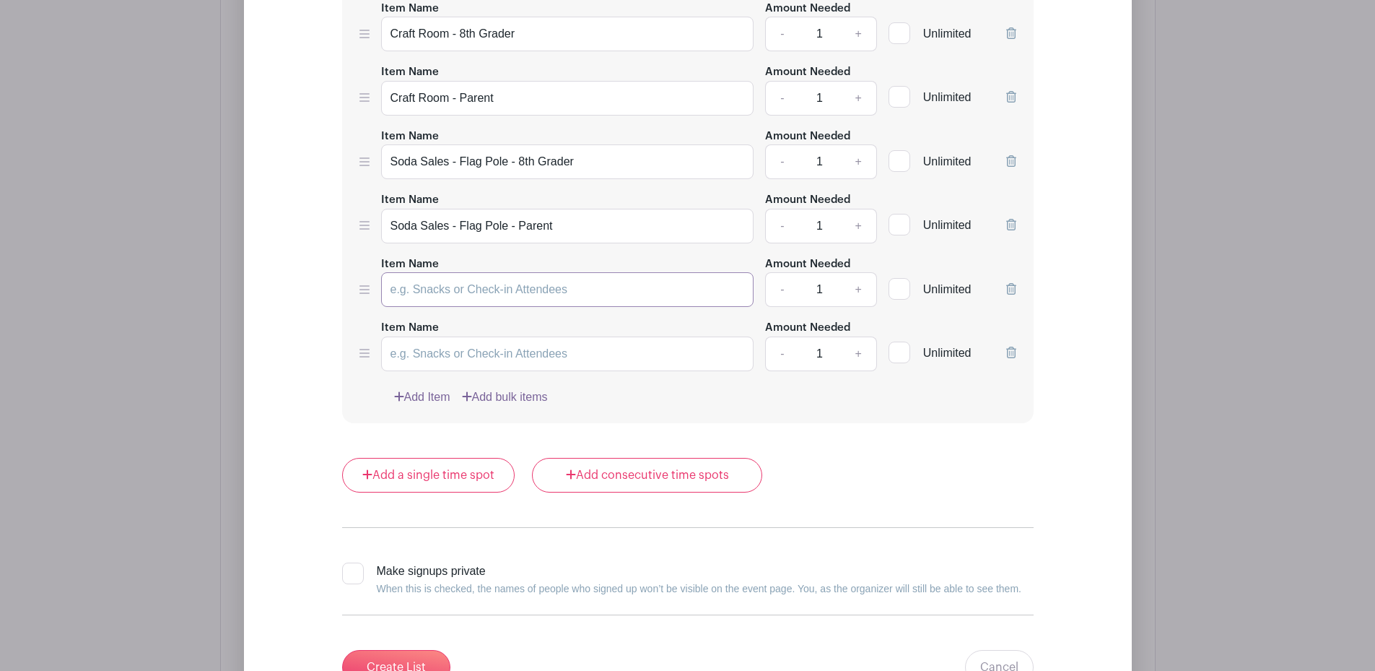
click at [456, 289] on input "Item Name" at bounding box center [567, 289] width 373 height 35
paste input "Soda Sales - Drive Thru - 8th Grader"
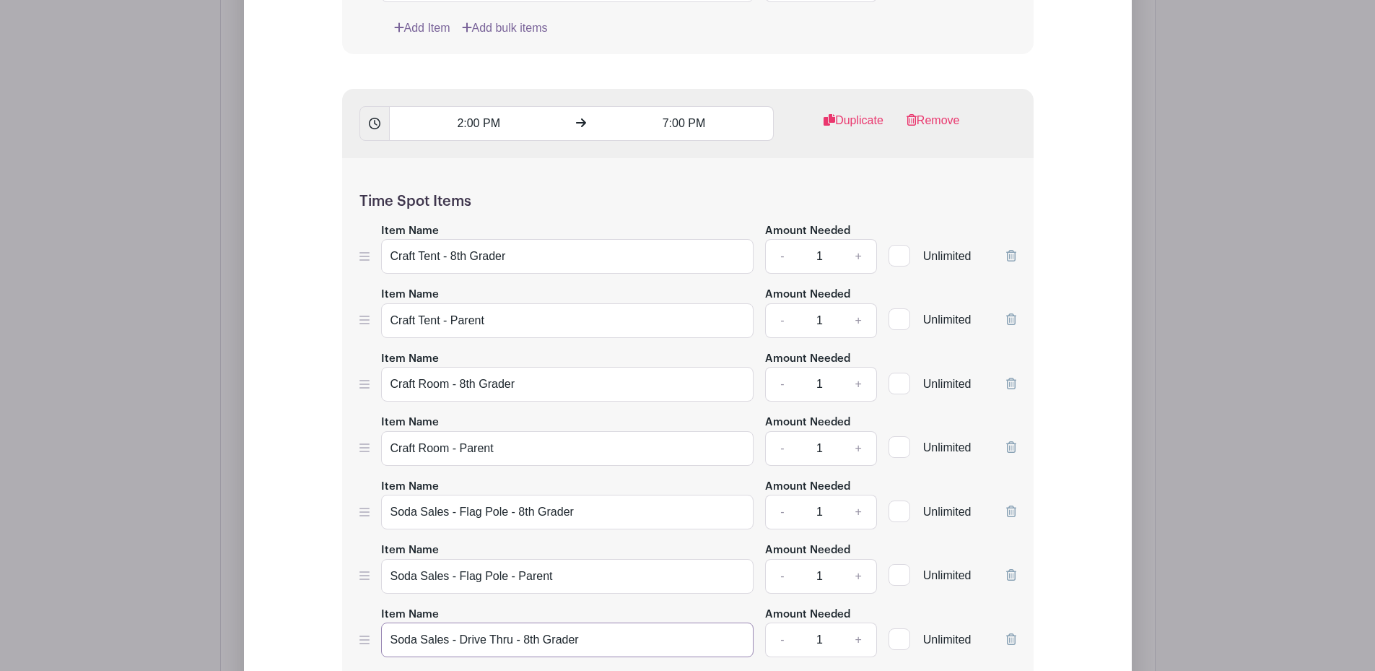
scroll to position [1882, 0]
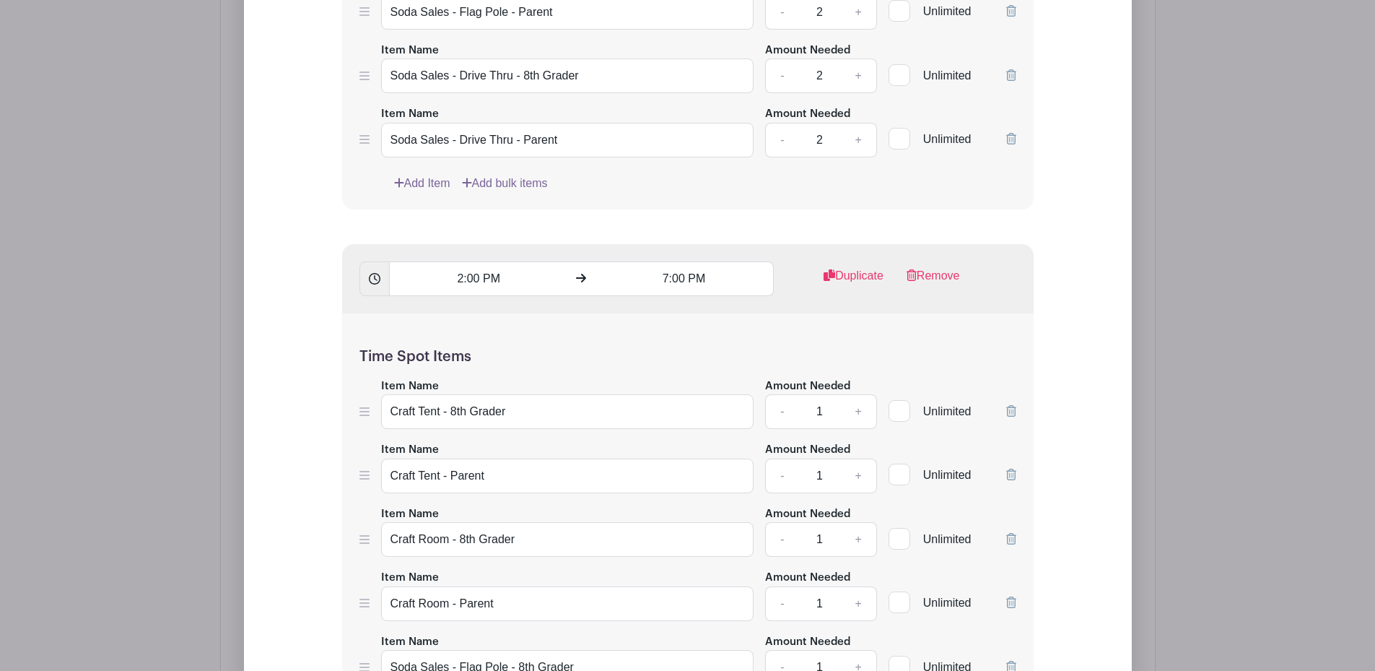
type input "Soda Sales - Drive Thru - 8th Grader"
drag, startPoint x: 571, startPoint y: 136, endPoint x: 385, endPoint y: 113, distance: 187.7
click at [385, 113] on div "Item Name Soda Sales - Drive Thru - Parent" at bounding box center [567, 131] width 373 height 53
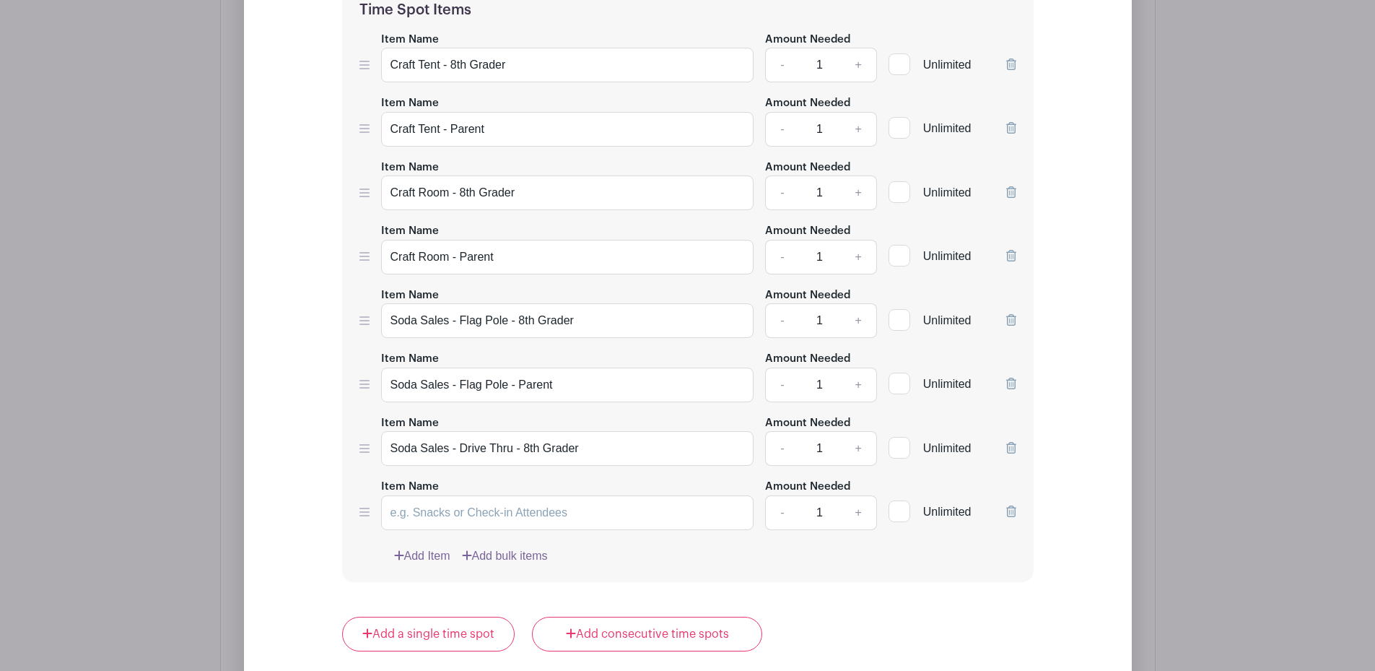
scroll to position [2387, 0]
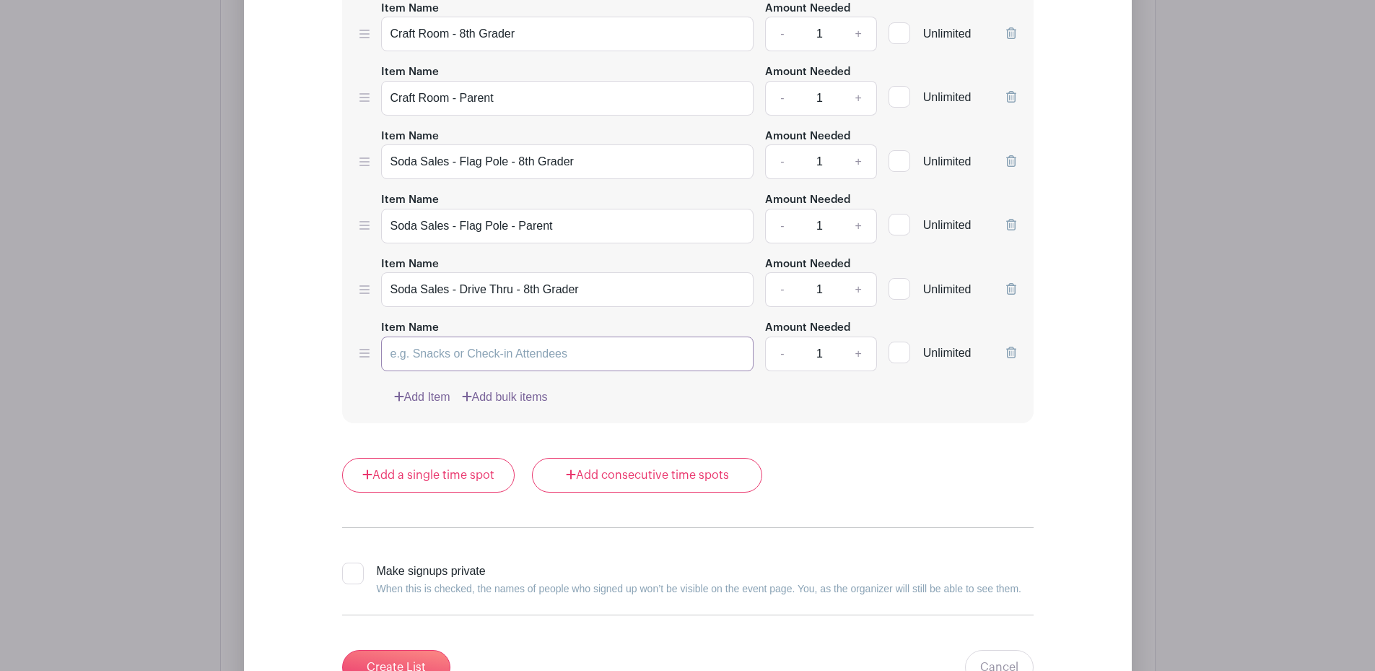
click at [424, 353] on input "Item Name" at bounding box center [567, 353] width 373 height 35
paste input "Soda Sales - Drive Thru - Parent"
type input "Soda Sales - Drive Thru - Parent"
click at [580, 406] on div "Time Spot Items Item Name Craft Tent - 8th Grader Amount Needed - 1 + Unlimited…" at bounding box center [687, 115] width 691 height 615
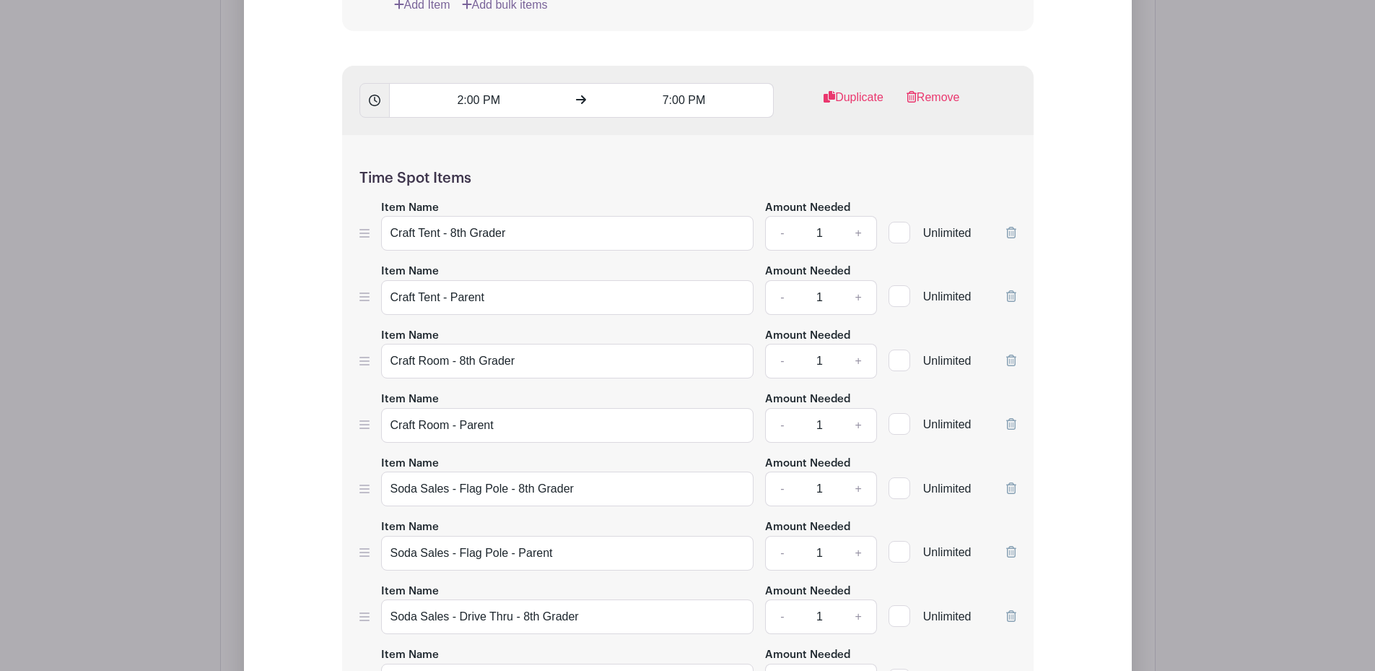
scroll to position [2098, 0]
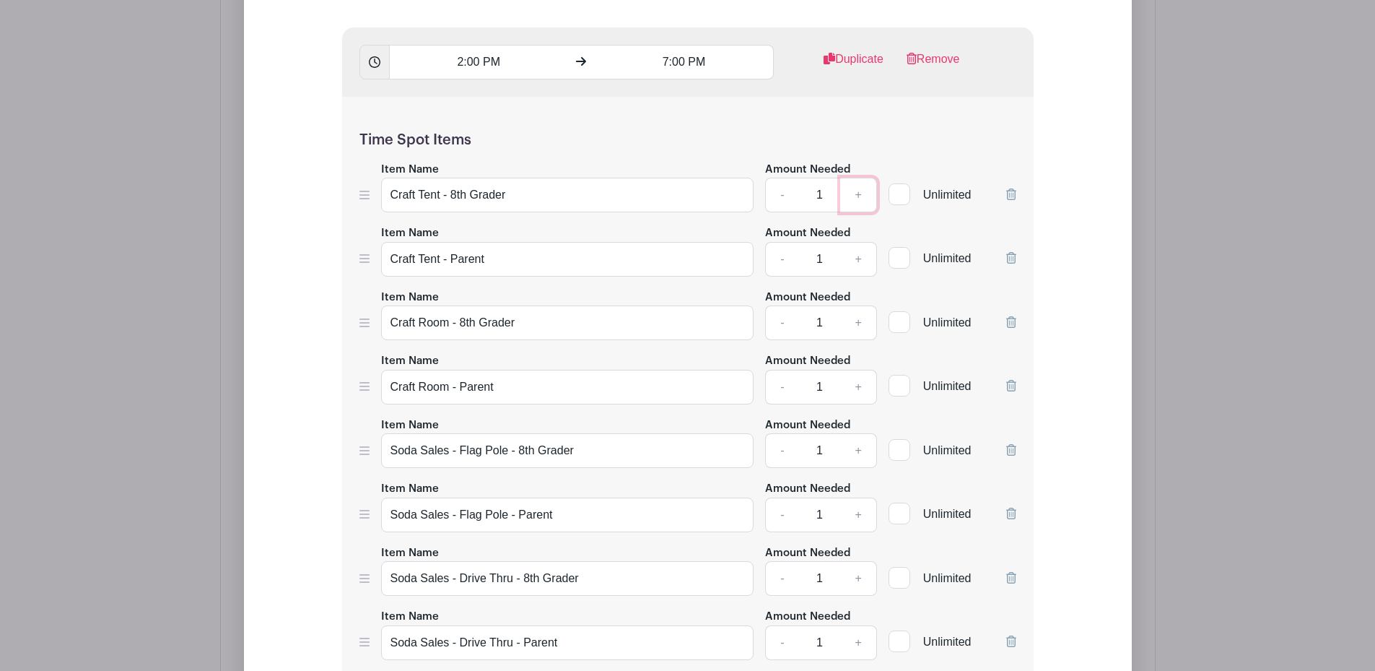
click at [863, 185] on link "+" at bounding box center [858, 195] width 36 height 35
type input "2"
click at [863, 252] on link "+" at bounding box center [858, 259] width 36 height 35
type input "2"
click at [859, 318] on link "+" at bounding box center [858, 322] width 36 height 35
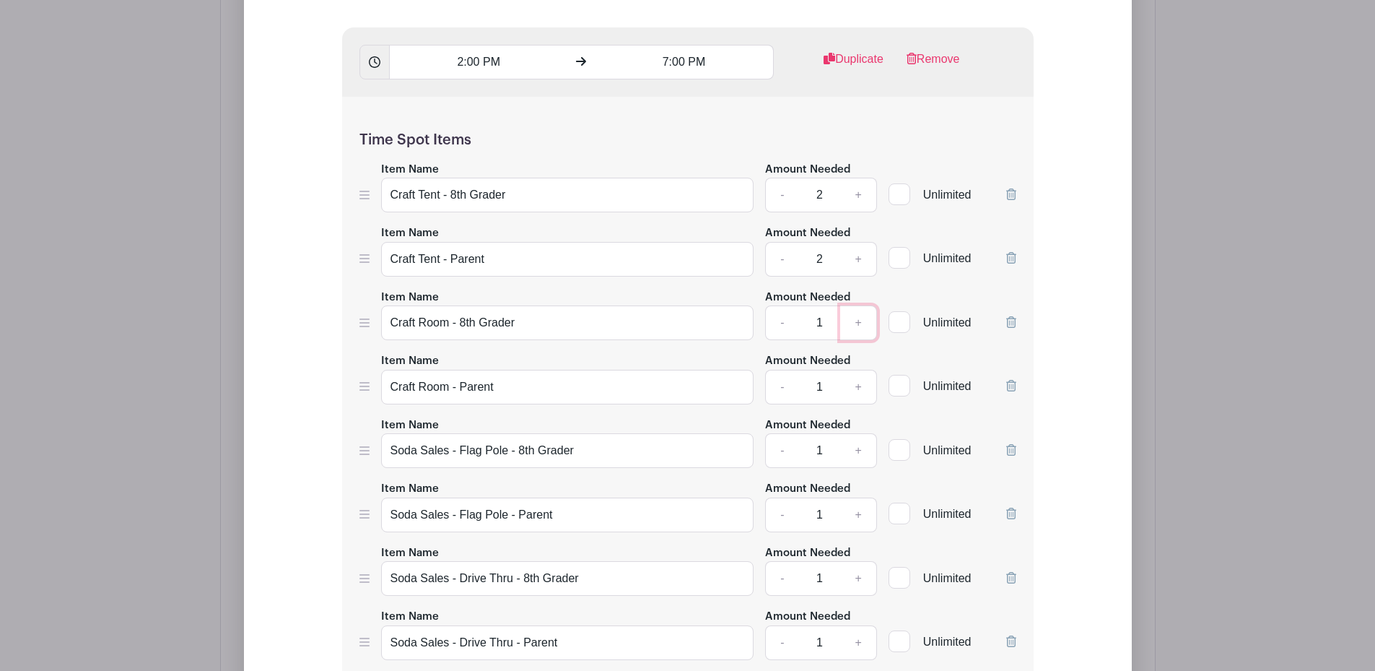
type input "2"
click at [859, 384] on link "+" at bounding box center [858, 387] width 36 height 35
type input "2"
click at [861, 450] on link "+" at bounding box center [858, 450] width 36 height 35
type input "2"
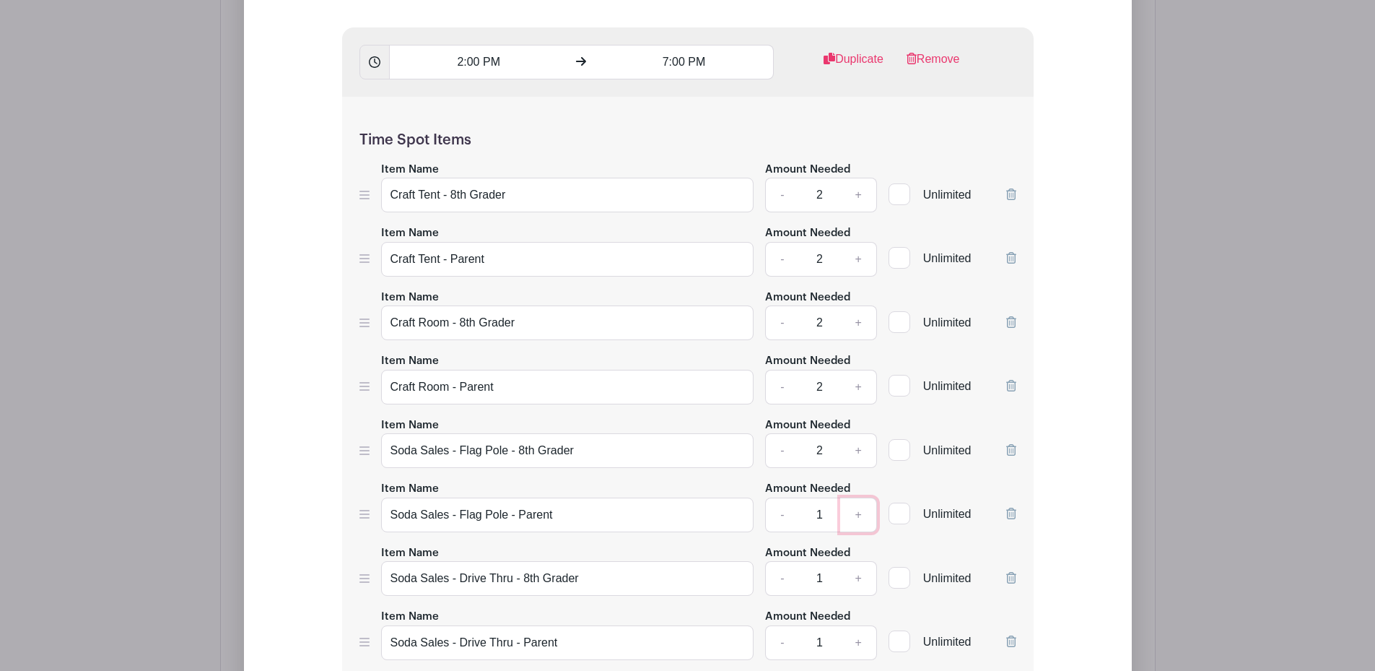
click at [857, 509] on link "+" at bounding box center [858, 514] width 36 height 35
type input "2"
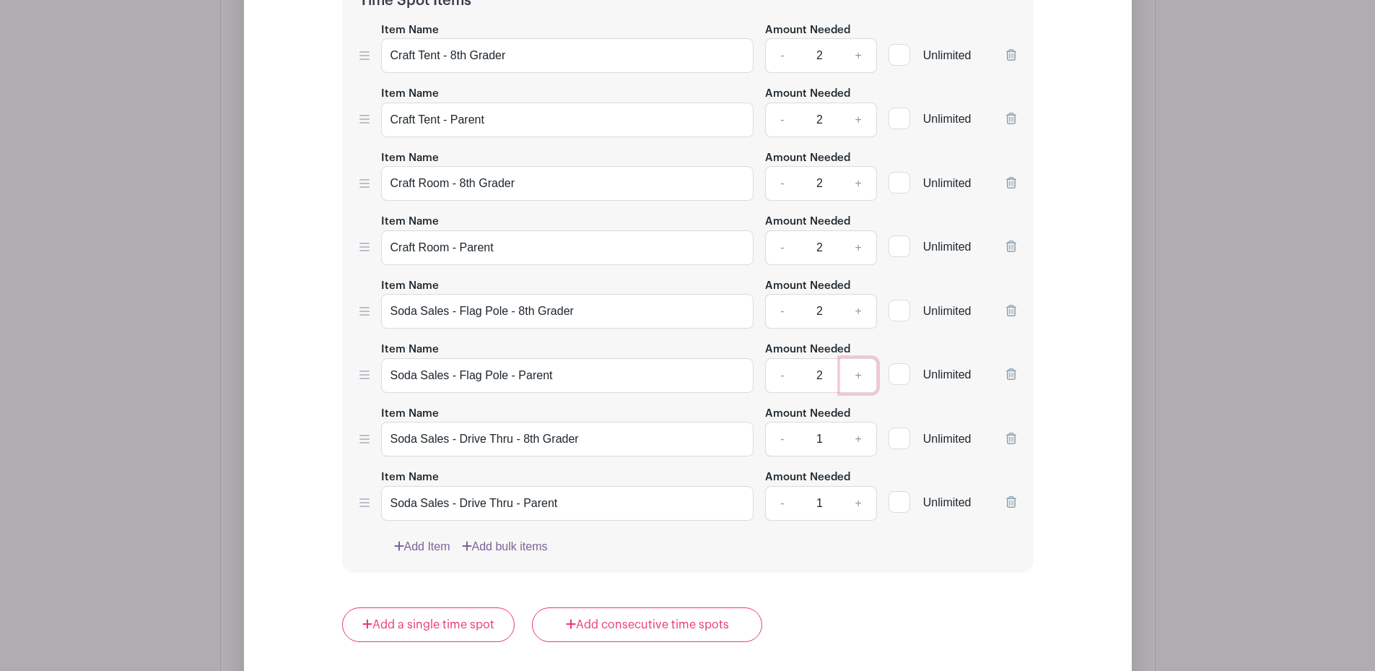
scroll to position [2243, 0]
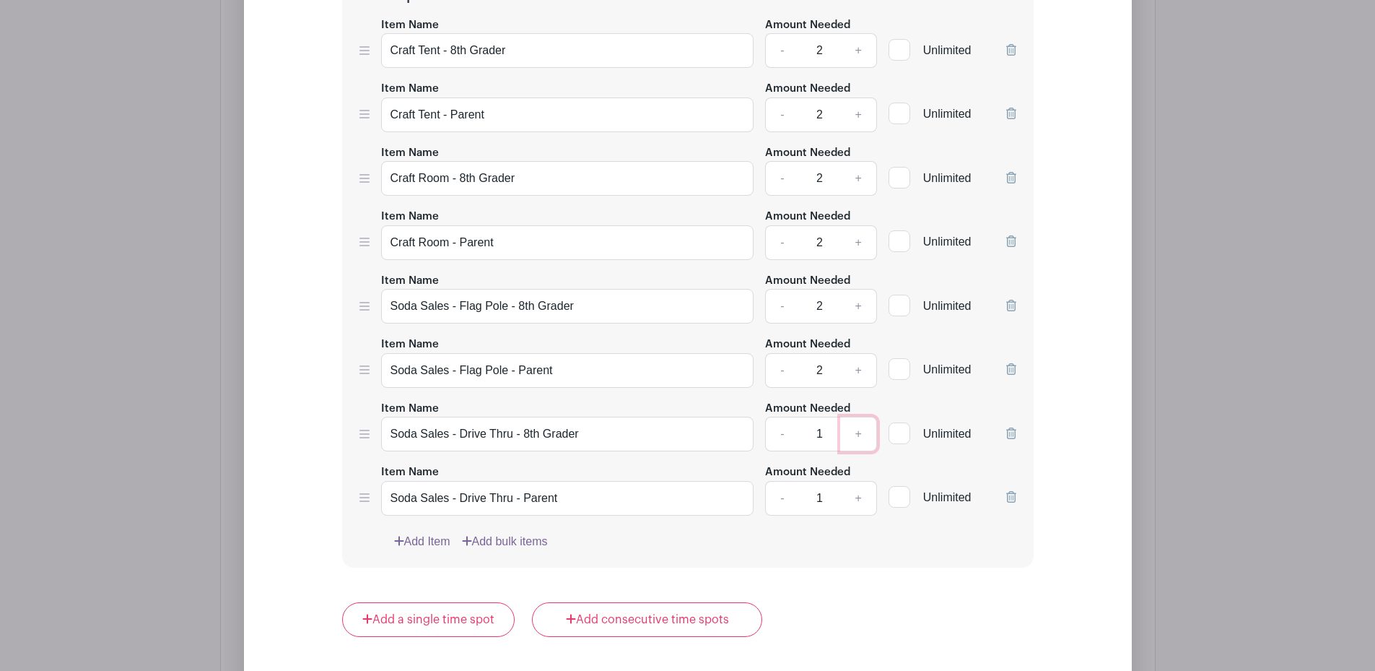
click at [858, 432] on link "+" at bounding box center [858, 433] width 36 height 35
type input "2"
click at [863, 498] on link "+" at bounding box center [858, 498] width 36 height 35
type input "2"
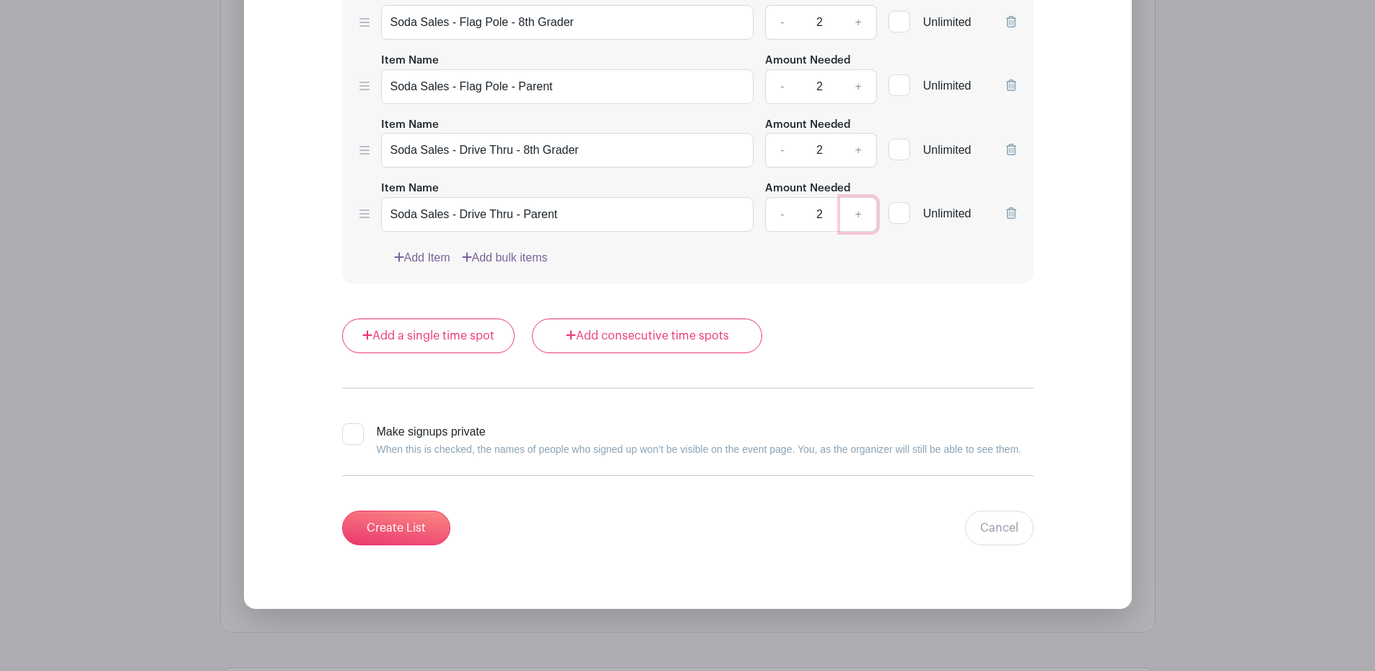
scroll to position [2531, 0]
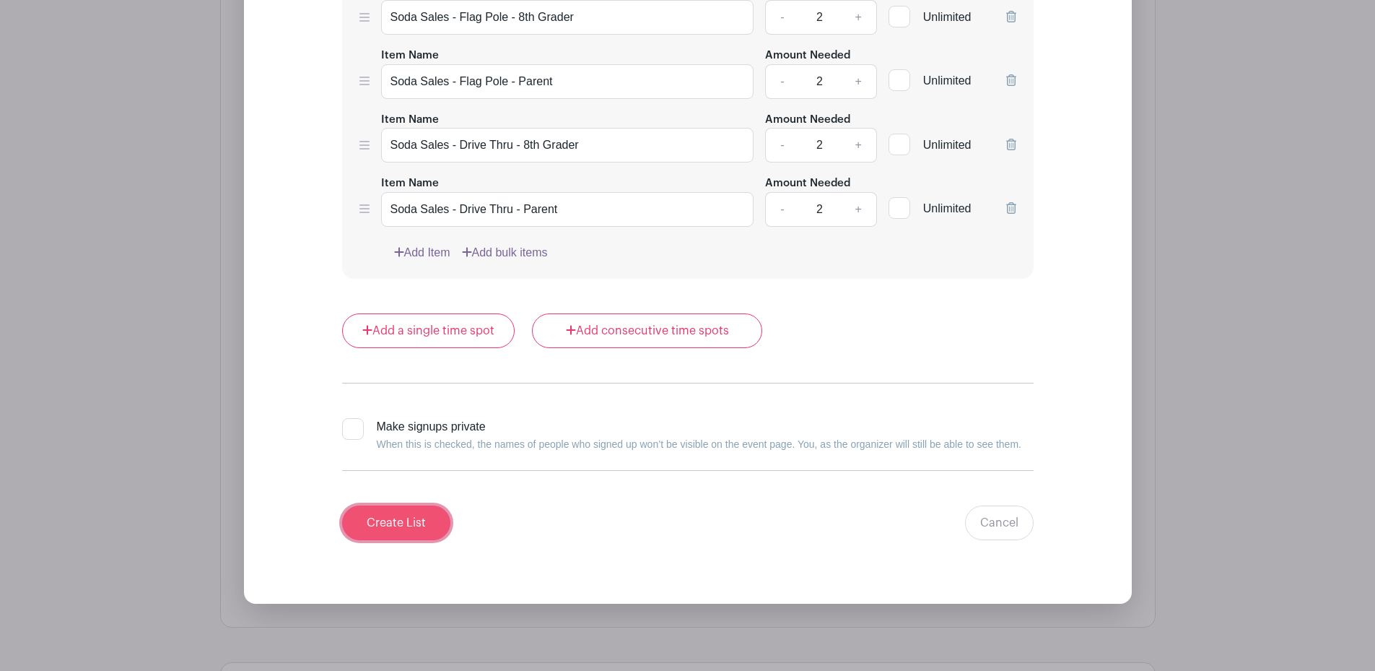
click at [416, 511] on input "Create List" at bounding box center [396, 522] width 108 height 35
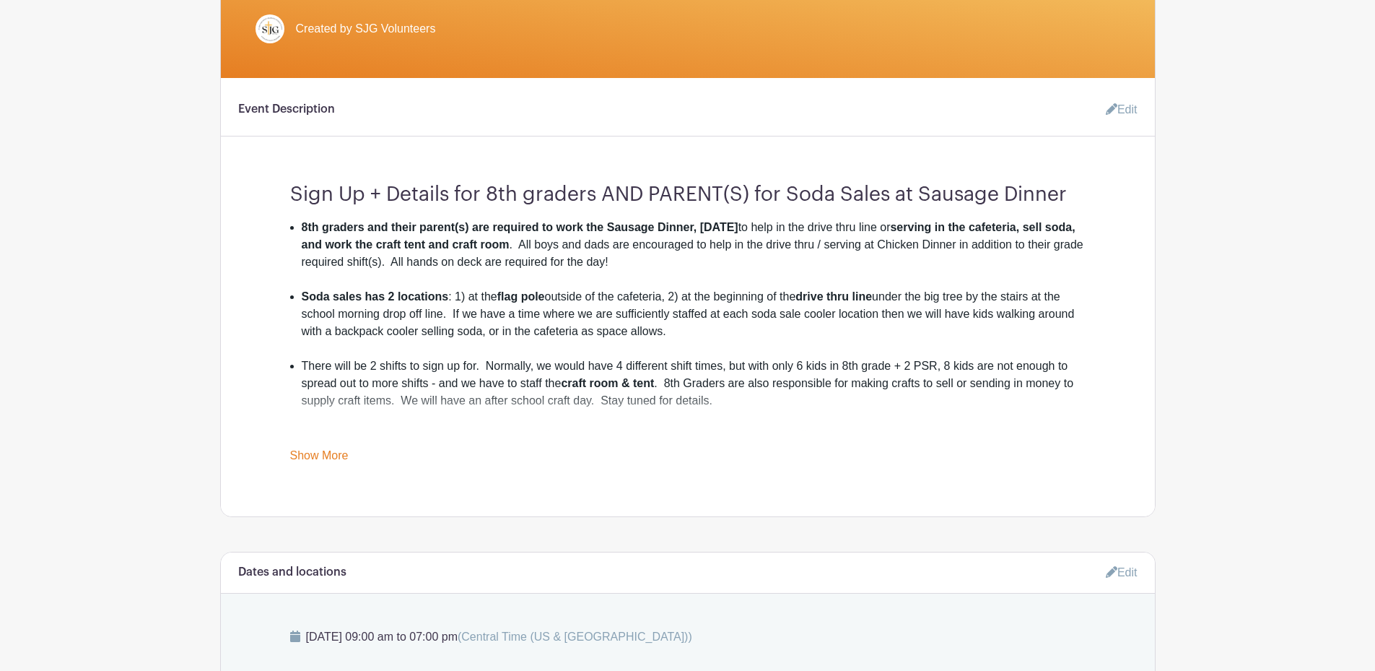
scroll to position [372, 0]
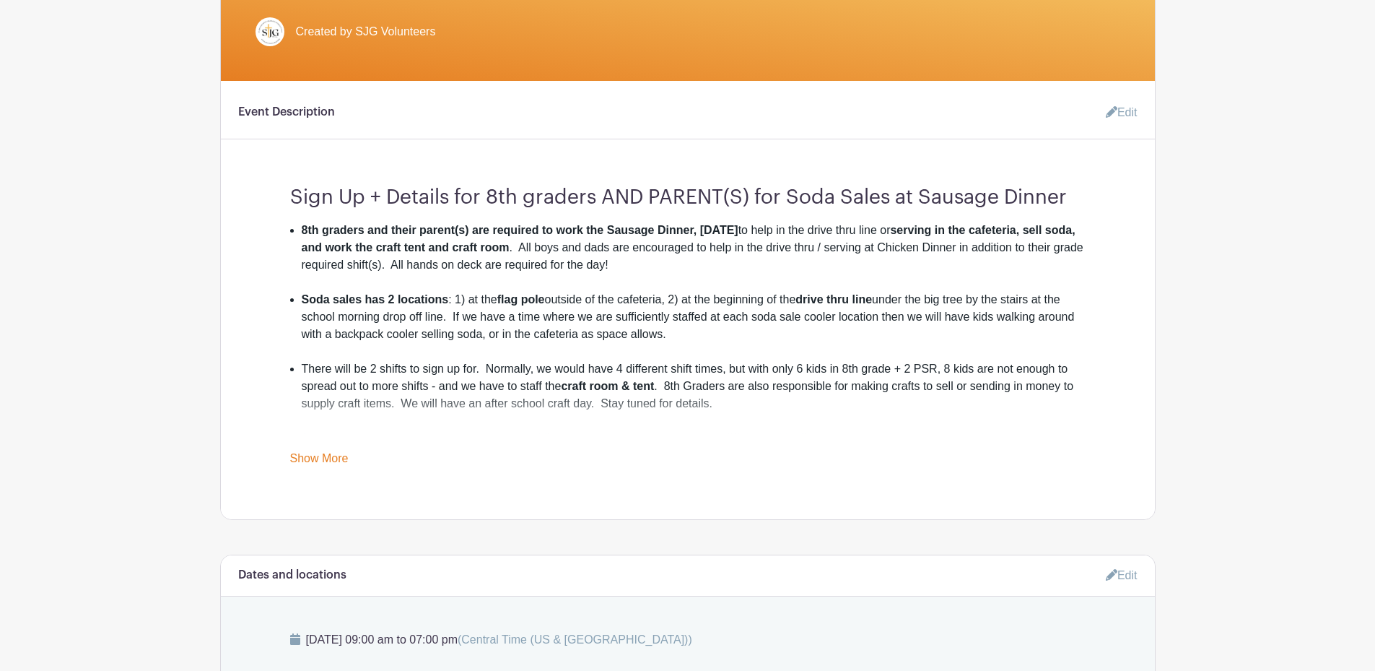
click at [325, 451] on div "8th graders and their parent(s) are required to work the Sausage Dinner, Octobe…" at bounding box center [687, 344] width 795 height 245
click at [324, 452] on link "Show More" at bounding box center [319, 461] width 58 height 18
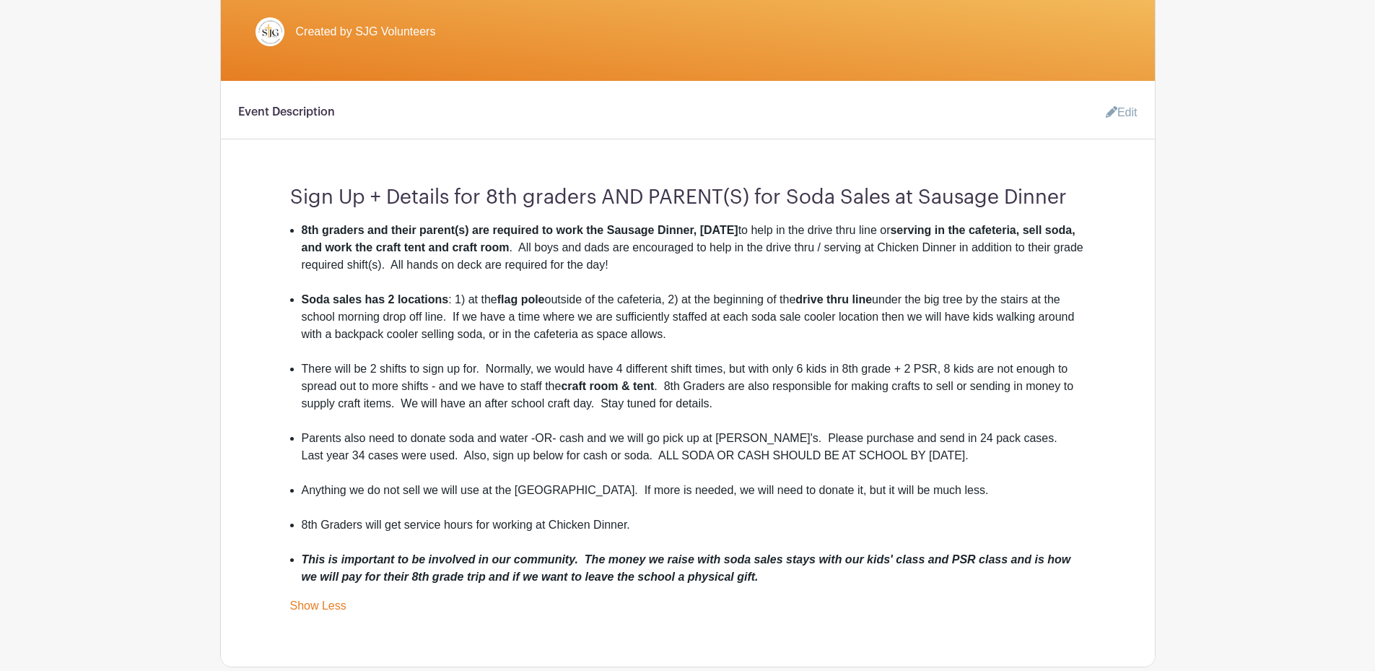
click at [1125, 106] on link "Edit" at bounding box center [1115, 112] width 43 height 29
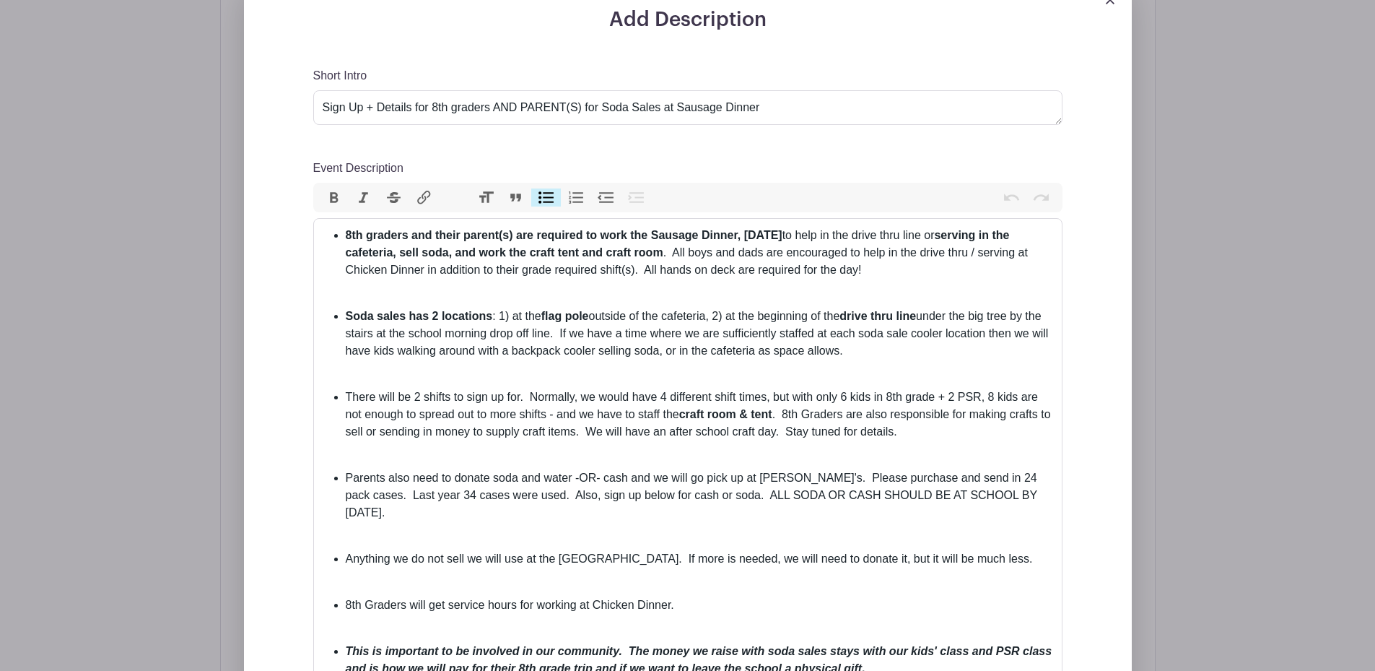
scroll to position [516, 0]
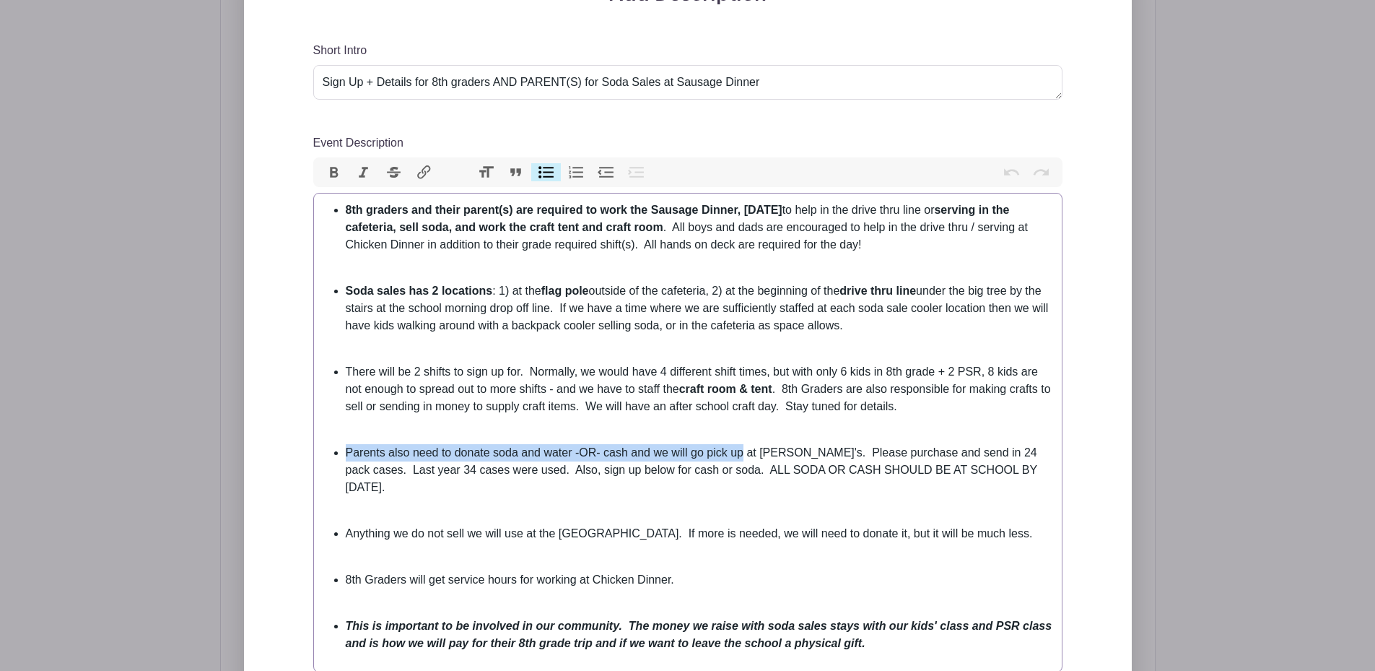
drag, startPoint x: 346, startPoint y: 453, endPoint x: 745, endPoint y: 452, distance: 398.4
click at [745, 452] on li "Parents also need to donate soda and water -OR- cash and we will go pick up at …" at bounding box center [699, 470] width 707 height 52
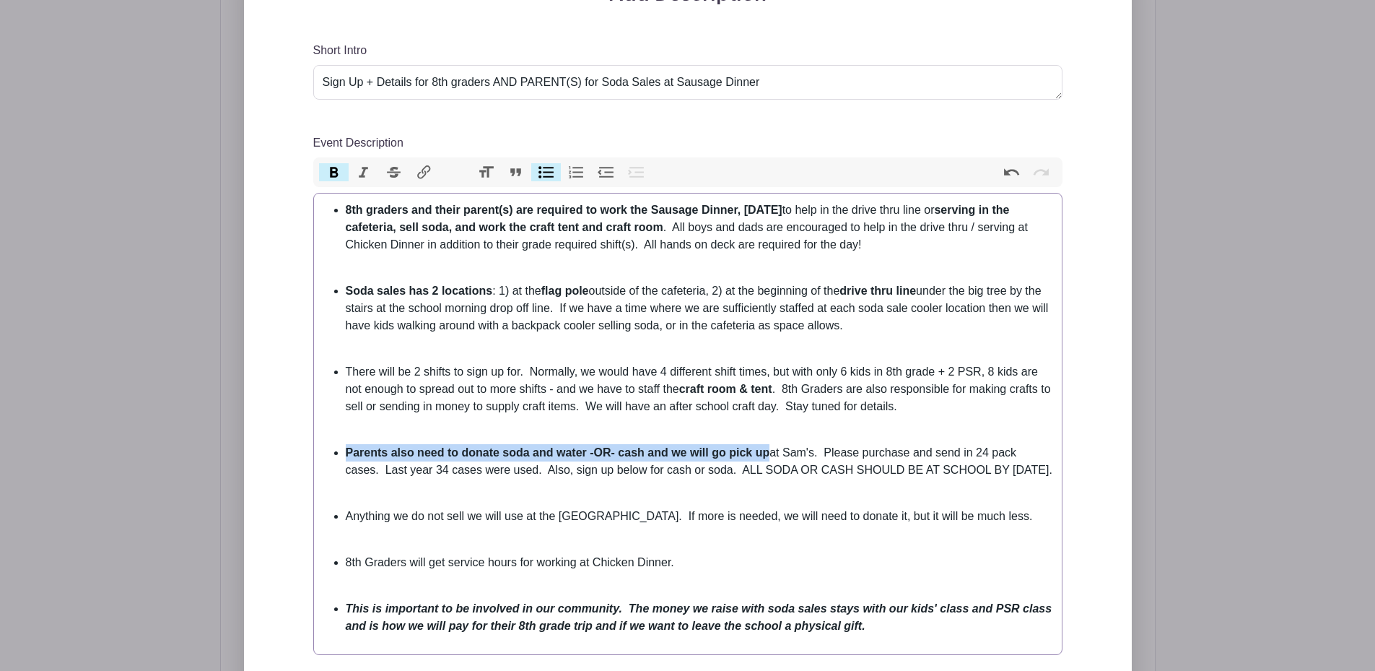
click at [331, 169] on button "Bold" at bounding box center [334, 172] width 30 height 19
click at [570, 507] on div "Event Description" at bounding box center [688, 498] width 730 height 17
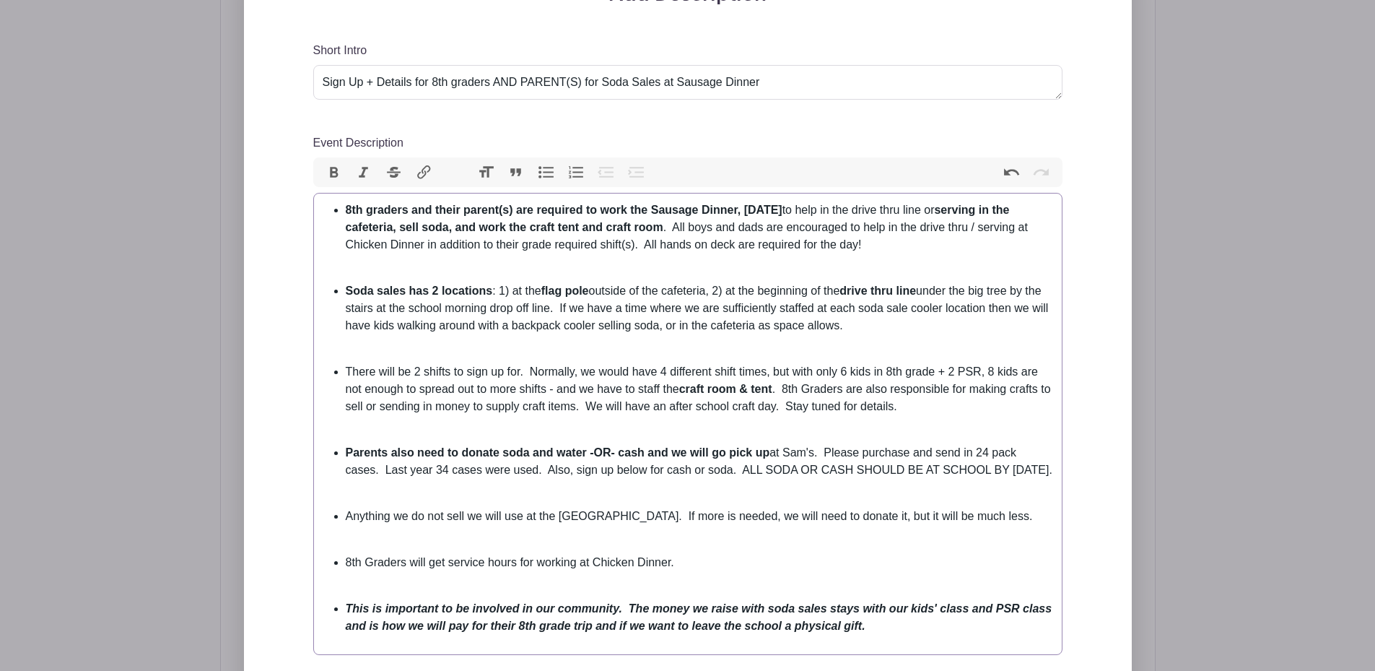
click at [346, 545] on trix-editor "8th graders and their parent(s) are required to work the Sausage Dinner, Octobe…" at bounding box center [687, 424] width 749 height 462
click at [339, 600] on div "Event Description" at bounding box center [688, 590] width 730 height 17
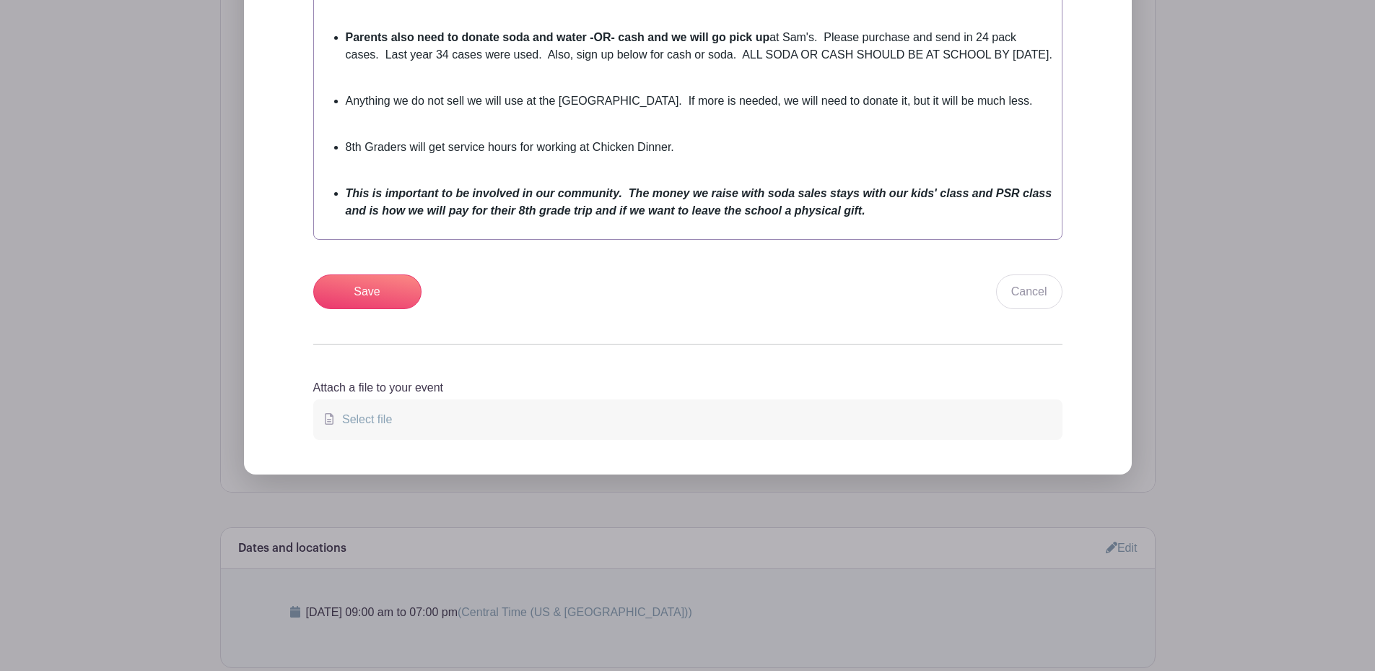
scroll to position [949, 0]
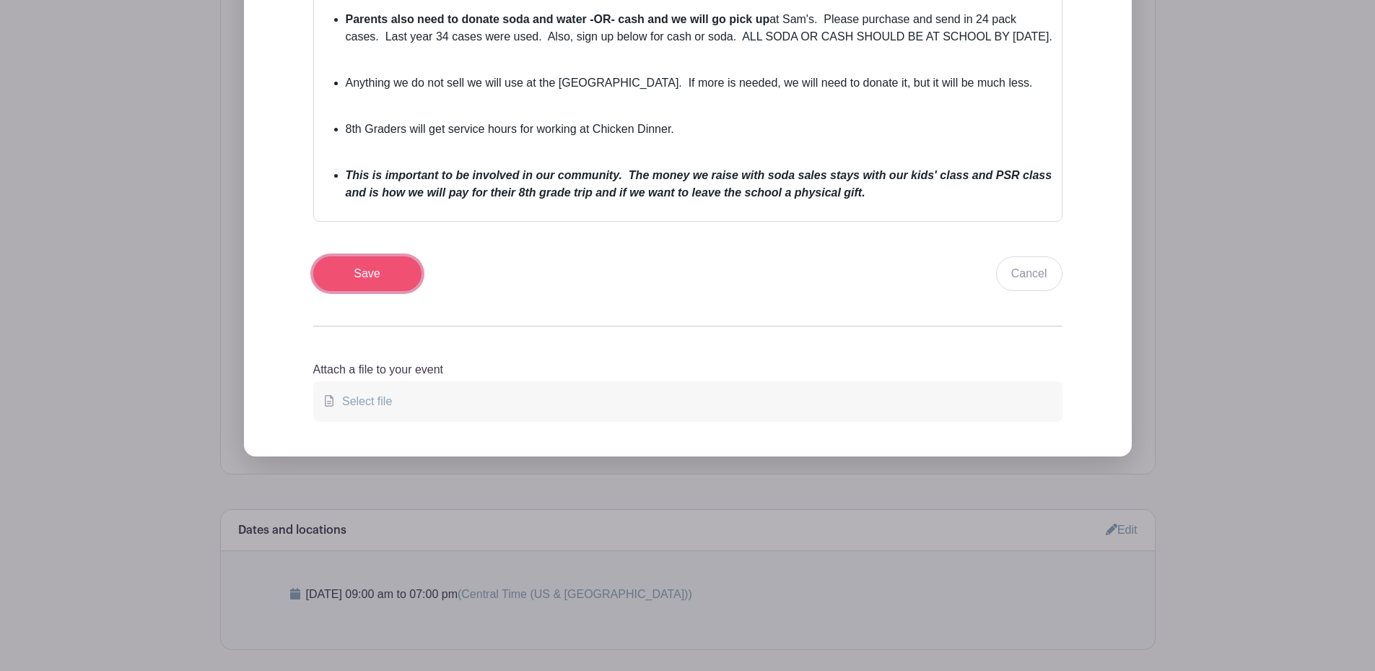
click at [339, 281] on input "Save" at bounding box center [367, 273] width 108 height 35
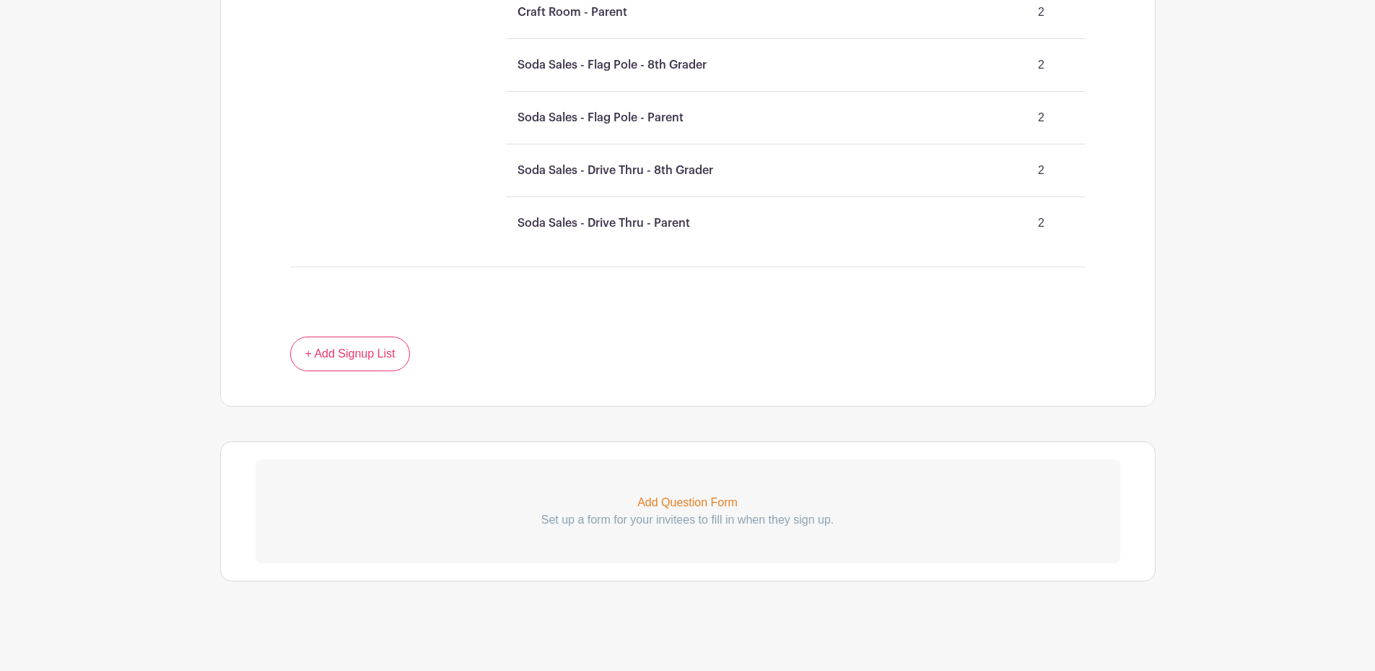
scroll to position [1936, 0]
click at [345, 359] on link "+ Add Signup List" at bounding box center [350, 353] width 121 height 35
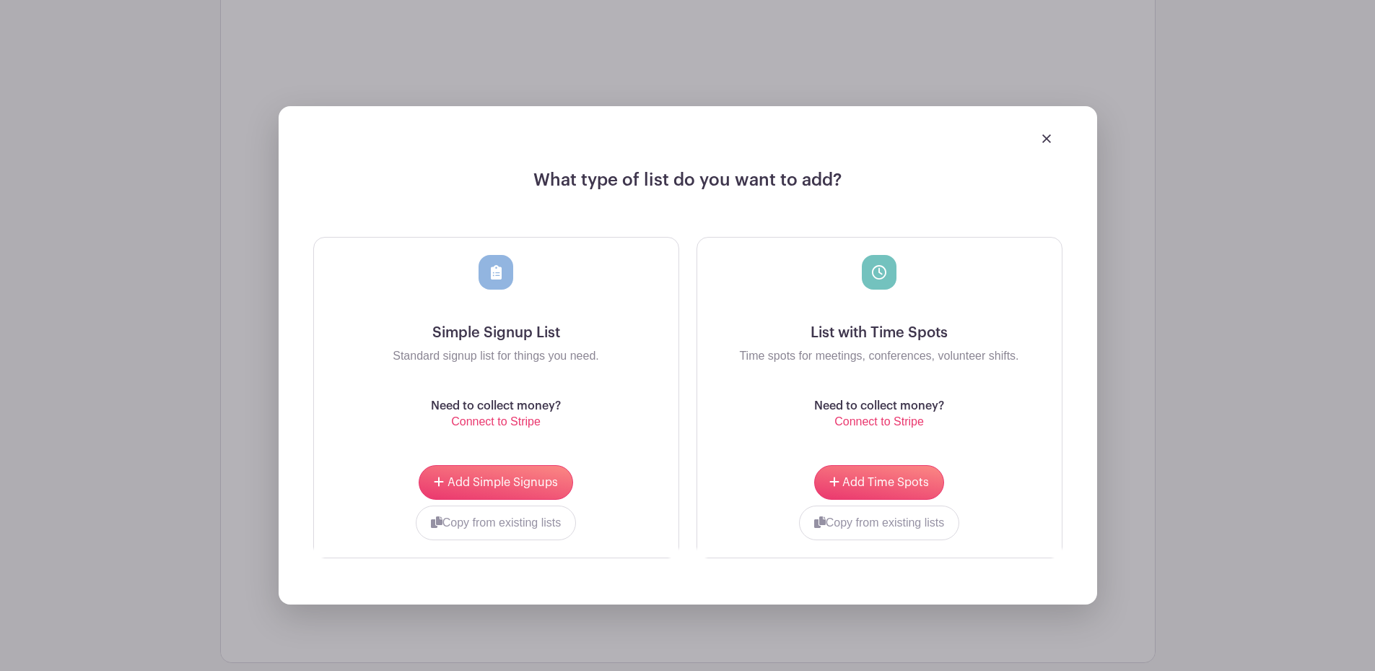
scroll to position [2224, 0]
click at [515, 463] on div "Add Simple Signups Copy from existing lists Dinner Auction Summer Slide Party (…" at bounding box center [496, 501] width 364 height 110
click at [512, 479] on span "Add Simple Signups" at bounding box center [502, 481] width 110 height 12
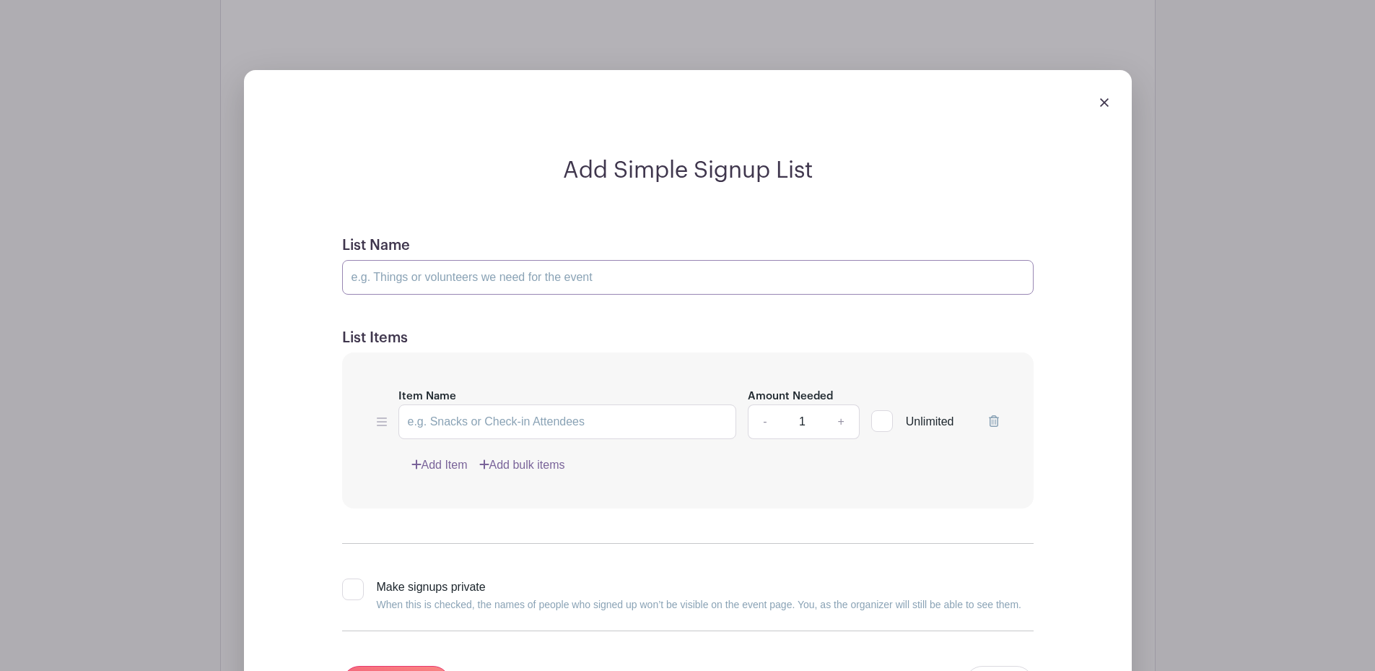
click at [471, 271] on input "List Name" at bounding box center [687, 277] width 691 height 35
type input "Soda Donation Sign Up"
click at [660, 431] on input "Item Name" at bounding box center [567, 421] width 339 height 35
type input "Cash"
click at [352, 281] on input "Soda Donation Sign Up" at bounding box center [687, 277] width 691 height 35
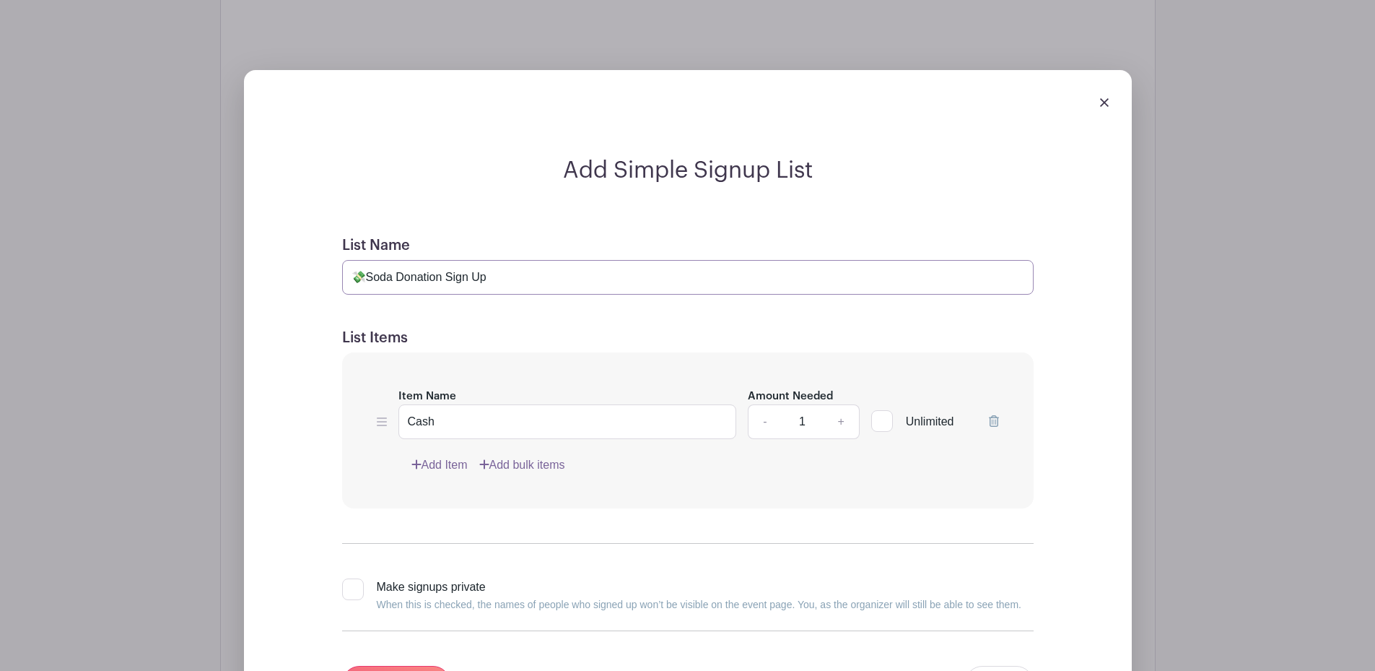
click at [541, 276] on input "💸Soda Donation Sign Up" at bounding box center [687, 277] width 691 height 35
type input "💸Soda Donation Sign Up 🥤"
click at [451, 464] on link "Add Item" at bounding box center [439, 464] width 56 height 17
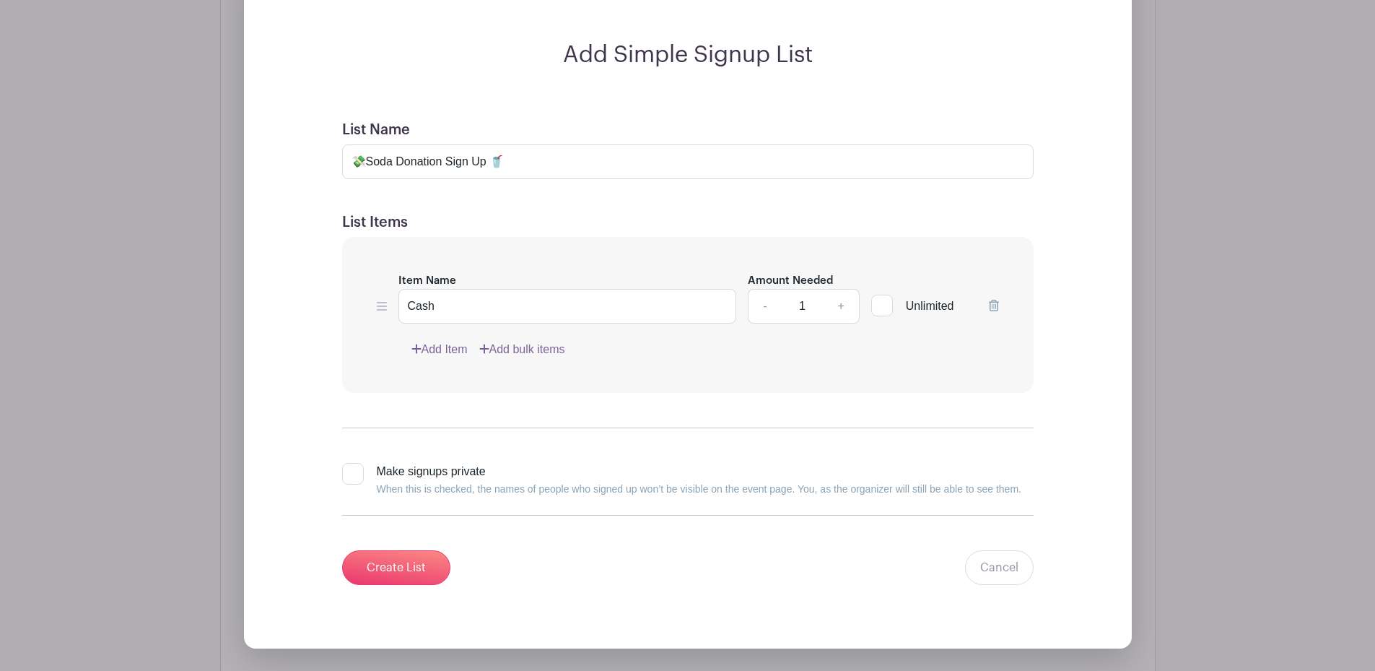
scroll to position [2109, 0]
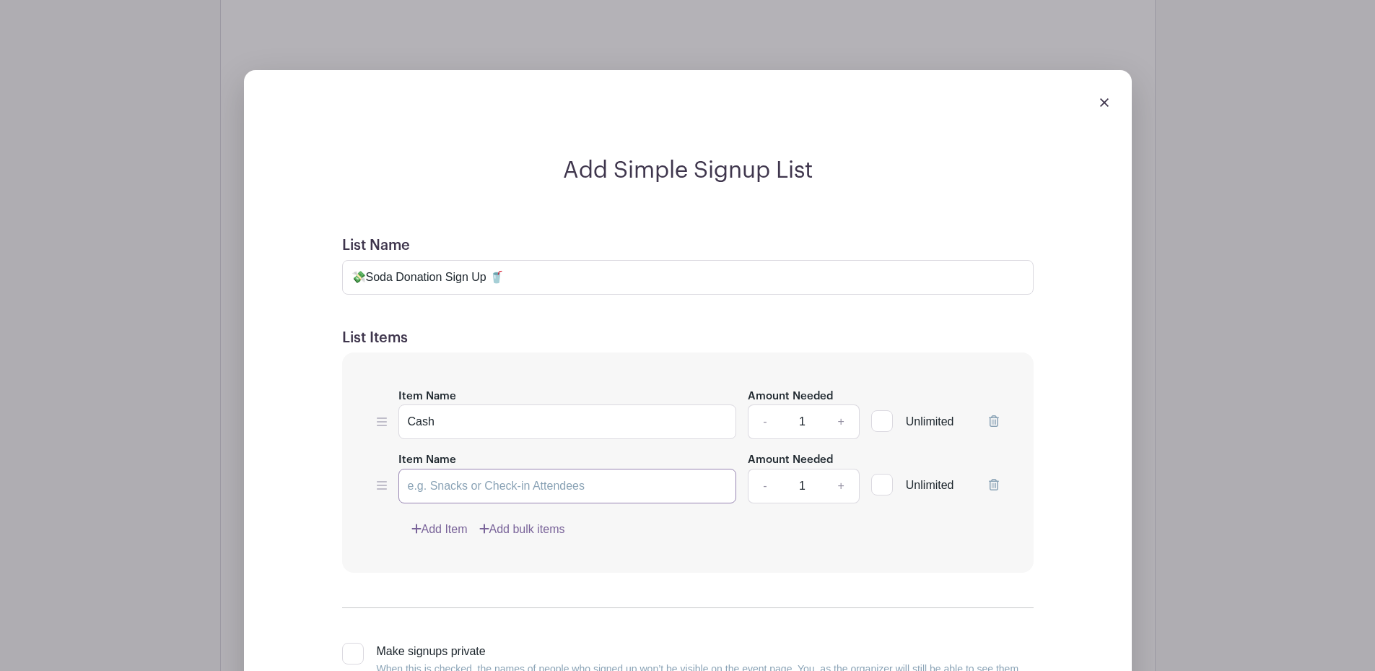
click at [459, 481] on input "Item Name" at bounding box center [567, 485] width 339 height 35
type input "Pepsi"
click at [442, 530] on link "Add Item" at bounding box center [439, 528] width 56 height 17
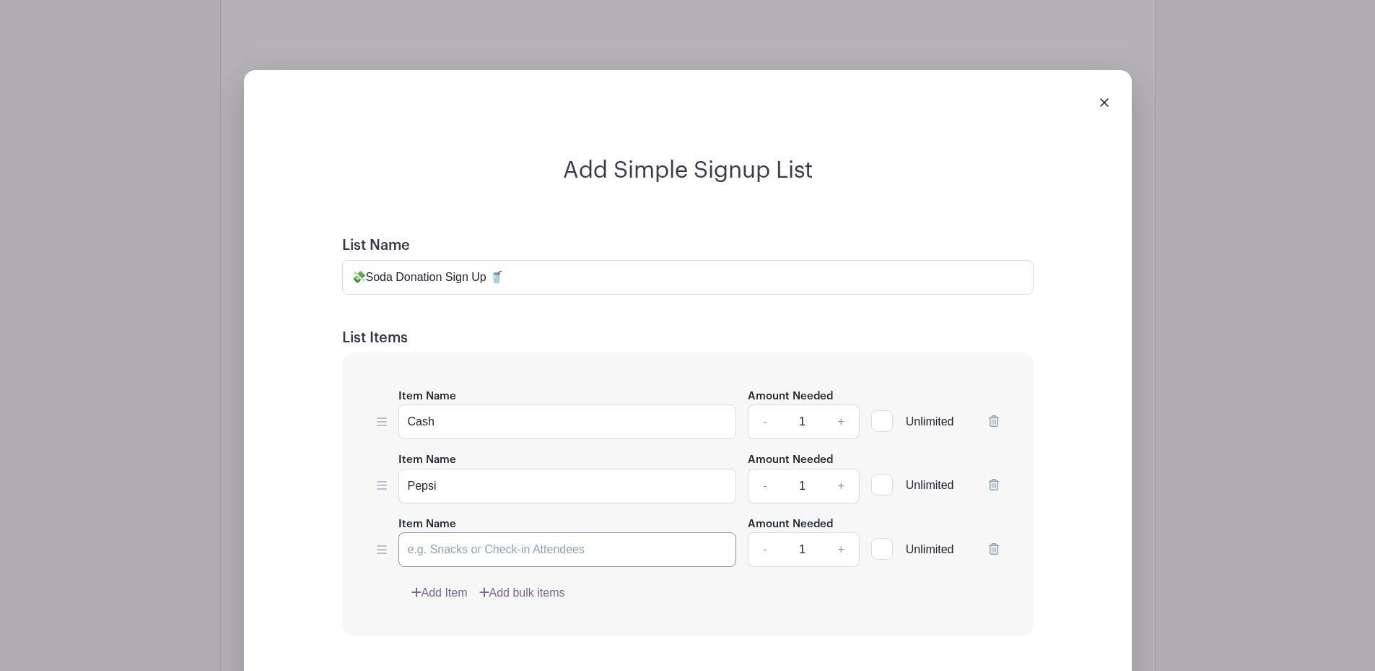
click at [446, 545] on input "Item Name" at bounding box center [567, 549] width 339 height 35
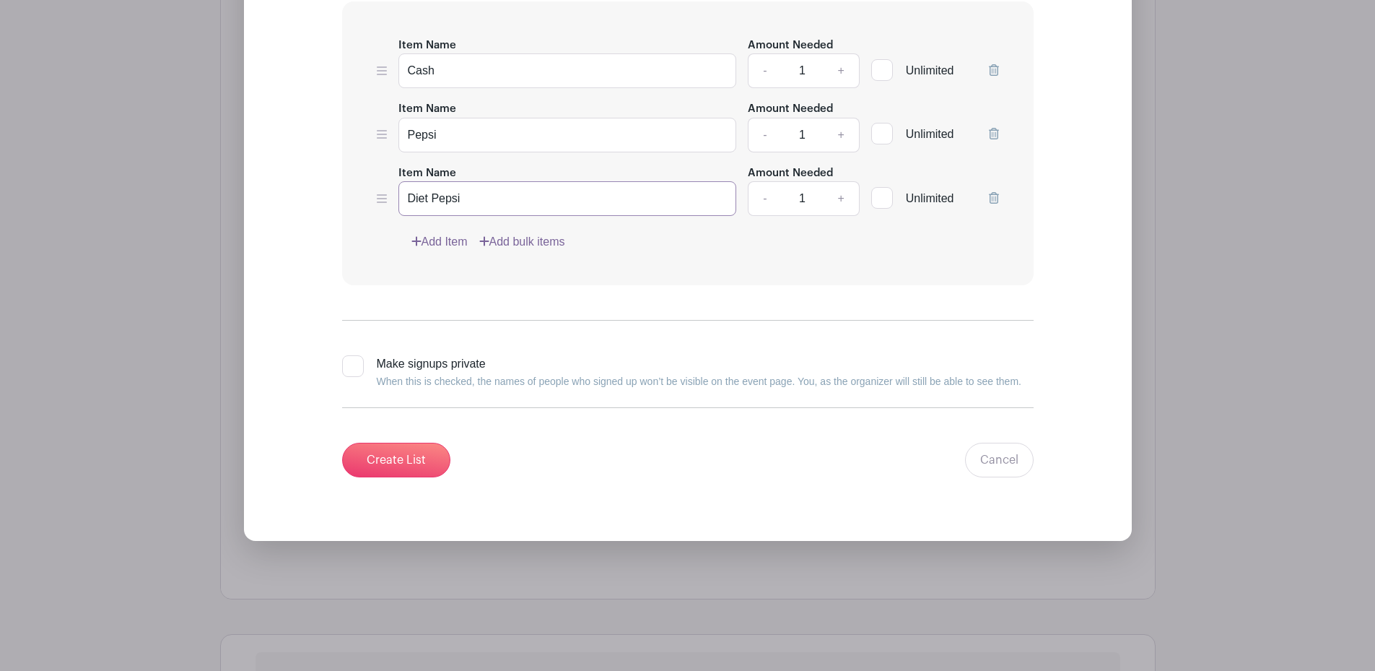
scroll to position [2470, 0]
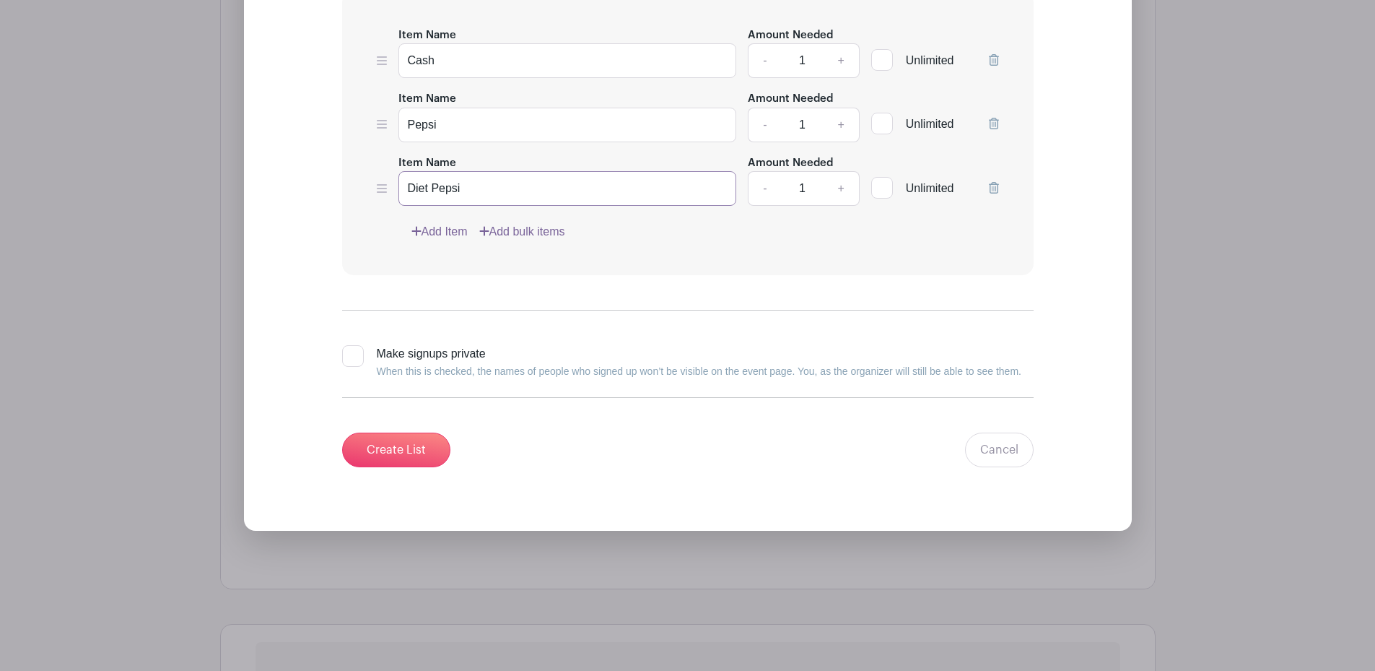
type input "Diet Pepsi"
click at [435, 228] on link "Add Item" at bounding box center [439, 231] width 56 height 17
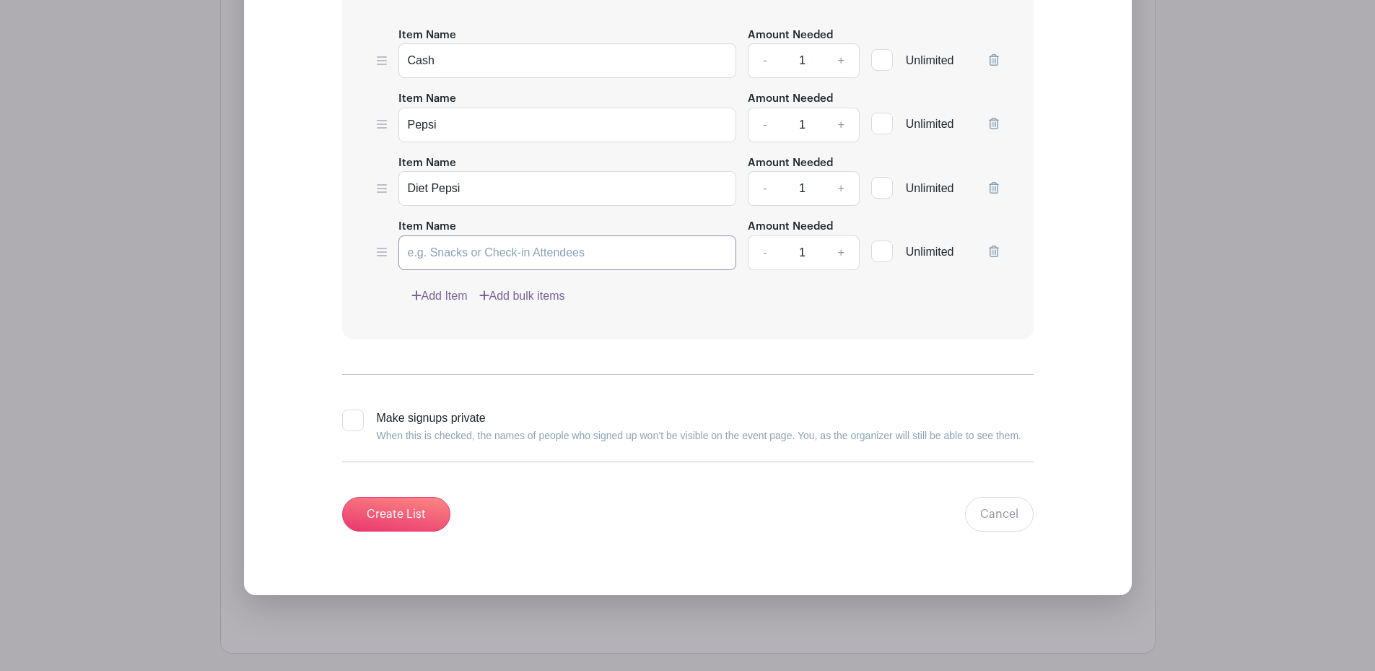
click at [432, 255] on input "Item Name" at bounding box center [567, 252] width 339 height 35
type input "Coke"
click at [441, 298] on link "Add Item" at bounding box center [439, 295] width 56 height 17
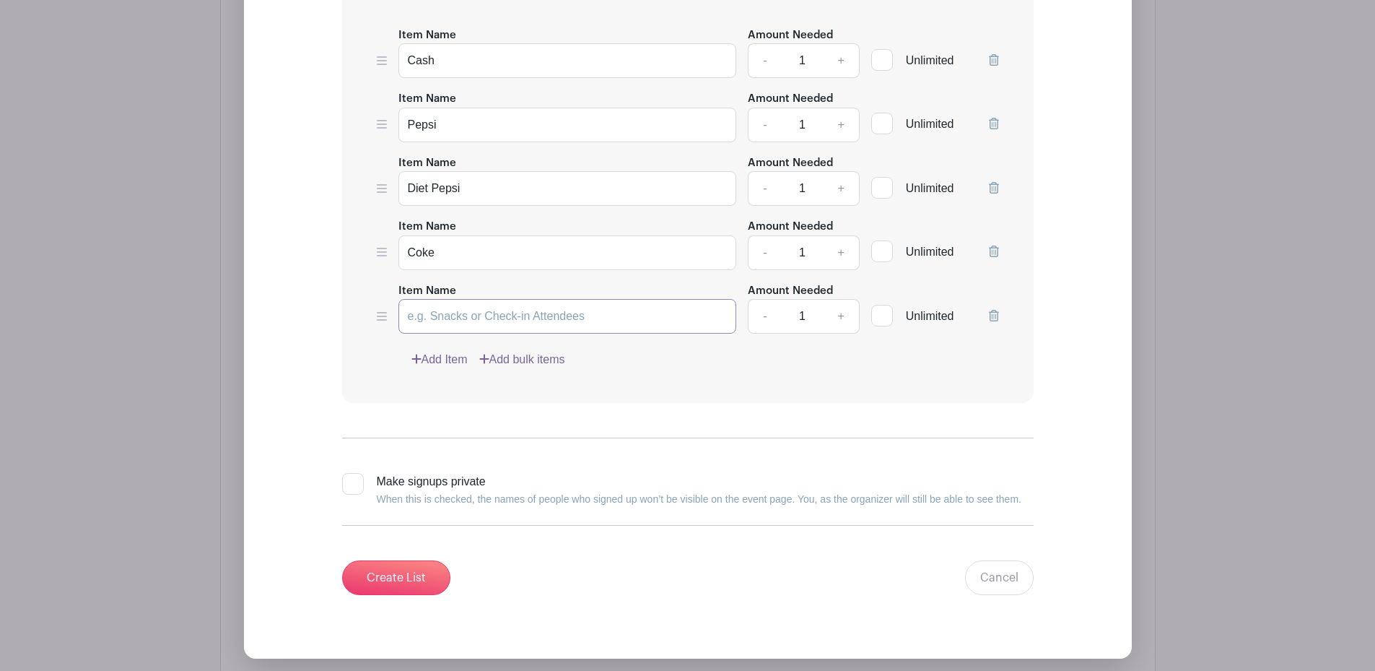
click at [437, 312] on input "Item Name" at bounding box center [567, 316] width 339 height 35
type input "Diet Coke"
click at [443, 364] on link "Add Item" at bounding box center [439, 359] width 56 height 17
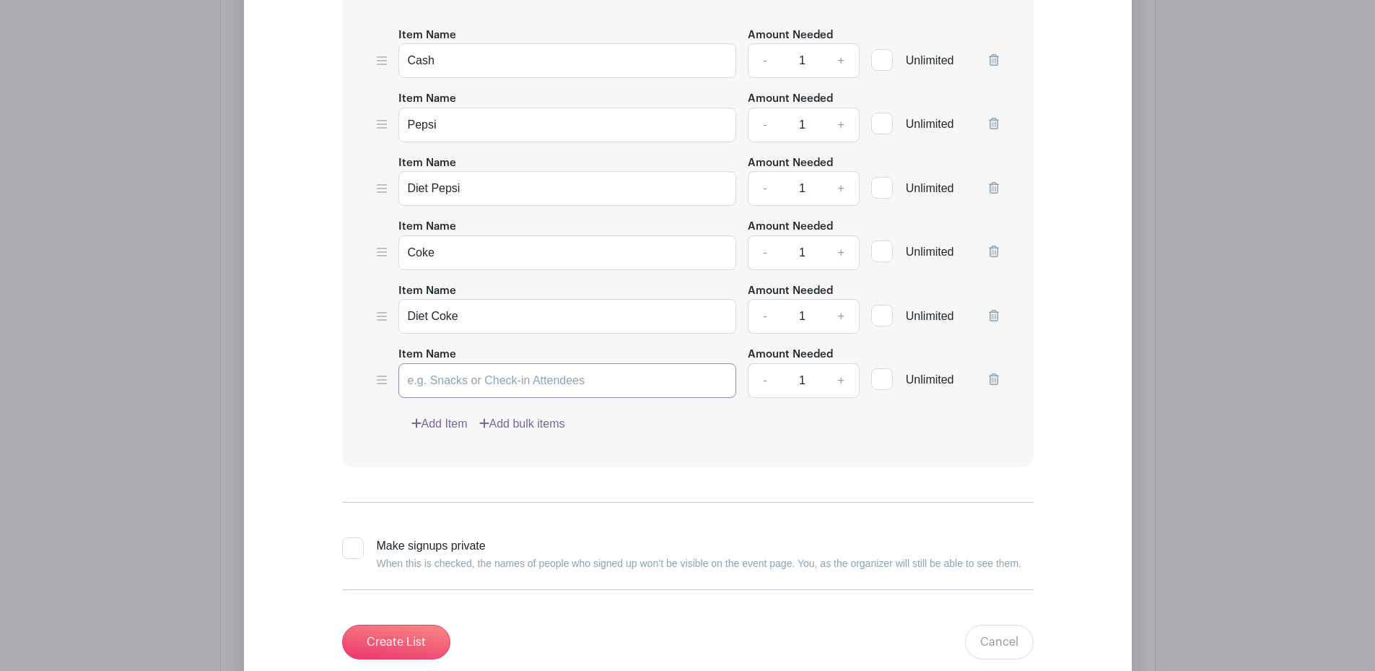
click at [450, 388] on input "Item Name" at bounding box center [567, 380] width 339 height 35
type input "Dr. Pepper"
click at [437, 423] on link "Add Item" at bounding box center [439, 423] width 56 height 17
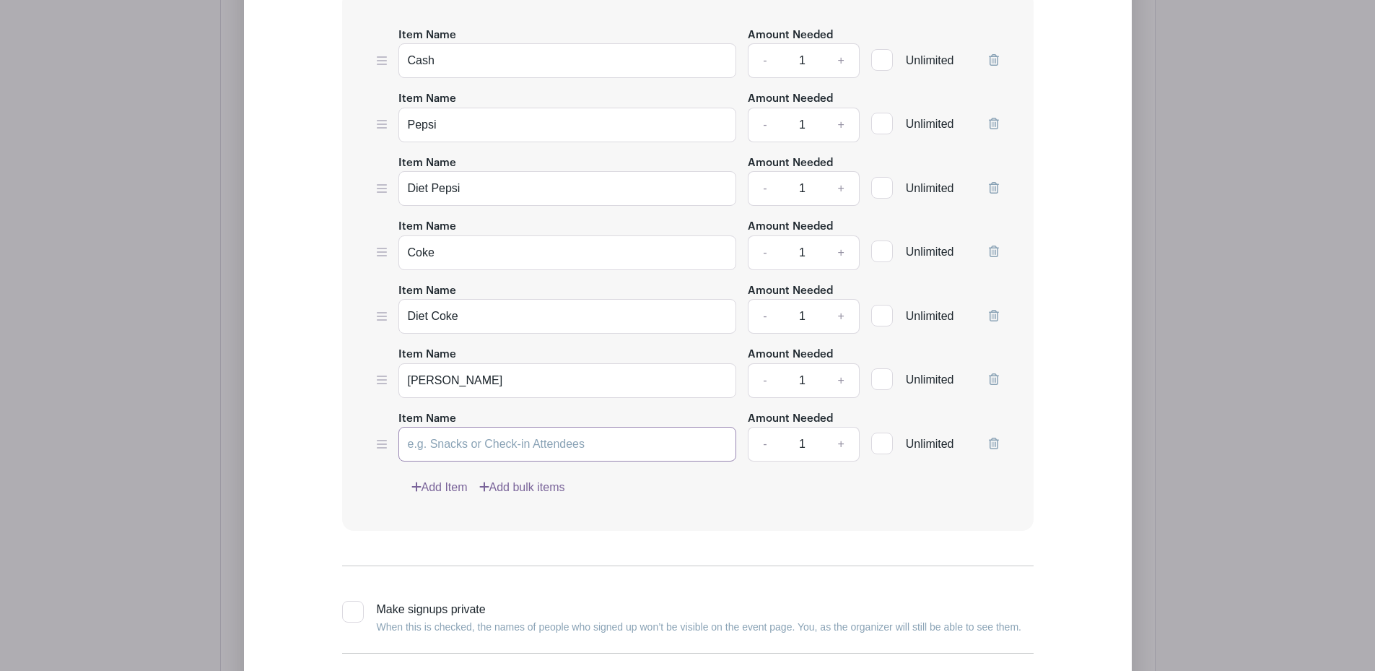
click at [435, 445] on input "Item Name" at bounding box center [567, 444] width 339 height 35
type input "Diet Dr. Pepper"
click at [441, 486] on link "Add Item" at bounding box center [439, 487] width 56 height 17
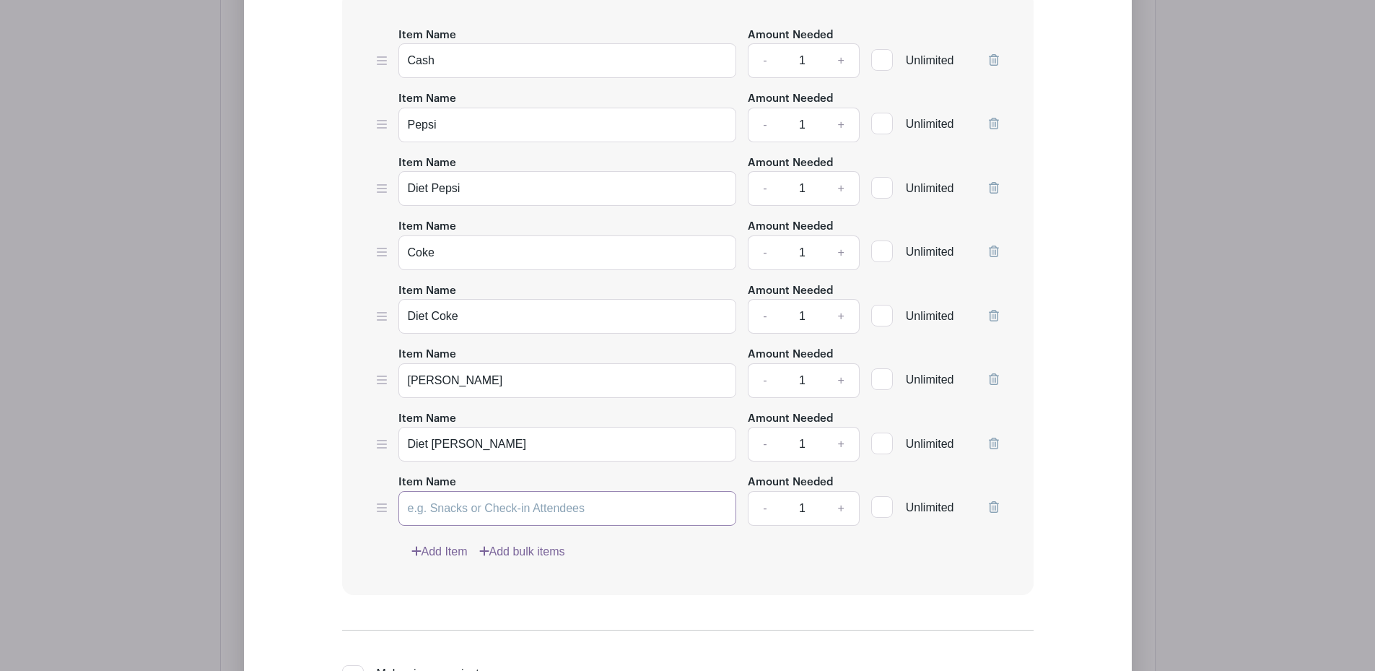
click at [454, 515] on input "Item Name" at bounding box center [567, 508] width 339 height 35
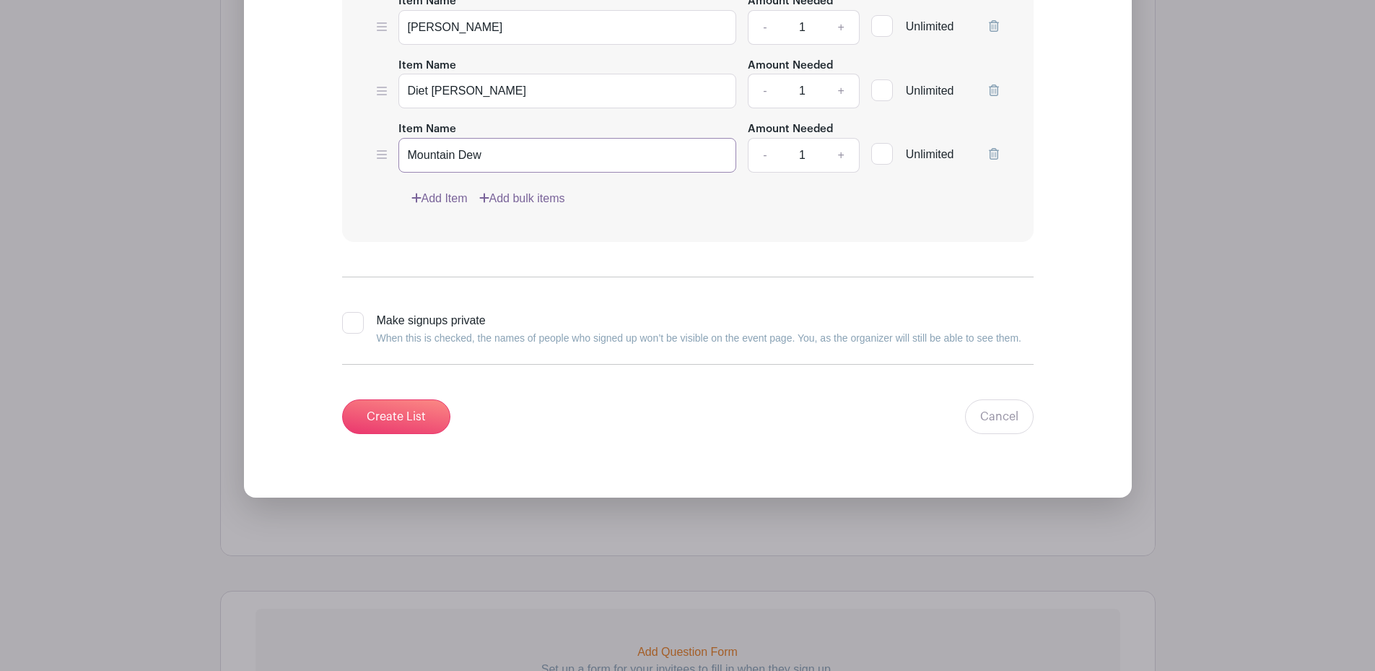
scroll to position [2831, 0]
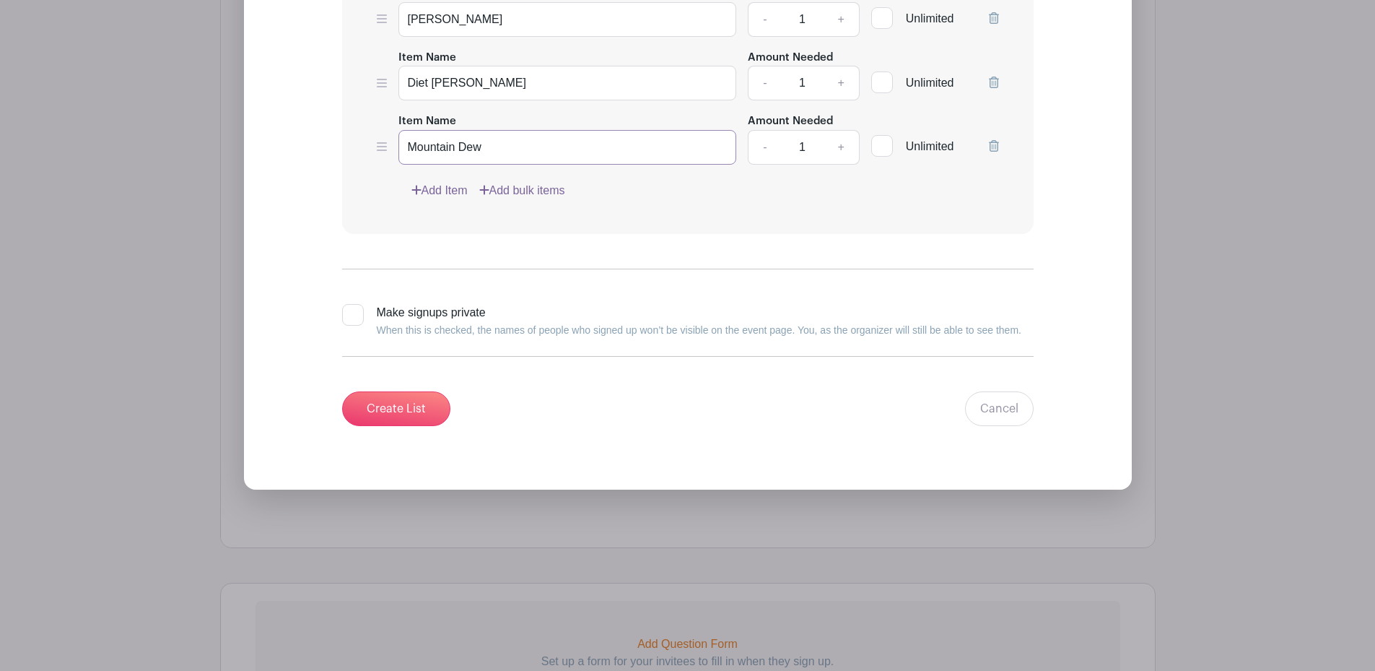
type input "Mountain Dew"
click at [438, 191] on link "Add Item" at bounding box center [439, 190] width 56 height 17
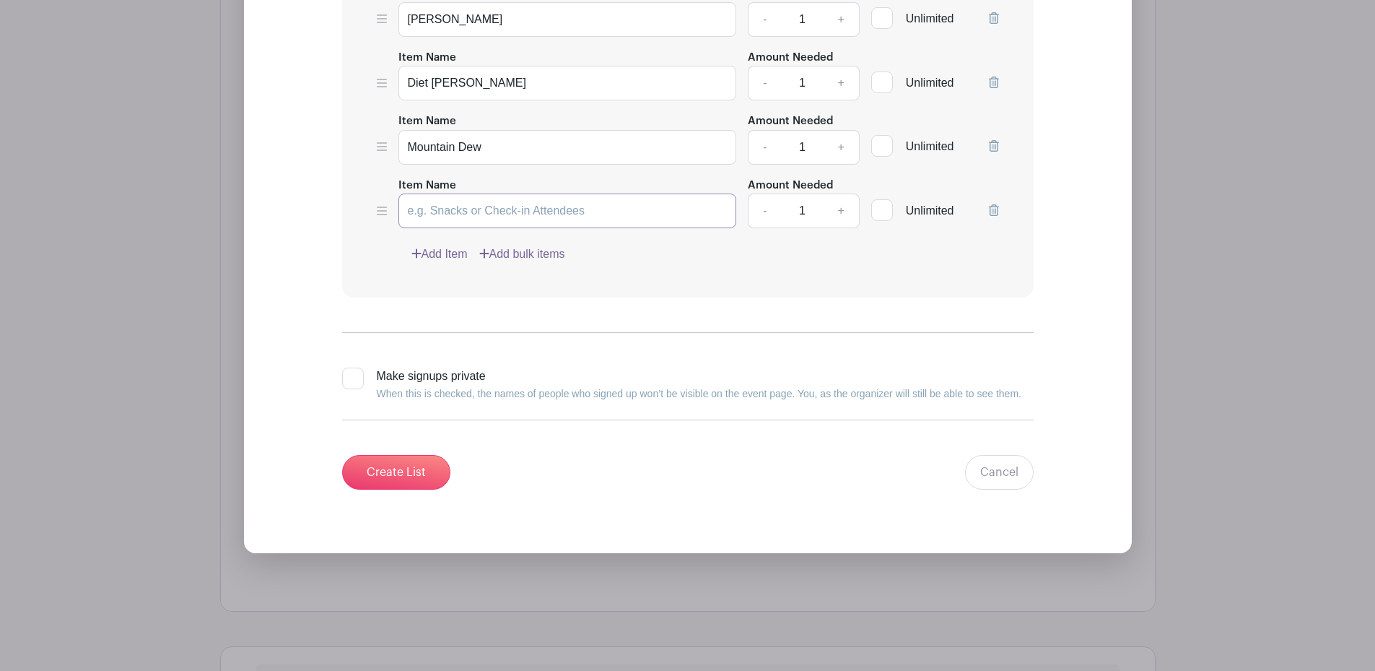
click at [442, 211] on input "Item Name" at bounding box center [567, 210] width 339 height 35
type input "Diet Mountain Dew"
click at [428, 251] on link "Add Item" at bounding box center [439, 253] width 56 height 17
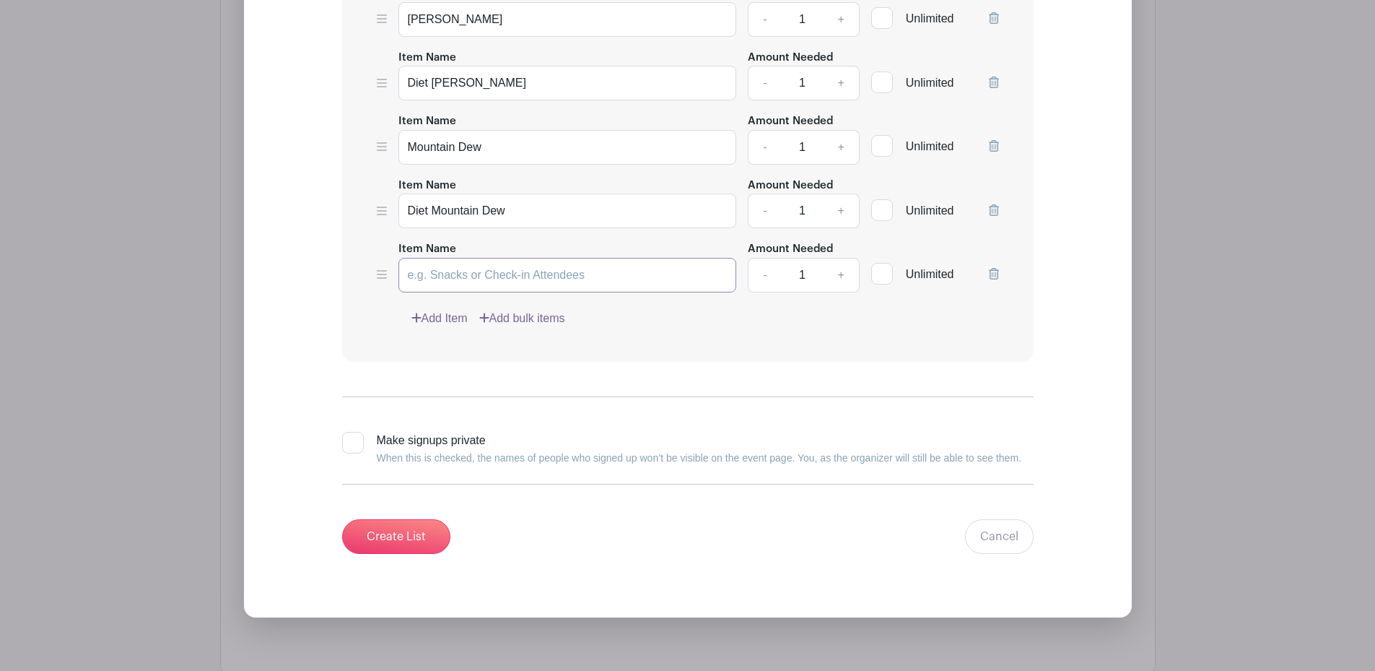
click at [449, 286] on input "Item Name" at bounding box center [567, 275] width 339 height 35
type input "SunDrop"
click at [447, 318] on link "Add Item" at bounding box center [439, 318] width 56 height 17
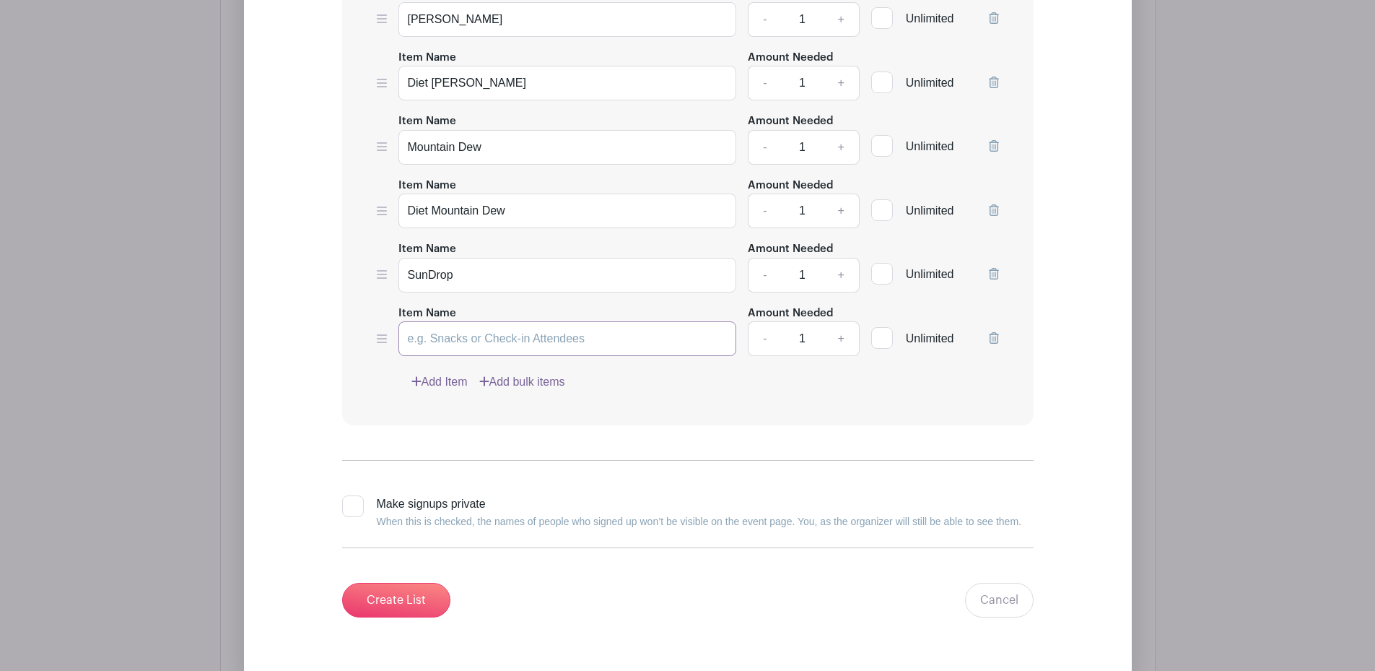
click at [445, 334] on input "Item Name" at bounding box center [567, 338] width 339 height 35
type input "Sprite"
click at [440, 377] on link "Add Item" at bounding box center [439, 381] width 56 height 17
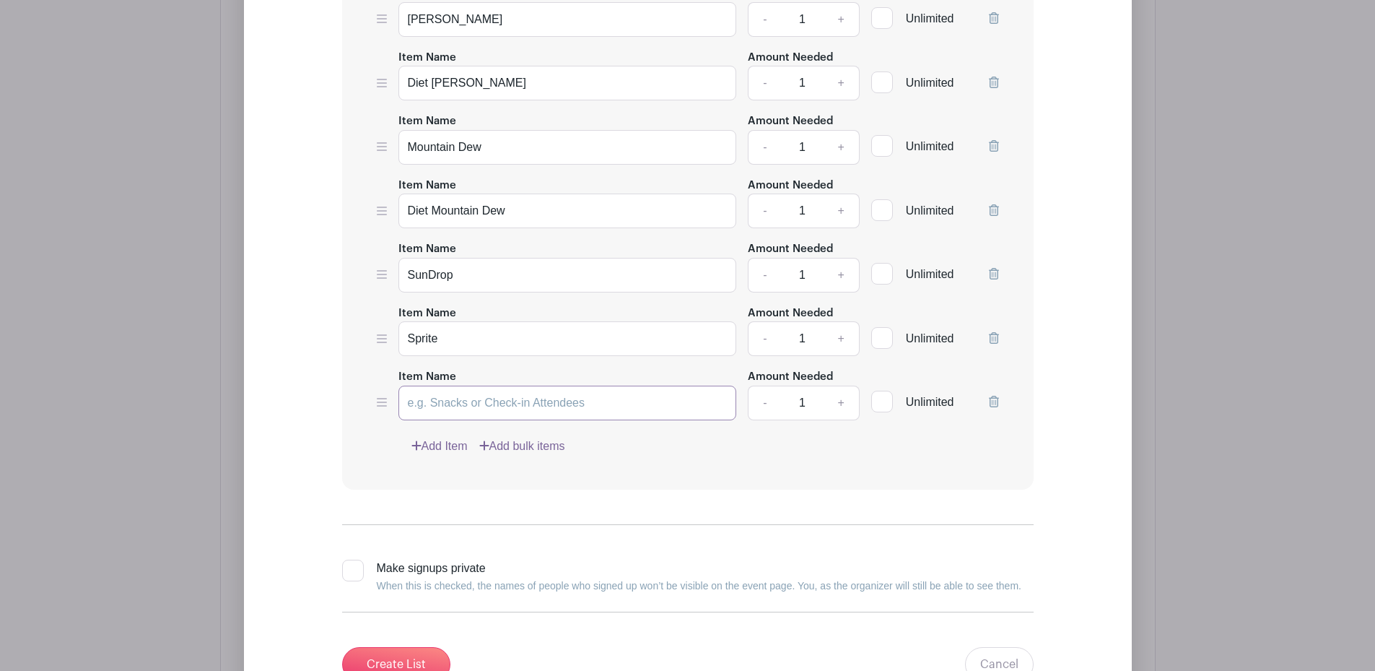
click at [451, 403] on input "Item Name" at bounding box center [567, 402] width 339 height 35
type input "Rootbeer"
click at [453, 443] on link "Add Item" at bounding box center [439, 445] width 56 height 17
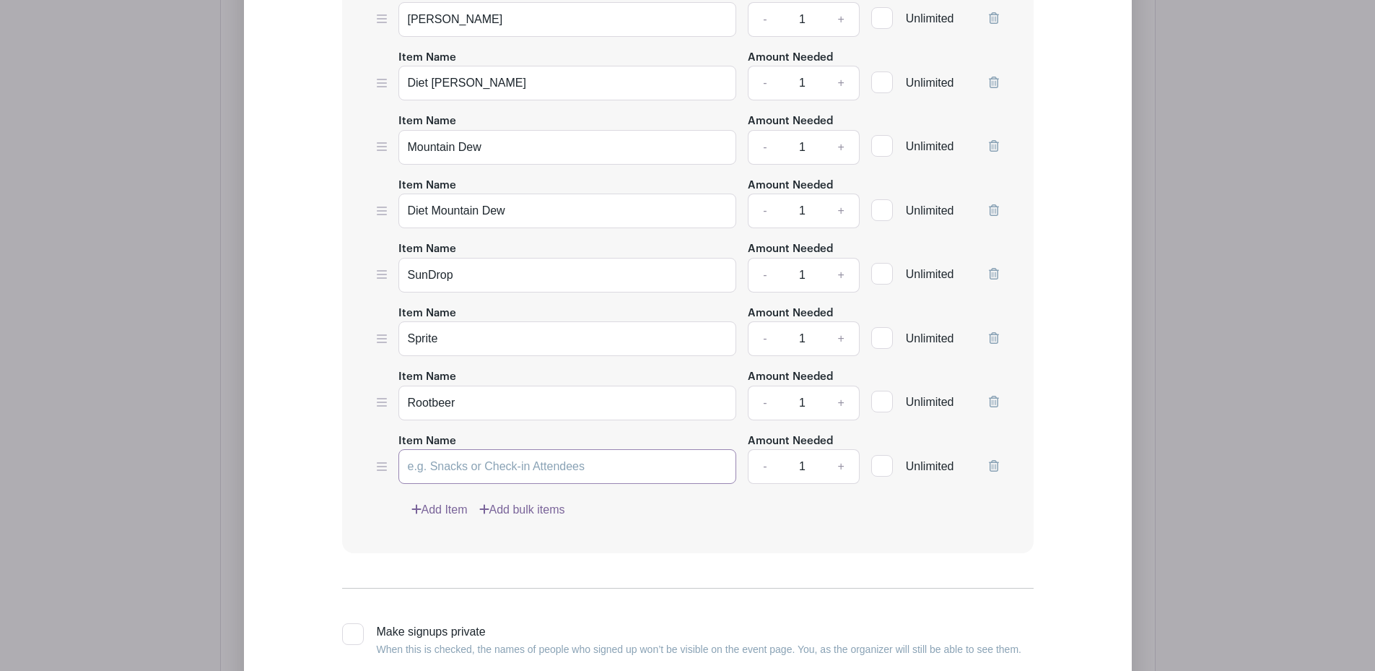
click at [453, 464] on input "Item Name" at bounding box center [567, 466] width 339 height 35
type input "Orange"
click at [453, 510] on link "Add Item" at bounding box center [439, 509] width 56 height 17
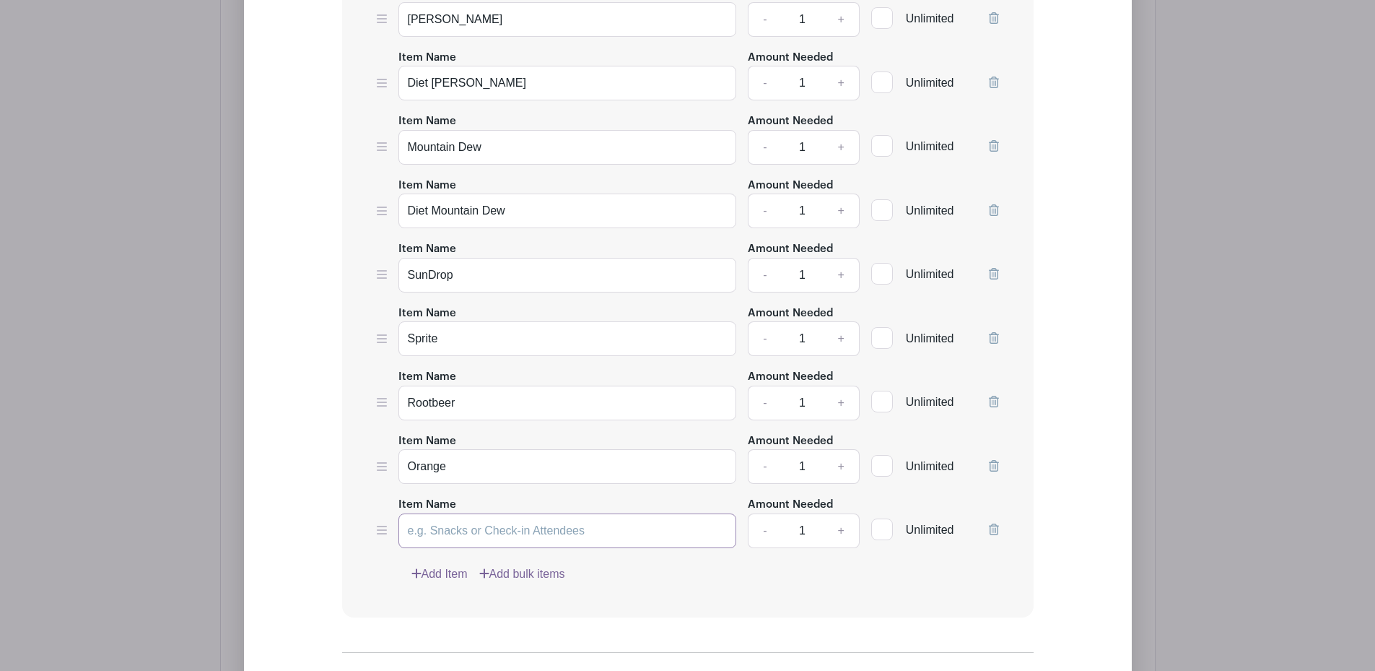
click at [453, 525] on input "Item Name" at bounding box center [567, 530] width 339 height 35
type input "Water"
drag, startPoint x: 447, startPoint y: 335, endPoint x: 375, endPoint y: 322, distance: 72.6
click at [375, 322] on div "Item Name Cash Amount Needed - 1 + Unlimited Item Name Pepsi Amount Needed - 1 …" at bounding box center [687, 123] width 691 height 987
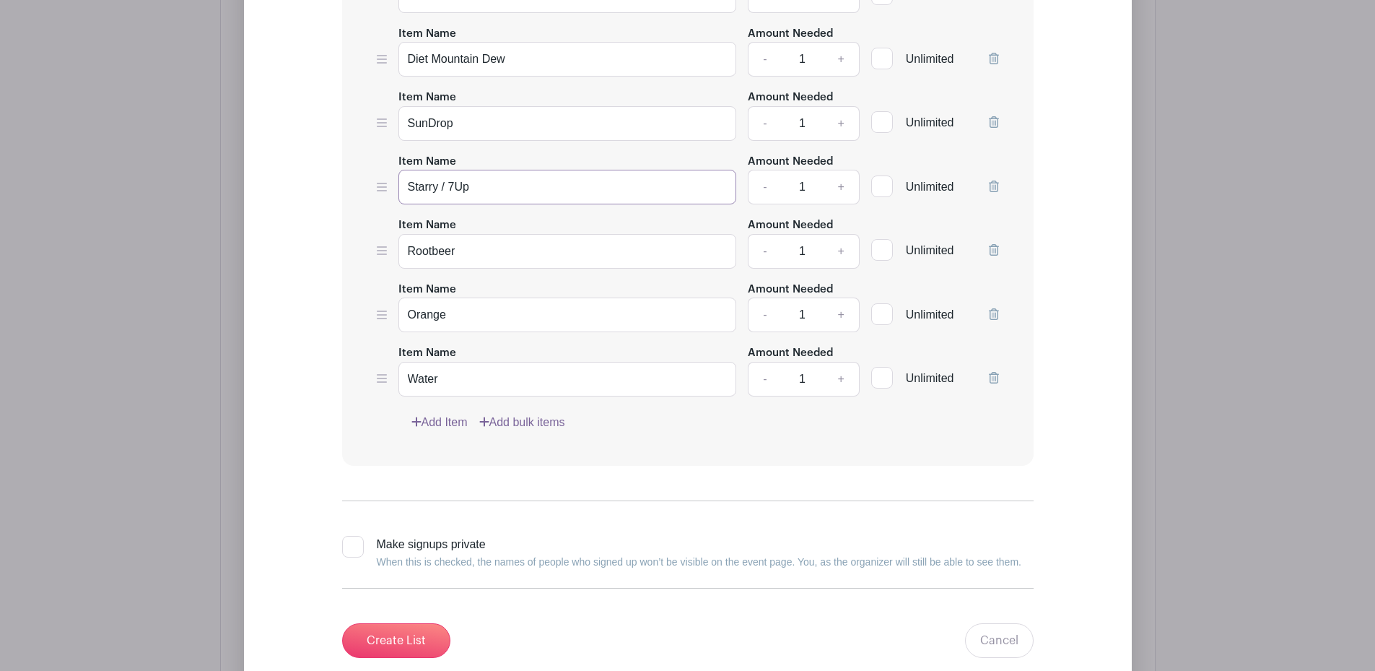
scroll to position [3264, 0]
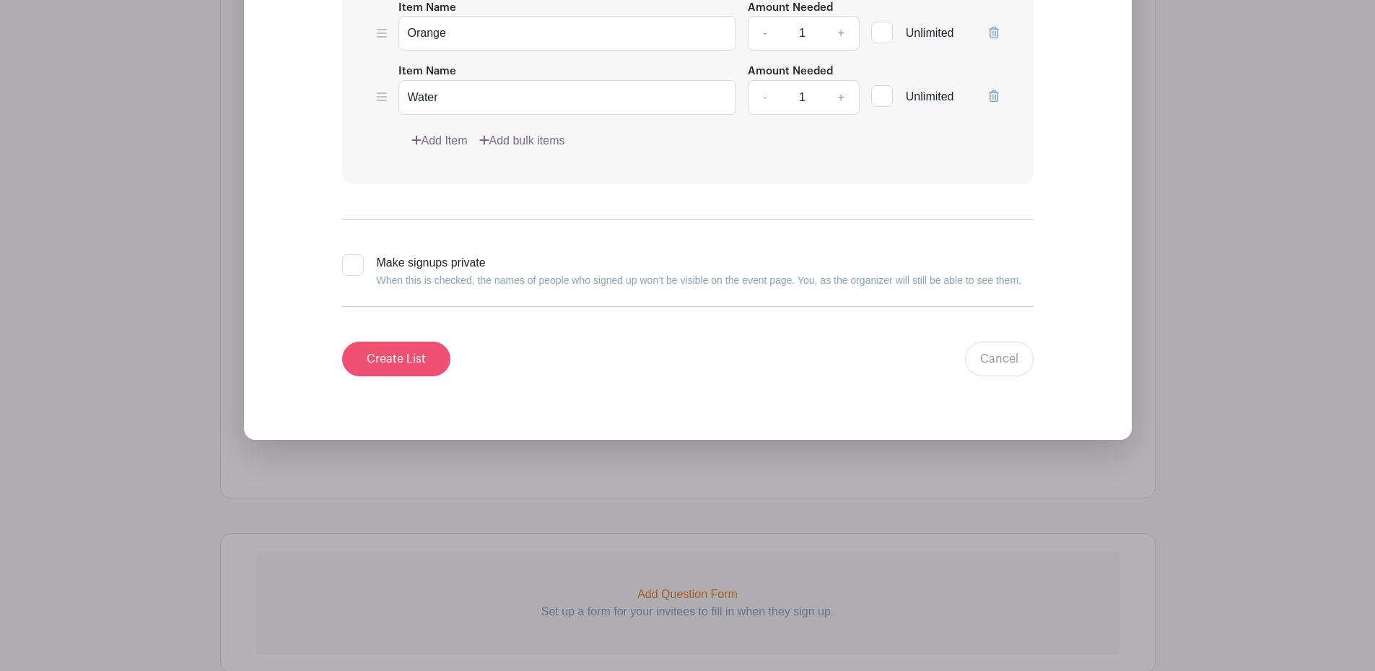
type input "Starry / 7Up"
click at [414, 357] on input "Create List" at bounding box center [396, 358] width 108 height 35
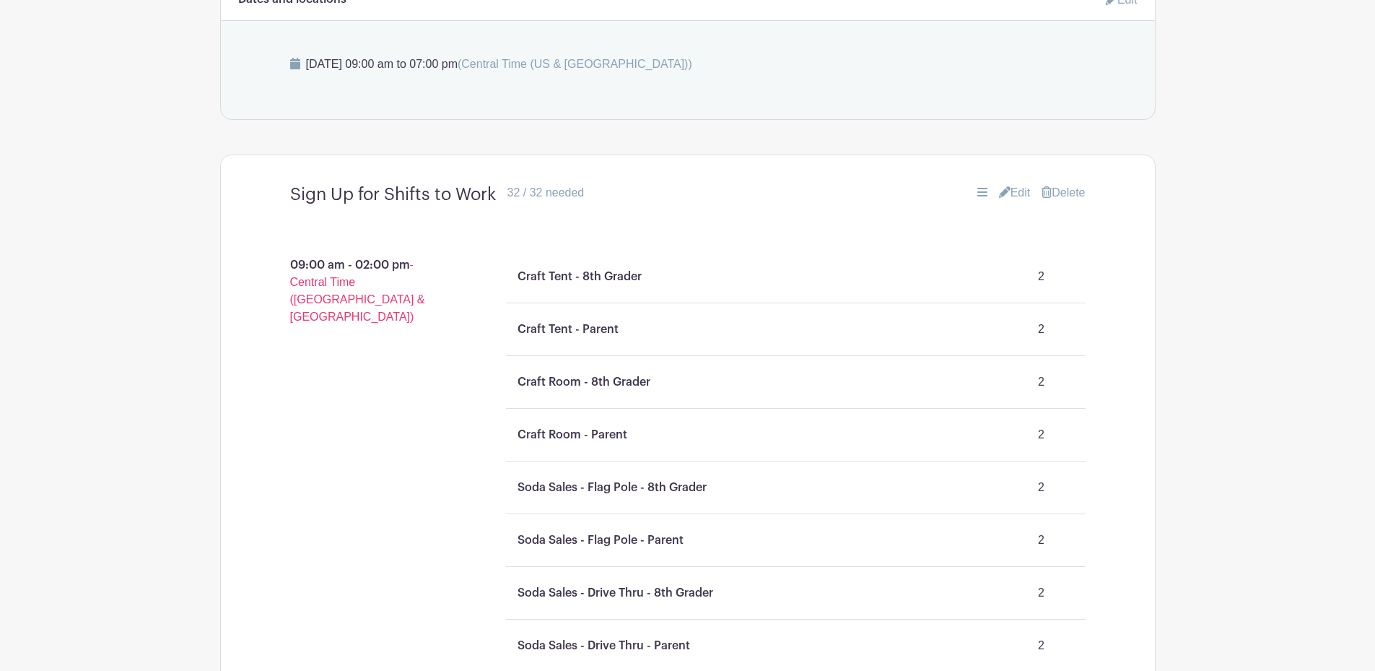
scroll to position [847, 0]
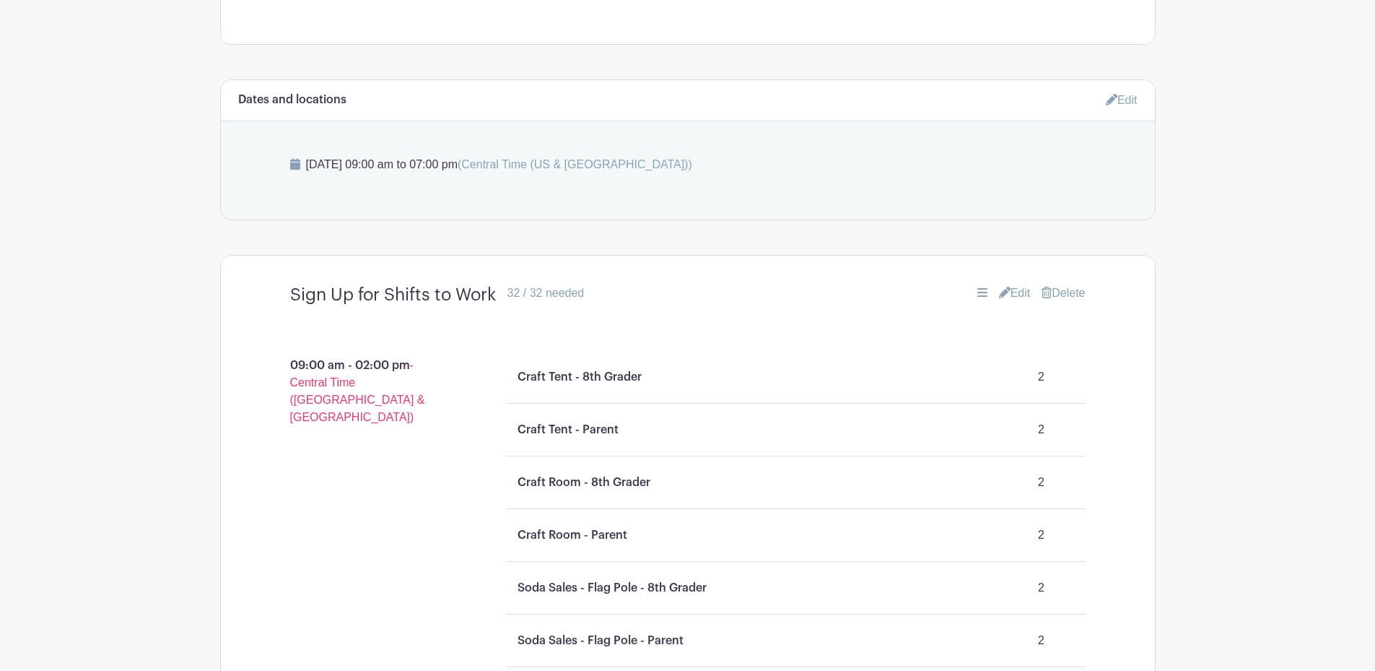
click at [1006, 294] on link "Edit" at bounding box center [1015, 292] width 32 height 17
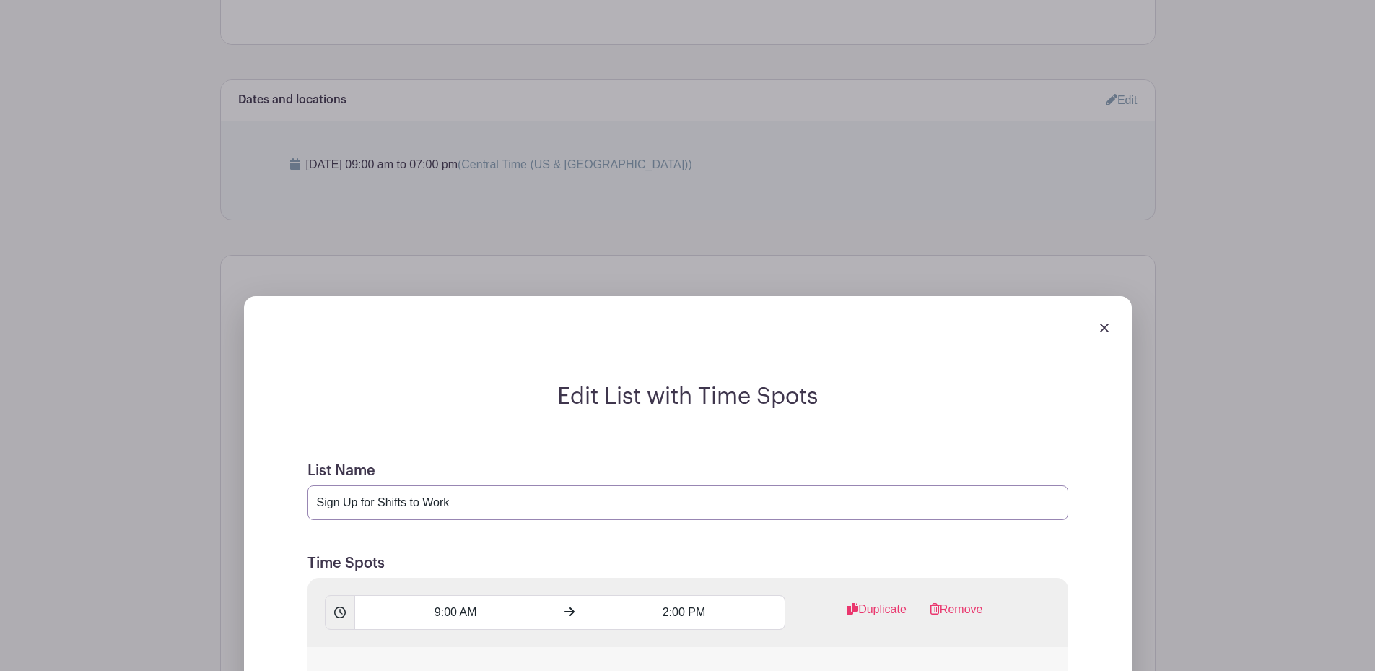
click at [549, 501] on input "Sign Up for Shifts to Work" at bounding box center [687, 502] width 761 height 35
drag, startPoint x: 504, startPoint y: 502, endPoint x: 470, endPoint y: 502, distance: 33.9
click at [470, 502] on input "Sign Up for Shifts to Work🧵📋" at bounding box center [687, 502] width 761 height 35
click at [315, 502] on input "Sign Up for Shifts to Work🧵" at bounding box center [687, 502] width 761 height 35
paste input "📋"
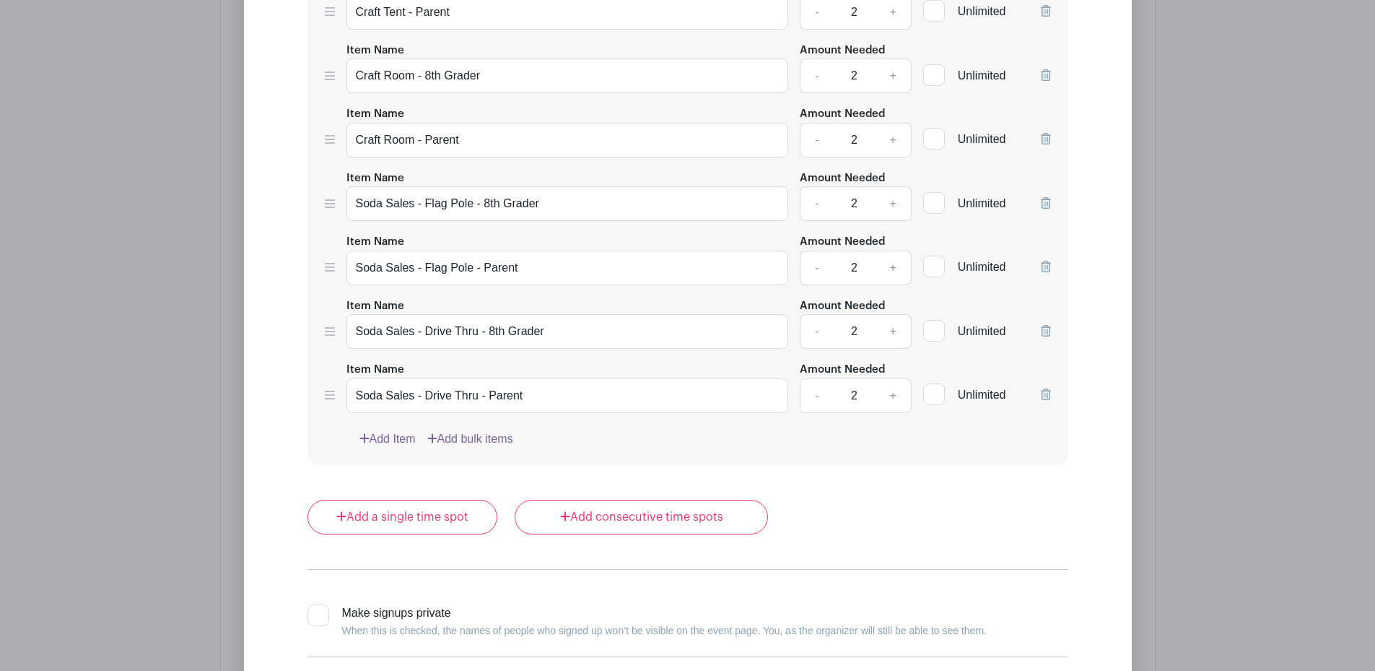
scroll to position [2940, 0]
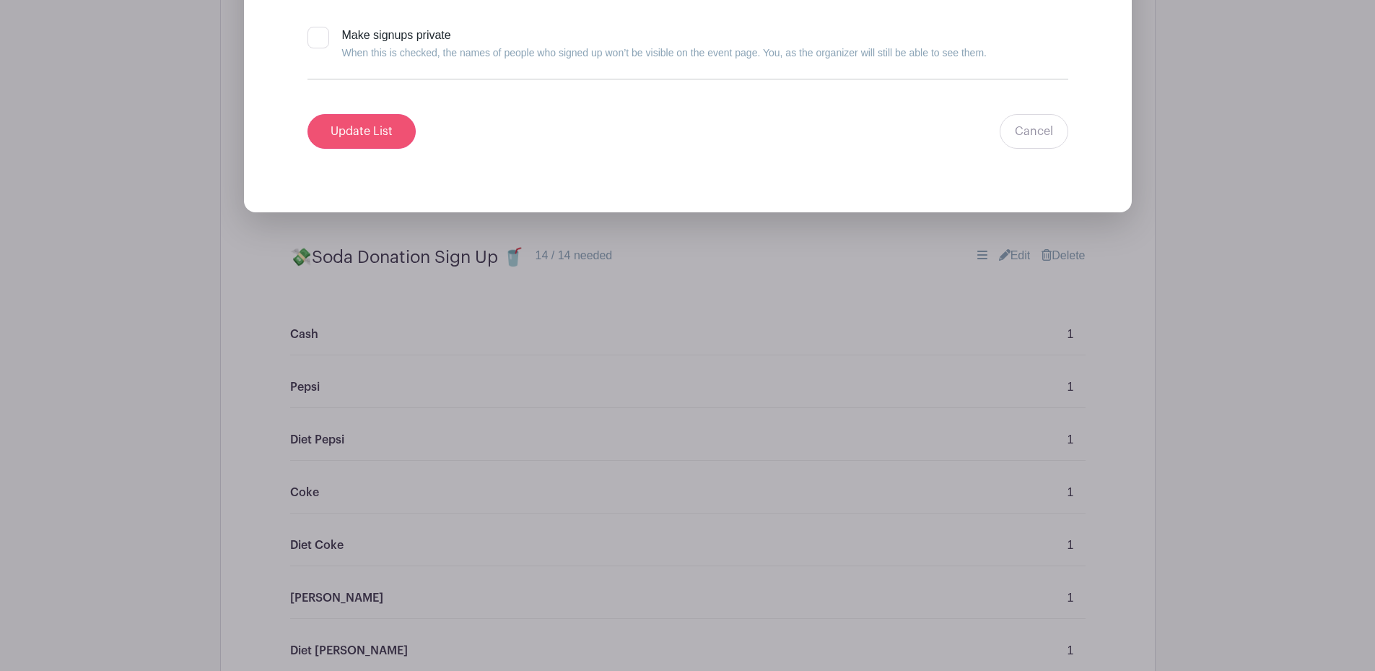
type input "📋Sign Up for Shifts to Work🧵"
click at [375, 134] on input "Update List" at bounding box center [361, 131] width 108 height 35
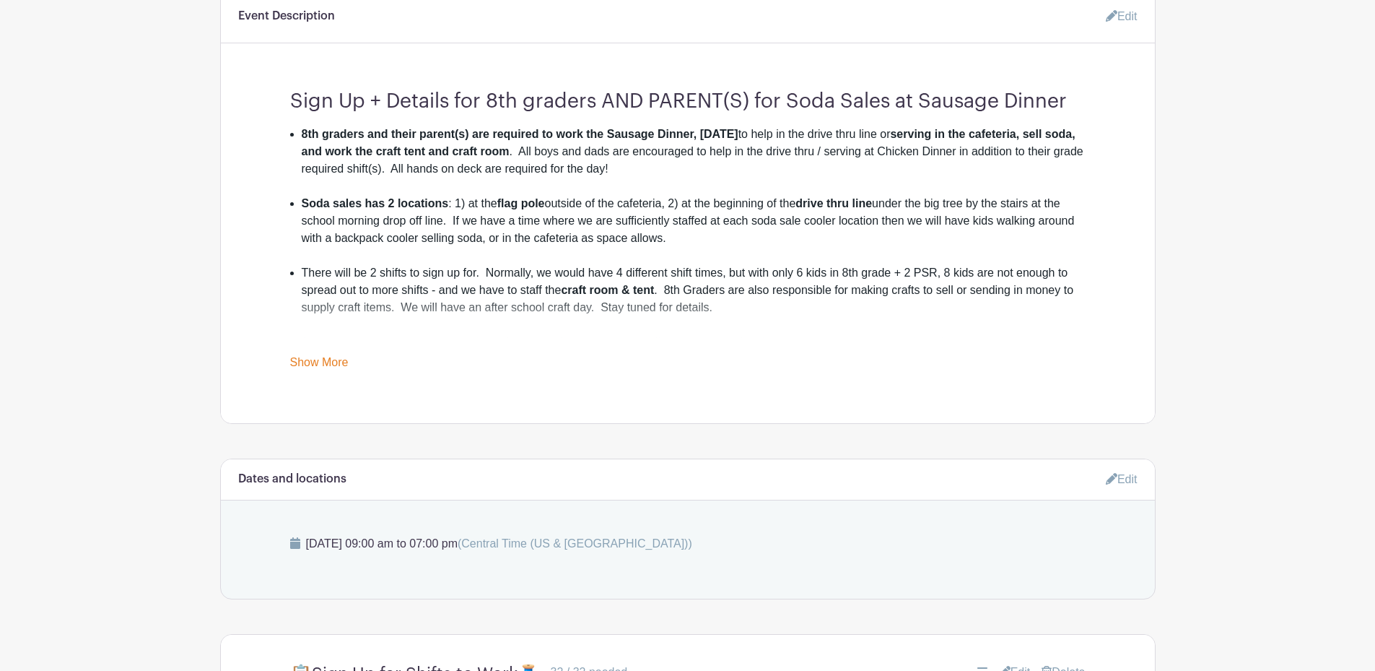
scroll to position [434, 0]
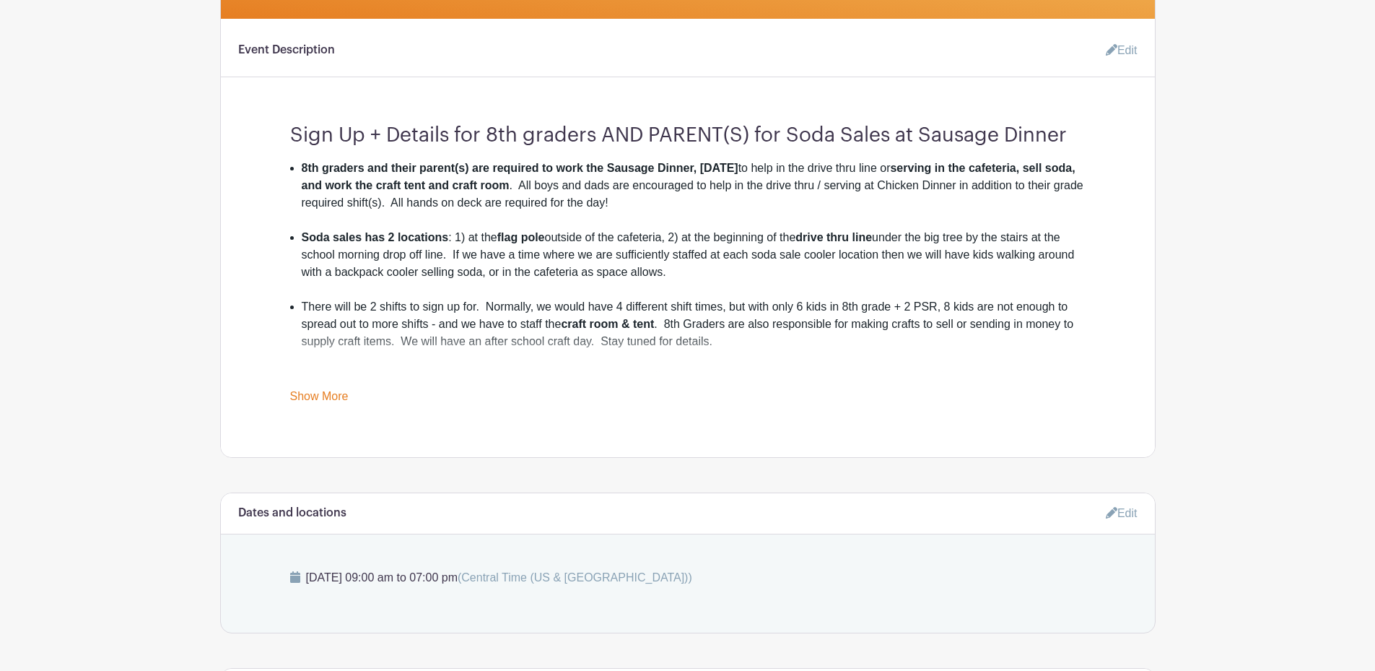
click at [1125, 43] on link "Edit" at bounding box center [1115, 50] width 43 height 29
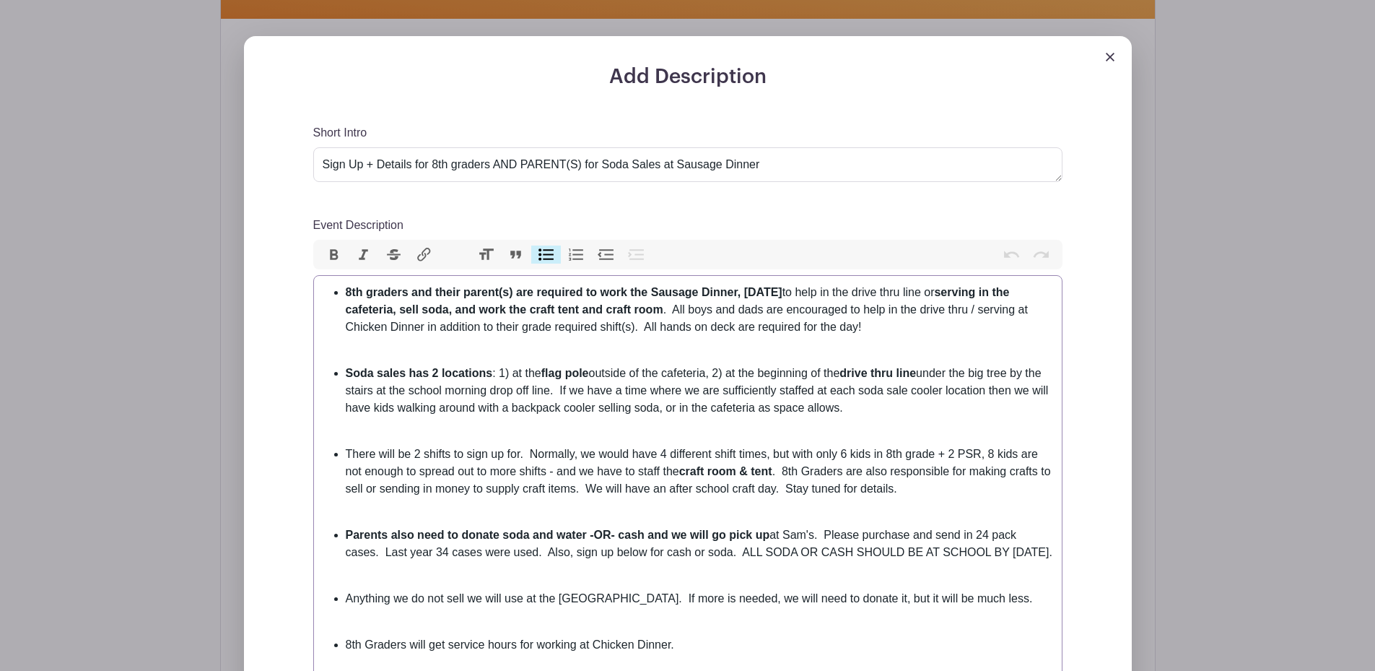
click at [913, 491] on li "There will be 2 shifts to sign up for. Normally, we would have 4 different shif…" at bounding box center [699, 471] width 707 height 52
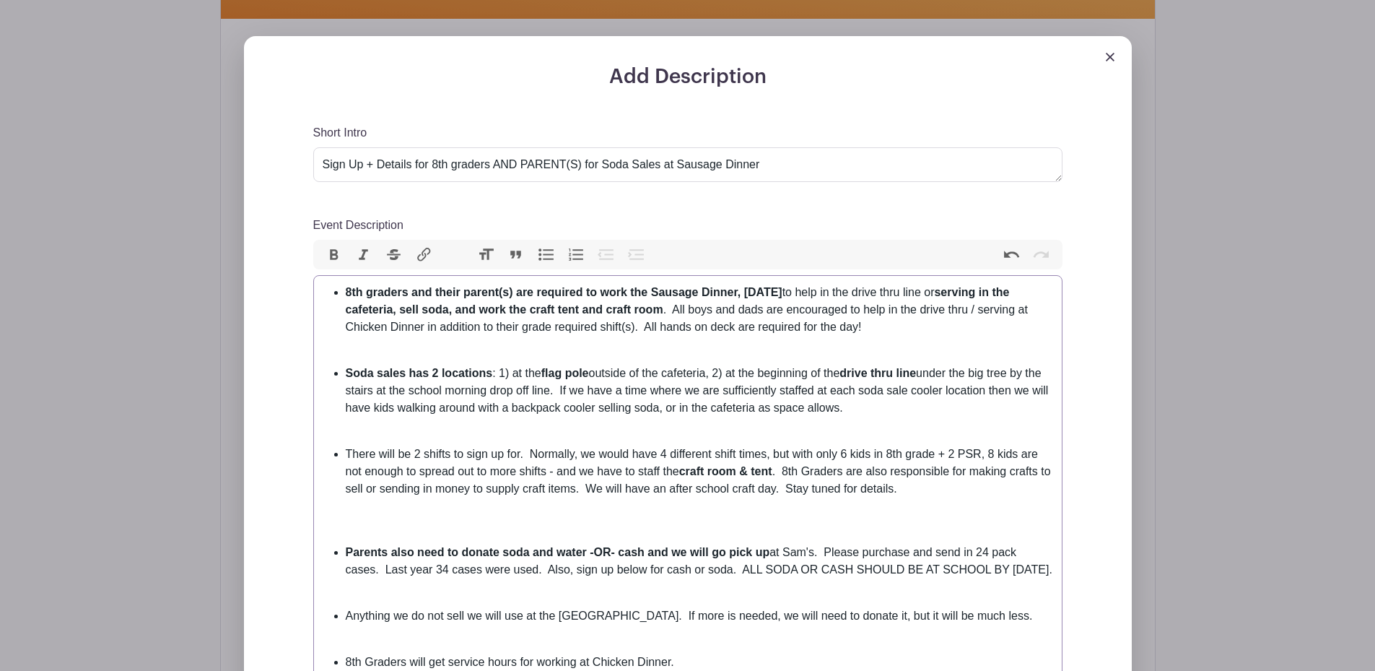
click at [549, 253] on button "Bullets" at bounding box center [546, 254] width 30 height 19
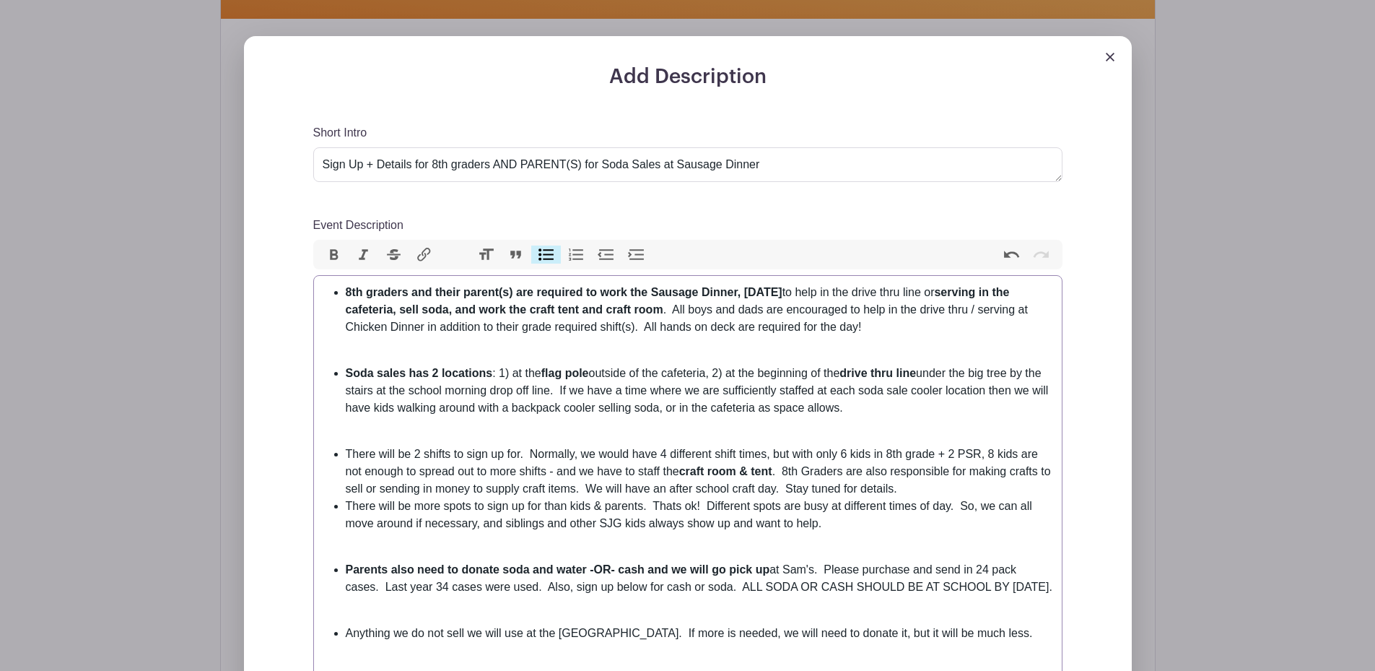
click at [929, 495] on li "There will be 2 shifts to sign up for. Normally, we would have 4 different shif…" at bounding box center [699, 471] width 707 height 52
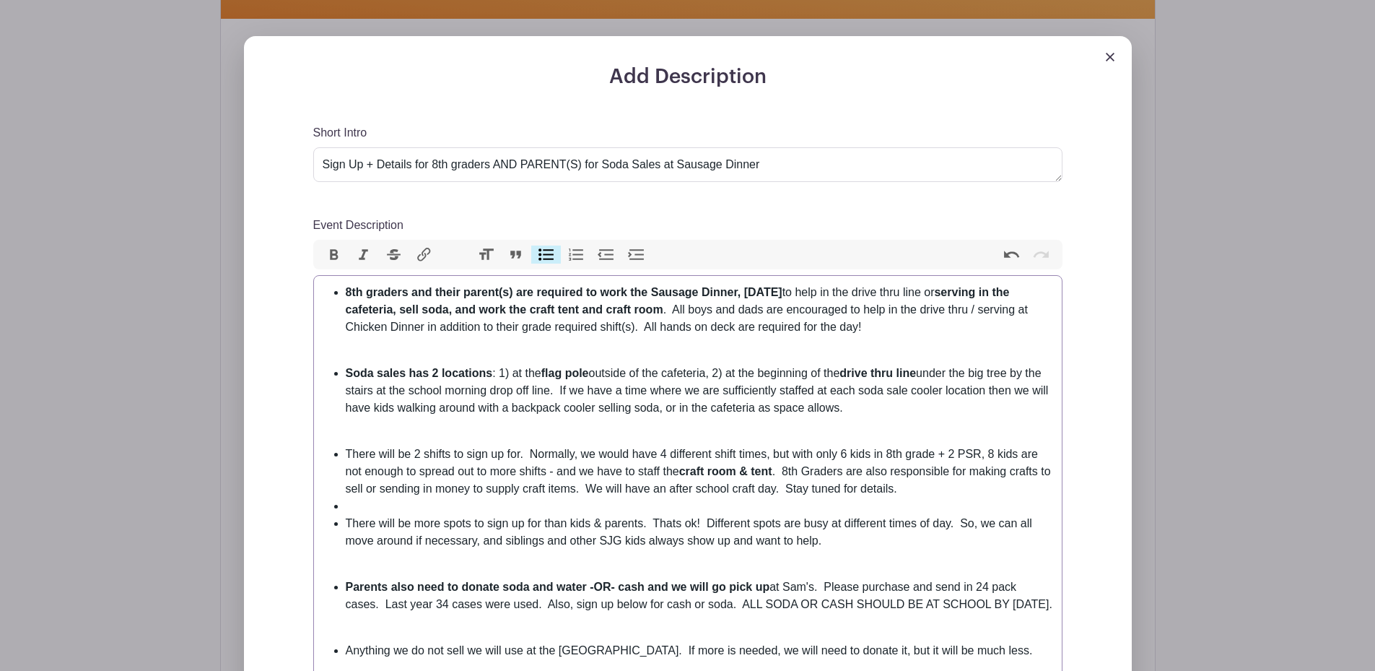
type trix-editor "<ul><li><strong>8th graders and their parent(s) are required to work the Sausag…"
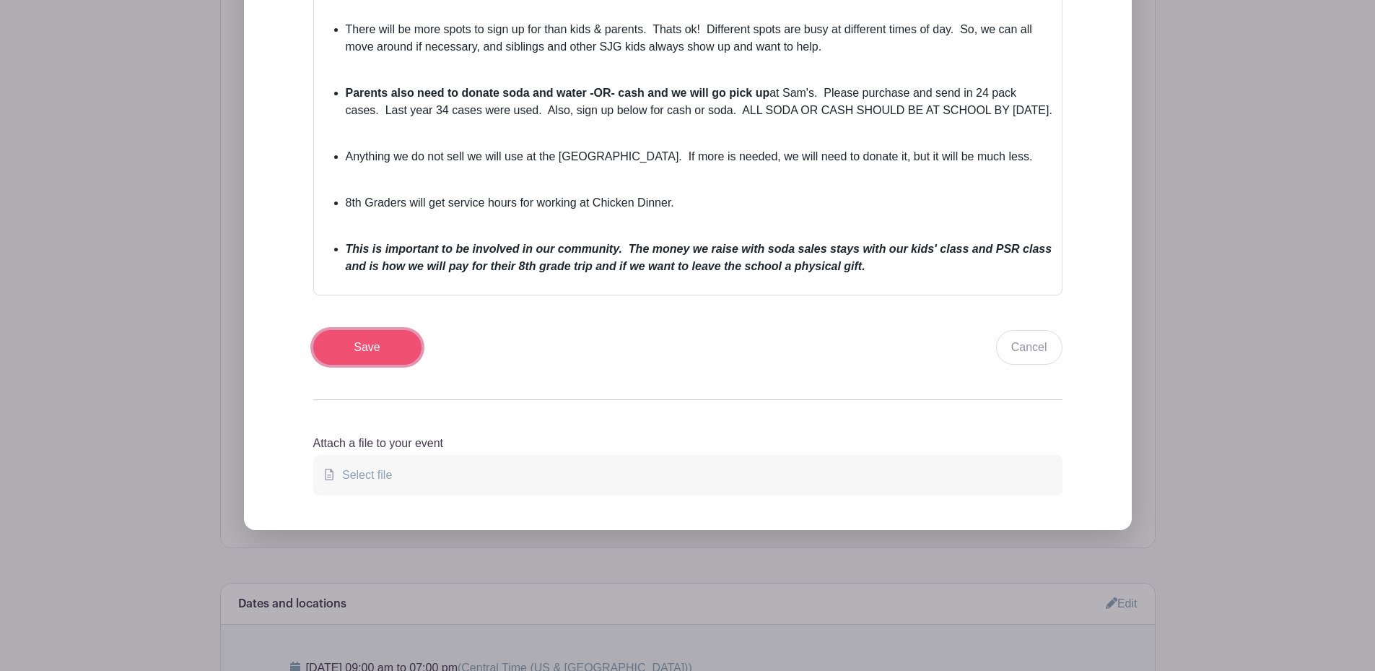
click at [385, 363] on input "Save" at bounding box center [367, 347] width 108 height 35
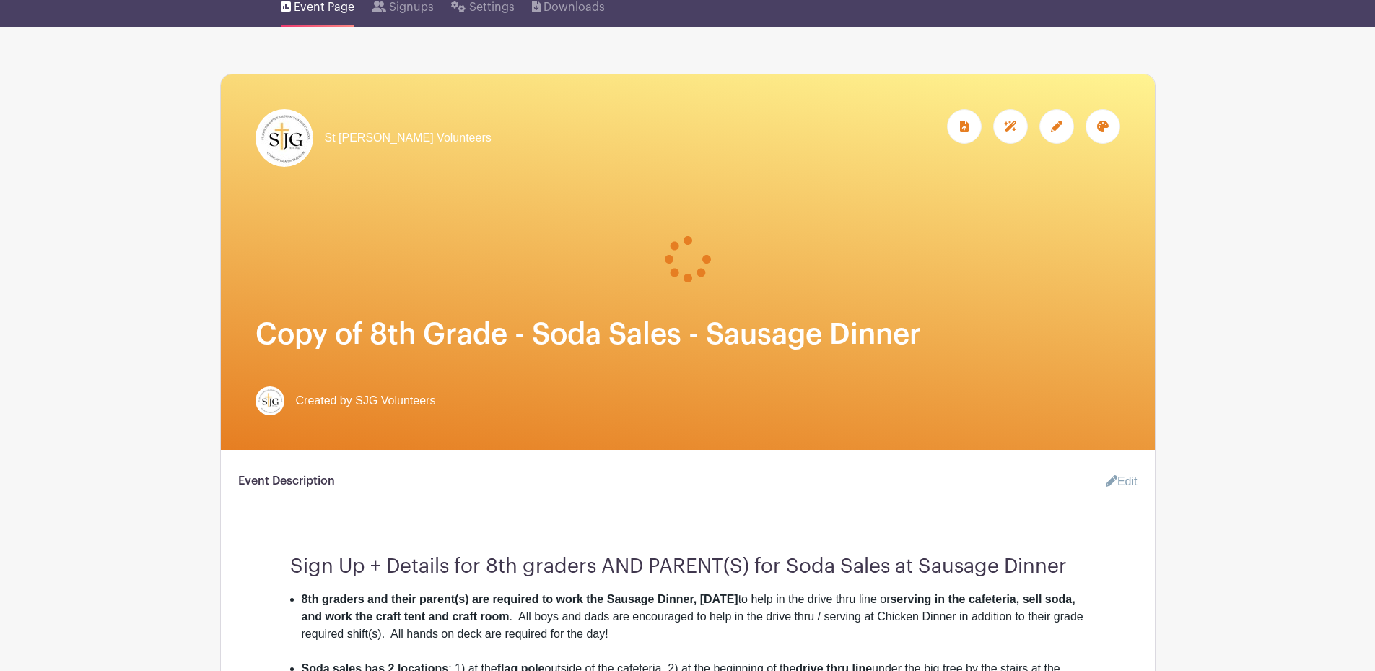
scroll to position [0, 0]
